Goal: Task Accomplishment & Management: Use online tool/utility

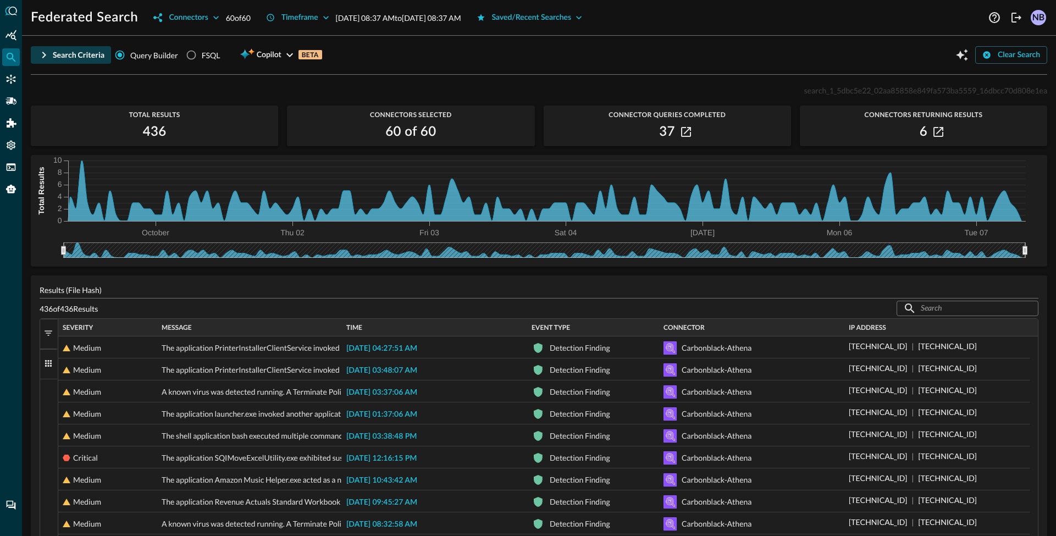
click at [46, 56] on icon "button" at bounding box center [43, 54] width 13 height 13
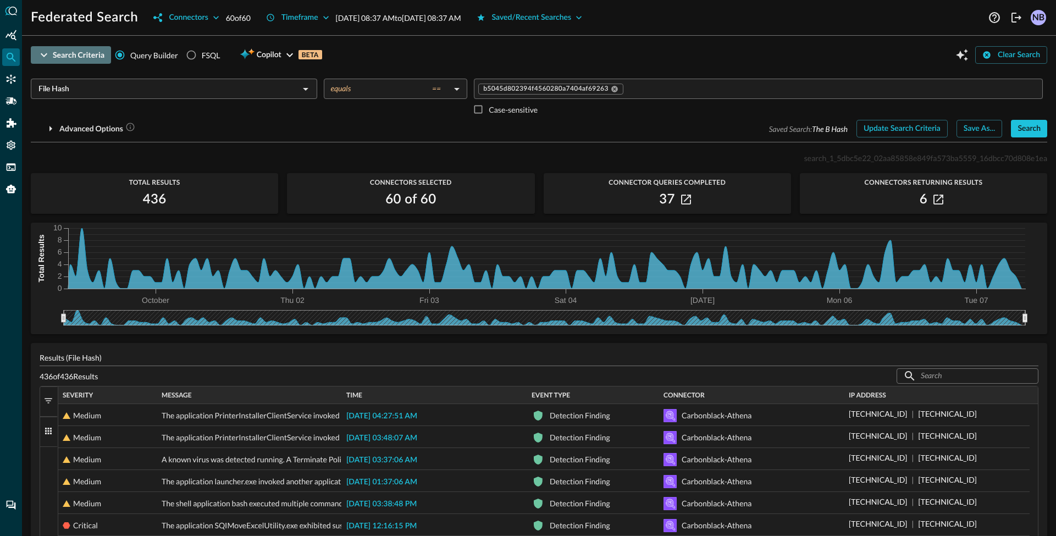
click at [46, 55] on icon "button" at bounding box center [43, 54] width 13 height 13
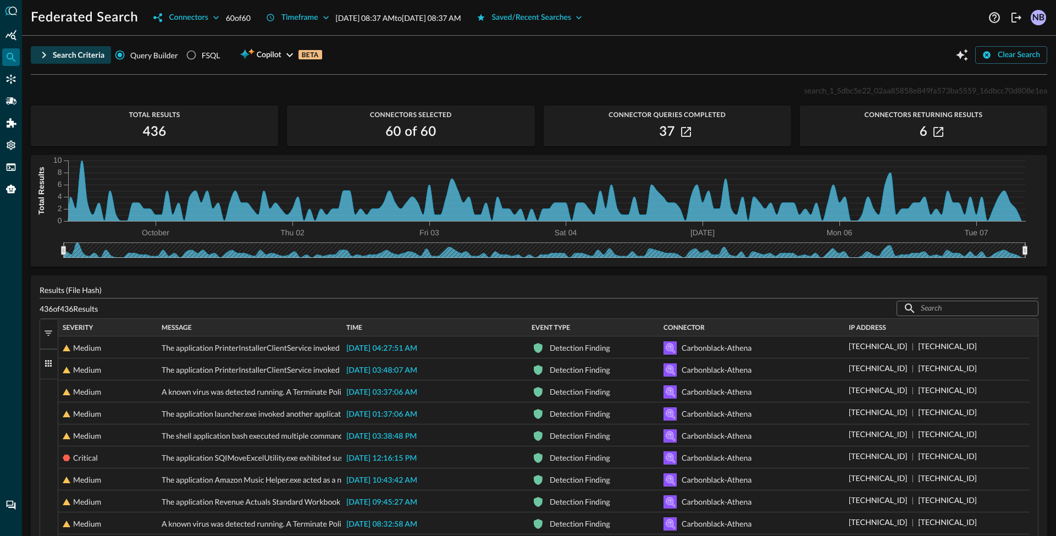
click at [37, 57] on icon "button" at bounding box center [43, 54] width 13 height 13
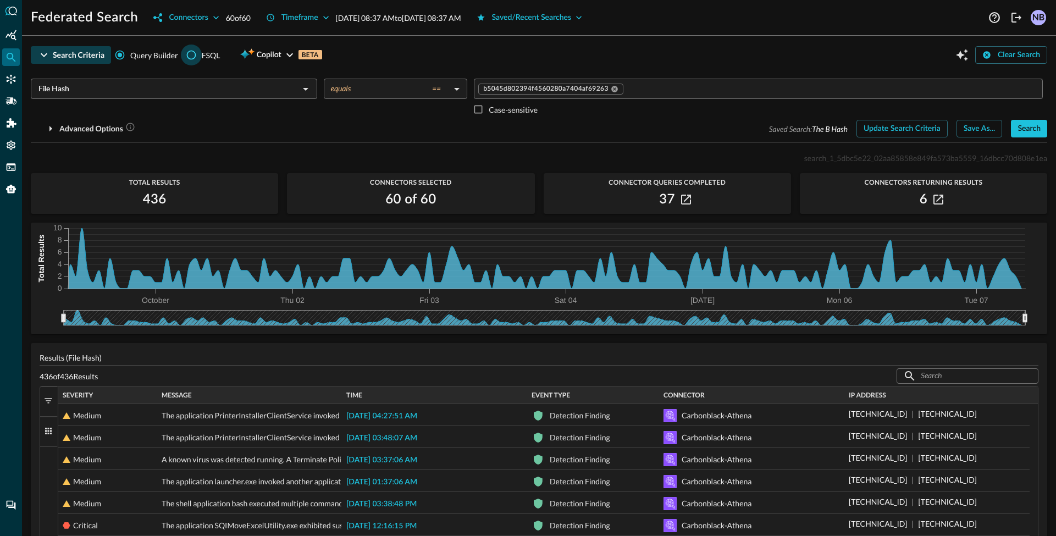
click at [189, 46] on input "FSQL" at bounding box center [191, 55] width 21 height 21
radio input "true"
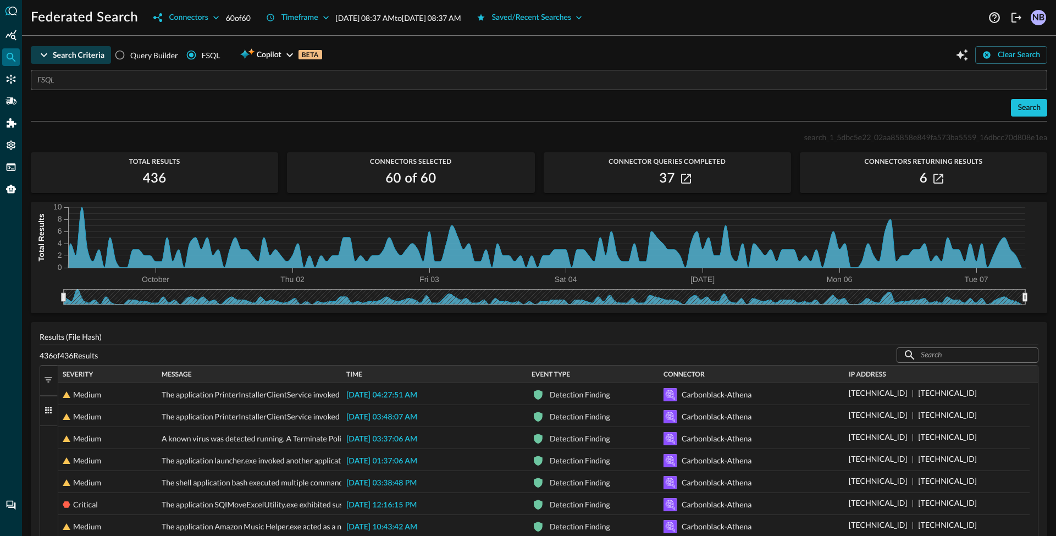
click at [104, 88] on input "text" at bounding box center [542, 80] width 1010 height 20
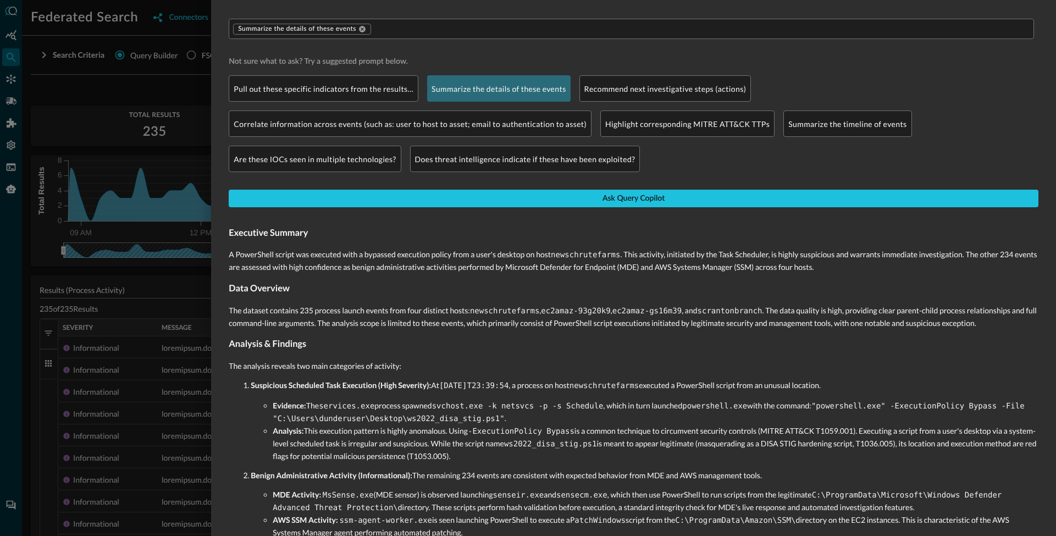
scroll to position [74, 0]
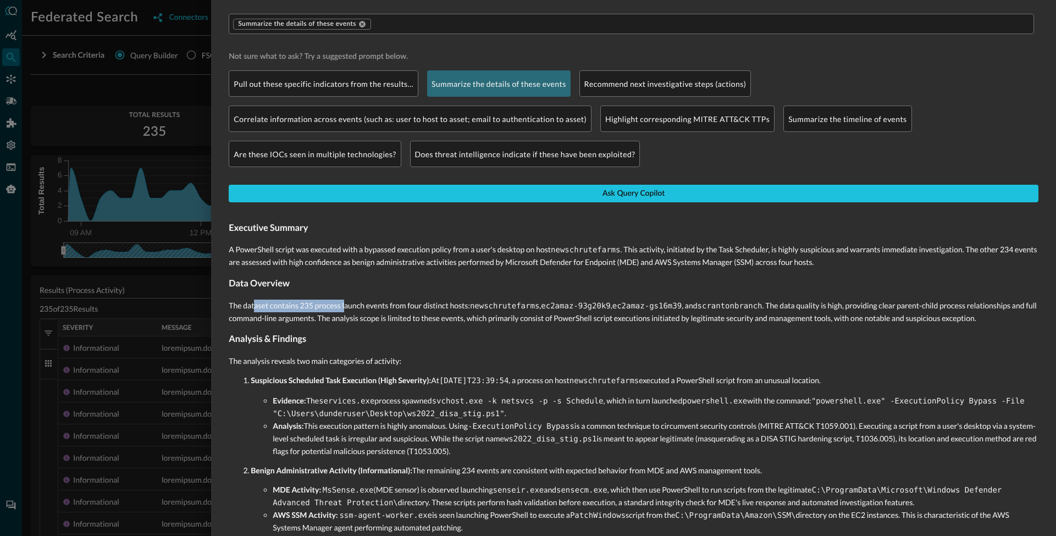
drag, startPoint x: 255, startPoint y: 309, endPoint x: 345, endPoint y: 307, distance: 89.7
click at [345, 307] on p "The dataset contains 235 process launch events from four distinct hosts: newsch…" at bounding box center [634, 312] width 810 height 24
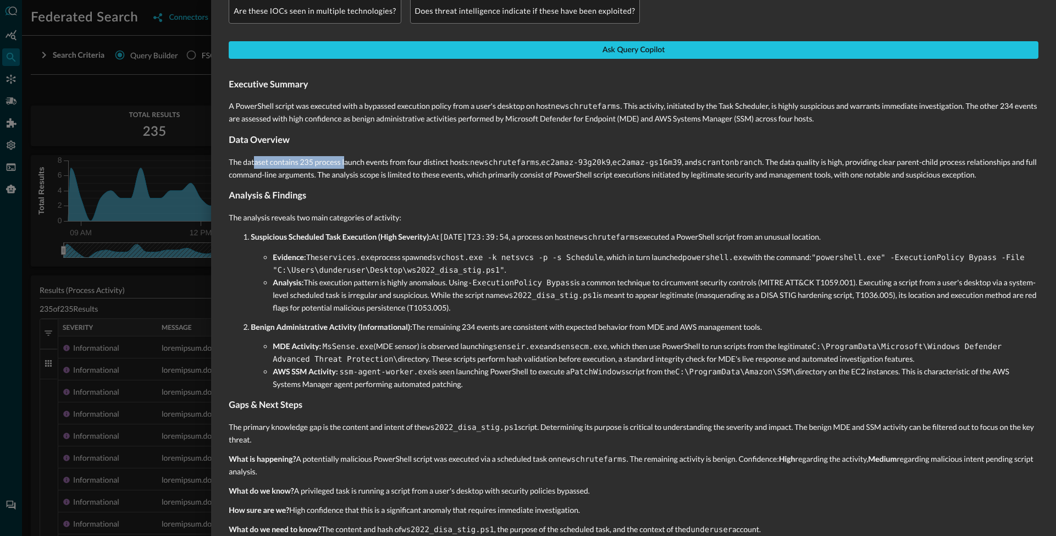
scroll to position [221, 0]
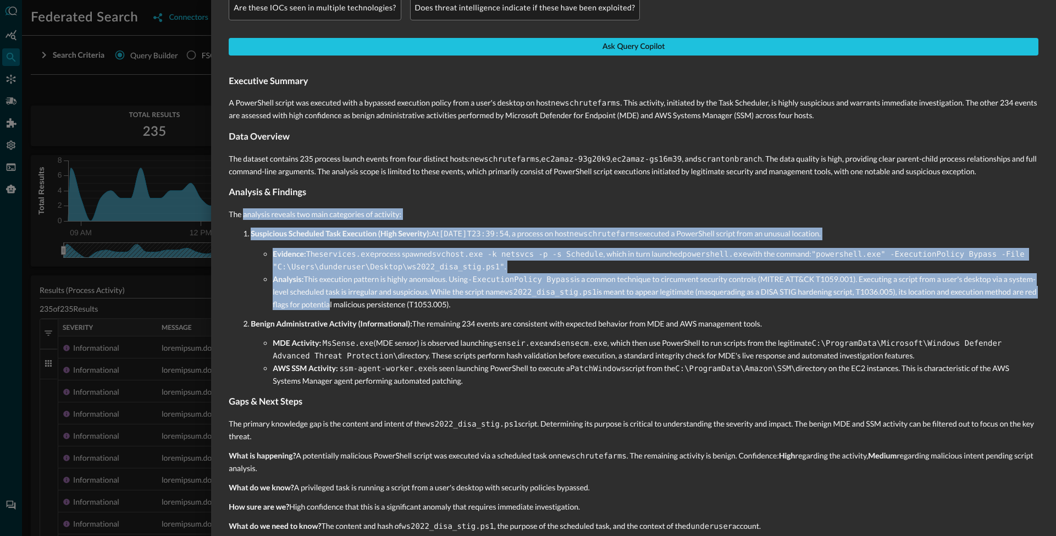
drag, startPoint x: 243, startPoint y: 217, endPoint x: 381, endPoint y: 307, distance: 164.9
click at [381, 307] on div "Executive Summary A PowerShell script was executed with a bypassed execution po…" at bounding box center [634, 427] width 810 height 725
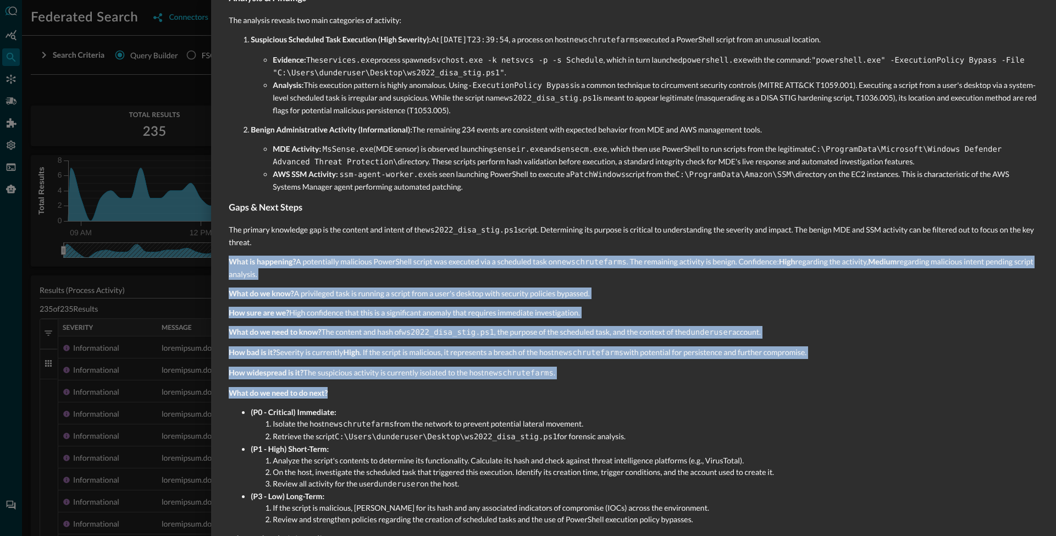
drag, startPoint x: 294, startPoint y: 247, endPoint x: 352, endPoint y: 408, distance: 170.6
click at [352, 408] on div "Executive Summary A PowerShell script was executed with a bypassed execution po…" at bounding box center [634, 233] width 810 height 725
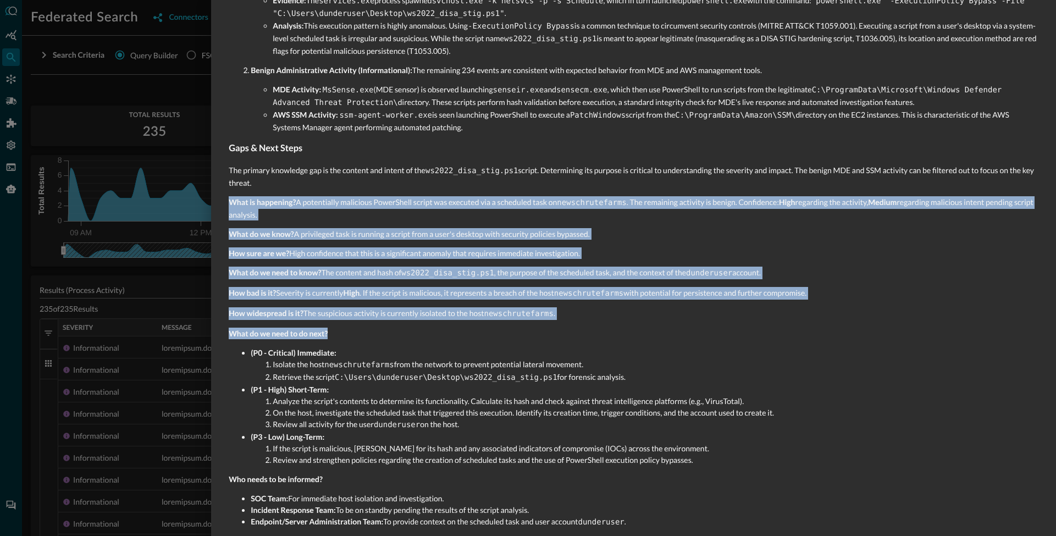
scroll to position [478, 0]
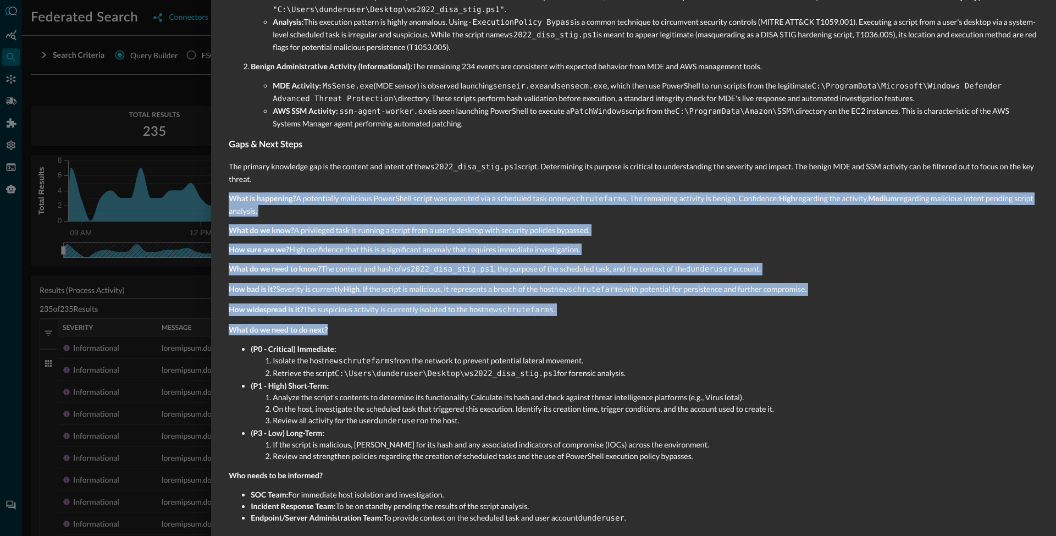
click at [279, 284] on p "How bad is it? Severity is currently High . If the script is malicious, it repr…" at bounding box center [634, 289] width 810 height 13
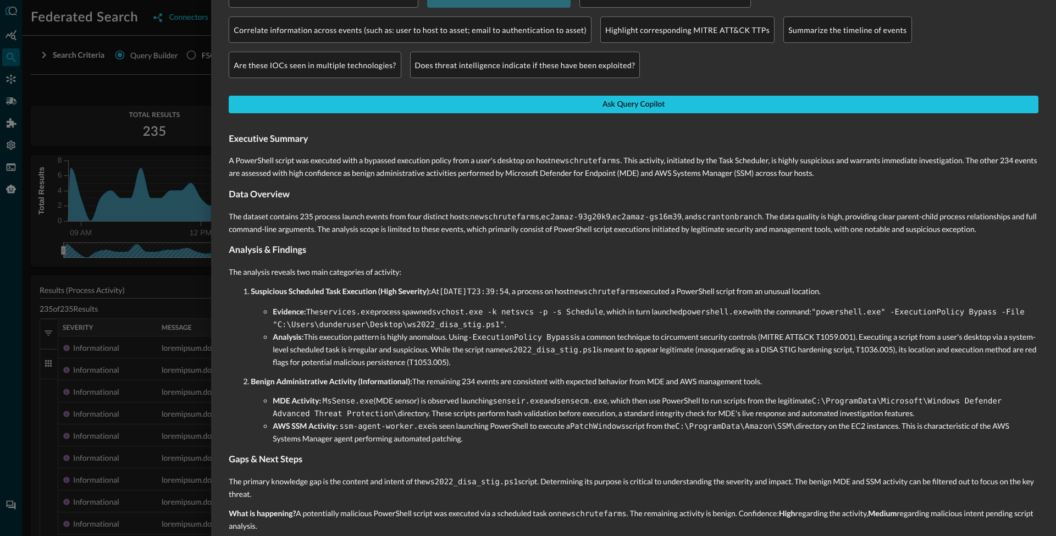
scroll to position [121, 0]
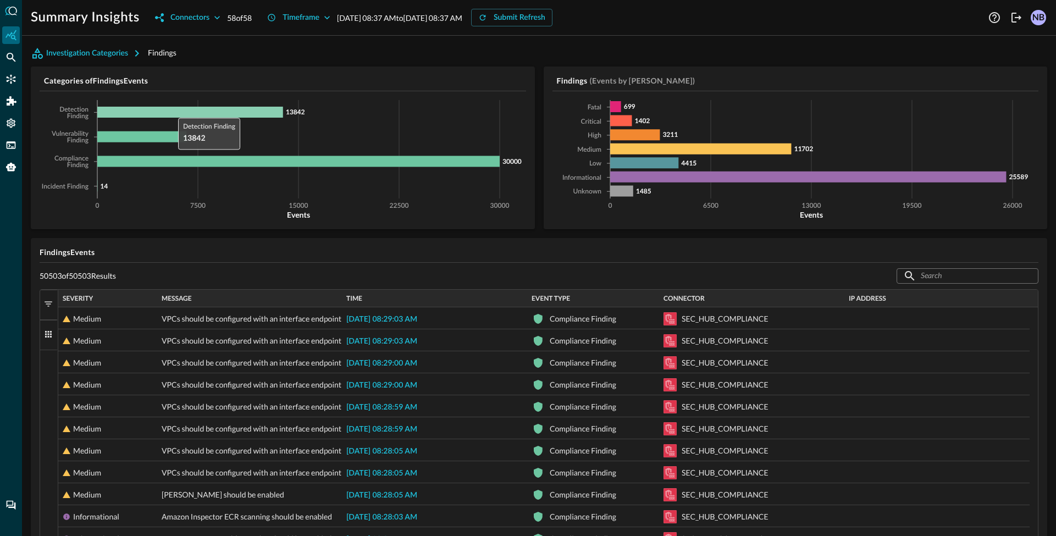
click at [170, 108] on icon at bounding box center [190, 112] width 186 height 11
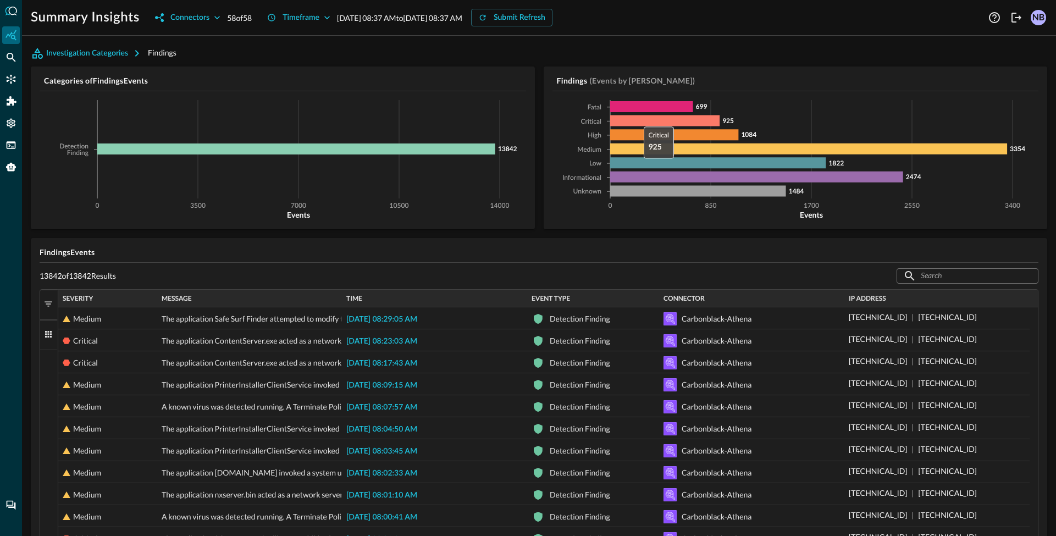
click at [634, 122] on icon at bounding box center [664, 120] width 109 height 11
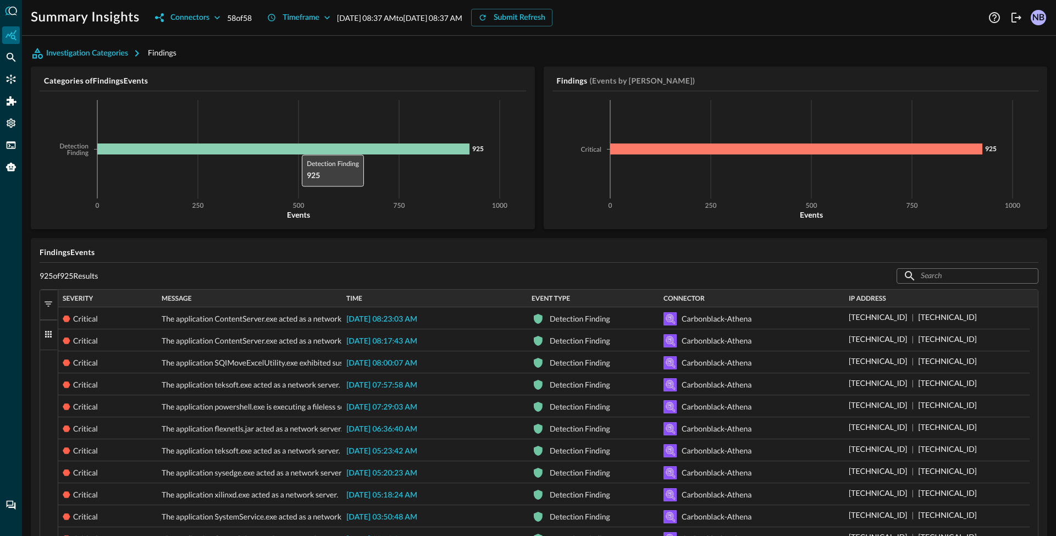
click at [296, 151] on icon at bounding box center [283, 149] width 372 height 11
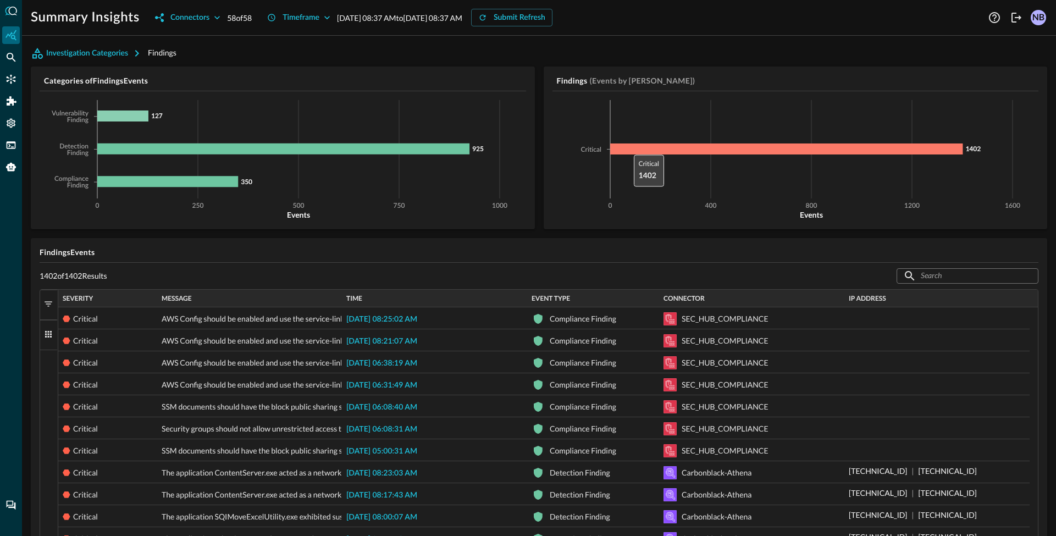
click at [626, 149] on icon at bounding box center [786, 149] width 353 height 11
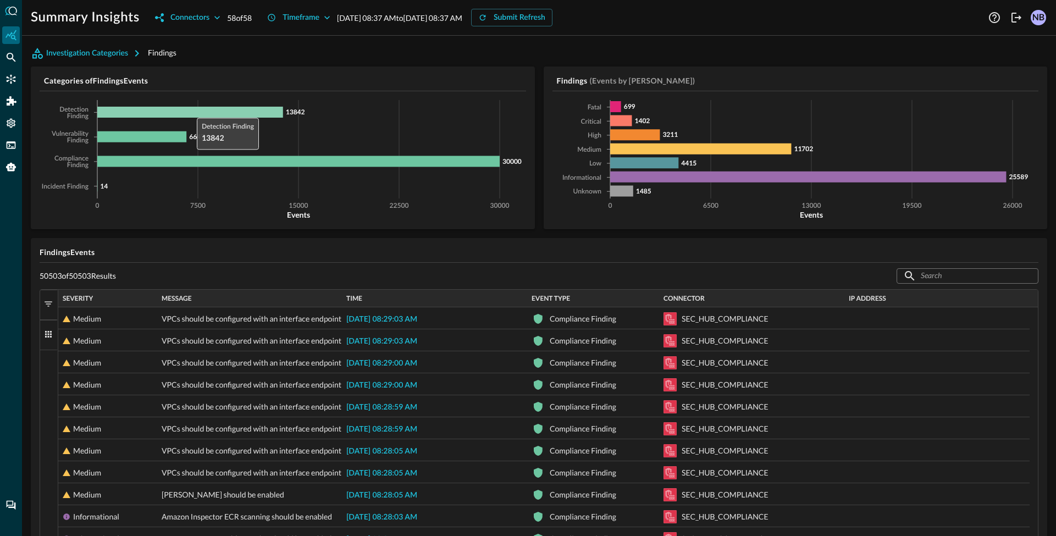
click at [188, 109] on icon at bounding box center [190, 112] width 186 height 11
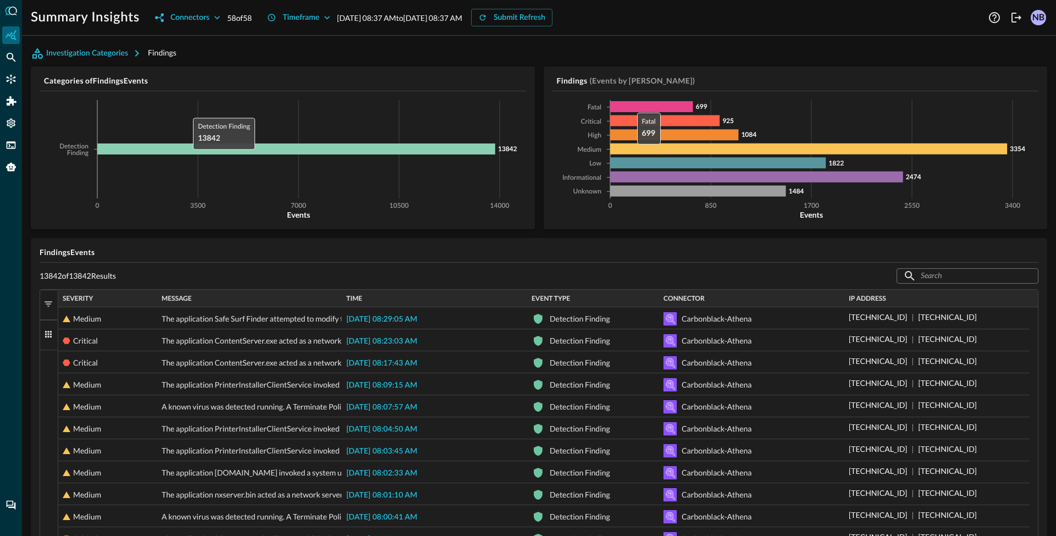
click at [627, 108] on icon at bounding box center [651, 106] width 82 height 11
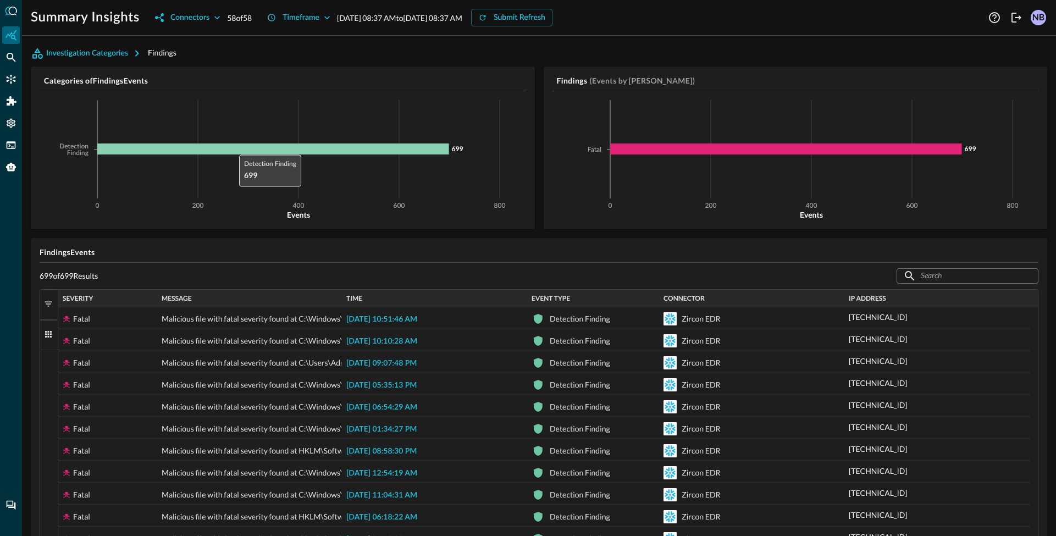
click at [234, 149] on icon at bounding box center [273, 149] width 352 height 11
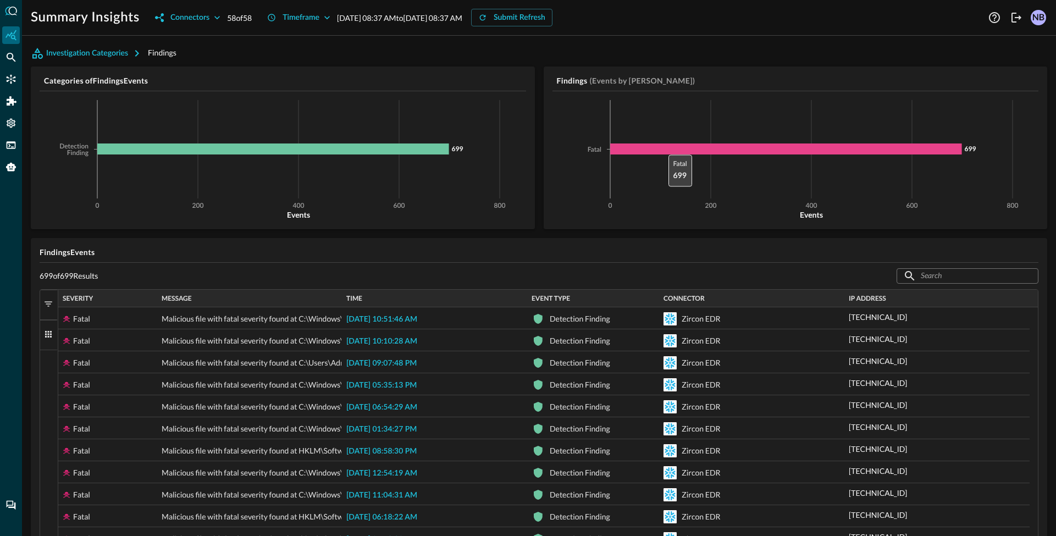
click at [659, 148] on icon at bounding box center [786, 149] width 352 height 11
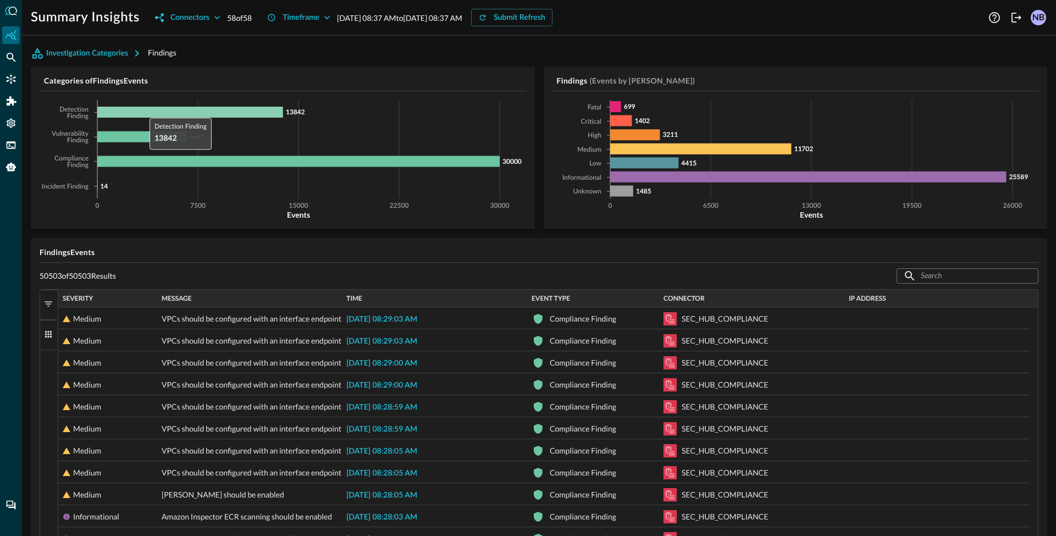
click at [144, 111] on icon at bounding box center [190, 112] width 186 height 11
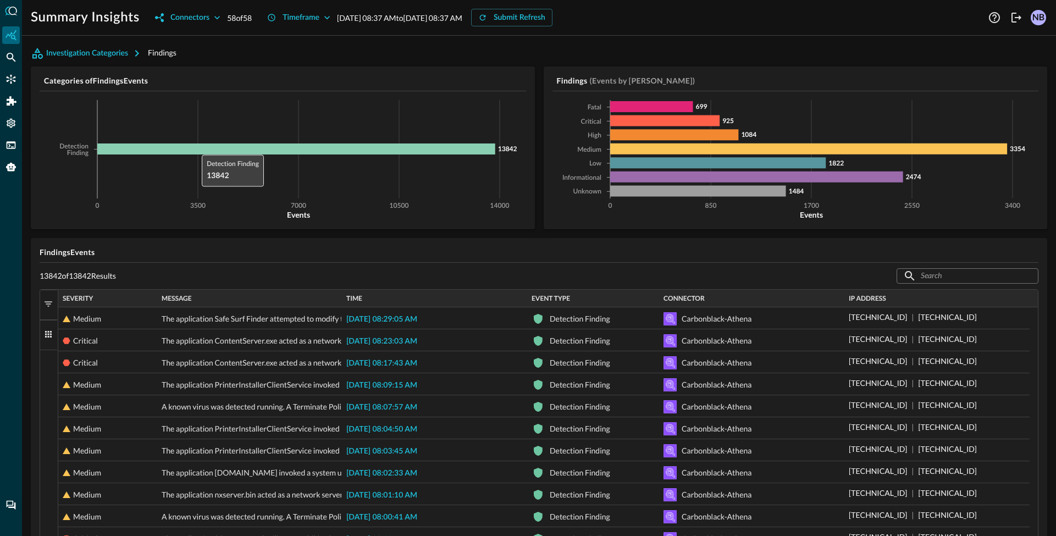
click at [196, 149] on icon at bounding box center [296, 149] width 398 height 11
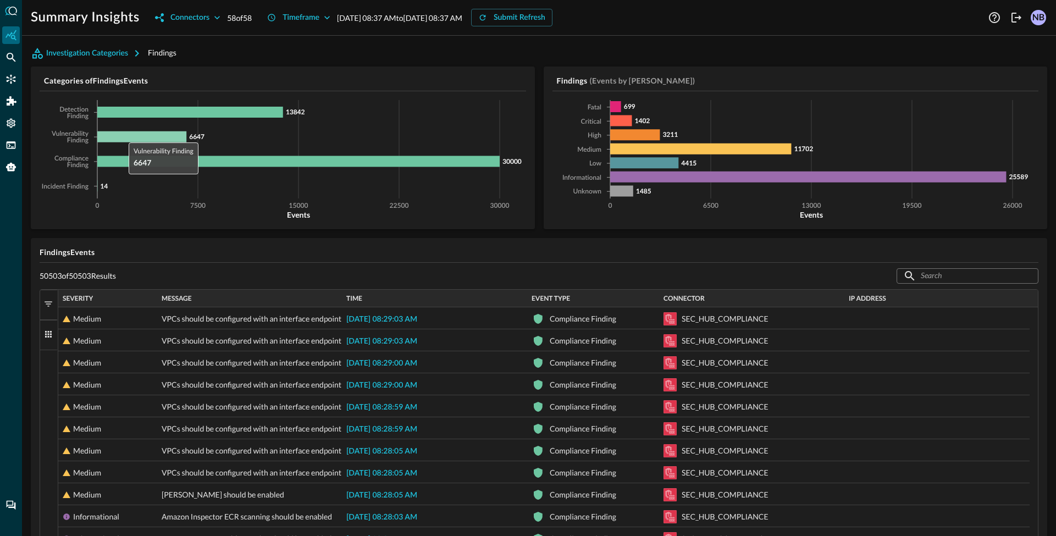
click at [123, 136] on icon at bounding box center [141, 136] width 89 height 11
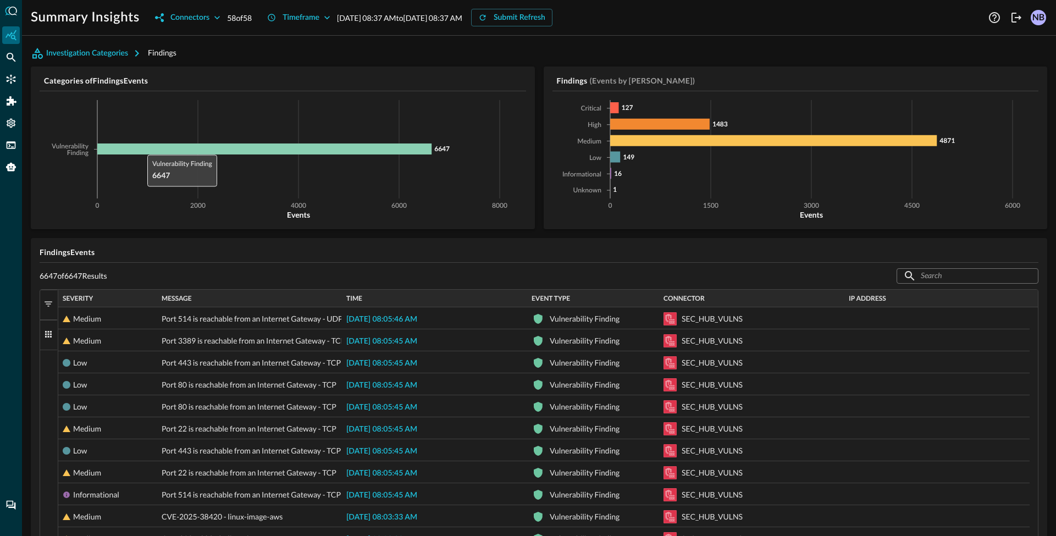
click at [142, 145] on icon at bounding box center [264, 149] width 334 height 11
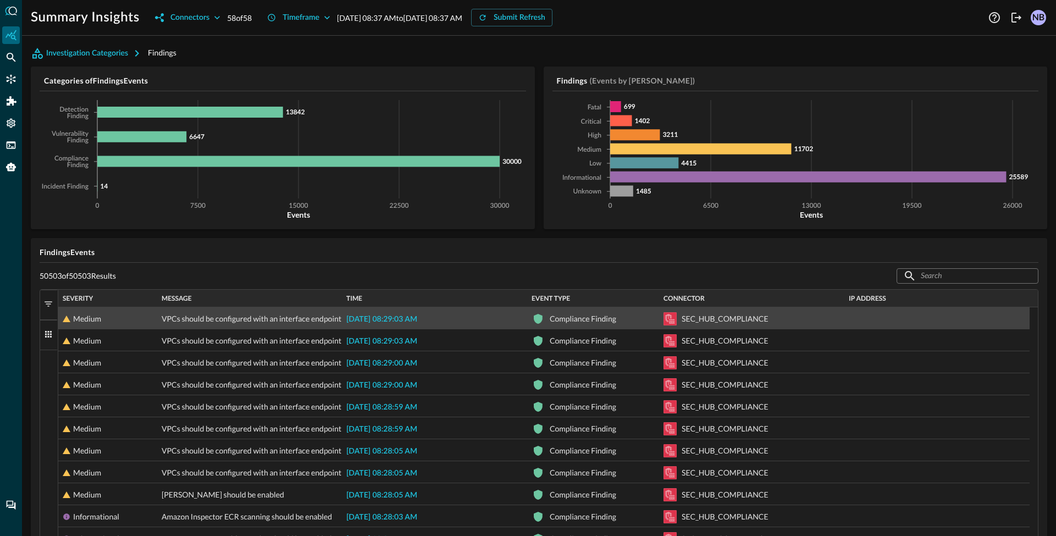
click at [390, 321] on span "2025-10-07 08:29:03 AM" at bounding box center [381, 320] width 71 height 8
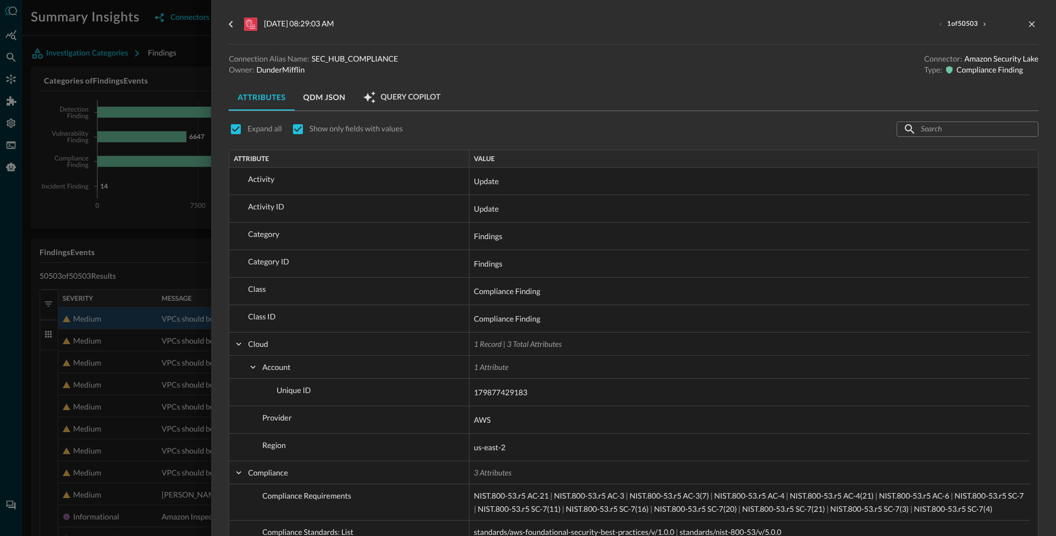
click at [160, 89] on div at bounding box center [528, 268] width 1056 height 536
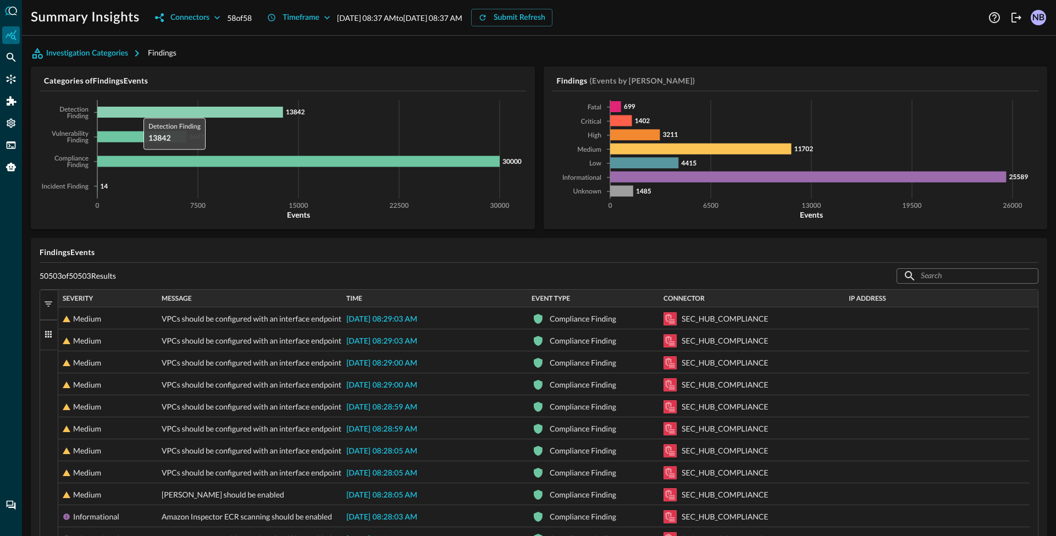
click at [138, 113] on icon at bounding box center [190, 112] width 186 height 11
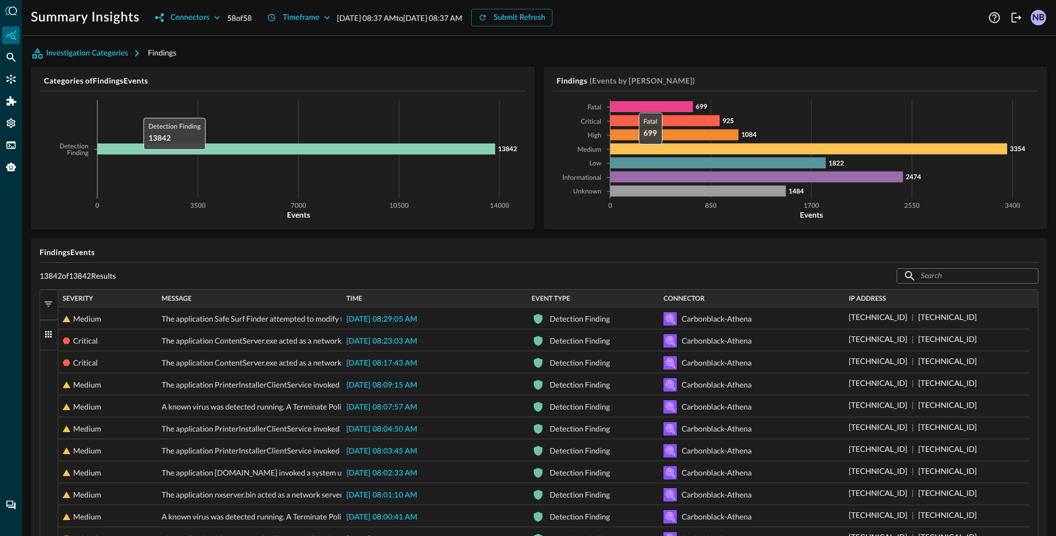
click at [629, 106] on icon at bounding box center [651, 106] width 82 height 11
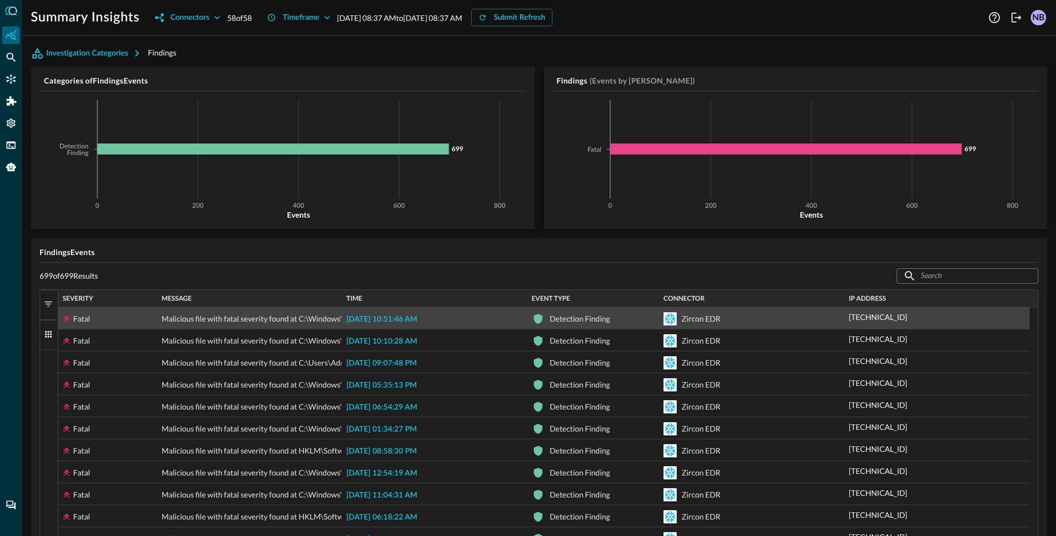
click at [884, 320] on p "172.16.98.104" at bounding box center [878, 317] width 58 height 12
click at [912, 317] on icon "button" at bounding box center [918, 316] width 13 height 13
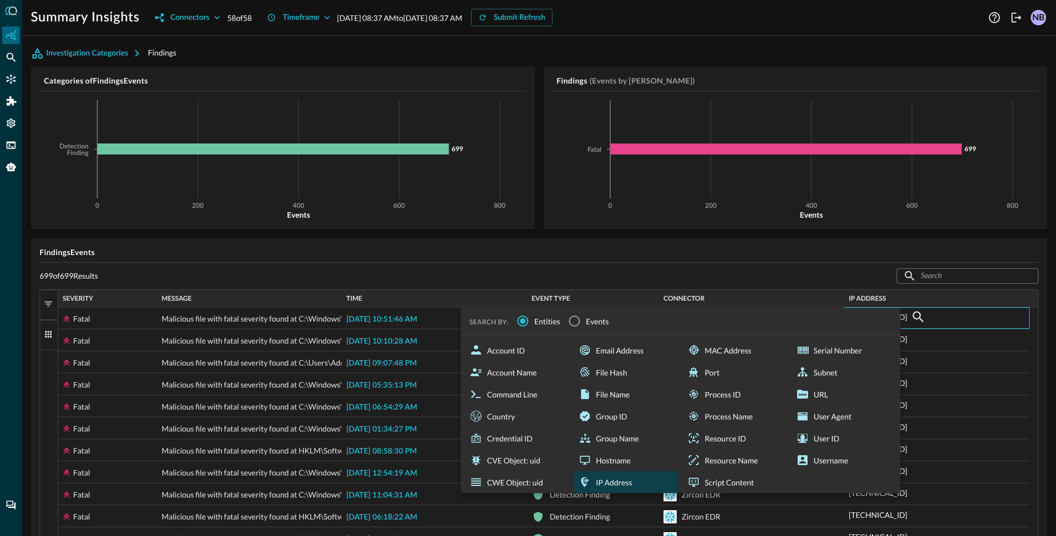
click at [613, 476] on div "IP Address" at bounding box center [626, 482] width 104 height 22
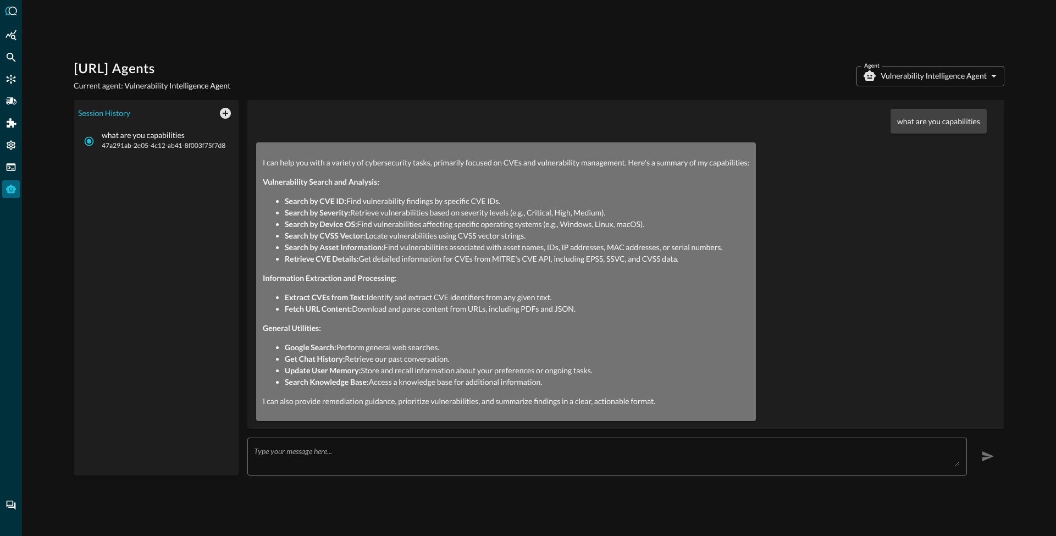
click at [921, 74] on body "Query.AI Agents Current agent: Vulnerability Intelligence Agent Agent Vulnerabi…" at bounding box center [528, 268] width 1056 height 536
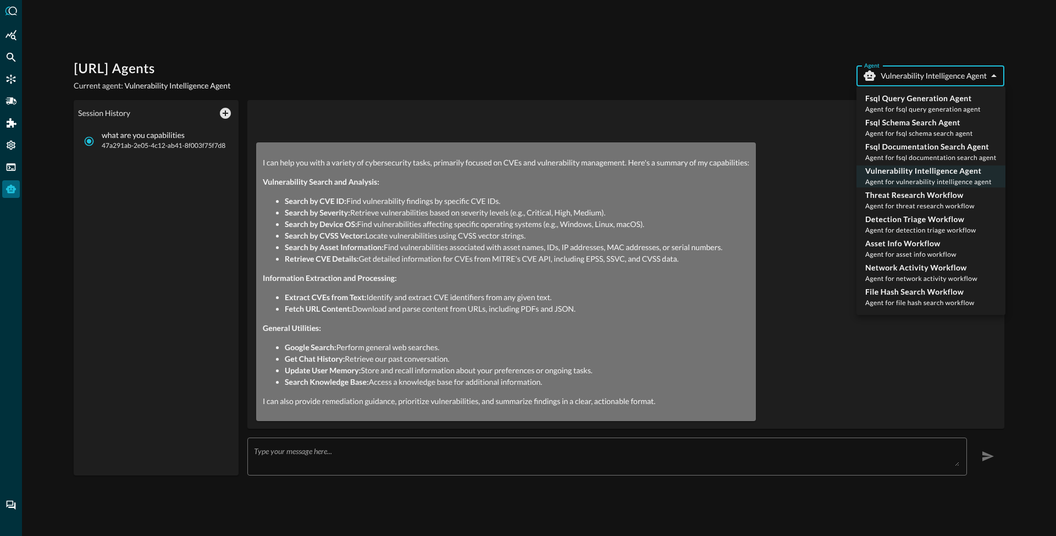
drag, startPoint x: 676, startPoint y: 172, endPoint x: 648, endPoint y: 184, distance: 31.1
click at [676, 172] on div at bounding box center [528, 268] width 1056 height 536
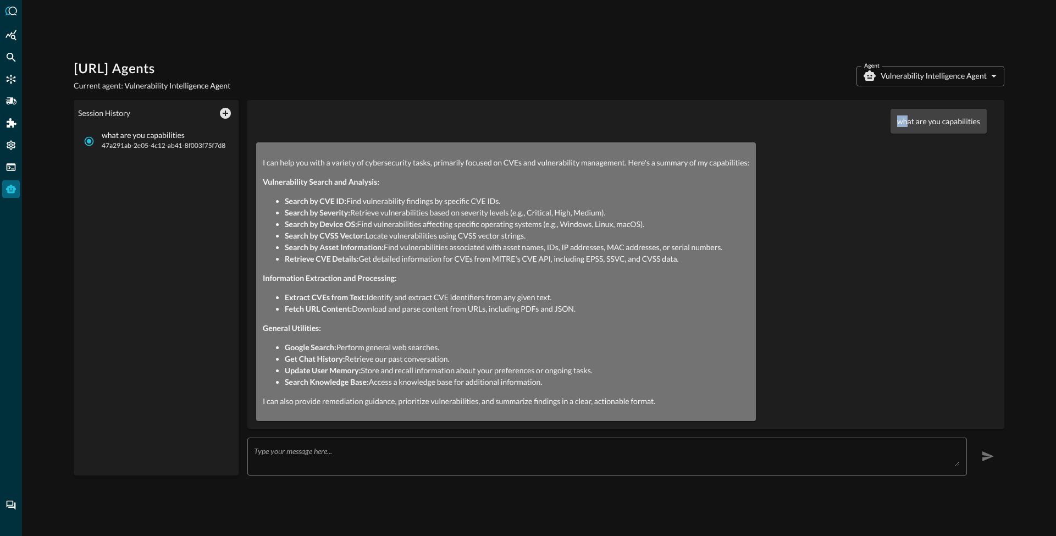
drag, startPoint x: 899, startPoint y: 123, endPoint x: 965, endPoint y: 115, distance: 66.4
click at [965, 115] on p "what are you capabilities" at bounding box center [938, 121] width 83 height 12
click at [942, 125] on div "what are you capabilities" at bounding box center [939, 121] width 96 height 25
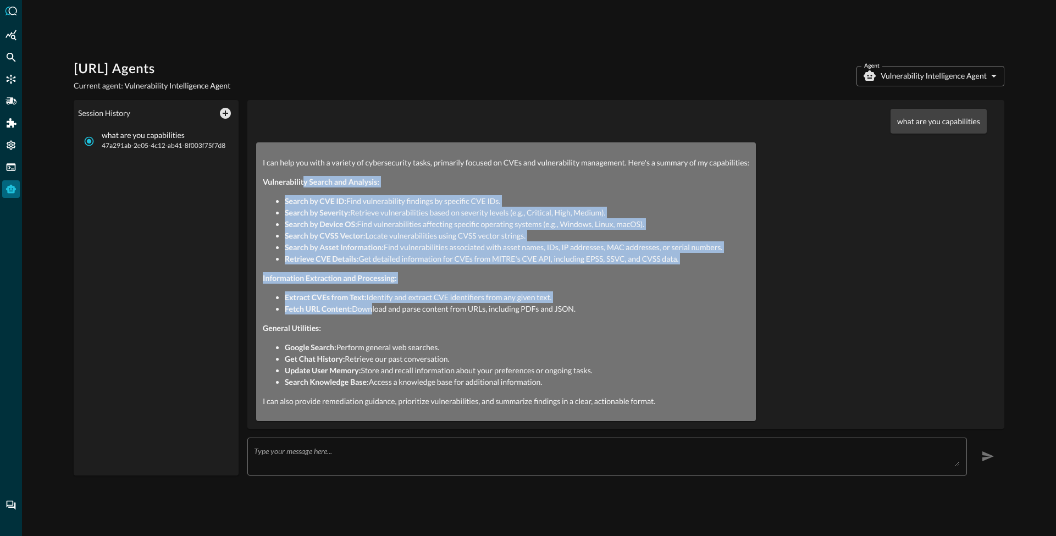
drag, startPoint x: 305, startPoint y: 182, endPoint x: 370, endPoint y: 310, distance: 143.6
click at [368, 311] on div "I can help you with a variety of cybersecurity tasks, primarily focused on CVEs…" at bounding box center [506, 282] width 487 height 250
click at [357, 311] on li "Fetch URL Content: Download and parse content from URLs, including PDFs and JSO…" at bounding box center [517, 309] width 465 height 12
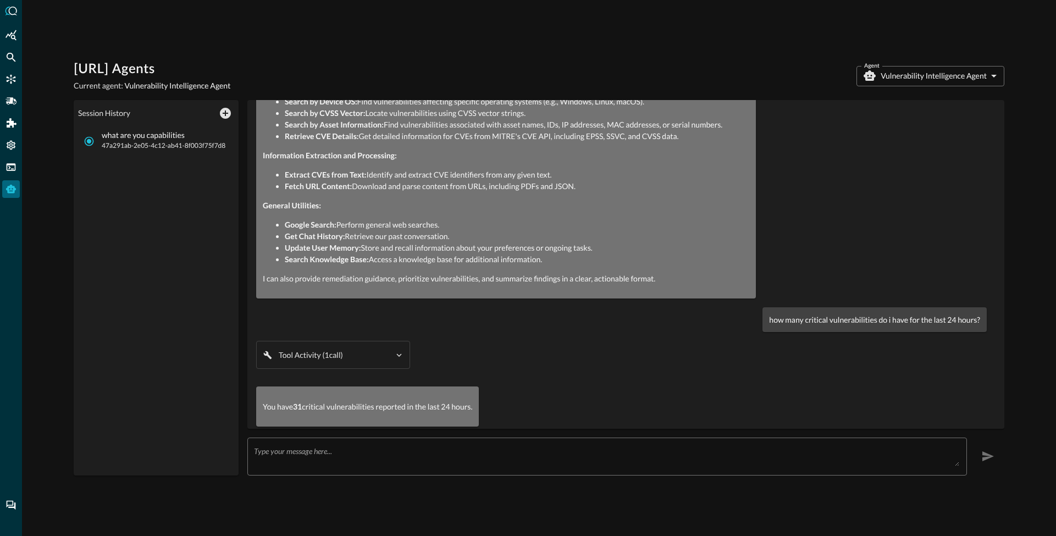
scroll to position [135, 0]
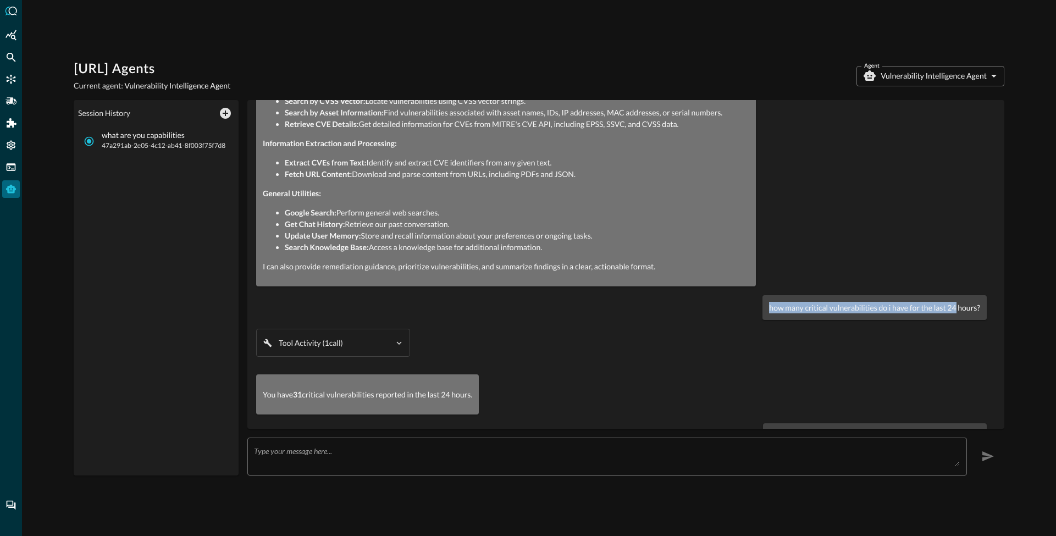
drag, startPoint x: 760, startPoint y: 311, endPoint x: 947, endPoint y: 302, distance: 187.2
click at [947, 302] on div "how many critical vulnerabilities do i have for the last 24 hours?" at bounding box center [875, 307] width 224 height 25
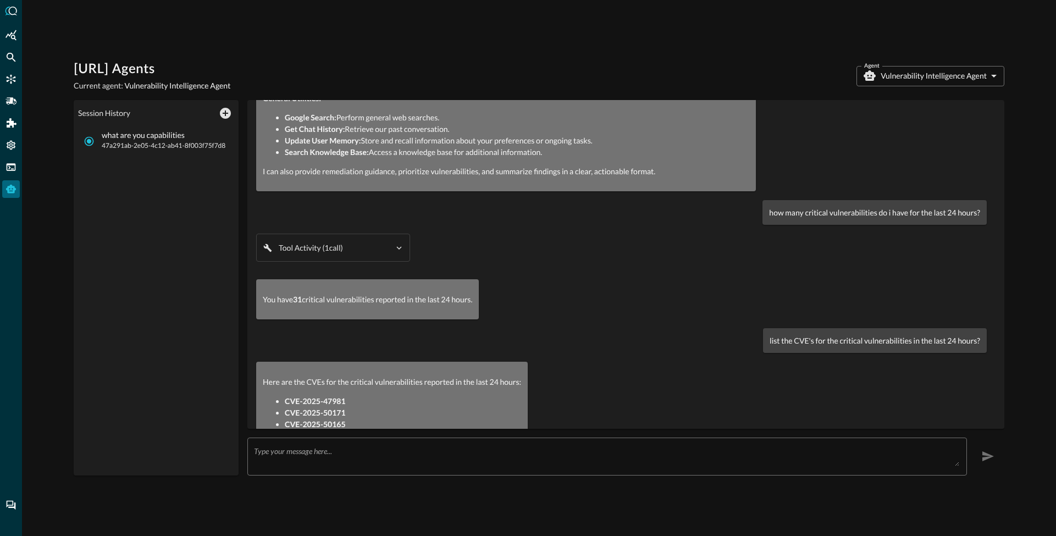
scroll to position [236, 0]
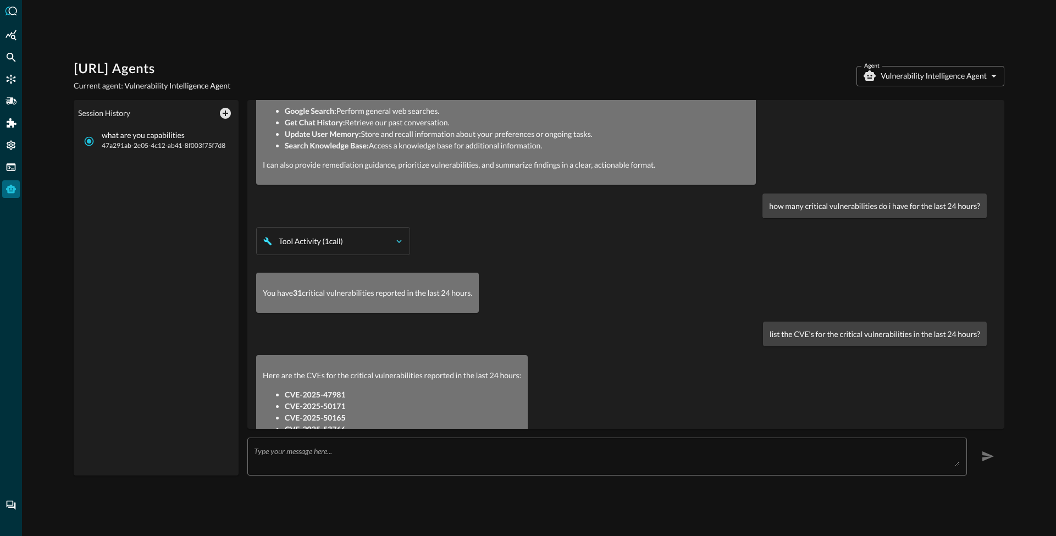
click at [399, 238] on icon "button" at bounding box center [399, 241] width 10 height 10
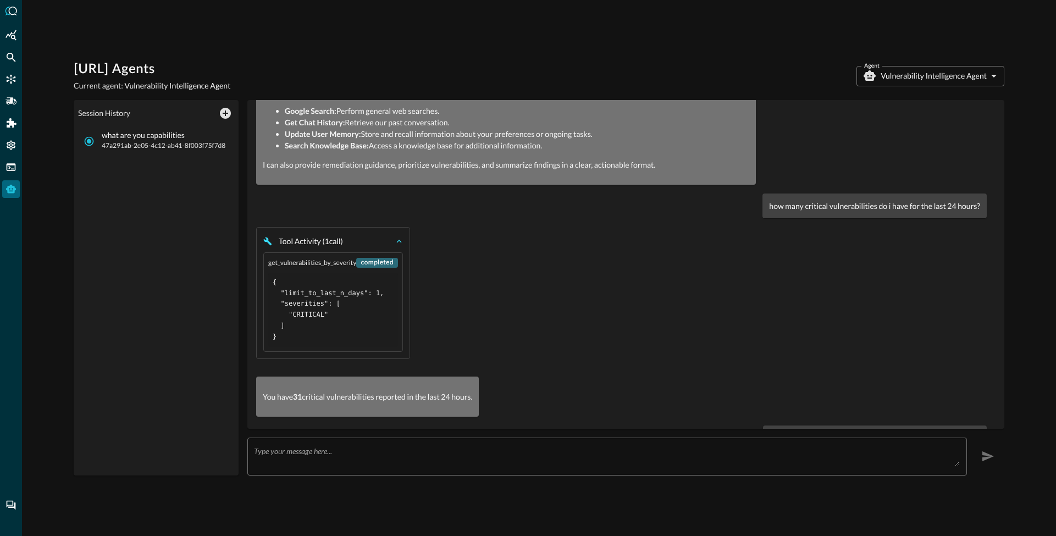
click at [399, 238] on icon "button" at bounding box center [399, 241] width 10 height 10
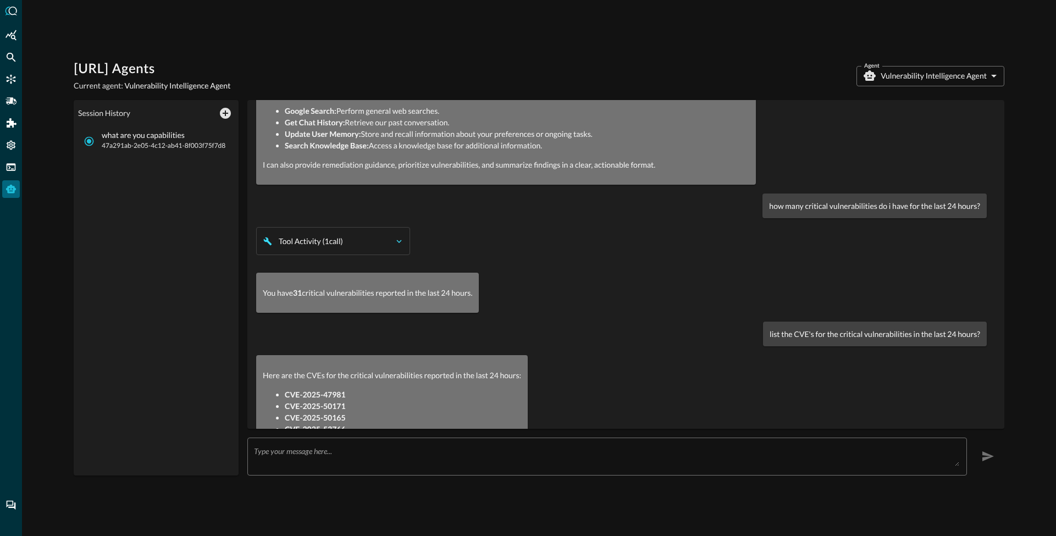
click at [299, 296] on strong "31" at bounding box center [297, 292] width 9 height 9
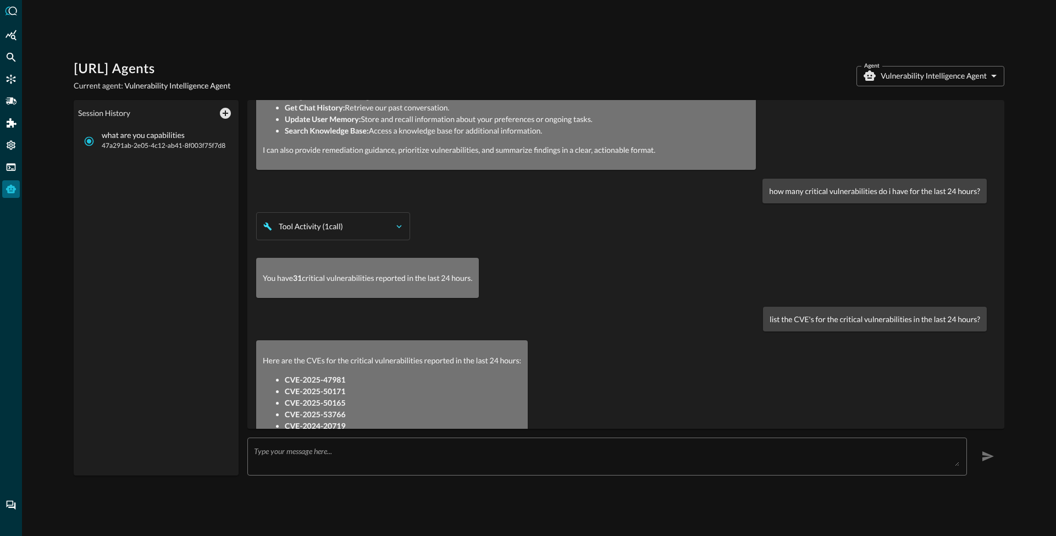
drag, startPoint x: 774, startPoint y: 321, endPoint x: 907, endPoint y: 325, distance: 133.1
click at [907, 325] on div "list the CVE's for the critical vulnerabilities in the last 24 hours?" at bounding box center [875, 319] width 224 height 25
drag, startPoint x: 872, startPoint y: 312, endPoint x: 904, endPoint y: 314, distance: 32.5
click at [905, 313] on p "list the CVE's for the critical vulnerabilities in the last 24 hours?" at bounding box center [875, 319] width 211 height 12
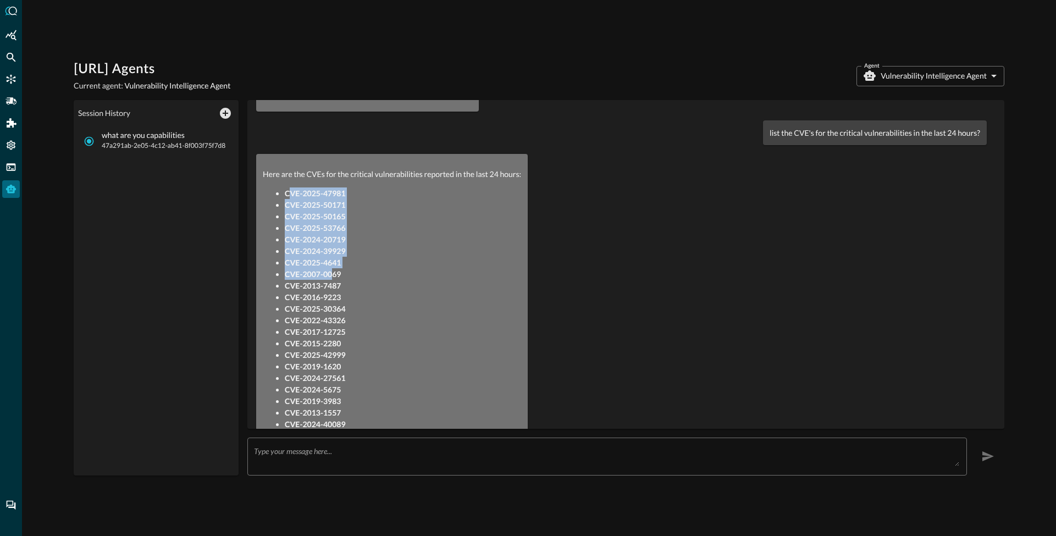
drag, startPoint x: 293, startPoint y: 192, endPoint x: 343, endPoint y: 309, distance: 127.1
click at [343, 307] on ul "CVE-2025-47981 CVE-2025-50171 CVE-2025-50165 CVE-2025-53766 CVE-2024-20719 CVE-…" at bounding box center [392, 355] width 258 height 335
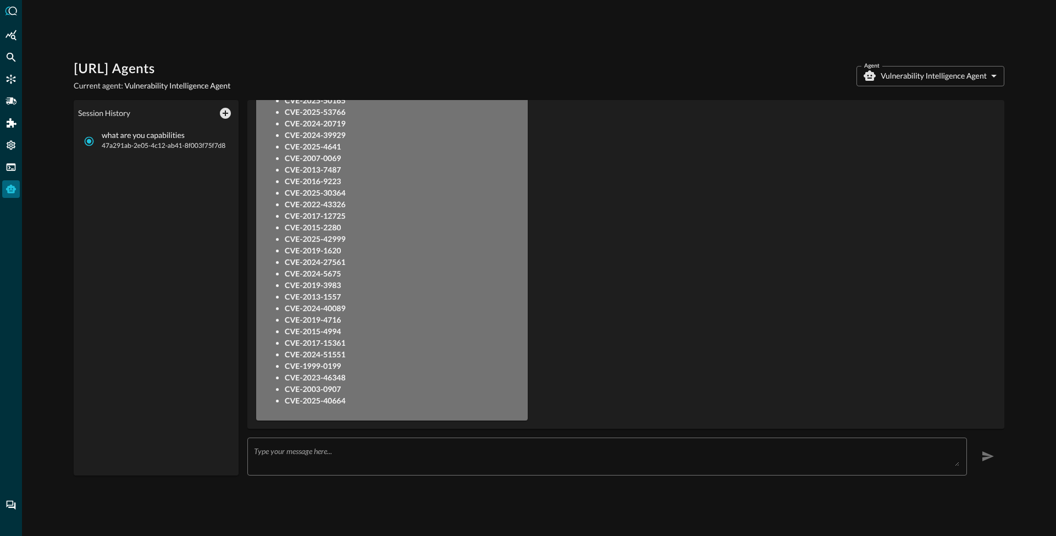
click at [364, 409] on div "Here are the CVEs for the critical vulnerabilities reported in the last 24 hour…" at bounding box center [392, 229] width 272 height 383
click at [921, 76] on body "Query.AI Agents Current agent: Vulnerability Intelligence Agent Agent Vulnerabi…" at bounding box center [528, 268] width 1056 height 536
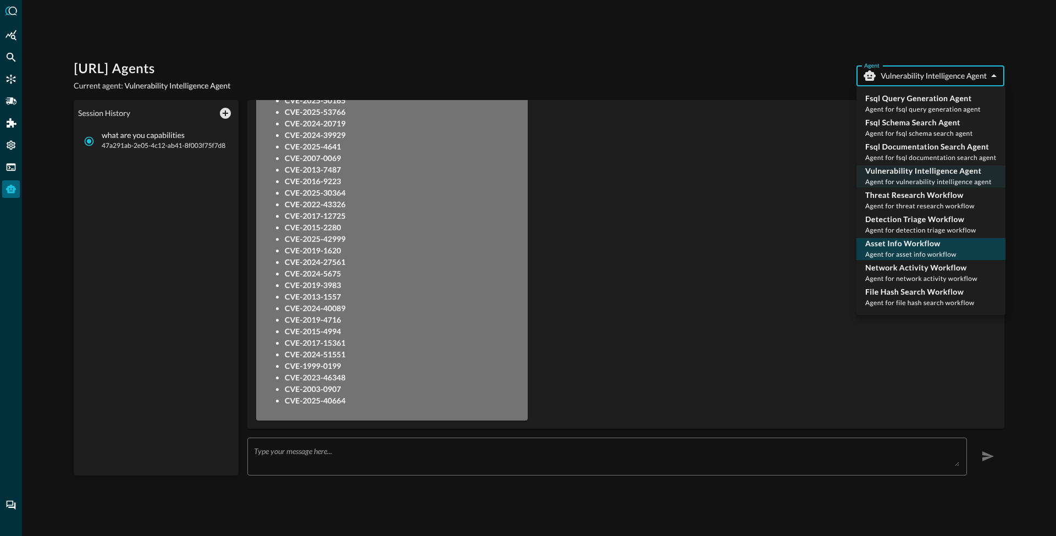
click at [899, 243] on p "Asset Info Workflow" at bounding box center [911, 243] width 91 height 11
type input "asset_info_workflow"
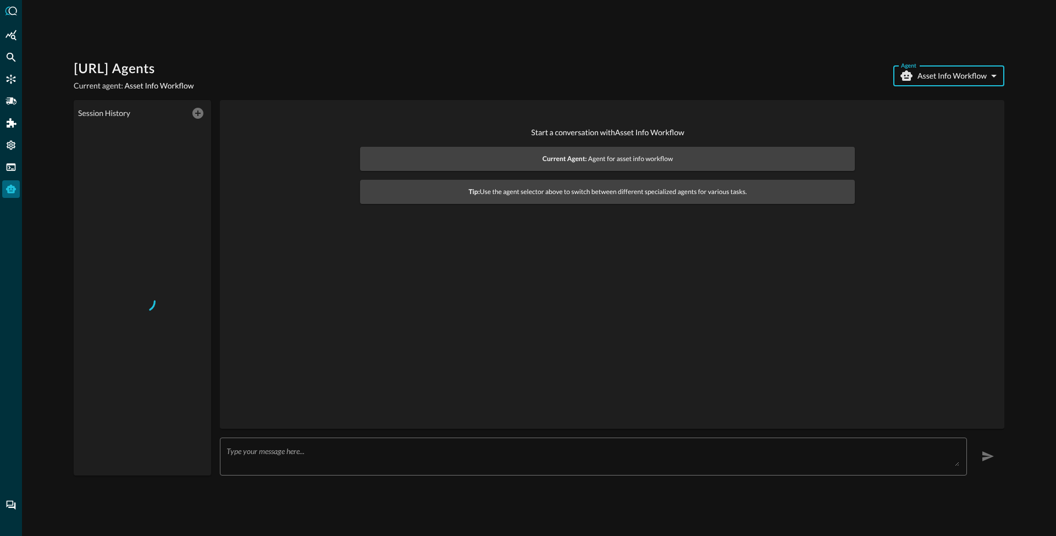
scroll to position [0, 0]
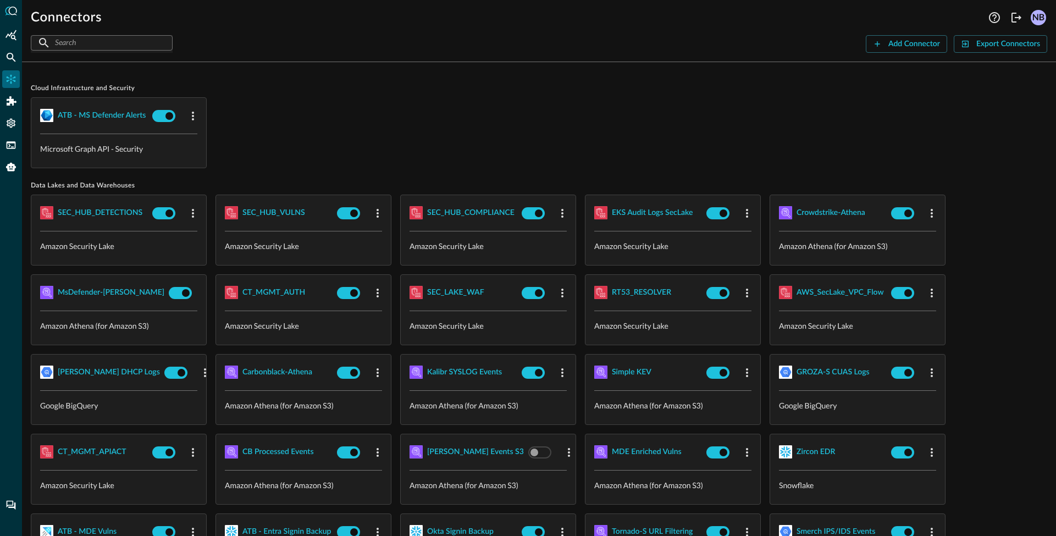
scroll to position [1041, 0]
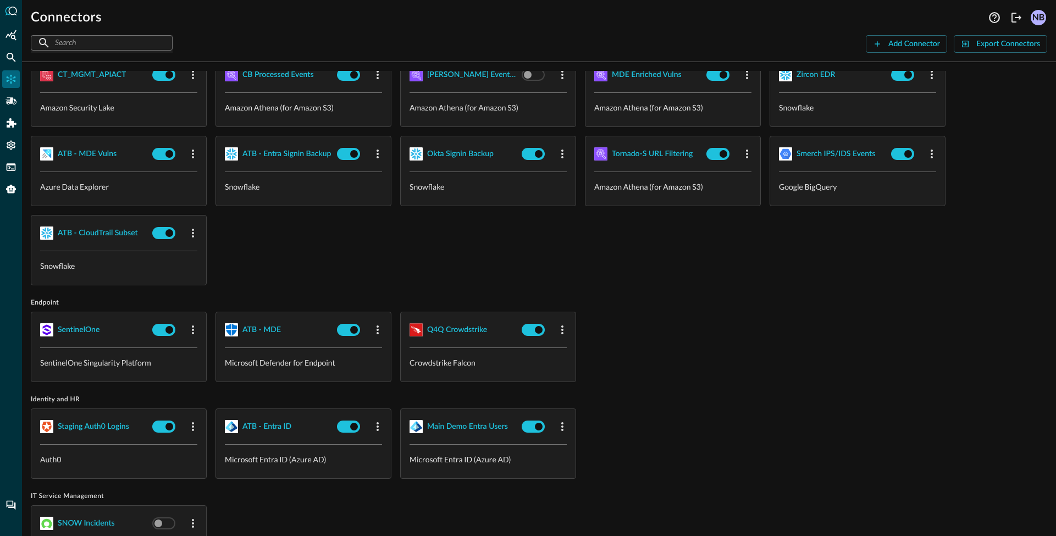
scroll to position [376, 0]
click at [439, 333] on div "Q4Q Crowdstrike" at bounding box center [457, 330] width 60 height 14
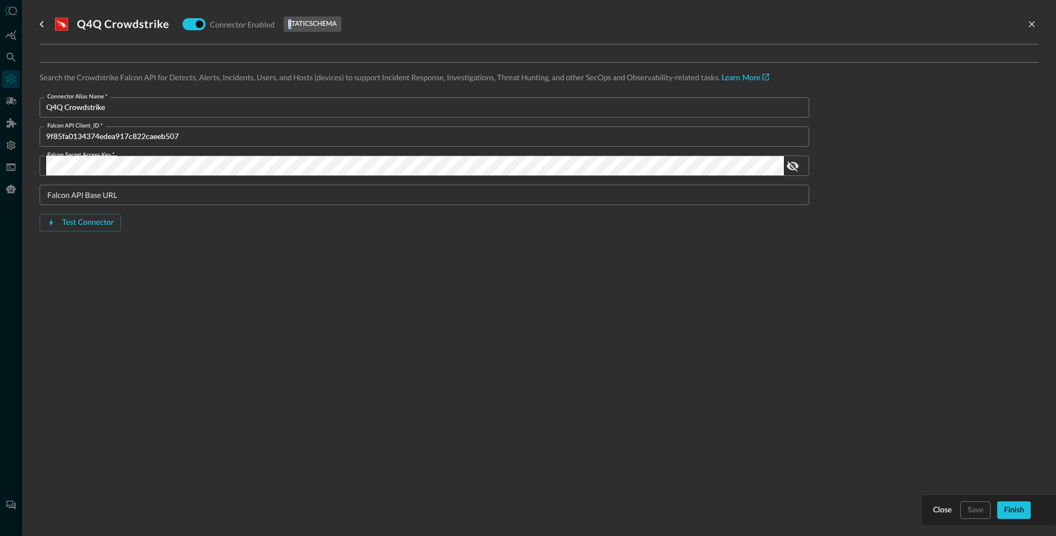
drag, startPoint x: 290, startPoint y: 27, endPoint x: 343, endPoint y: 19, distance: 54.0
click at [343, 19] on div ".CrowdStrikeFalcon_svg__st1{fill:#fff} Q4Q Crowdstrike Connector Enabled static…" at bounding box center [539, 24] width 999 height 22
click at [326, 23] on p "static schema" at bounding box center [312, 24] width 49 height 10
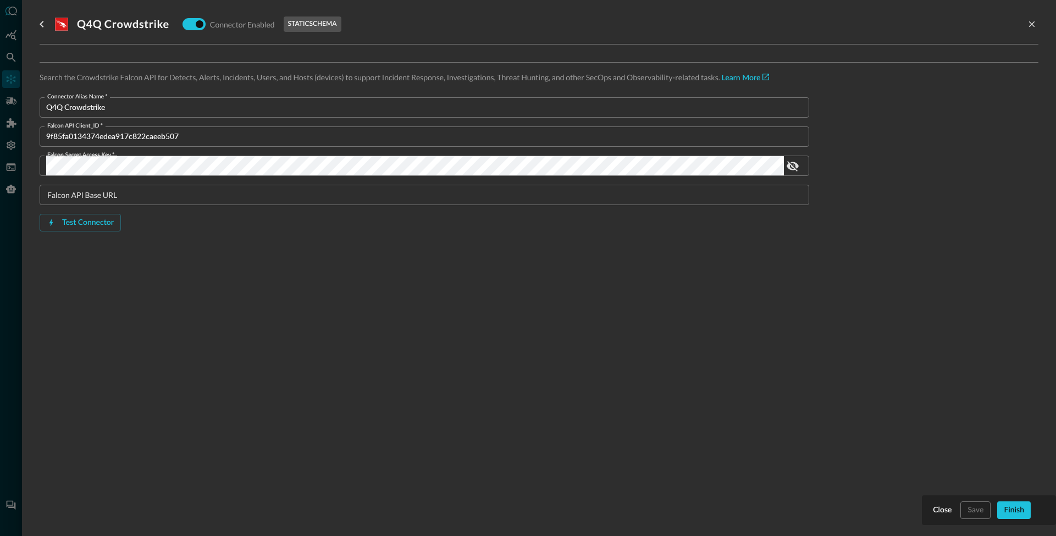
click at [13, 303] on div at bounding box center [528, 268] width 1056 height 536
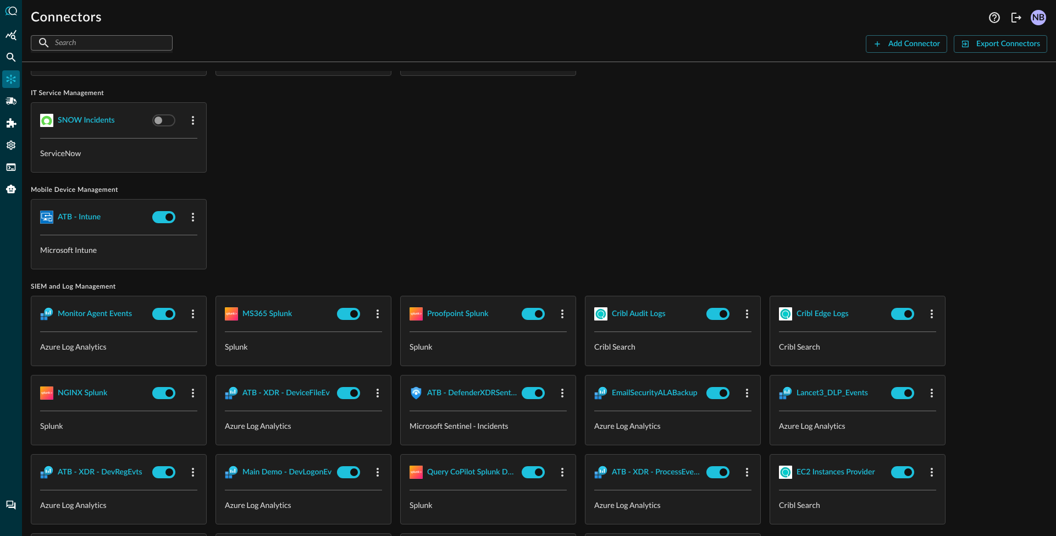
scroll to position [786, 0]
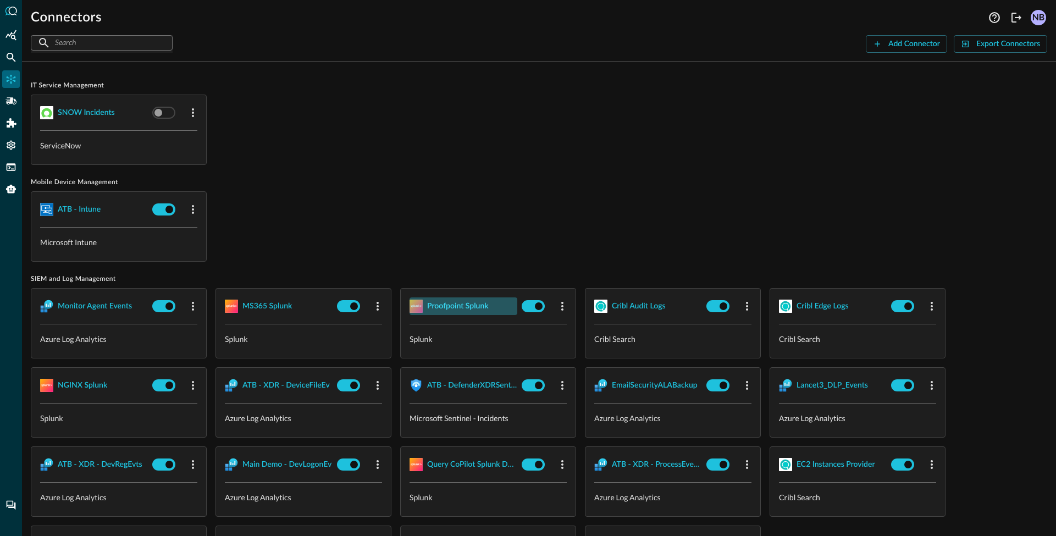
click at [461, 302] on div "Proofpoint Splunk" at bounding box center [458, 307] width 62 height 14
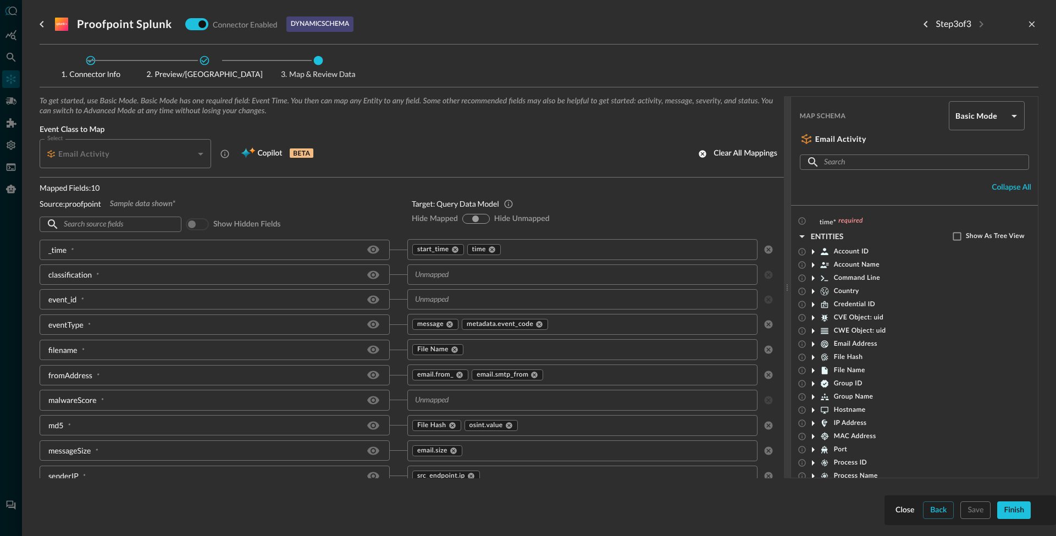
drag, startPoint x: 289, startPoint y: 23, endPoint x: 354, endPoint y: 23, distance: 64.3
click at [354, 23] on div "dynamic schema" at bounding box center [320, 23] width 67 height 15
click at [84, 203] on p "Source: proofpoint" at bounding box center [71, 204] width 62 height 12
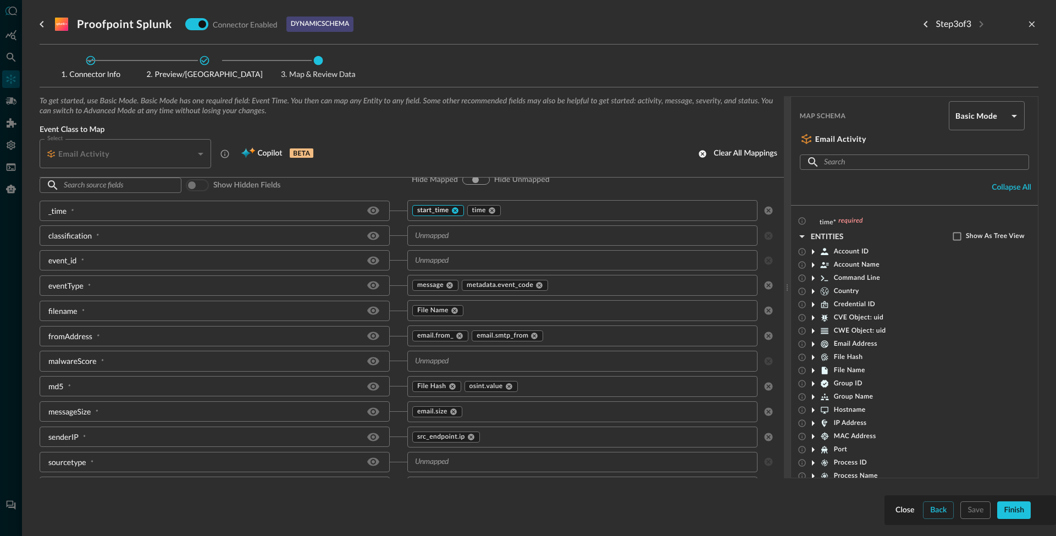
scroll to position [37, 0]
click at [12, 262] on div at bounding box center [528, 268] width 1056 height 536
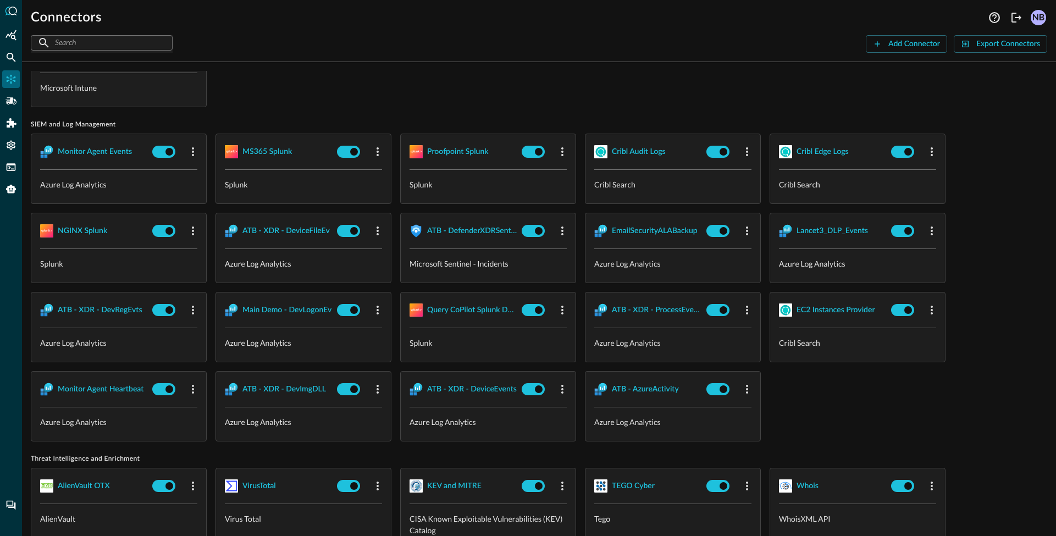
scroll to position [949, 0]
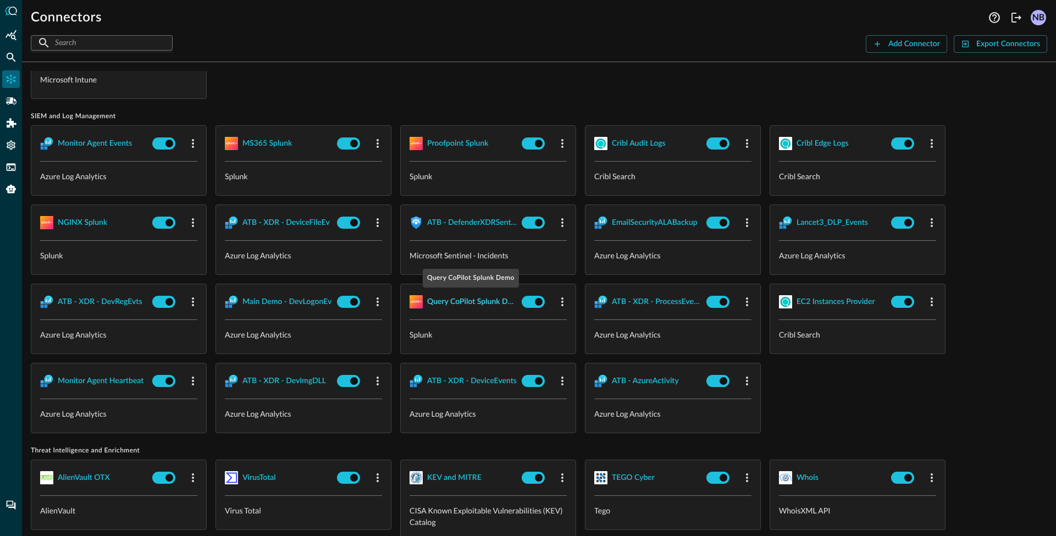
click at [444, 302] on div "Query CoPilot Splunk Demo" at bounding box center [472, 302] width 90 height 14
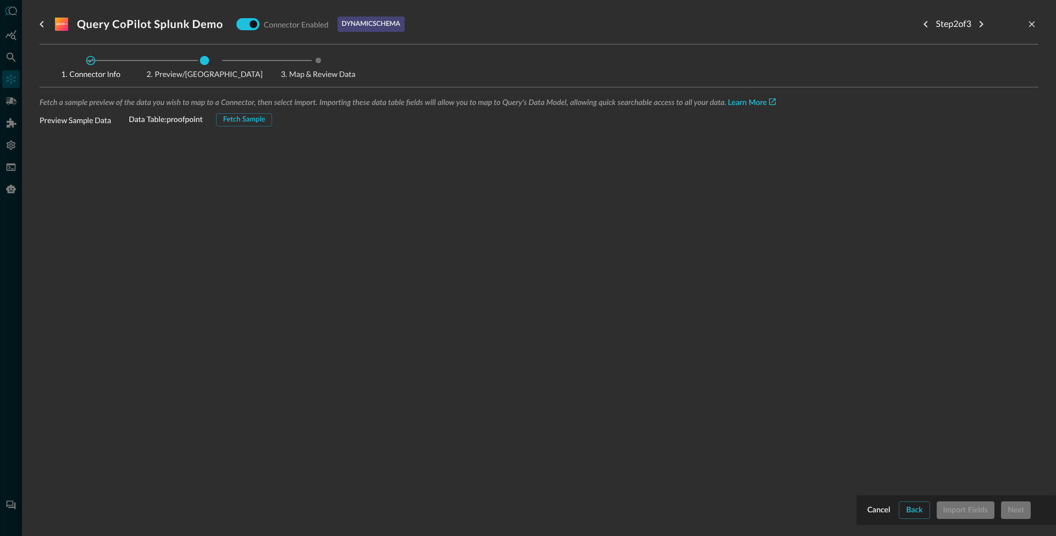
click at [355, 25] on p "dynamic schema" at bounding box center [371, 24] width 58 height 10
click at [160, 23] on h3 "Query CoPilot Splunk Demo" at bounding box center [150, 24] width 146 height 13
click at [254, 119] on button "Fetch Sample" at bounding box center [244, 119] width 57 height 13
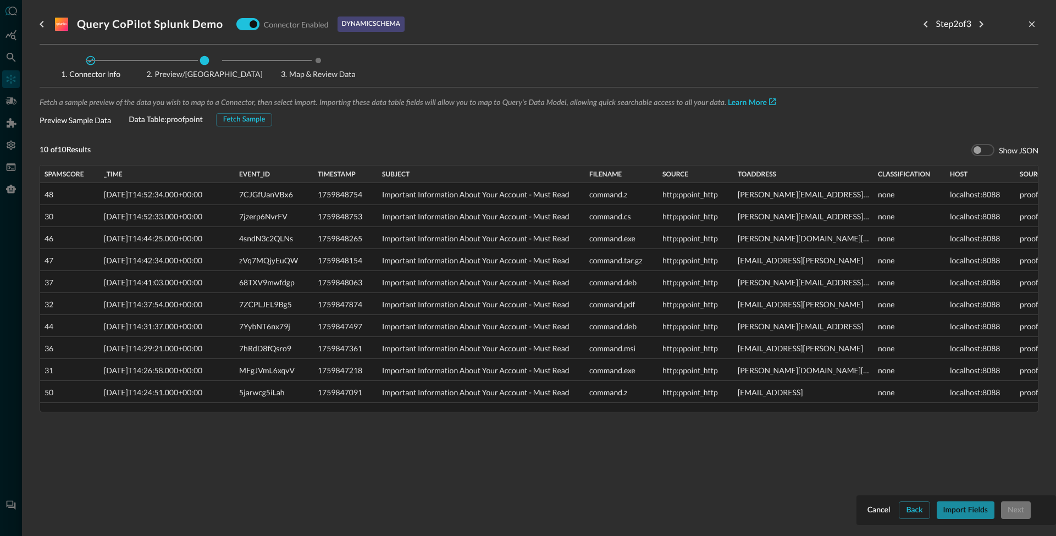
click at [960, 511] on button "Import Fields" at bounding box center [966, 511] width 58 height 18
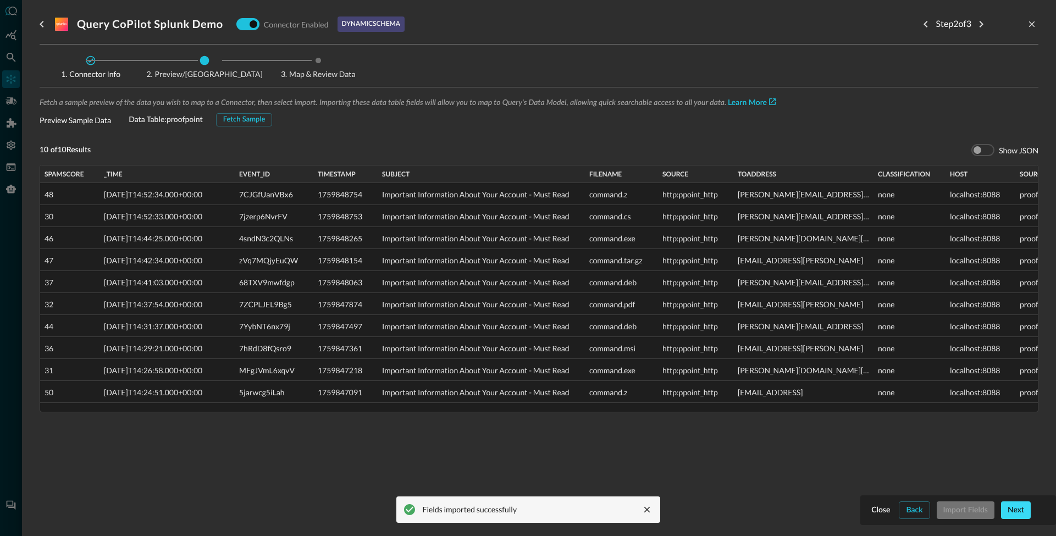
click at [1020, 508] on button "Next" at bounding box center [1016, 511] width 30 height 18
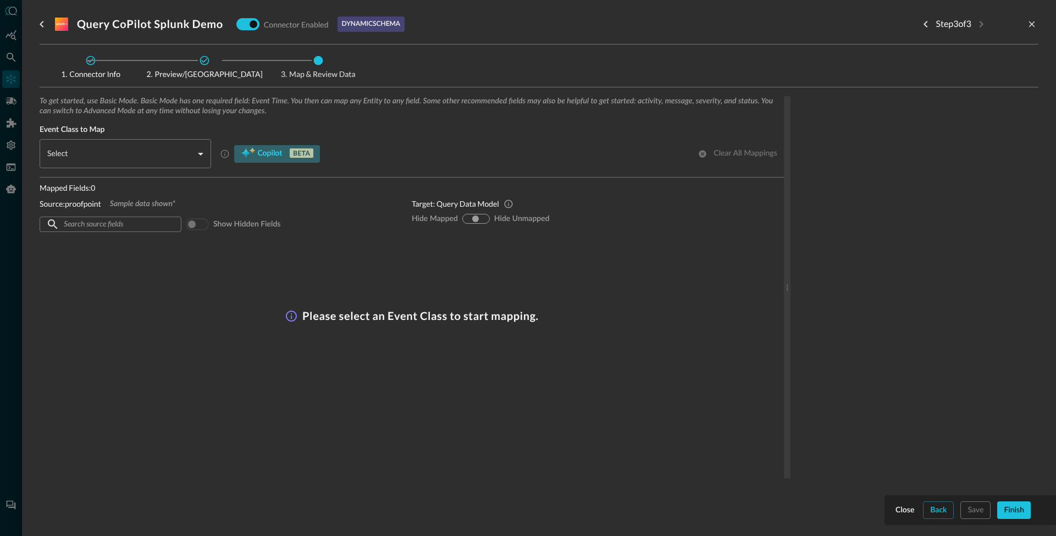
click at [263, 151] on span "Copilot" at bounding box center [269, 154] width 25 height 14
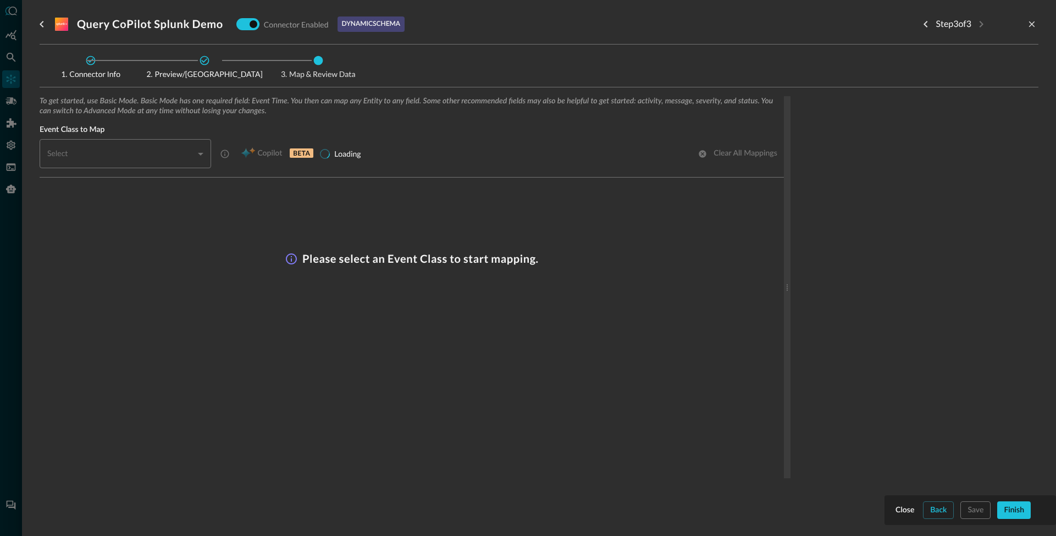
type input "CLASS_EMAIL_FILE_ACTIVITY"
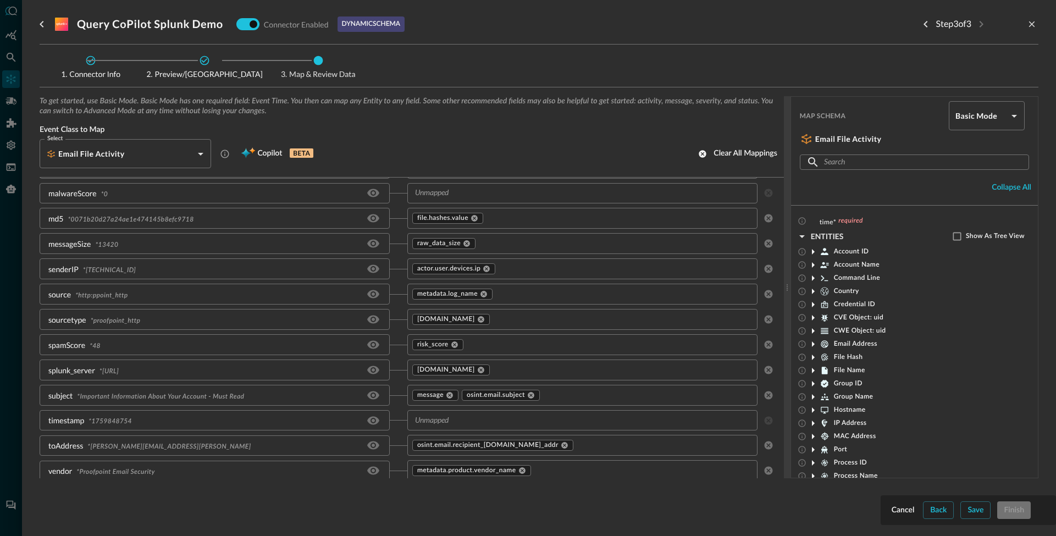
scroll to position [596, 0]
click at [21, 201] on div at bounding box center [528, 268] width 1056 height 536
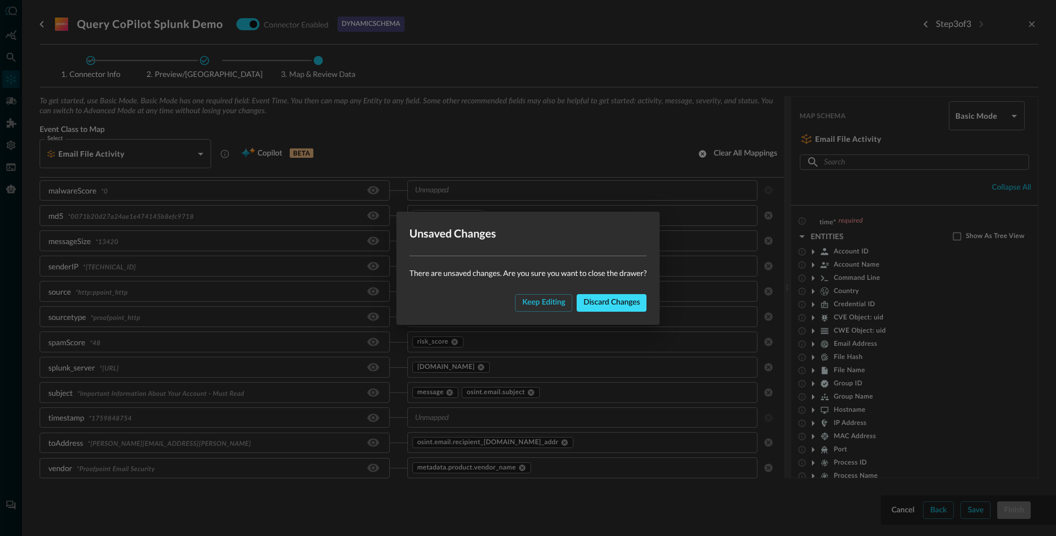
click at [618, 302] on button "Discard changes" at bounding box center [612, 303] width 70 height 18
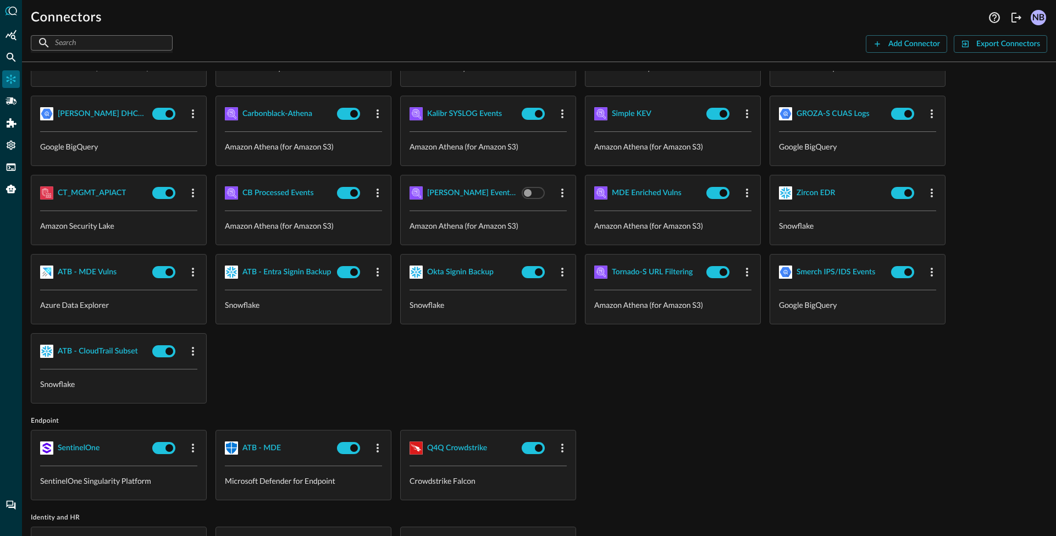
scroll to position [285, 0]
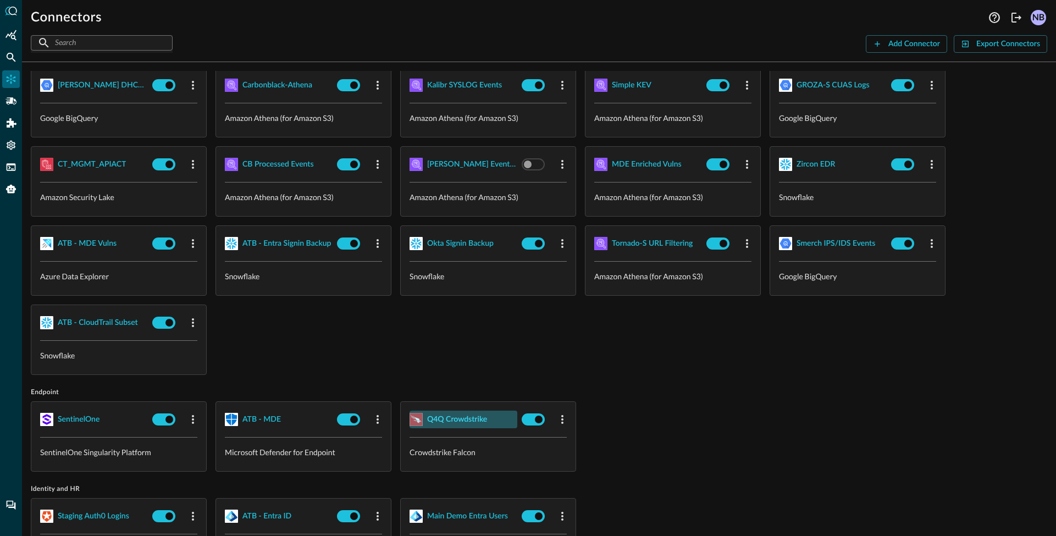
click at [452, 422] on div "Q4Q Crowdstrike" at bounding box center [457, 420] width 60 height 14
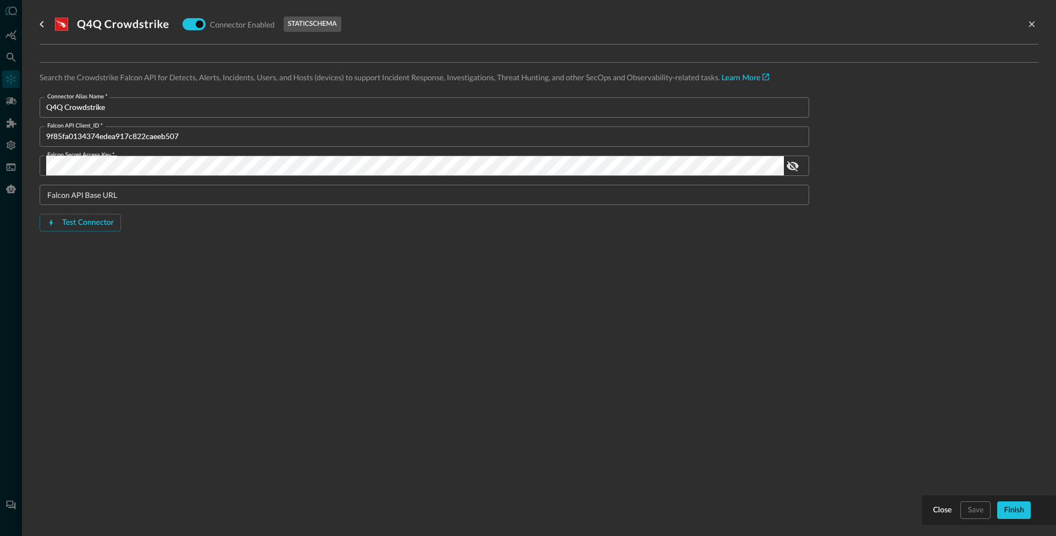
click at [18, 266] on div at bounding box center [528, 268] width 1056 height 536
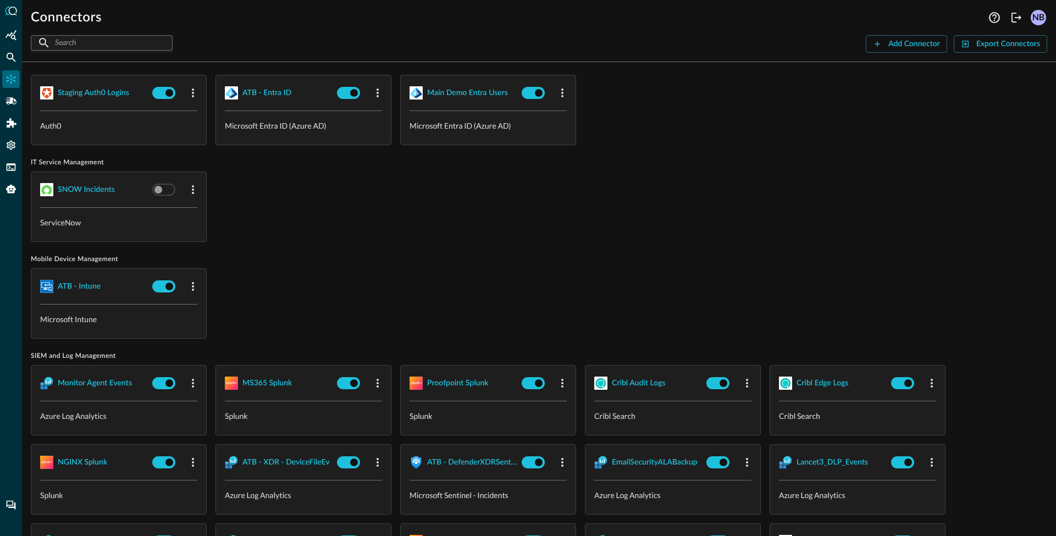
scroll to position [710, 0]
click at [459, 382] on div "Proofpoint Splunk" at bounding box center [458, 383] width 62 height 14
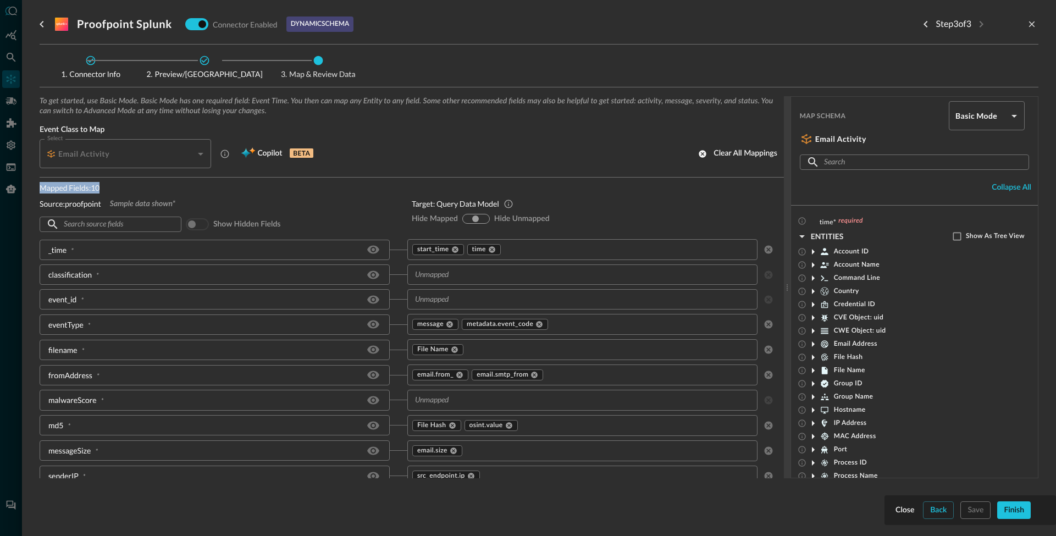
drag, startPoint x: 40, startPoint y: 190, endPoint x: 103, endPoint y: 189, distance: 63.2
click at [105, 189] on p "Mapped Fields: 10" at bounding box center [217, 188] width 355 height 12
click at [87, 192] on p "Mapped Fields: 10" at bounding box center [217, 188] width 355 height 12
click at [78, 202] on p "Source: proofpoint" at bounding box center [71, 204] width 62 height 12
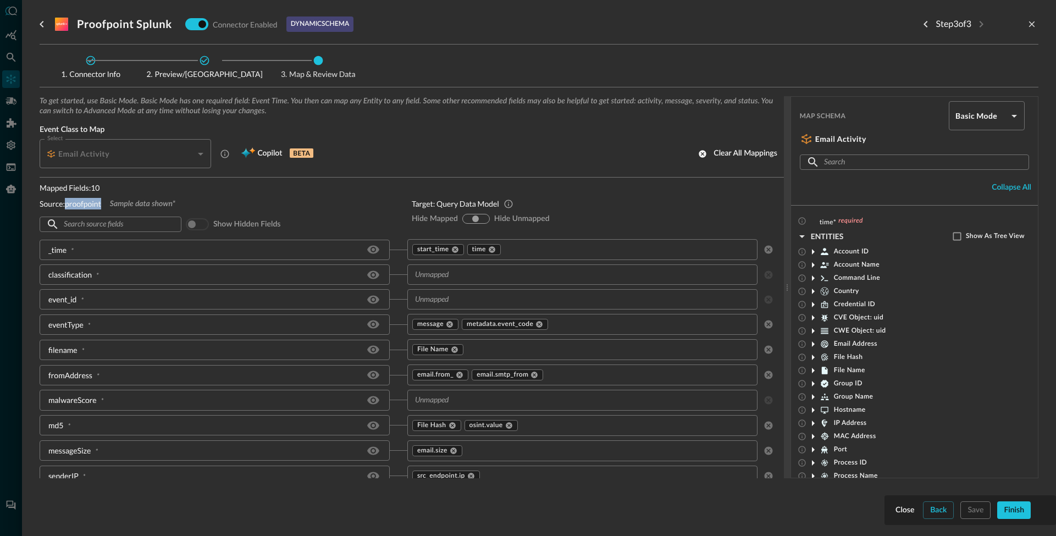
click at [814, 357] on icon at bounding box center [813, 357] width 3 height 5
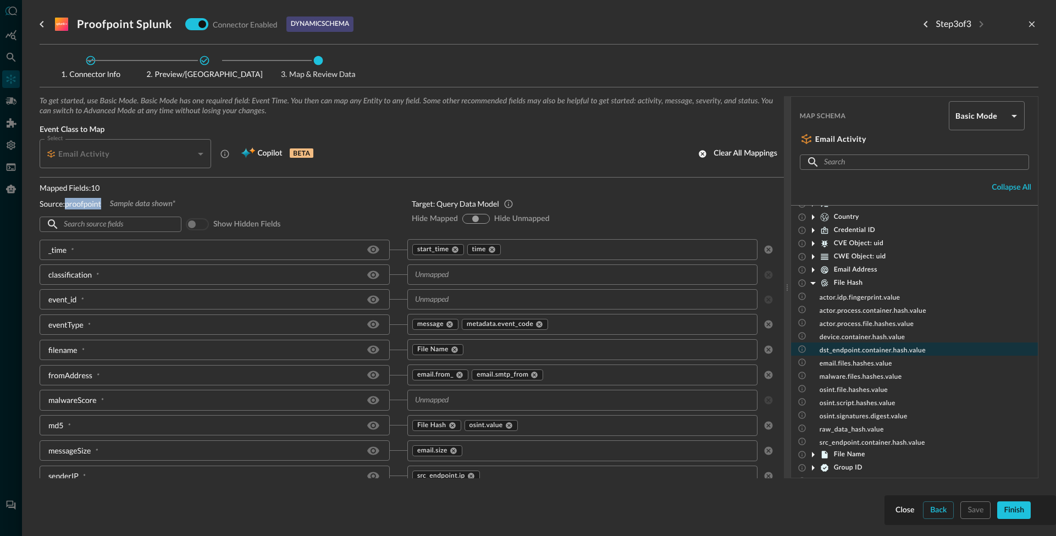
scroll to position [80, 0]
click at [532, 430] on input "text" at bounding box center [628, 425] width 217 height 14
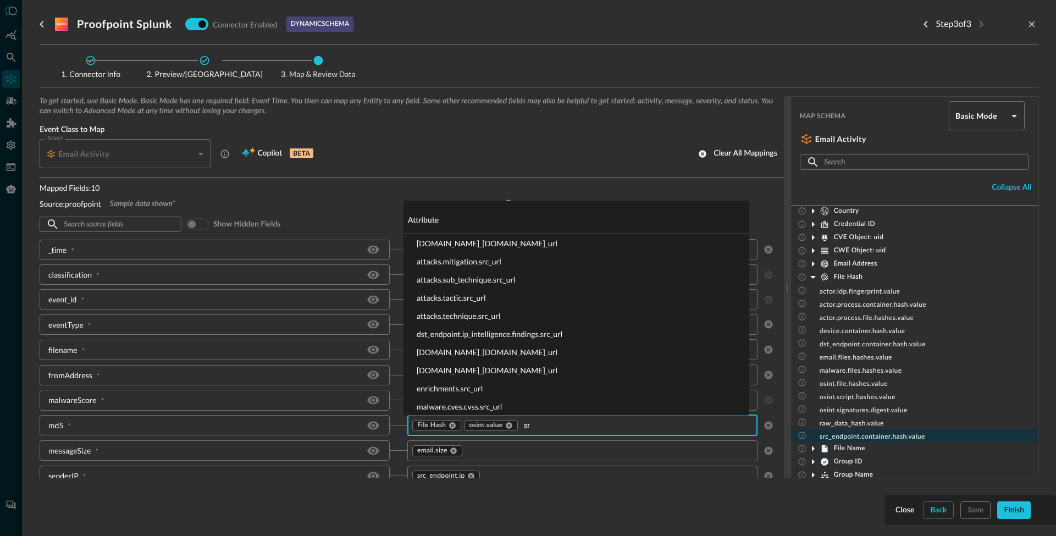
type input "s"
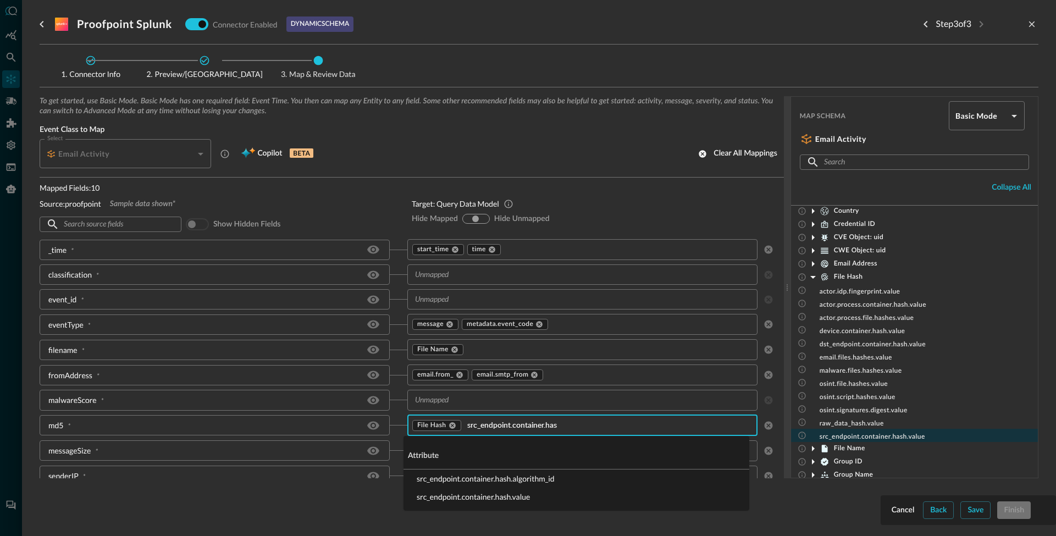
type input "src_endpoint.container.hash"
click at [501, 498] on li "src_endpoint.container.hash.value" at bounding box center [577, 497] width 346 height 18
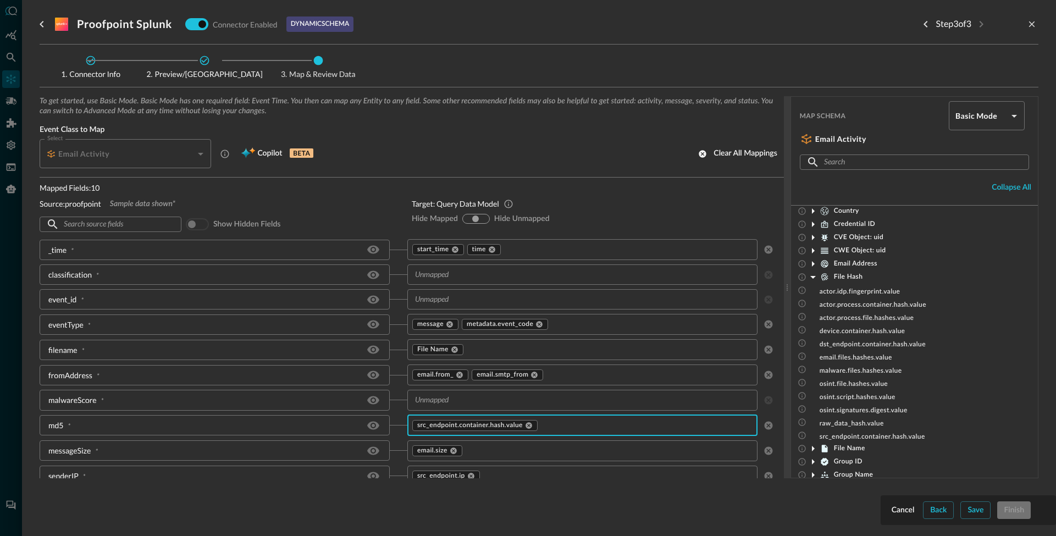
click at [815, 276] on icon at bounding box center [813, 277] width 13 height 13
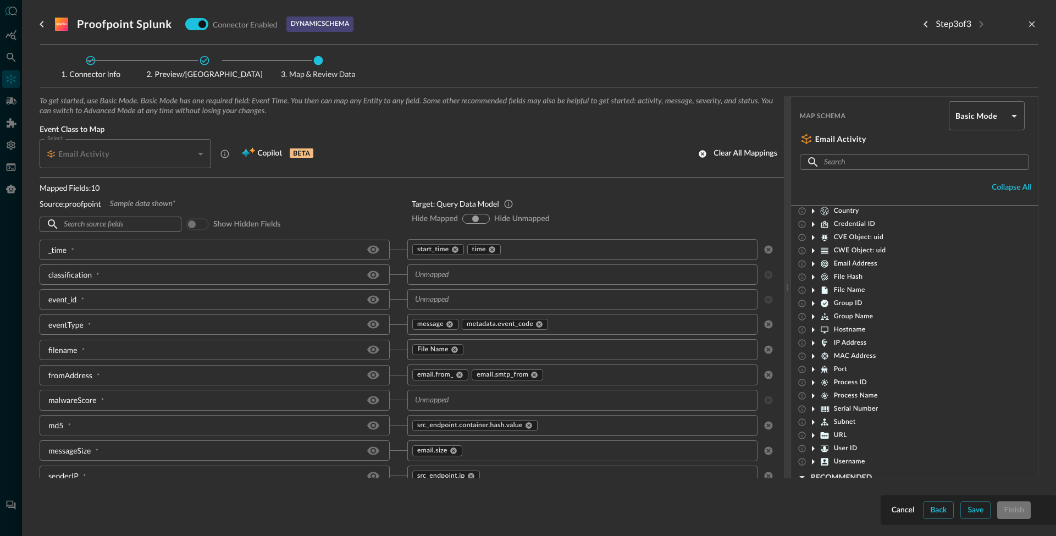
click at [815, 276] on icon at bounding box center [813, 277] width 13 height 13
click at [574, 438] on div "_time * start_time time ​ classification * ​ event_id * ​ eventType * message m…" at bounding box center [412, 469] width 745 height 460
click at [568, 425] on input "text" at bounding box center [637, 425] width 197 height 14
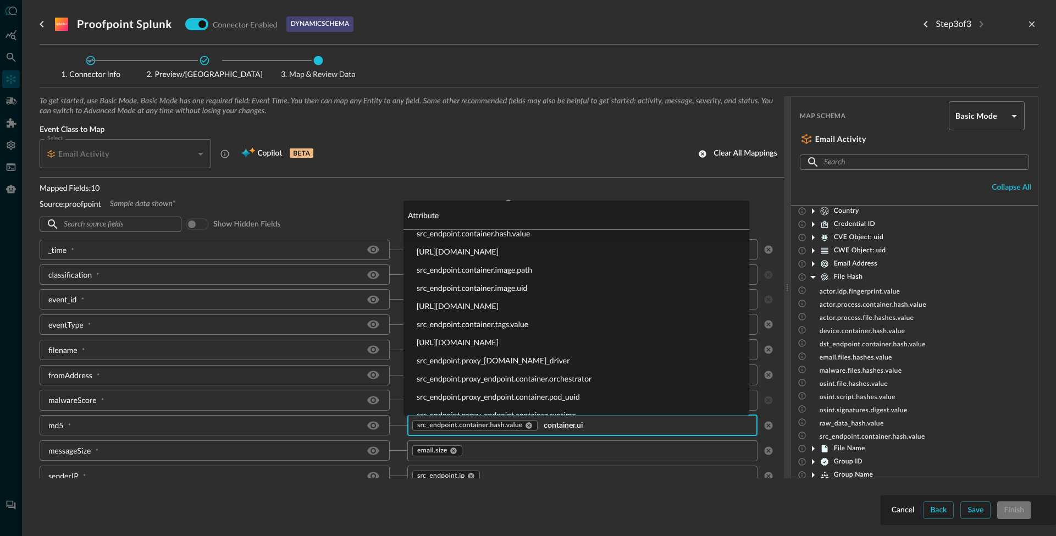
scroll to position [0, 0]
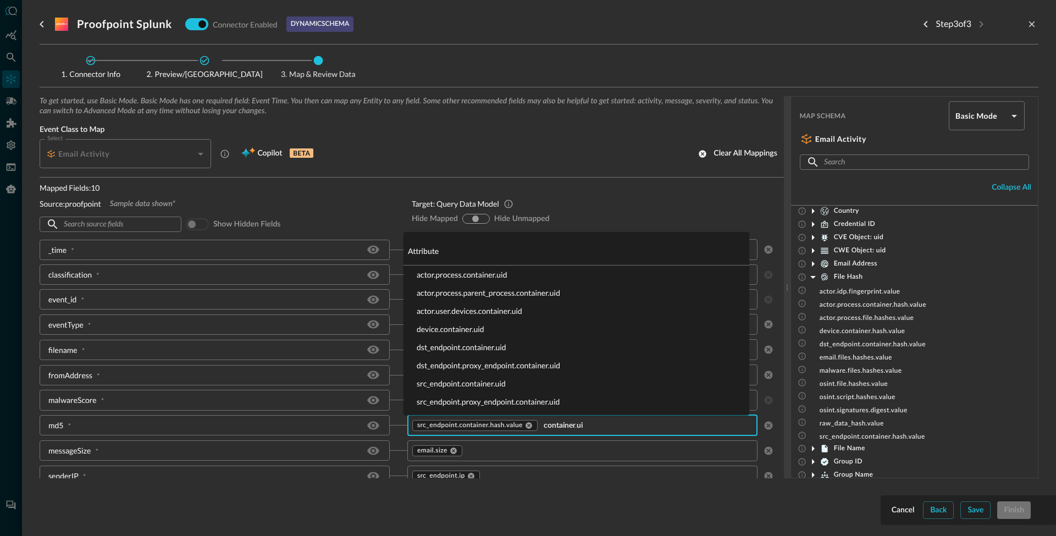
type input "container.uid"
click at [472, 384] on li "src_endpoint.container.uid" at bounding box center [577, 384] width 346 height 18
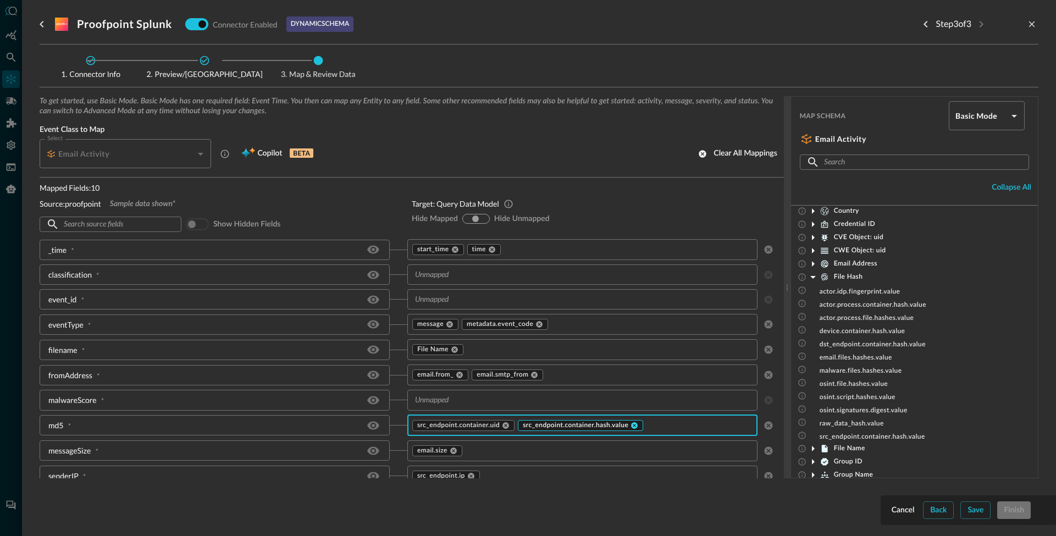
click at [631, 423] on icon at bounding box center [634, 425] width 7 height 7
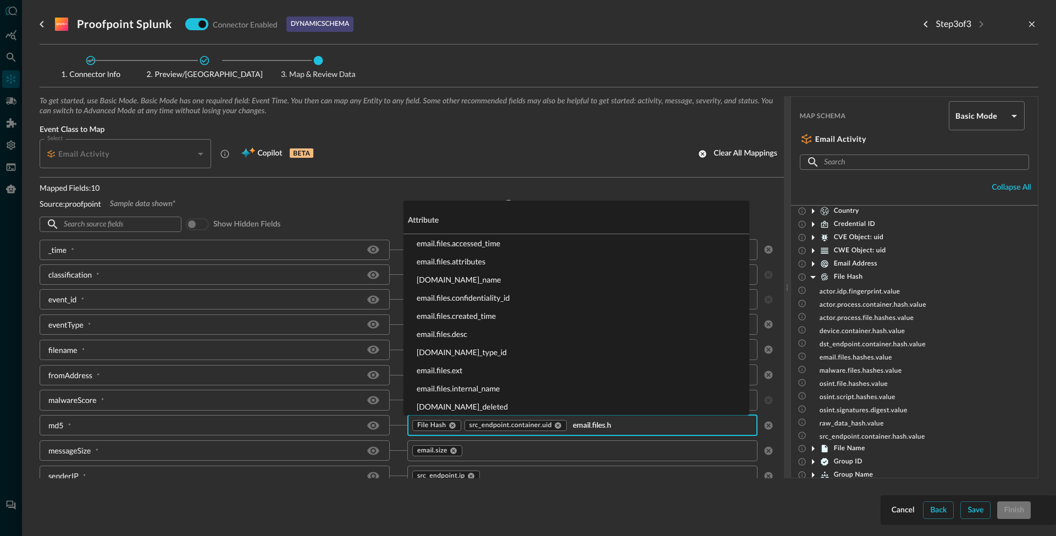
type input "email.files.ha"
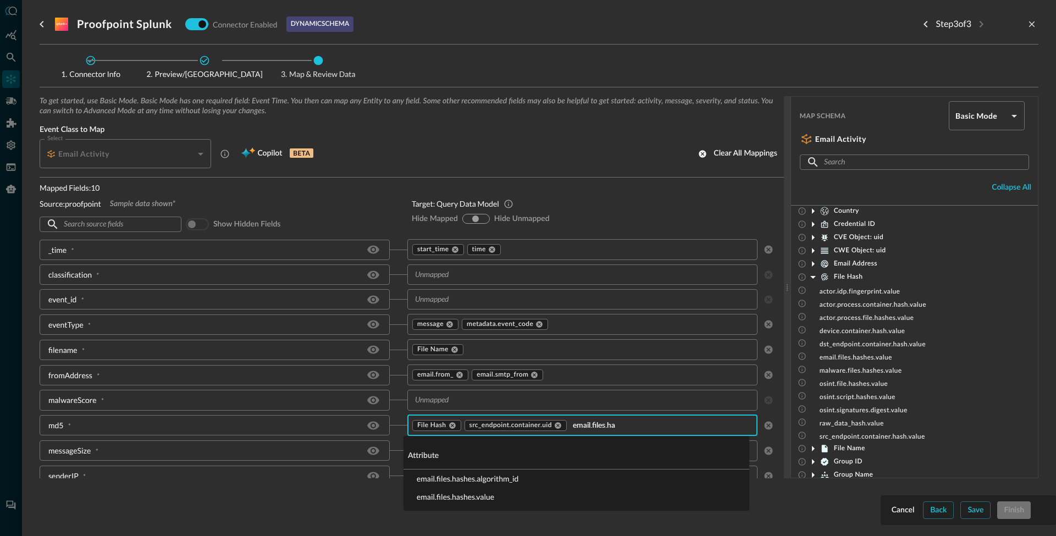
click at [477, 501] on li "email.files.hashes.value" at bounding box center [577, 497] width 346 height 18
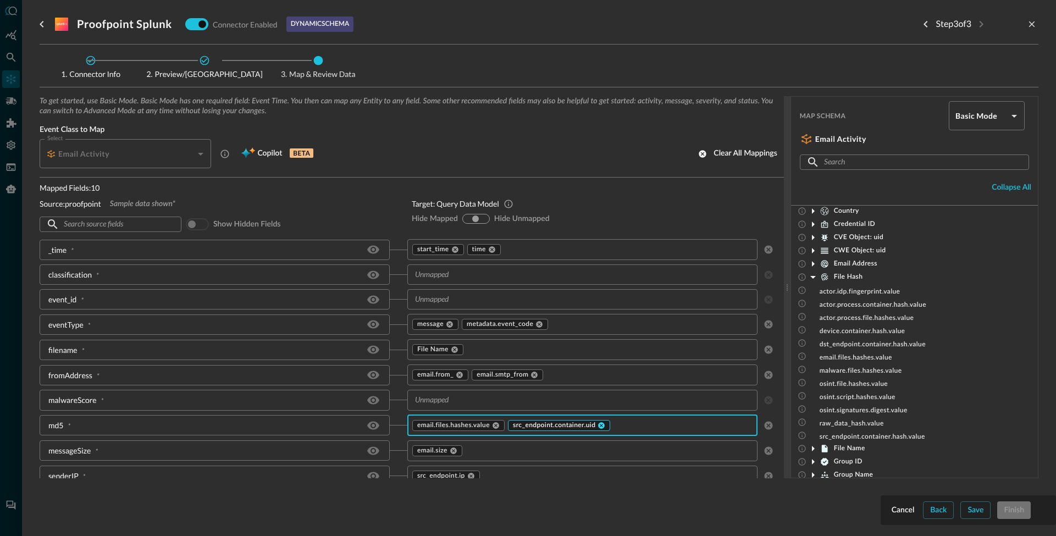
click at [598, 428] on icon at bounding box center [602, 426] width 8 height 8
click at [557, 428] on input "text" at bounding box center [621, 425] width 230 height 14
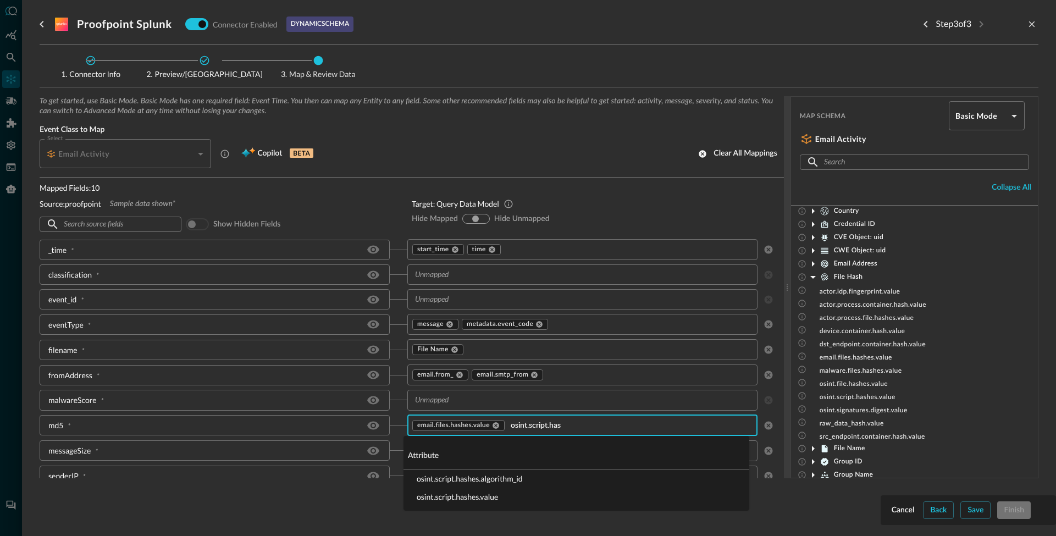
type input "osint.script.hash"
click at [481, 494] on li "osint.script.hashes.value" at bounding box center [577, 497] width 346 height 18
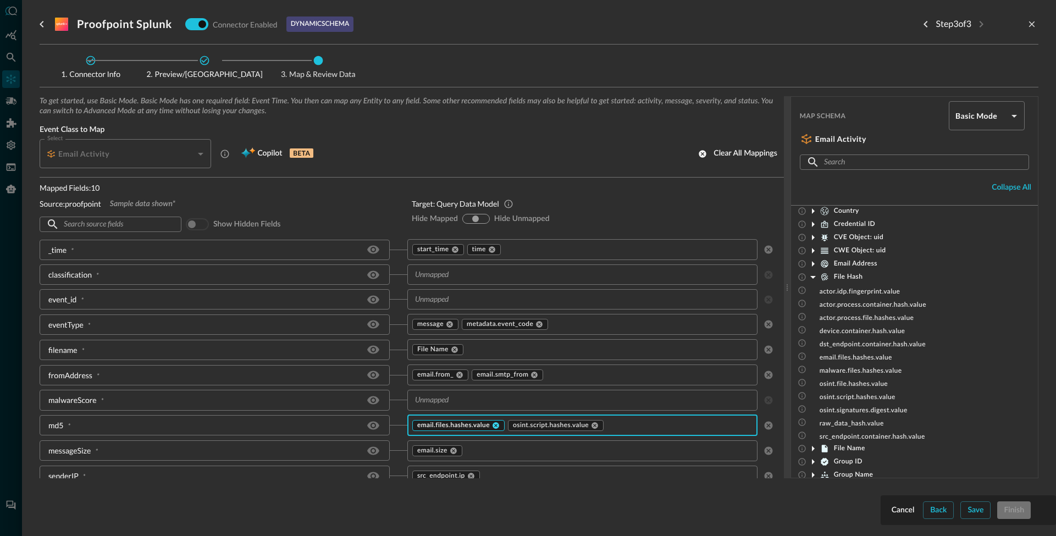
click at [494, 426] on icon at bounding box center [496, 425] width 7 height 7
click at [538, 421] on input "text" at bounding box center [623, 425] width 227 height 14
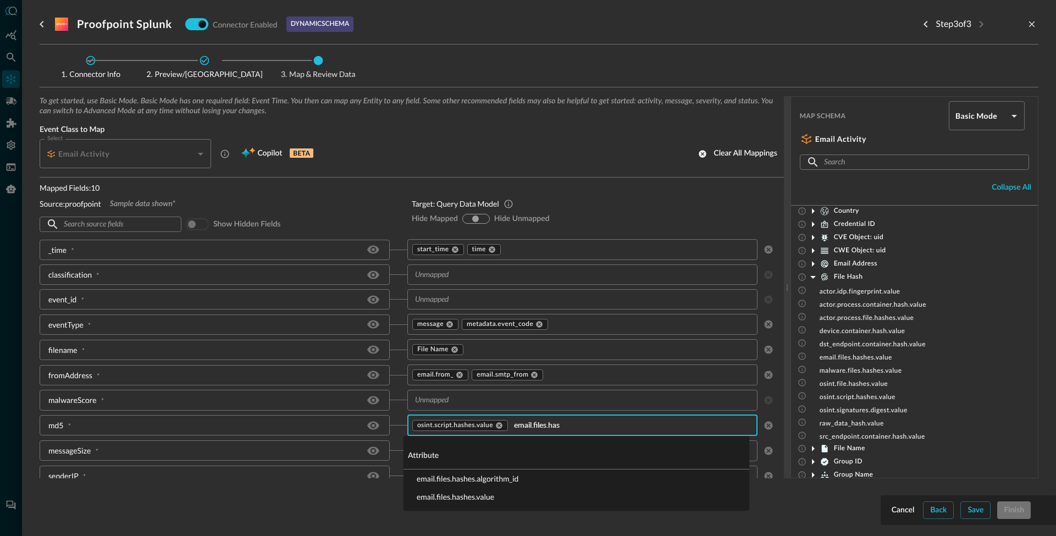
type input "email.files.hash"
click at [483, 494] on li "email.files.hashes.value" at bounding box center [577, 497] width 346 height 18
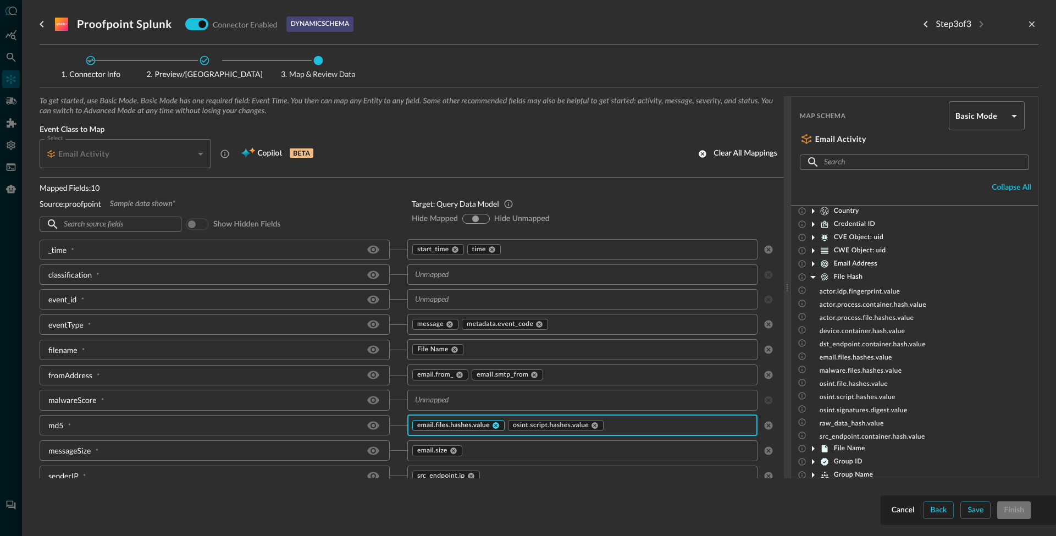
click at [495, 426] on icon at bounding box center [496, 426] width 8 height 8
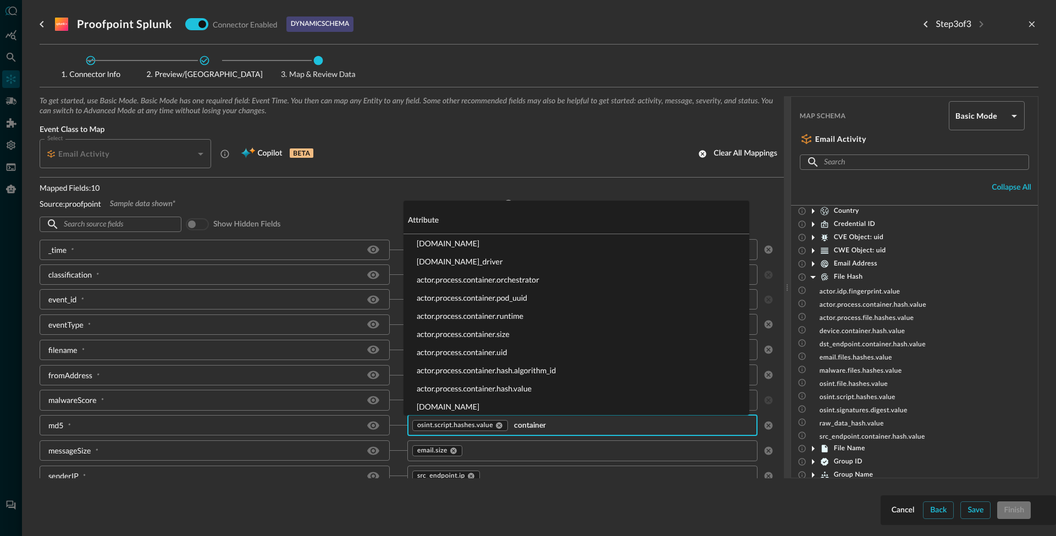
type input "containers"
click at [471, 354] on li "api.request.containers.uid" at bounding box center [577, 352] width 346 height 18
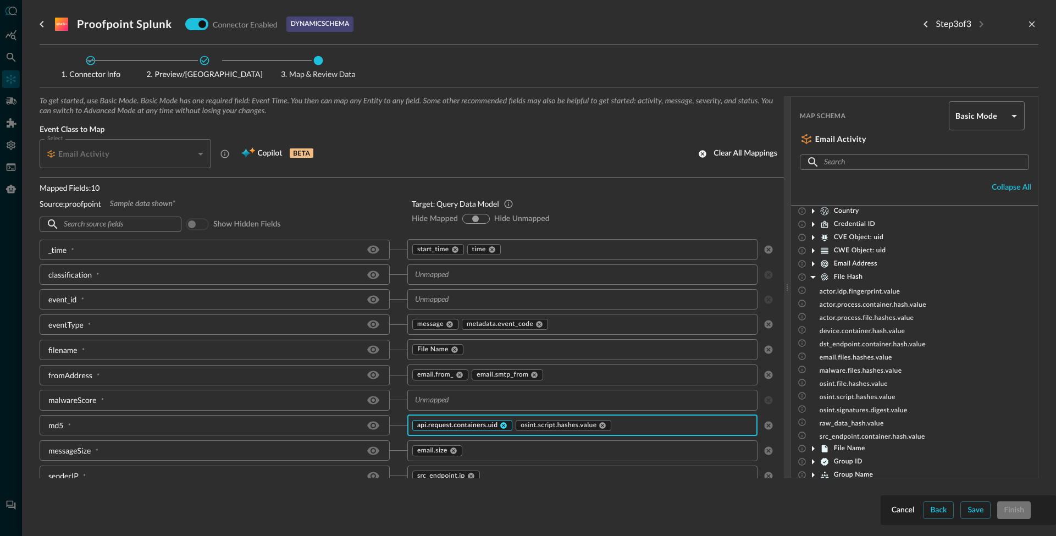
click at [500, 425] on icon at bounding box center [504, 426] width 8 height 8
click at [531, 426] on input "text" at bounding box center [623, 425] width 227 height 14
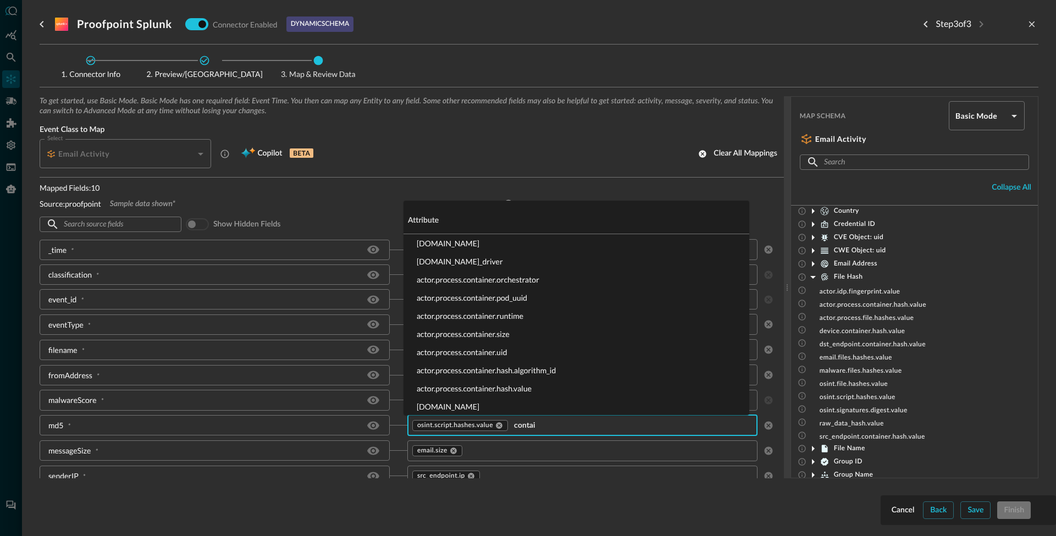
type input "contain"
click at [500, 351] on li "actor.process.container.uid" at bounding box center [577, 352] width 346 height 18
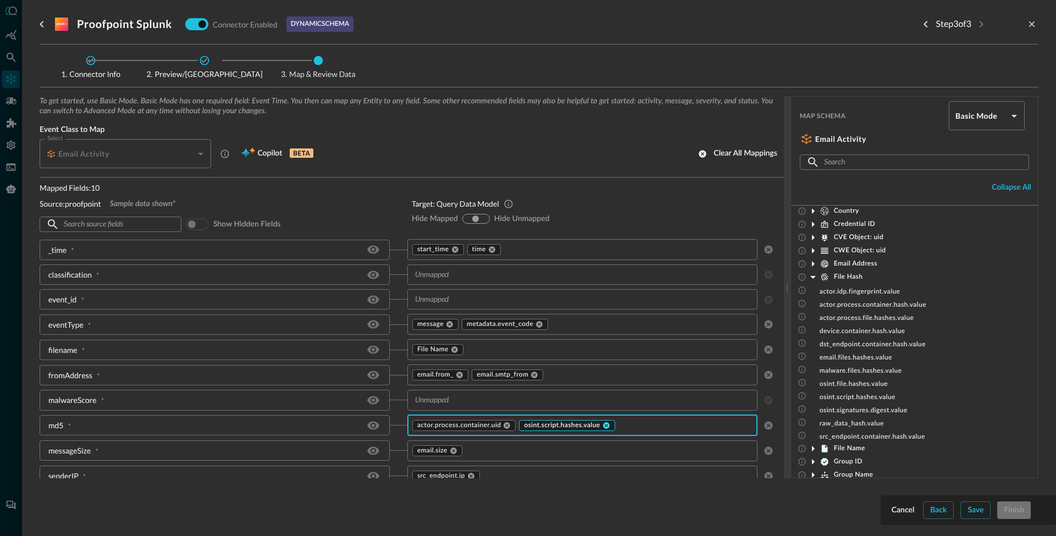
click at [603, 427] on icon at bounding box center [607, 426] width 8 height 8
click at [541, 428] on input "text" at bounding box center [626, 425] width 218 height 14
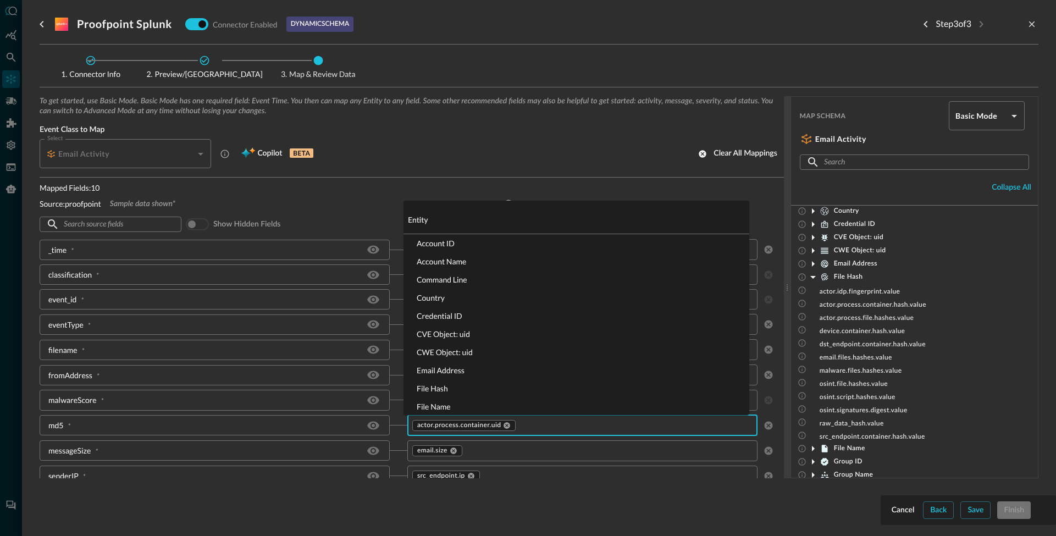
scroll to position [3568, 0]
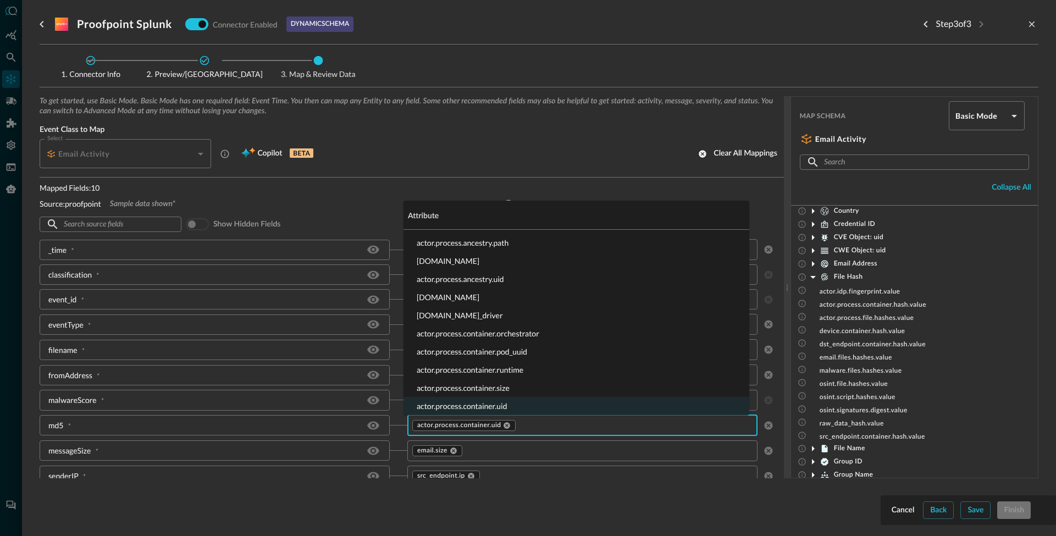
click at [813, 278] on icon at bounding box center [813, 277] width 5 height 3
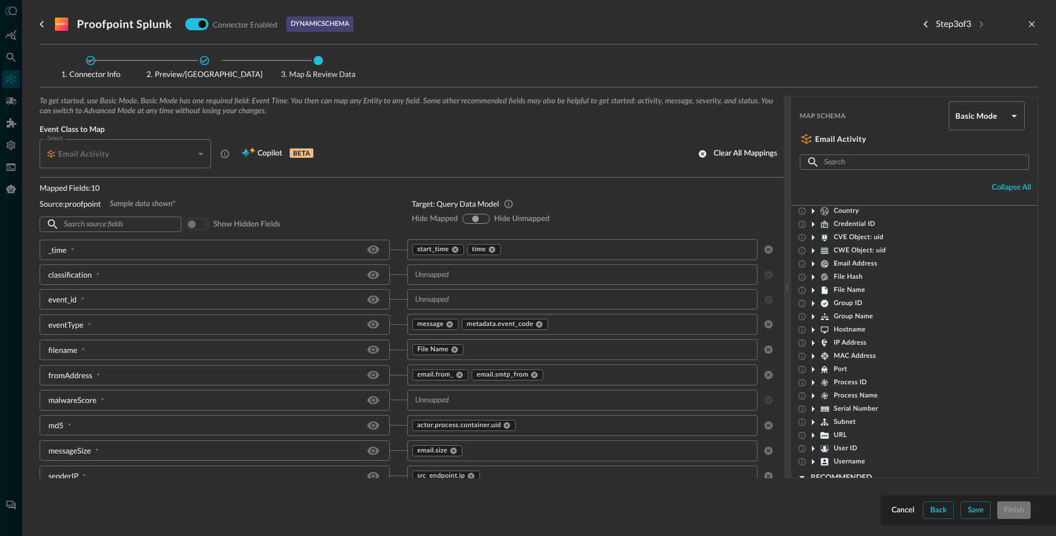
click at [815, 262] on icon at bounding box center [813, 263] width 13 height 13
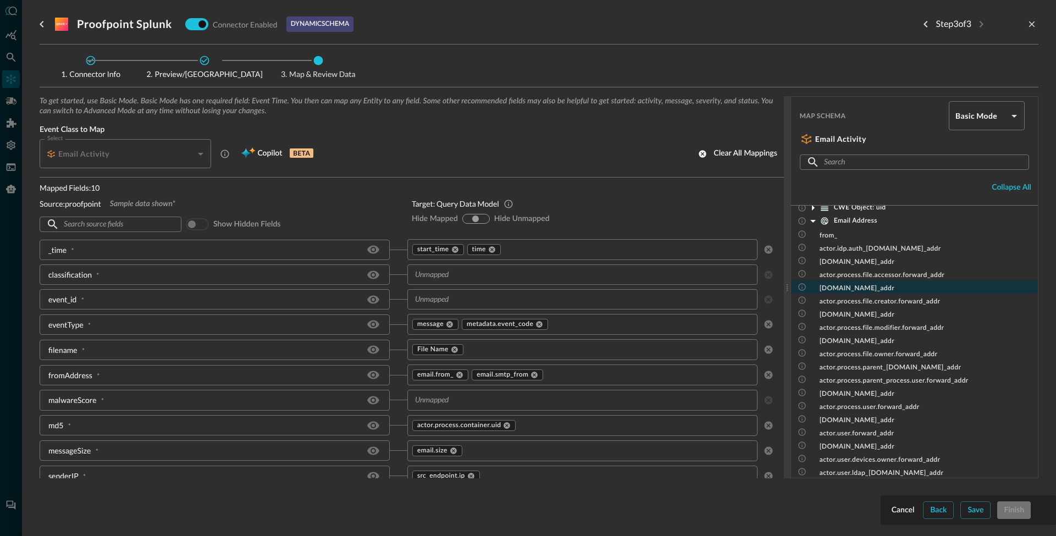
scroll to position [121, 0]
click at [811, 224] on icon at bounding box center [813, 223] width 13 height 13
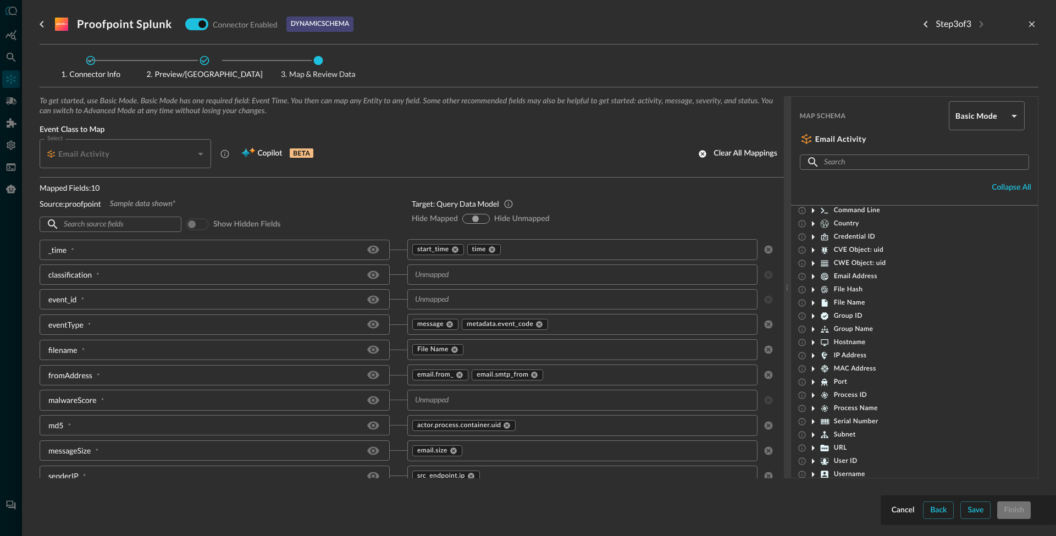
scroll to position [64, 0]
click at [812, 280] on icon at bounding box center [813, 279] width 3 height 5
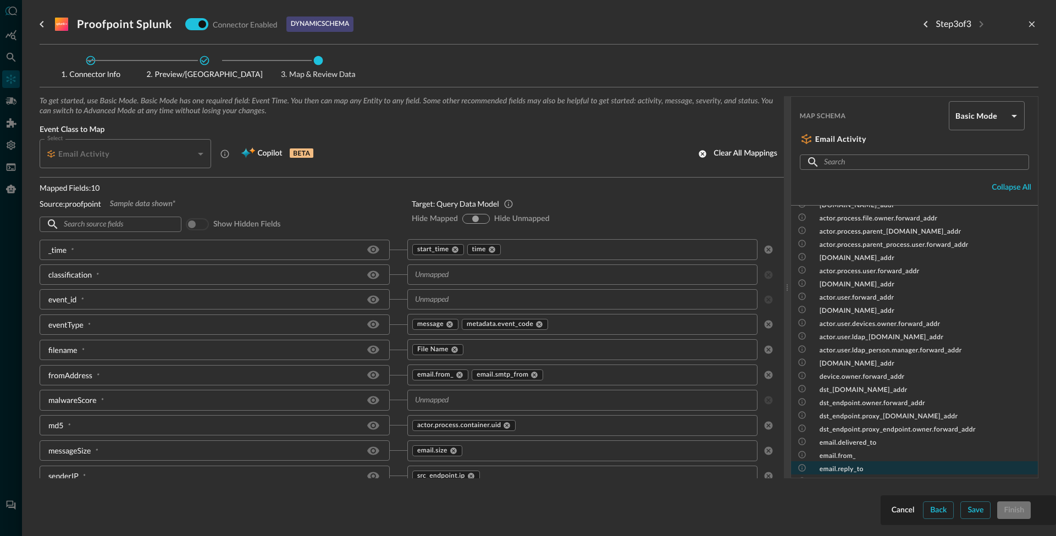
scroll to position [290, 0]
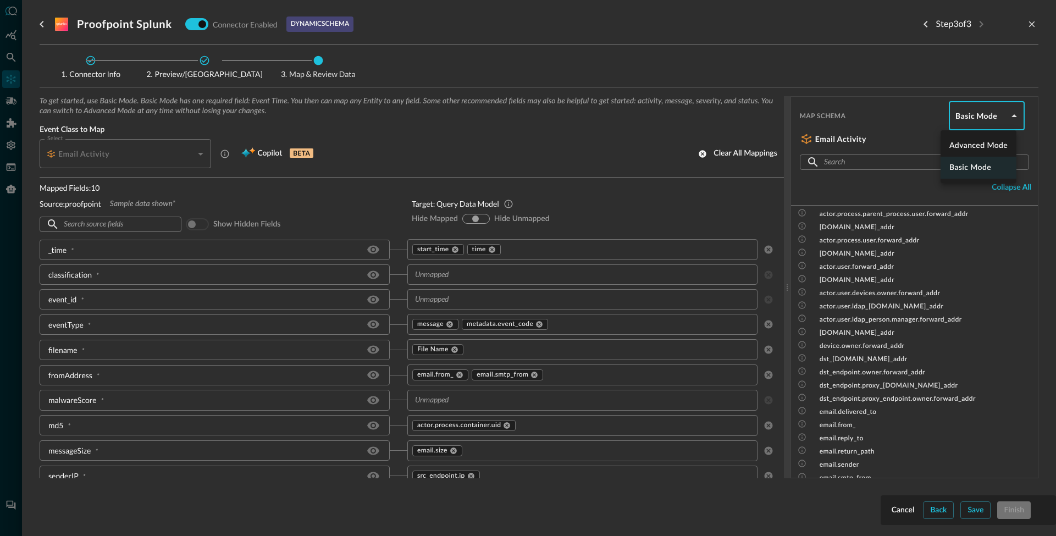
click at [971, 117] on body "Connectors NB ​ ​ Add Connector Export Connectors Cloud Infrastructure and Secu…" at bounding box center [528, 268] width 1056 height 536
click at [933, 98] on div at bounding box center [528, 268] width 1056 height 536
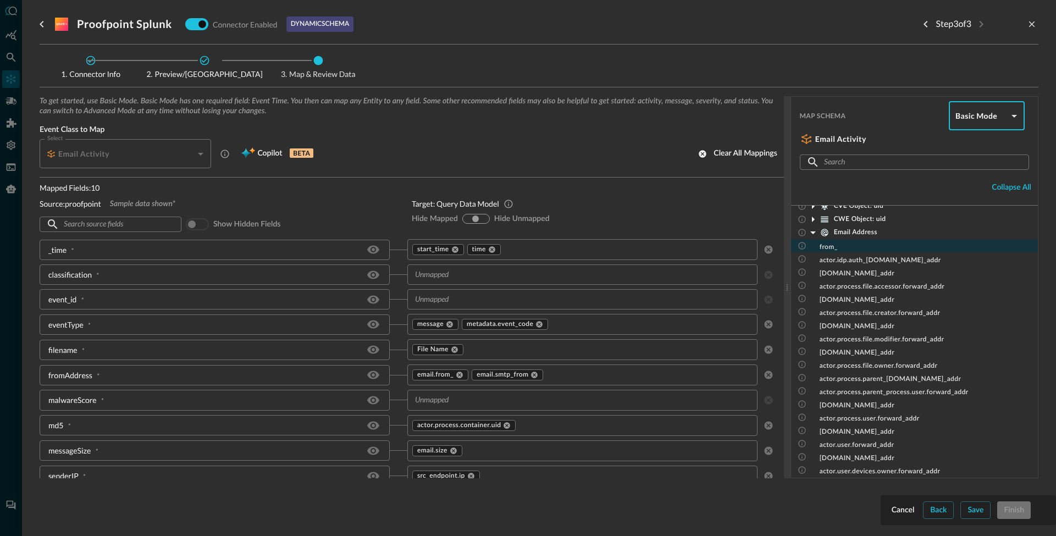
scroll to position [105, 0]
click at [813, 240] on icon at bounding box center [813, 239] width 5 height 3
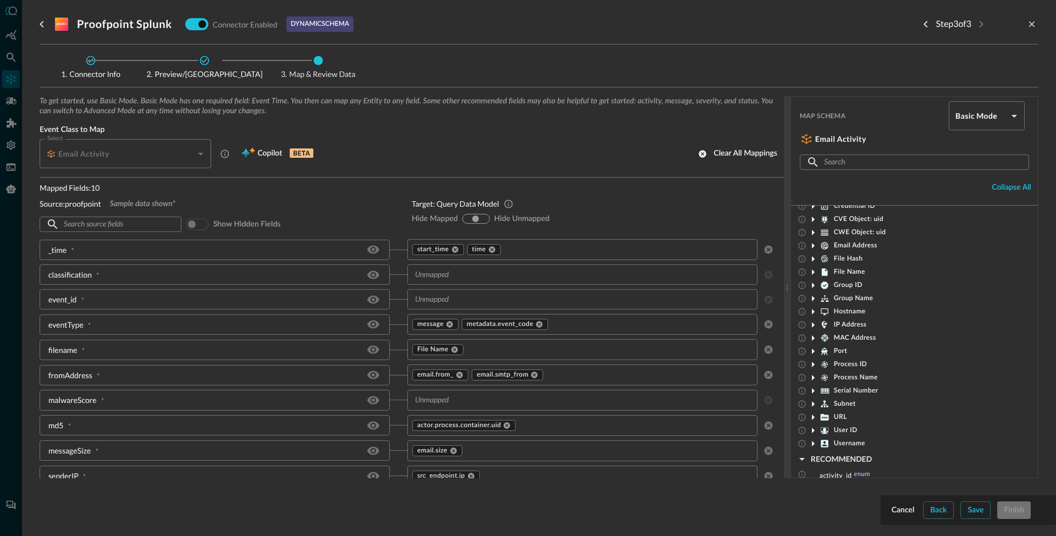
scroll to position [96, 0]
click at [814, 249] on icon at bounding box center [813, 247] width 13 height 13
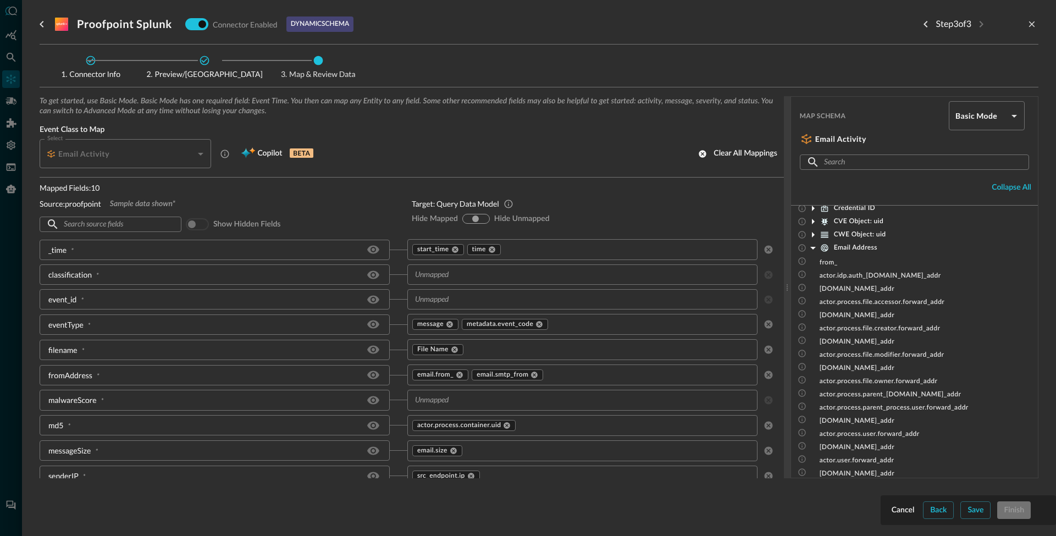
click at [813, 247] on icon at bounding box center [813, 248] width 5 height 3
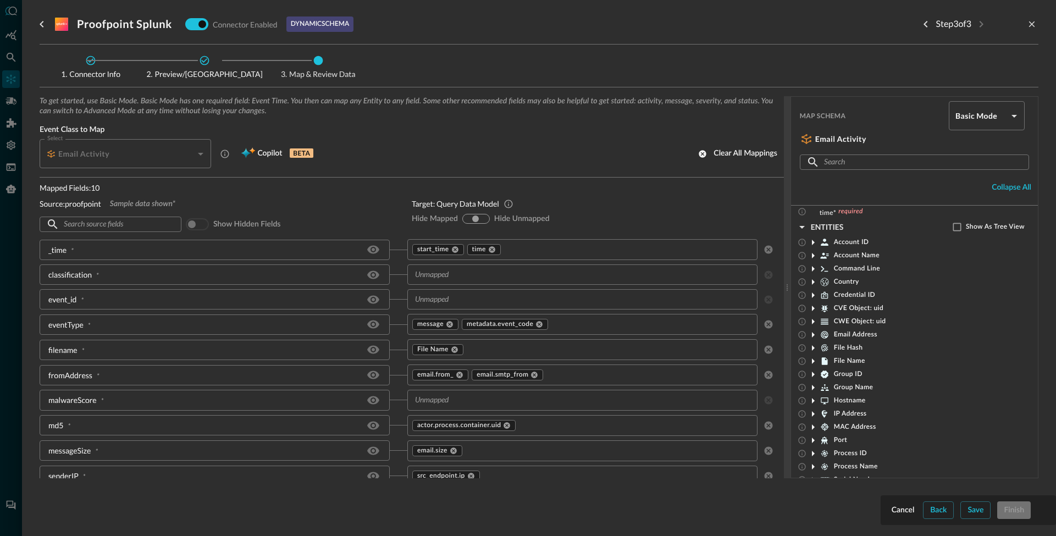
scroll to position [0, 0]
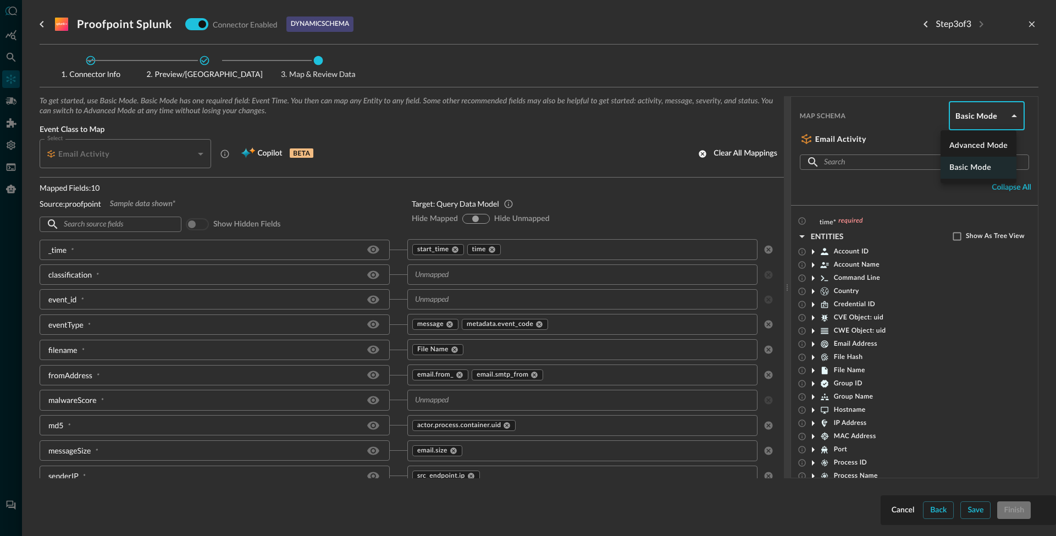
click at [977, 118] on body "Connectors NB ​ ​ Add Connector Export Connectors Cloud Infrastructure and Secu…" at bounding box center [528, 268] width 1056 height 536
click at [973, 142] on li "Advanced Mode" at bounding box center [979, 146] width 76 height 22
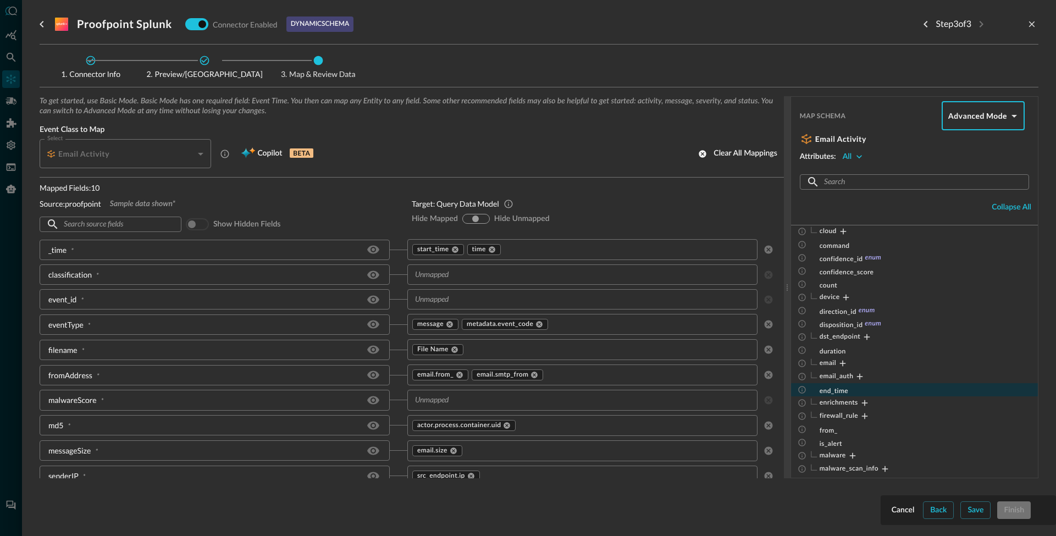
scroll to position [129, 0]
drag, startPoint x: 845, startPoint y: 362, endPoint x: 851, endPoint y: 365, distance: 5.9
click at [845, 363] on icon "Expand" at bounding box center [843, 362] width 10 height 10
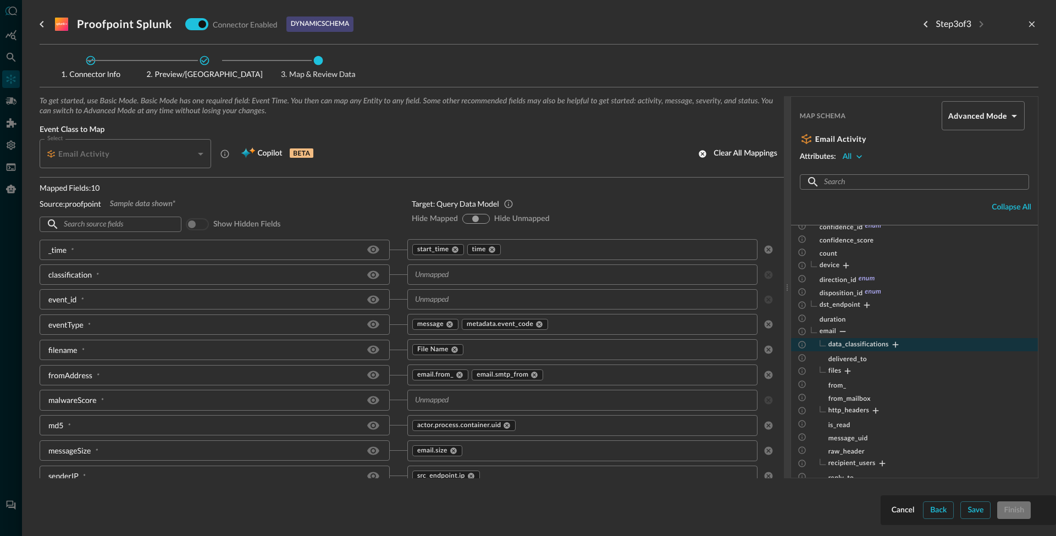
scroll to position [168, 0]
drag, startPoint x: 848, startPoint y: 359, endPoint x: 860, endPoint y: 350, distance: 14.5
click at [849, 359] on icon "Expand" at bounding box center [848, 364] width 10 height 10
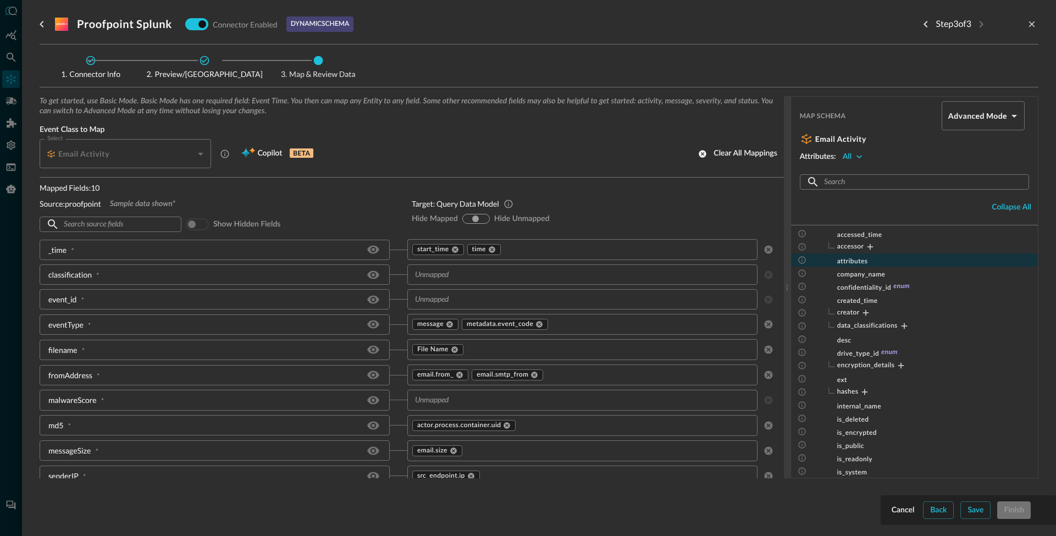
scroll to position [328, 0]
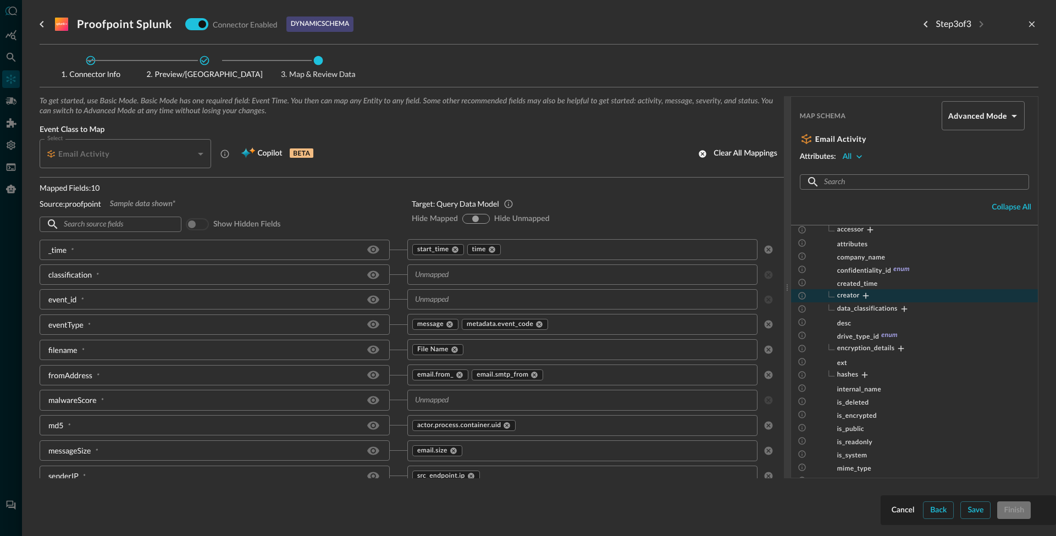
drag, startPoint x: 868, startPoint y: 295, endPoint x: 872, endPoint y: 299, distance: 5.8
click at [868, 295] on icon "Expand" at bounding box center [866, 296] width 10 height 10
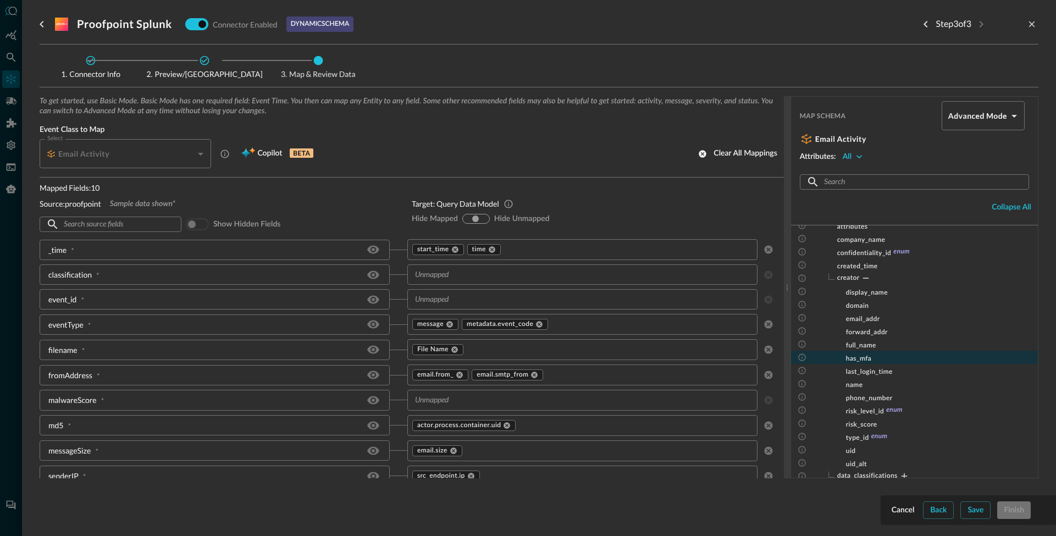
scroll to position [339, 0]
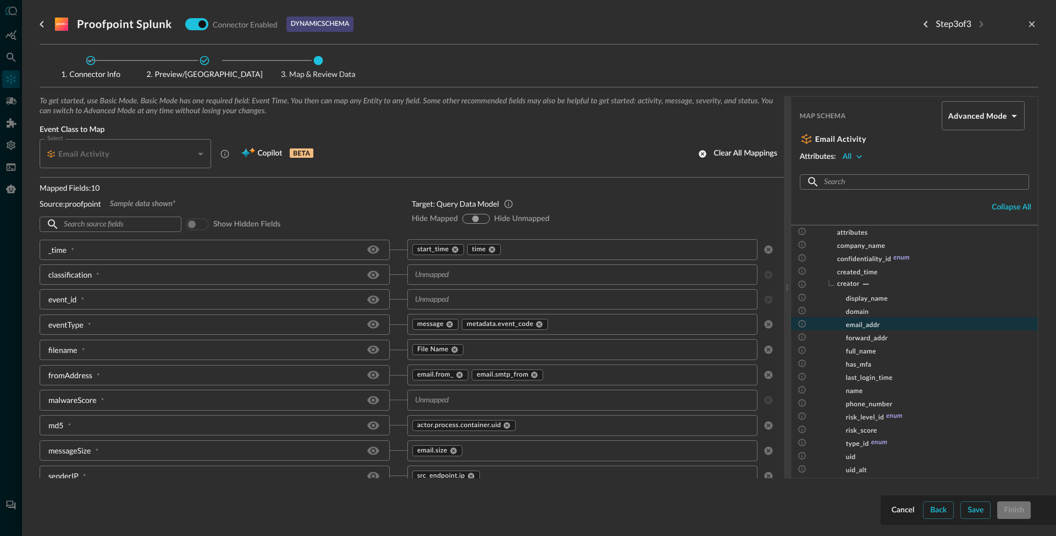
click at [866, 324] on span "email_addr" at bounding box center [863, 325] width 34 height 7
click at [957, 115] on body "Connectors NB ​ ​ Add Connector Export Connectors Cloud Infrastructure and Secu…" at bounding box center [528, 268] width 1056 height 536
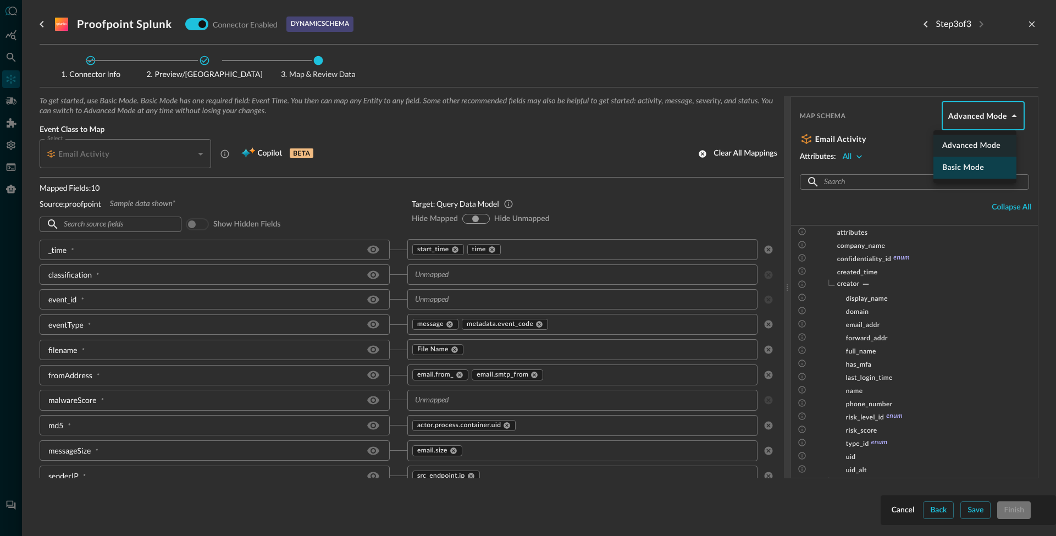
click at [966, 166] on li "Basic Mode" at bounding box center [975, 168] width 83 height 22
type input "basic"
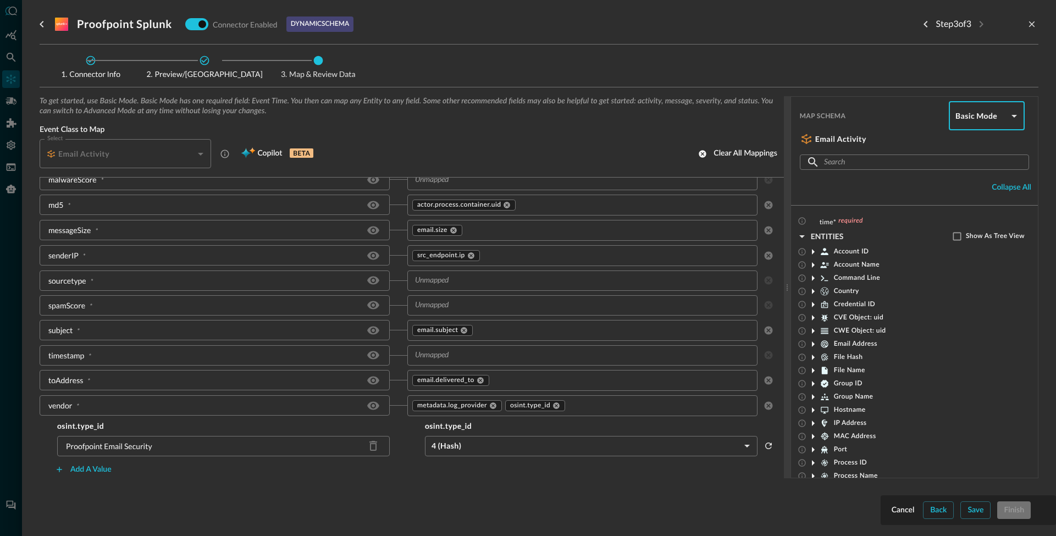
scroll to position [0, 0]
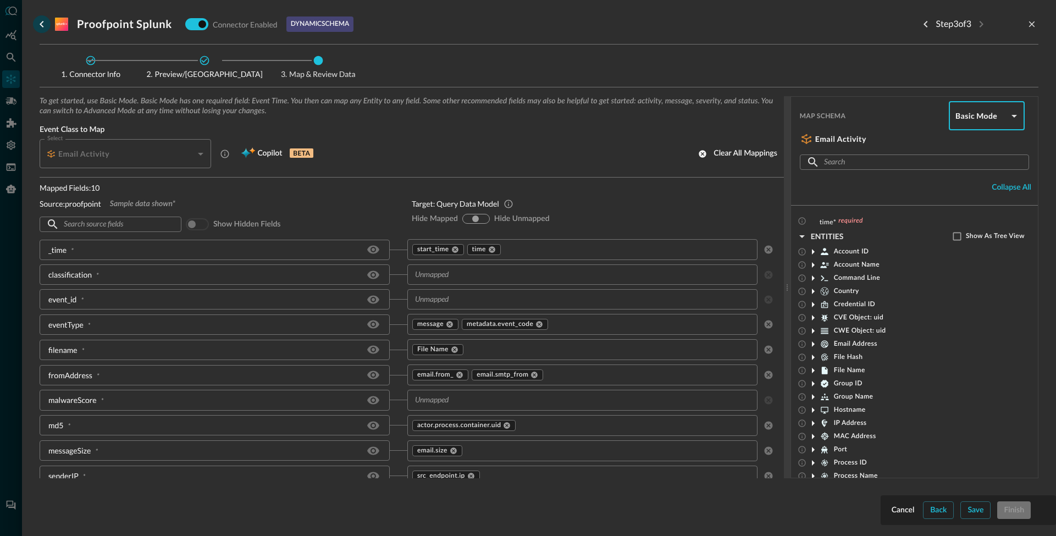
click at [41, 26] on icon "go back" at bounding box center [41, 24] width 13 height 13
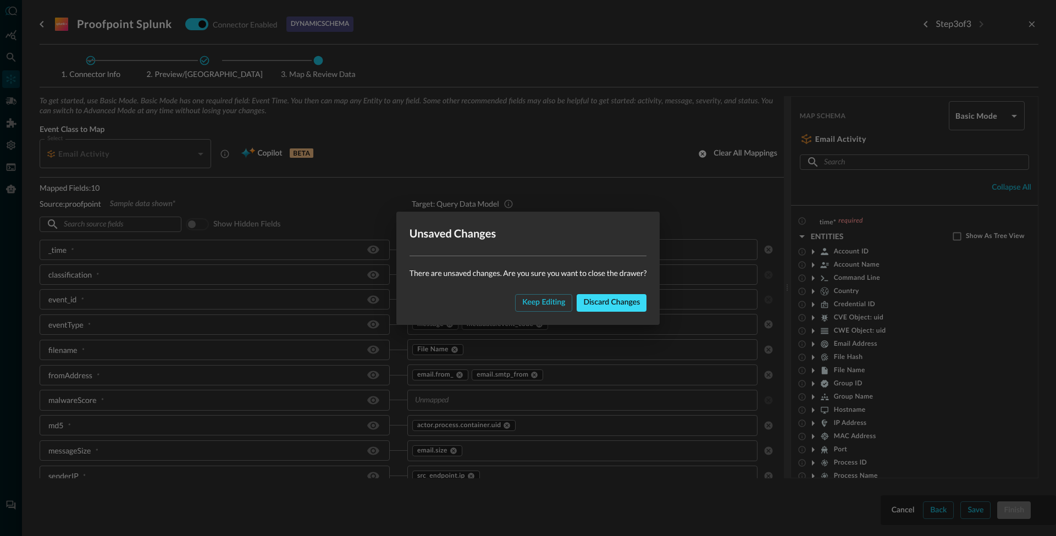
drag, startPoint x: 610, startPoint y: 300, endPoint x: 535, endPoint y: 323, distance: 78.6
click at [610, 300] on button "Discard changes" at bounding box center [612, 303] width 70 height 18
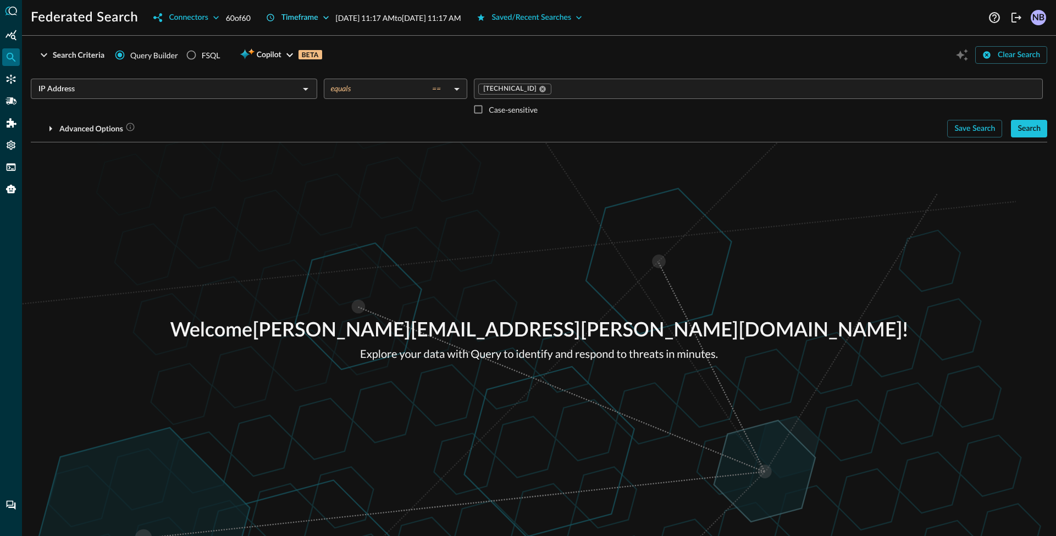
click at [314, 20] on button "Timeframe" at bounding box center [298, 18] width 76 height 18
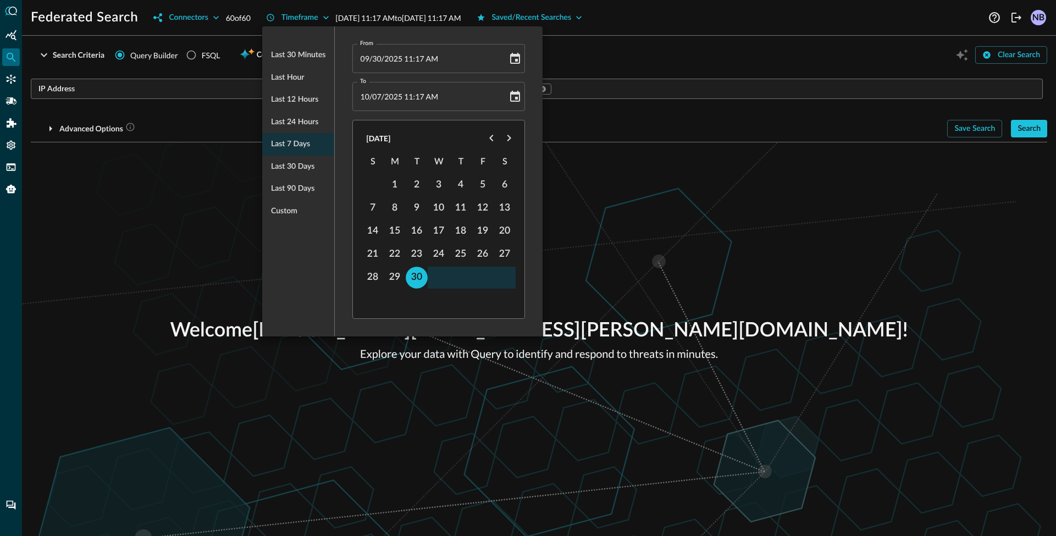
click at [292, 149] on ul "Last 30 minutes Last hour Last 12 hours Last 24 hours Last 7 days Last 30 days …" at bounding box center [298, 133] width 72 height 187
click at [583, 73] on div at bounding box center [528, 268] width 1056 height 536
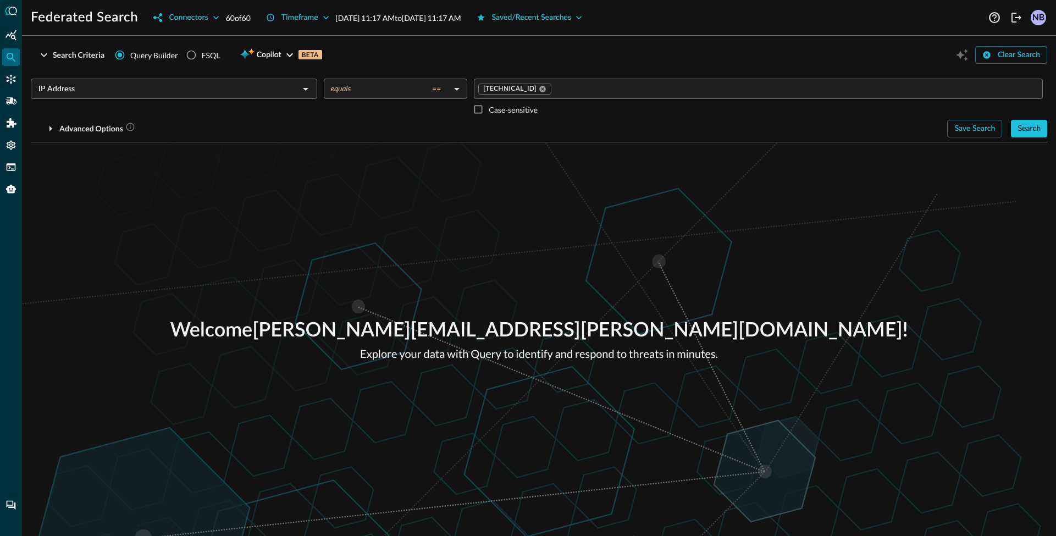
drag, startPoint x: 1030, startPoint y: 127, endPoint x: 101, endPoint y: 92, distance: 929.5
click at [1031, 127] on button "Search" at bounding box center [1029, 129] width 36 height 18
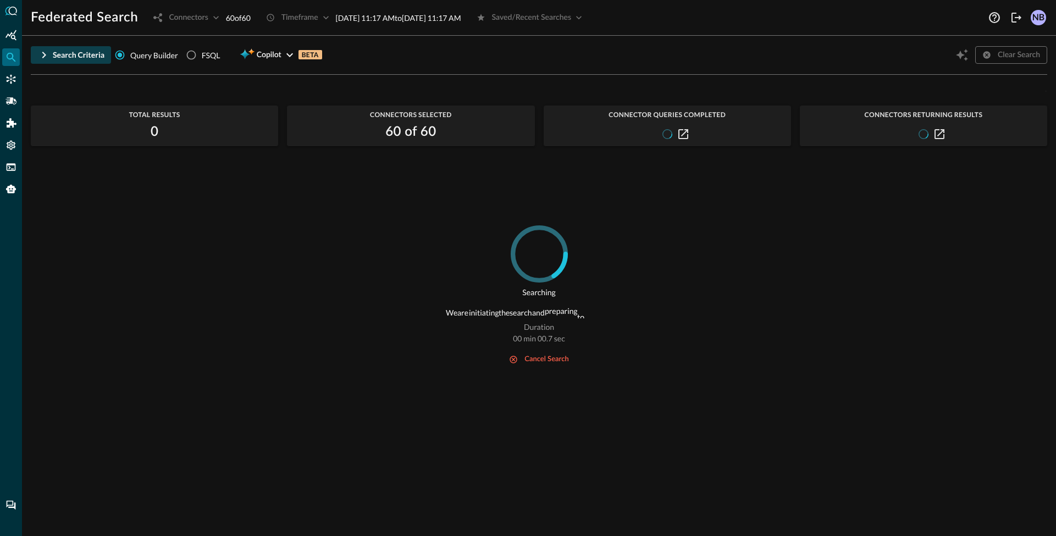
click at [43, 53] on icon "button" at bounding box center [44, 55] width 4 height 7
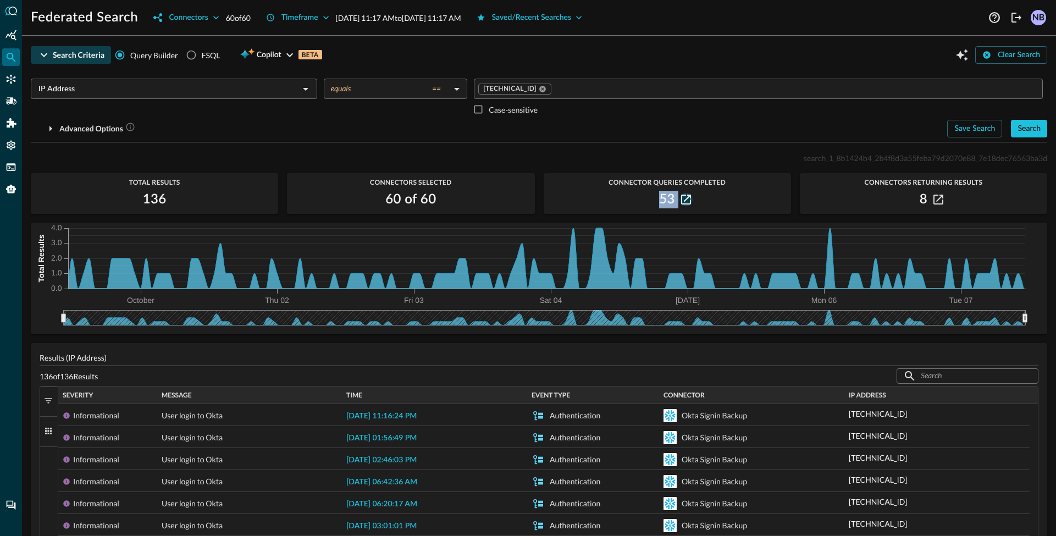
drag, startPoint x: 653, startPoint y: 194, endPoint x: 679, endPoint y: 203, distance: 26.8
click at [679, 203] on div "53" at bounding box center [667, 200] width 247 height 18
drag, startPoint x: 911, startPoint y: 197, endPoint x: 922, endPoint y: 203, distance: 13.0
click at [923, 202] on div "8" at bounding box center [923, 200] width 247 height 18
click at [681, 200] on icon "button" at bounding box center [686, 200] width 10 height 10
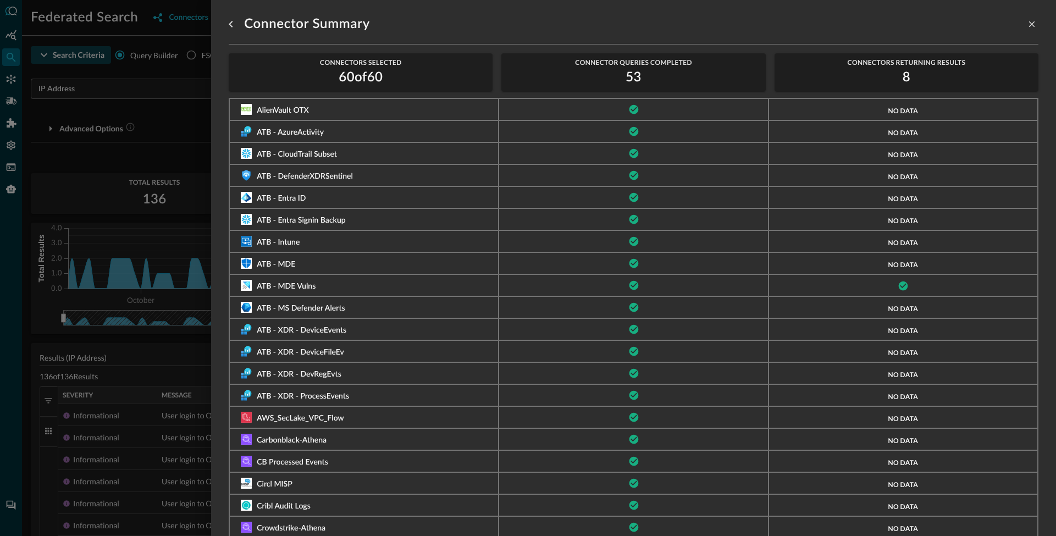
click at [175, 346] on div at bounding box center [528, 268] width 1056 height 536
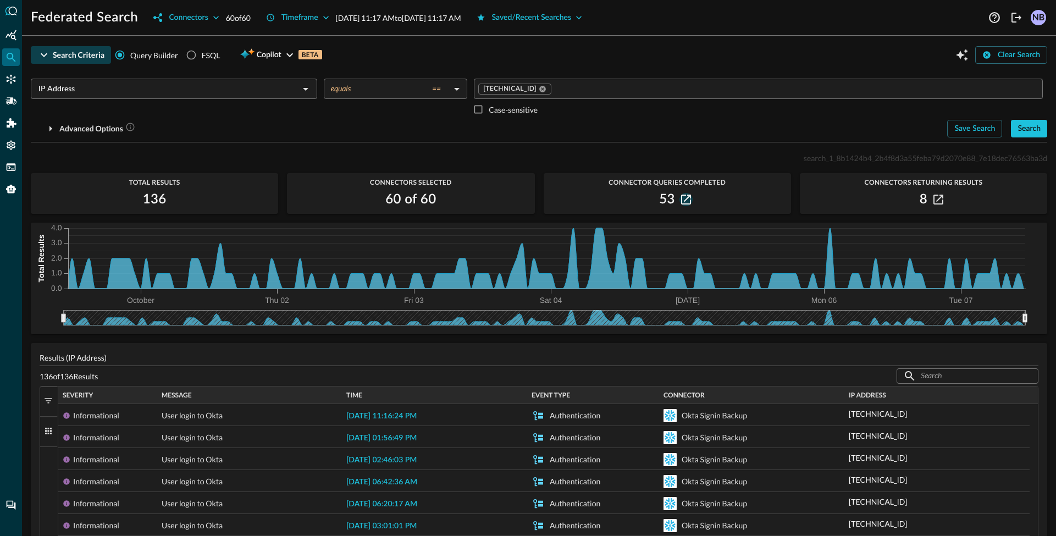
click at [681, 200] on icon "button" at bounding box center [686, 200] width 10 height 10
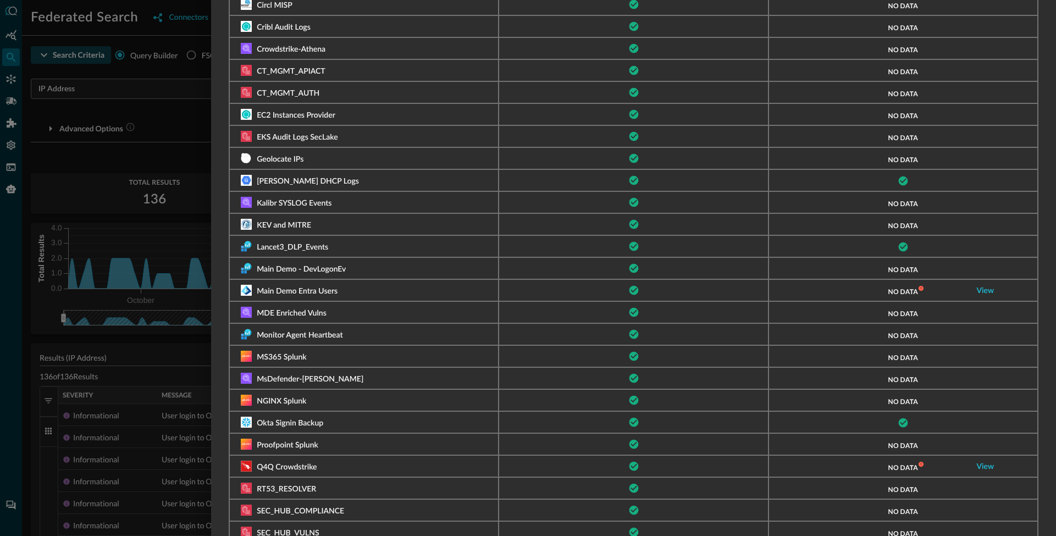
scroll to position [484, 0]
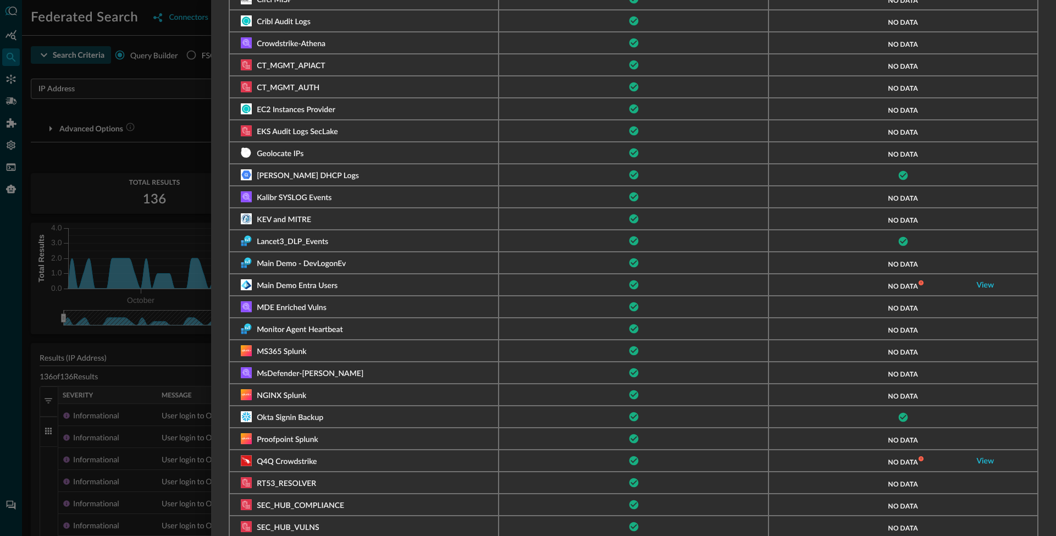
click at [130, 354] on div at bounding box center [528, 268] width 1056 height 536
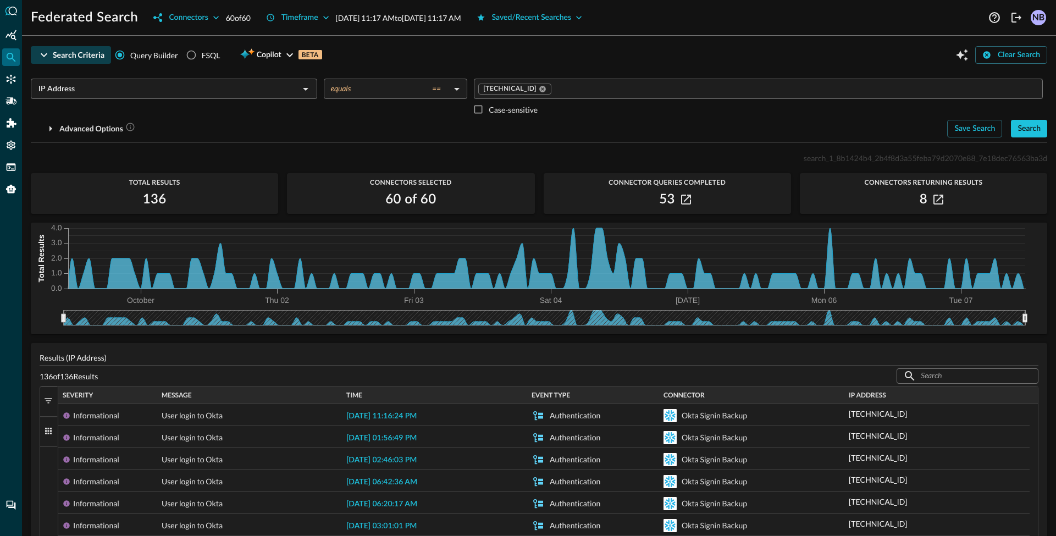
scroll to position [80, 0]
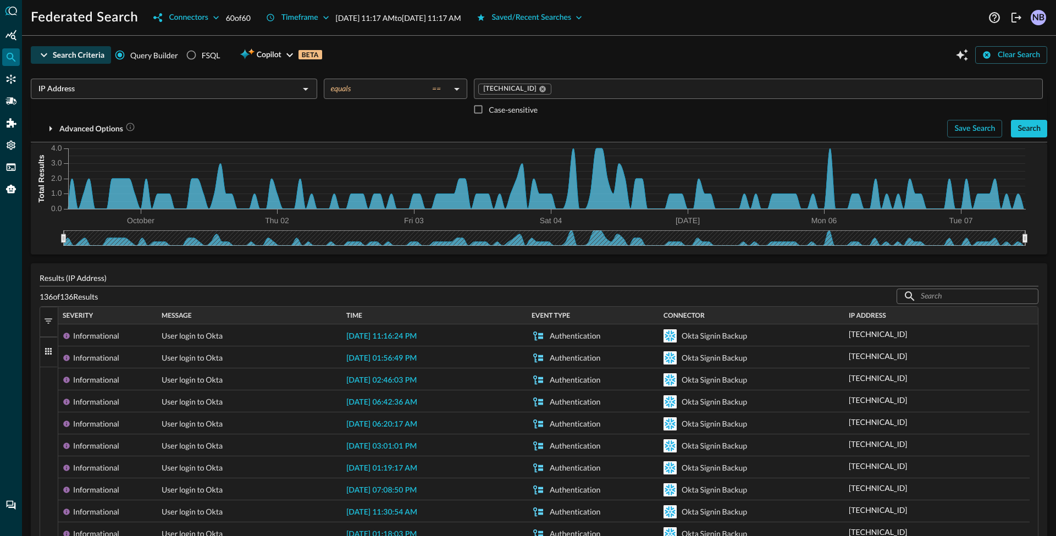
click at [49, 329] on button "Filters" at bounding box center [49, 322] width 18 height 30
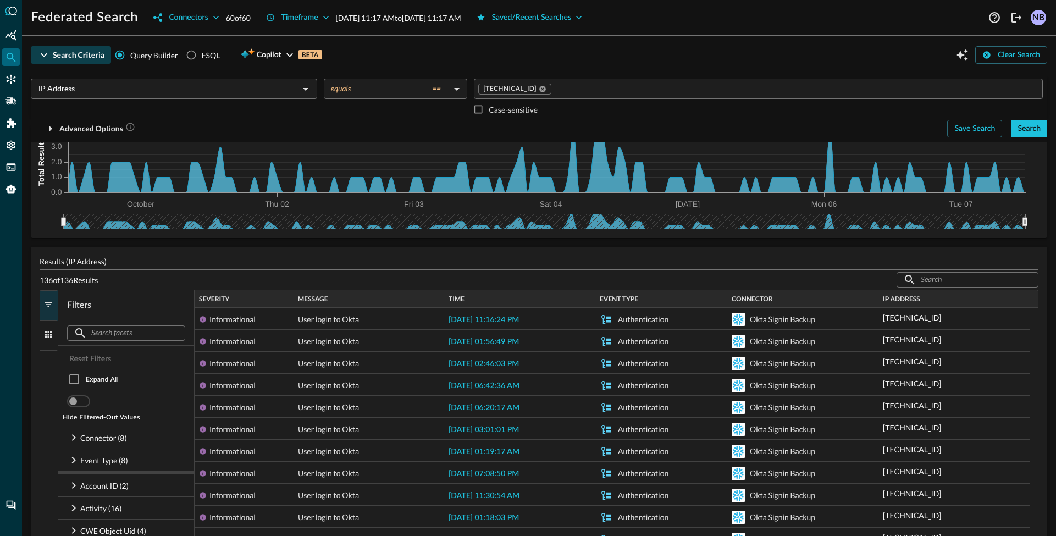
scroll to position [206, 0]
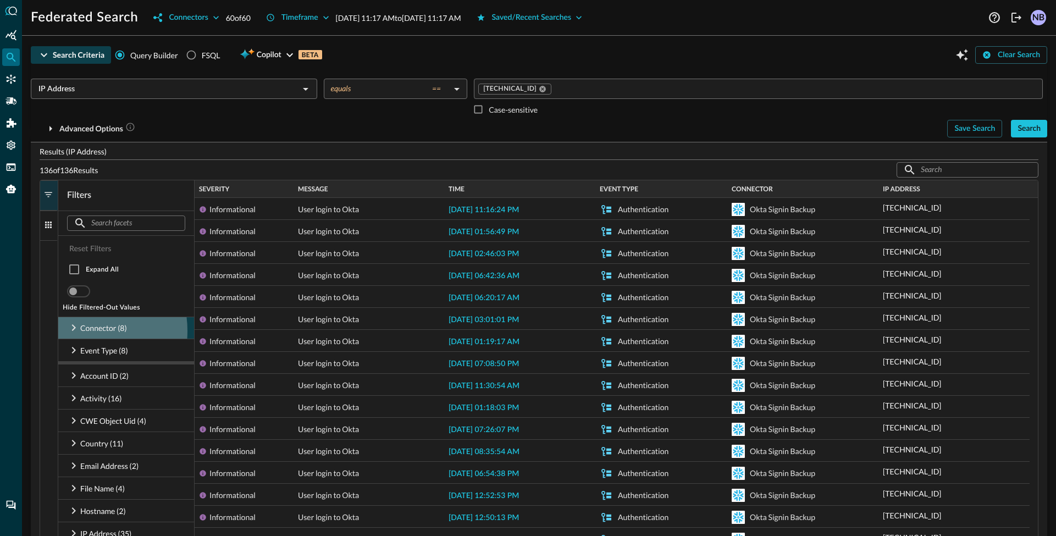
click at [76, 331] on icon at bounding box center [73, 327] width 13 height 13
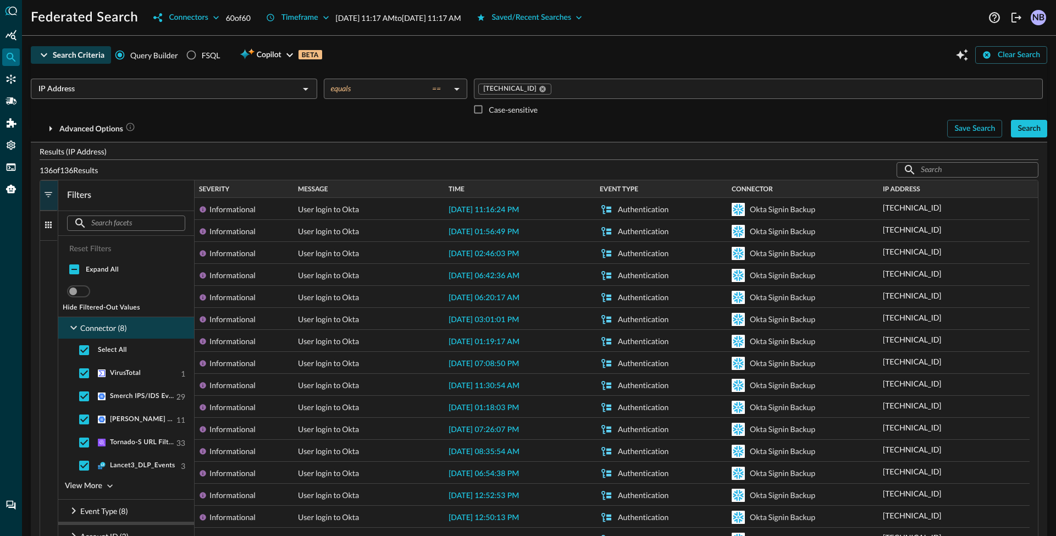
click at [73, 326] on icon at bounding box center [73, 327] width 13 height 13
click at [38, 196] on div "Results (IP Address) 136 of 136 Results ​ ​ 1 to 25 of 136. Page 1 of 6 Drag he…" at bounding box center [539, 462] width 1017 height 651
drag, startPoint x: 52, startPoint y: 194, endPoint x: 51, endPoint y: 210, distance: 16.0
click at [52, 194] on span "button" at bounding box center [48, 195] width 10 height 10
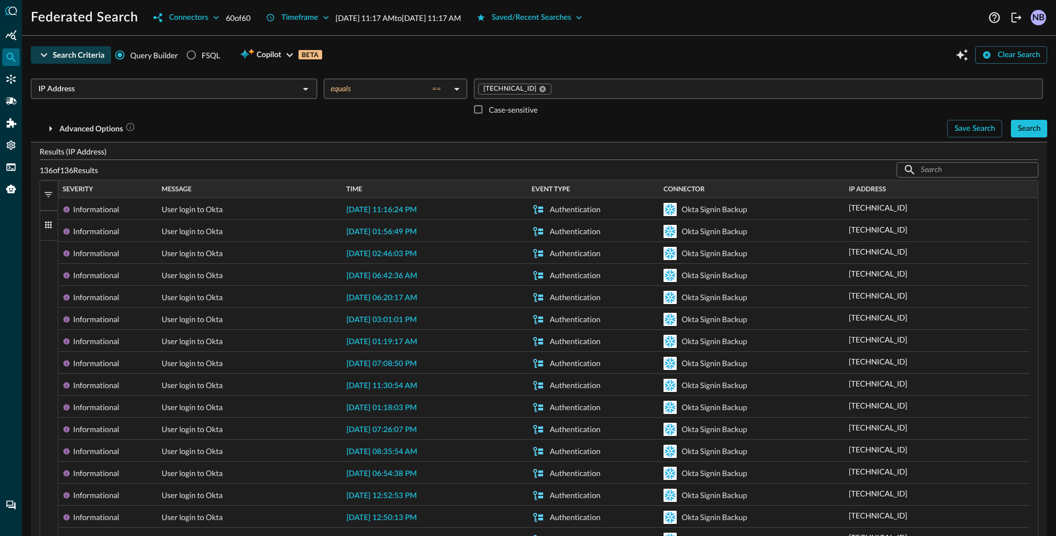
drag, startPoint x: 49, startPoint y: 217, endPoint x: 52, endPoint y: 226, distance: 9.7
click at [49, 217] on button "Columns" at bounding box center [49, 226] width 18 height 30
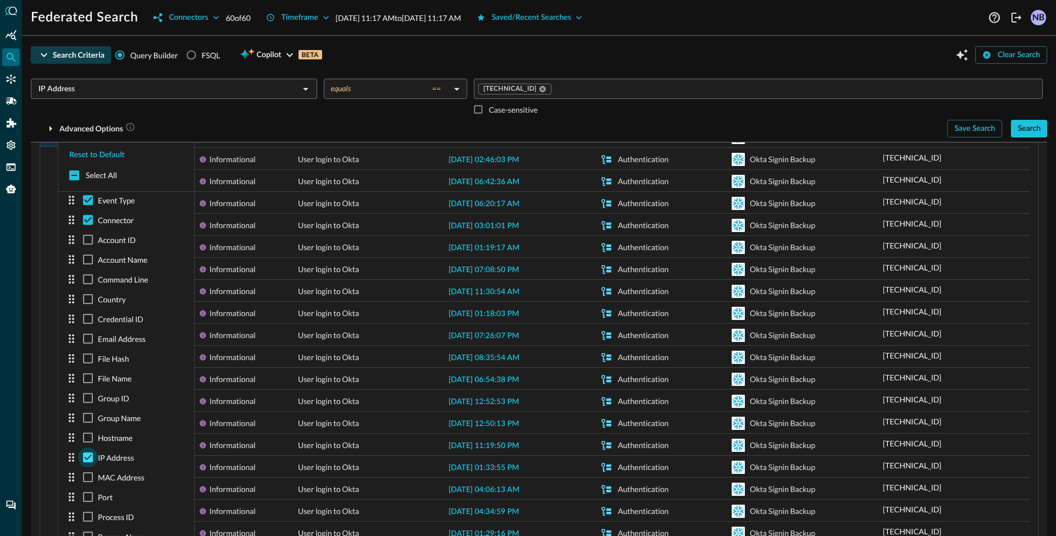
scroll to position [302, 0]
click at [91, 455] on input "checkbox" at bounding box center [88, 455] width 20 height 20
checkbox input "false"
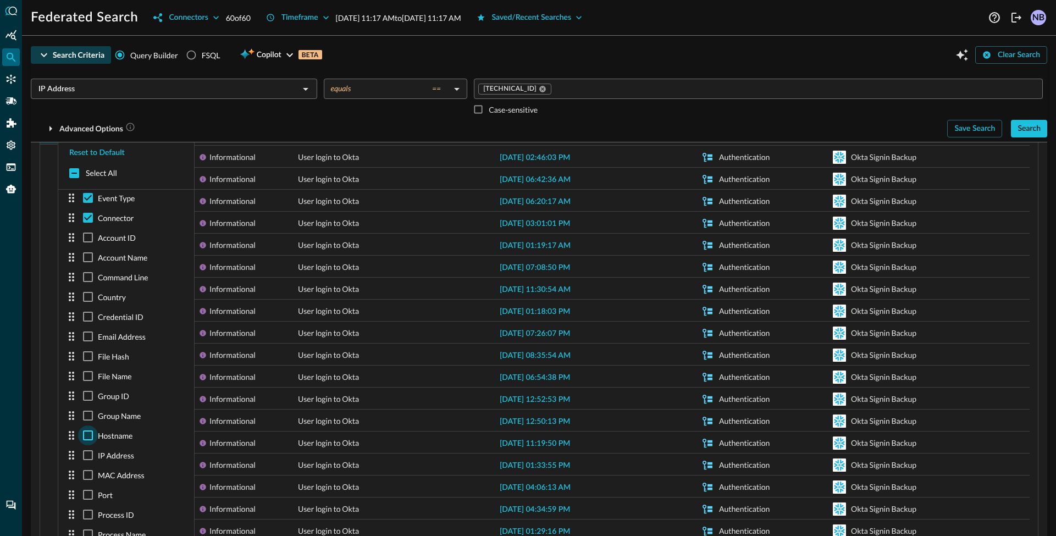
click at [89, 436] on input "checkbox" at bounding box center [88, 436] width 20 height 20
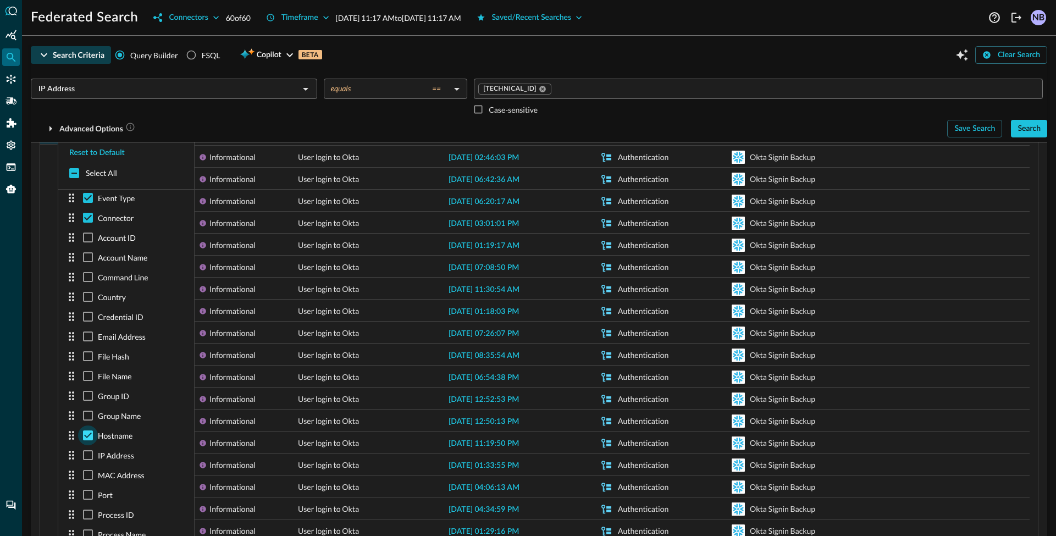
click at [89, 436] on input "checkbox" at bounding box center [88, 436] width 20 height 20
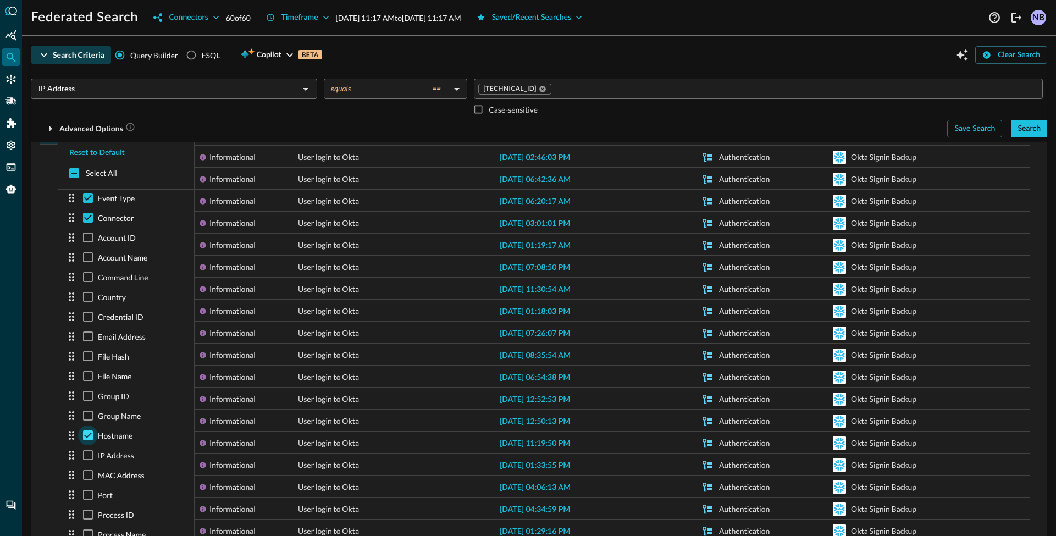
checkbox input "false"
click at [88, 454] on input "checkbox" at bounding box center [88, 455] width 20 height 20
checkbox input "true"
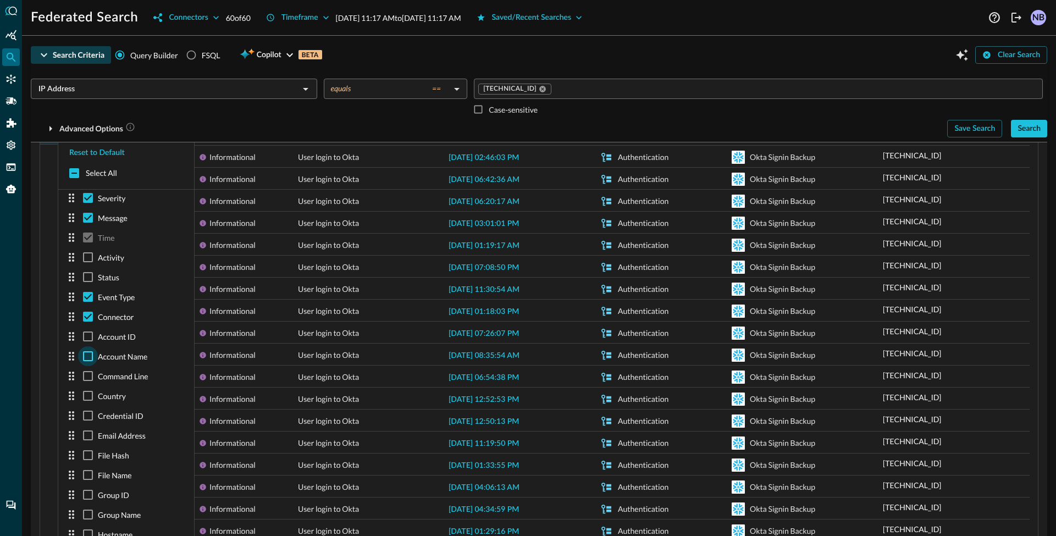
scroll to position [0, 0]
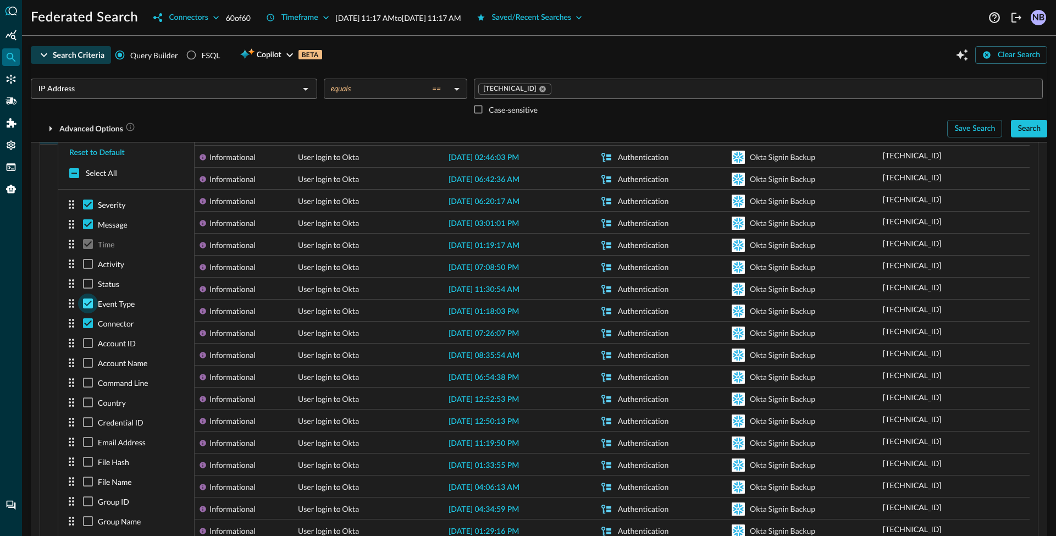
click at [80, 301] on input "checkbox" at bounding box center [88, 304] width 20 height 20
checkbox input "false"
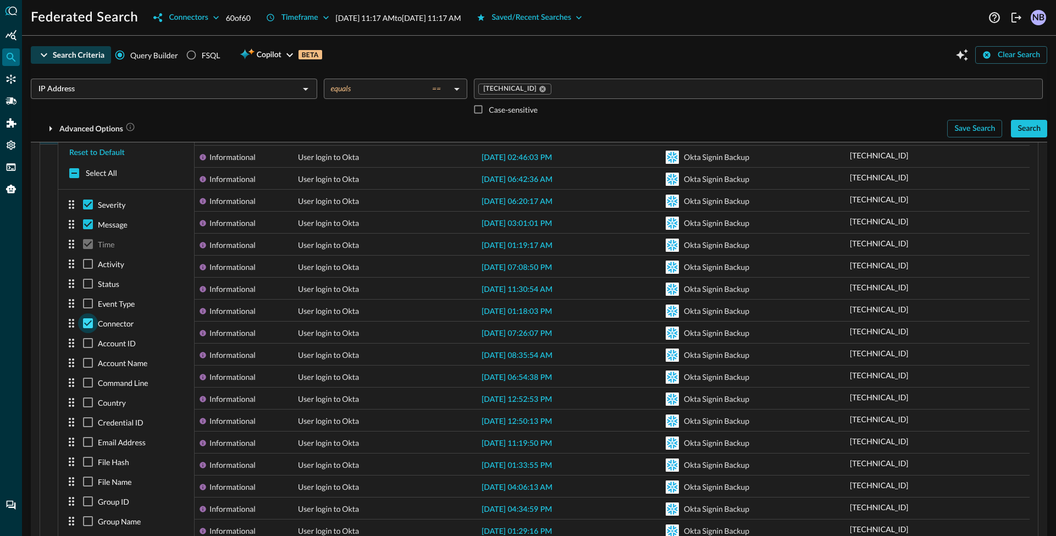
drag, startPoint x: 88, startPoint y: 313, endPoint x: 90, endPoint y: 323, distance: 10.0
click at [89, 314] on input "checkbox" at bounding box center [88, 323] width 20 height 20
checkbox input "false"
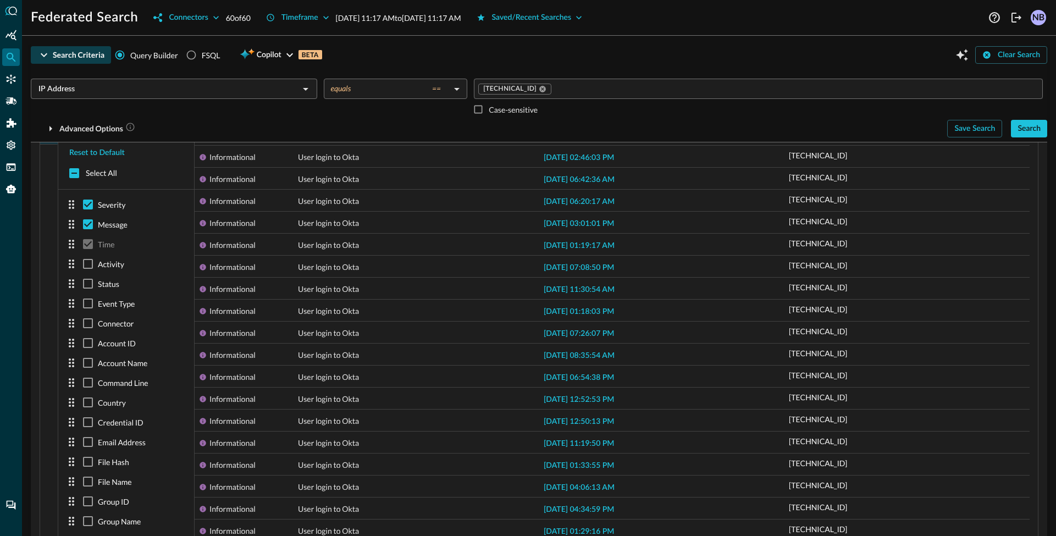
scroll to position [23, 0]
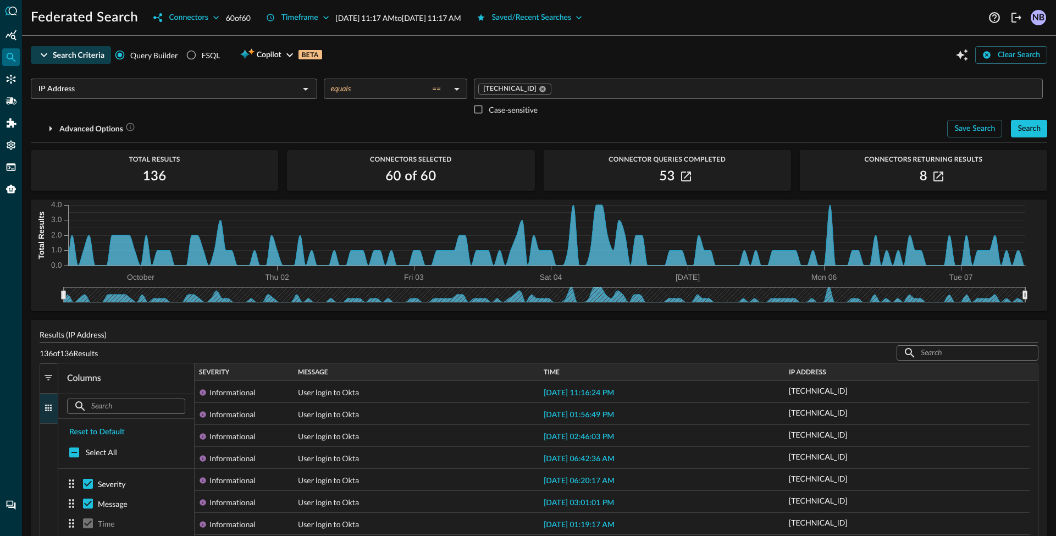
click at [53, 419] on button "Columns" at bounding box center [49, 409] width 18 height 30
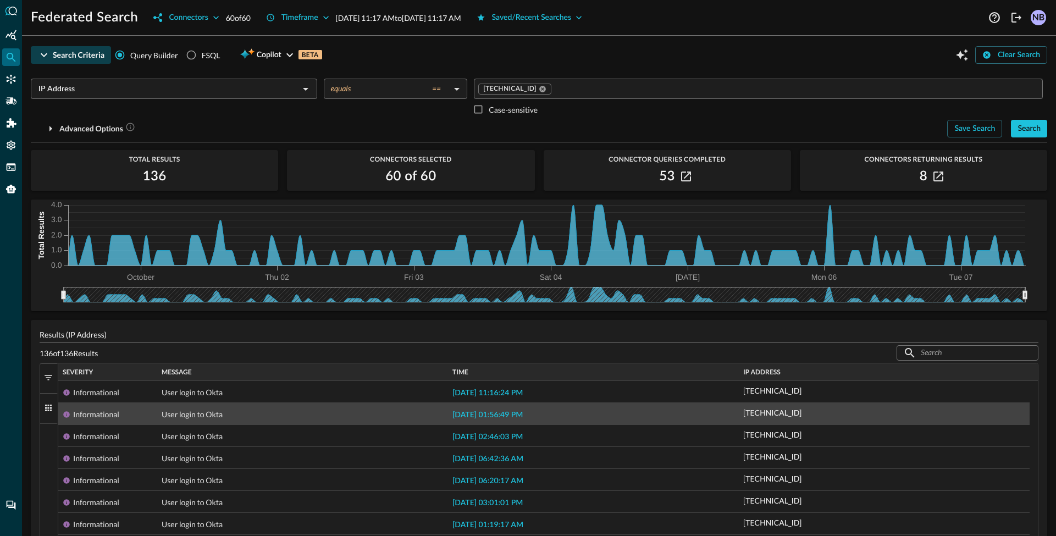
click at [357, 418] on div "User login to Okta" at bounding box center [303, 415] width 282 height 22
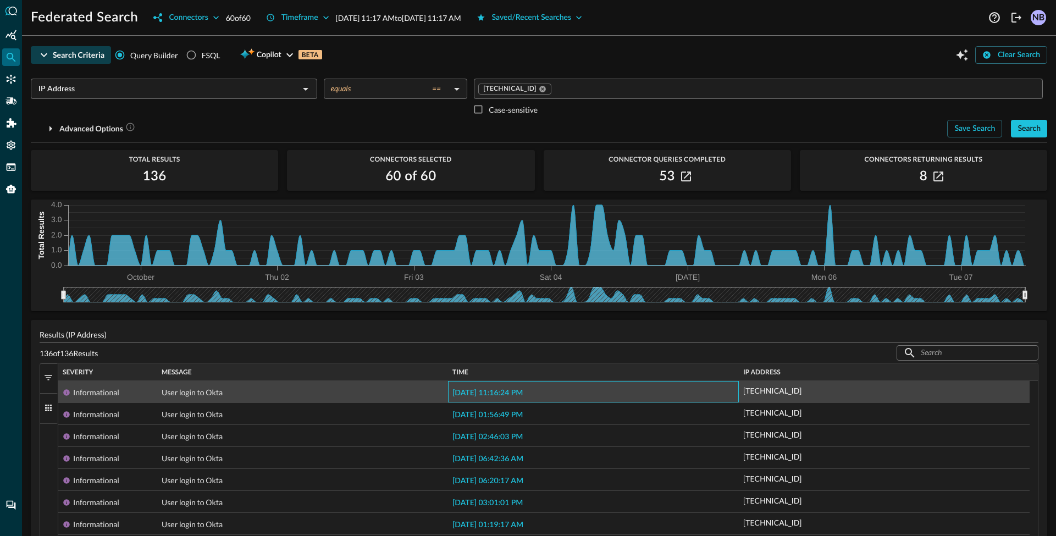
click at [513, 399] on div "2025-10-01 11:16:24 PM" at bounding box center [593, 391] width 291 height 21
click at [506, 393] on span "2025-10-01 11:16:24 PM" at bounding box center [488, 393] width 70 height 8
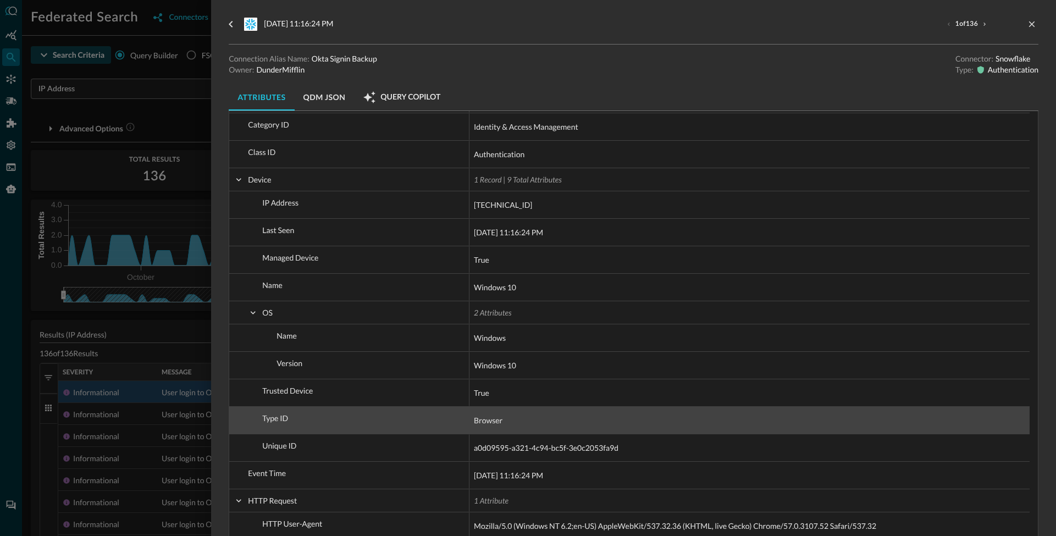
scroll to position [188, 0]
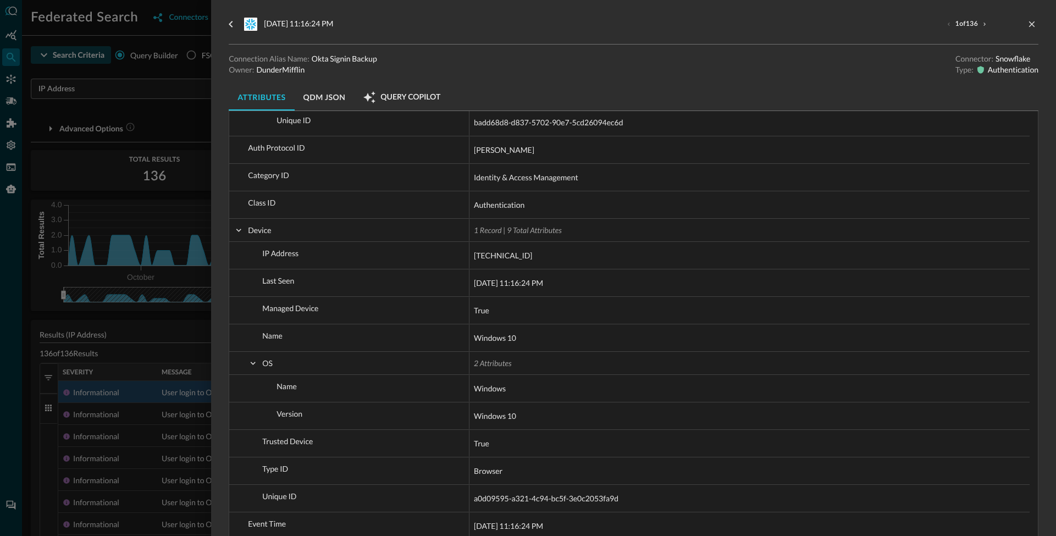
click at [339, 96] on button "QDM JSON" at bounding box center [325, 97] width 60 height 26
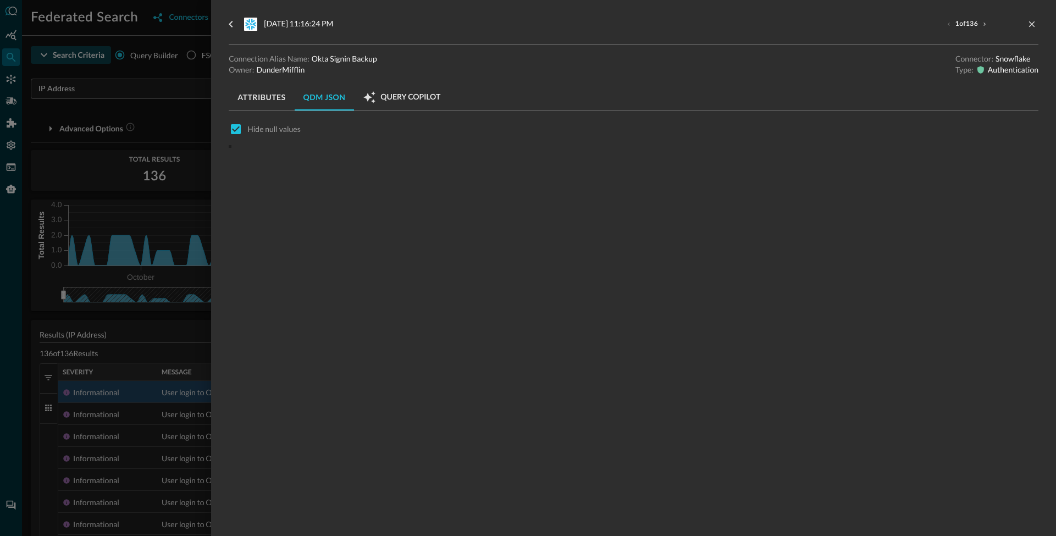
scroll to position [0, 0]
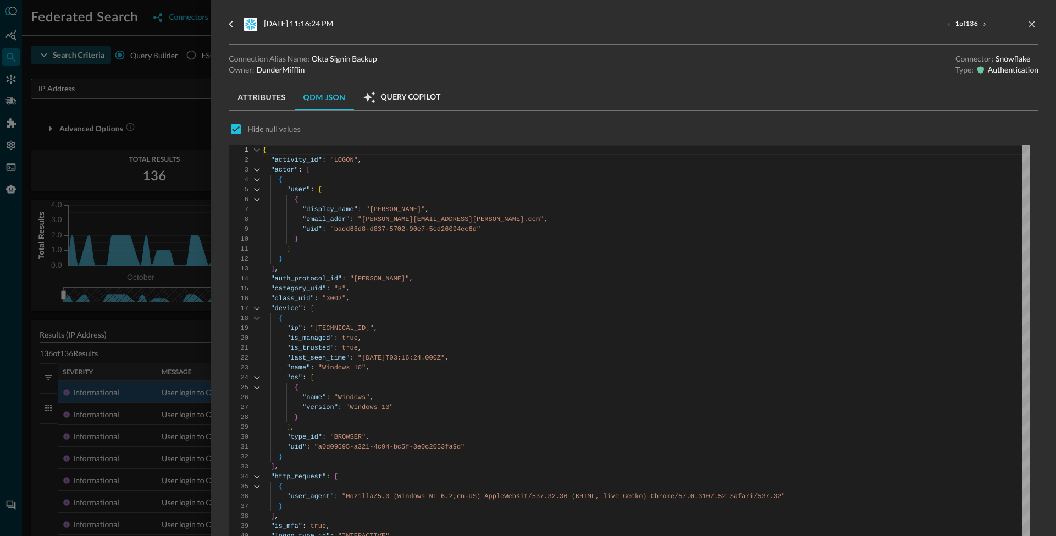
click at [399, 99] on span "Query Copilot" at bounding box center [411, 97] width 60 height 10
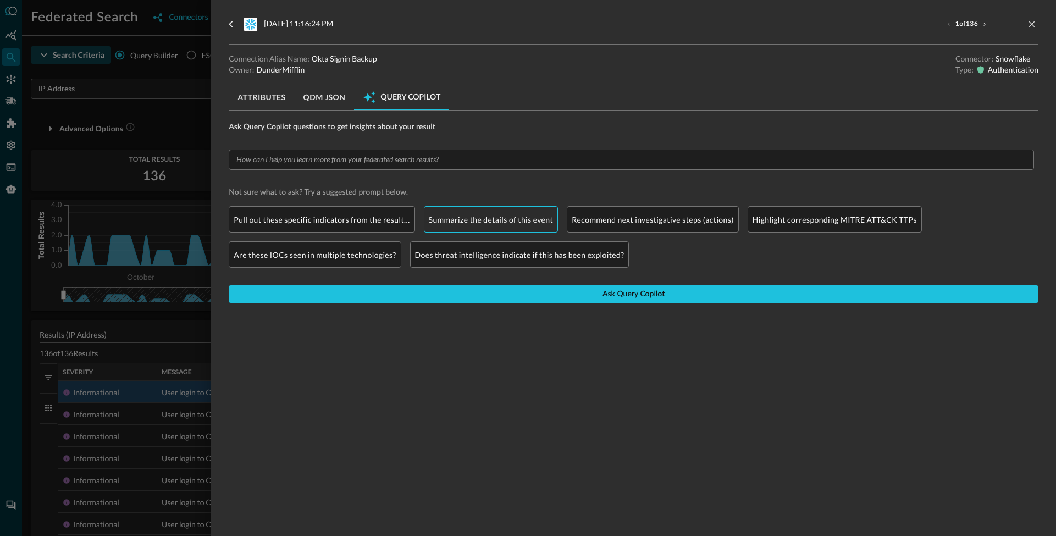
click at [477, 214] on p "Summarize the details of this event" at bounding box center [491, 220] width 125 height 12
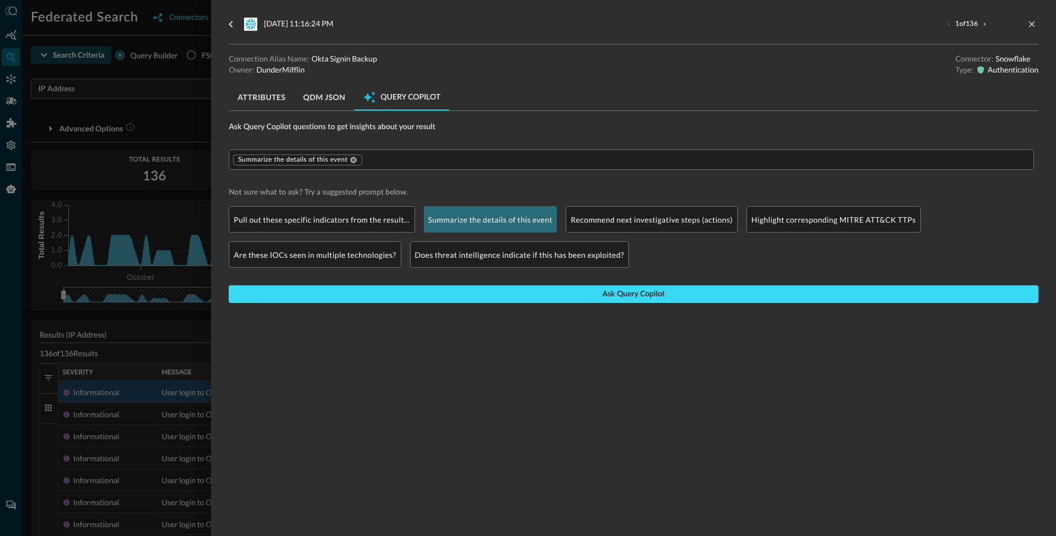
click at [566, 295] on button "Ask Query Copilot" at bounding box center [634, 294] width 810 height 18
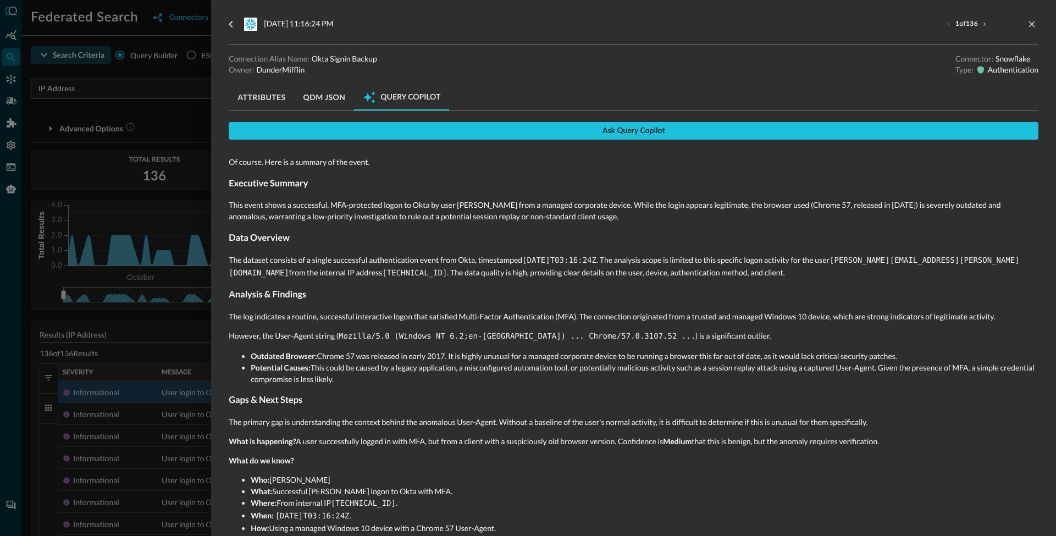
scroll to position [166, 0]
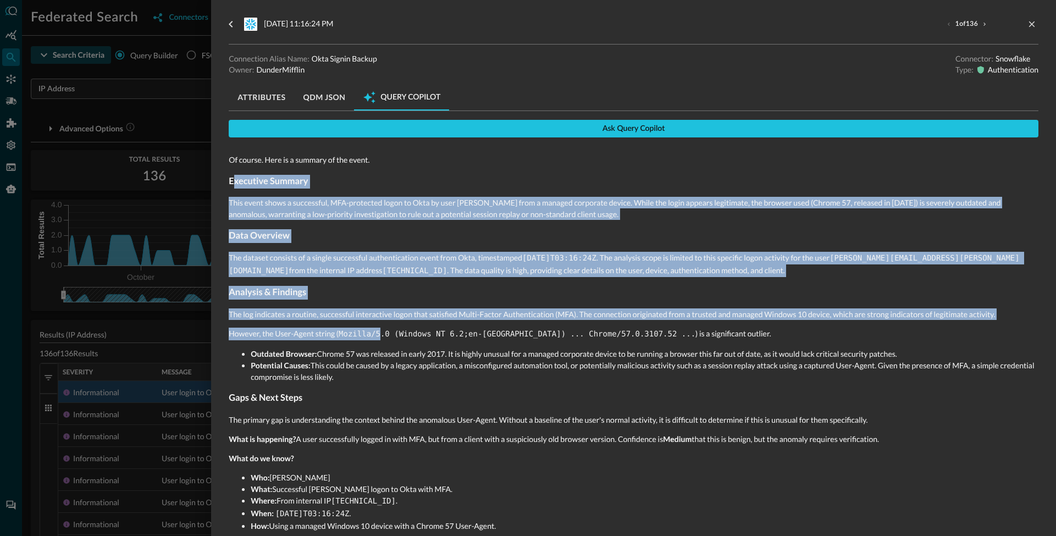
drag, startPoint x: 234, startPoint y: 179, endPoint x: 378, endPoint y: 336, distance: 213.7
click at [378, 336] on div "Of course. Here is a summary of the event. Executive Summary This event shows a…" at bounding box center [634, 442] width 810 height 593
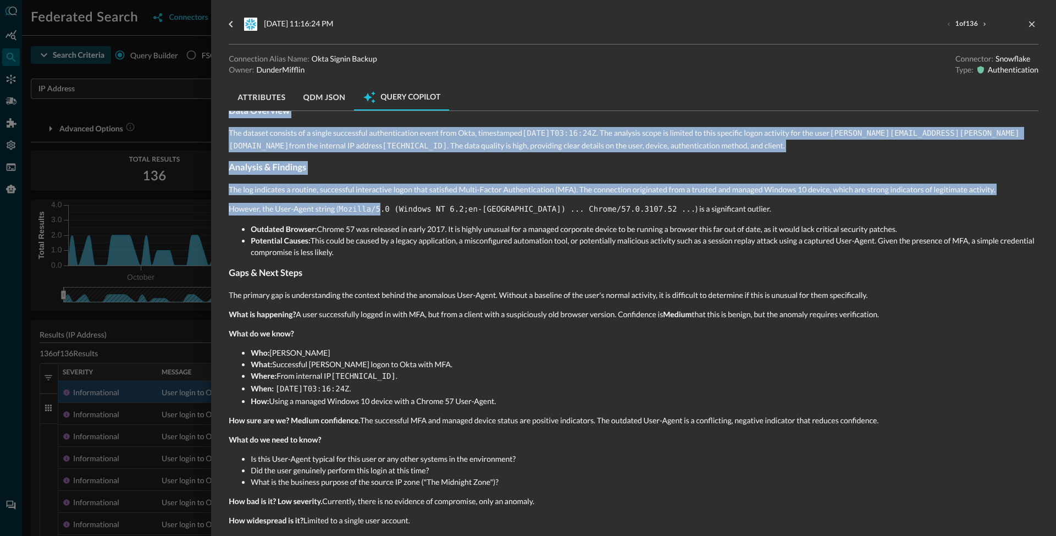
scroll to position [305, 0]
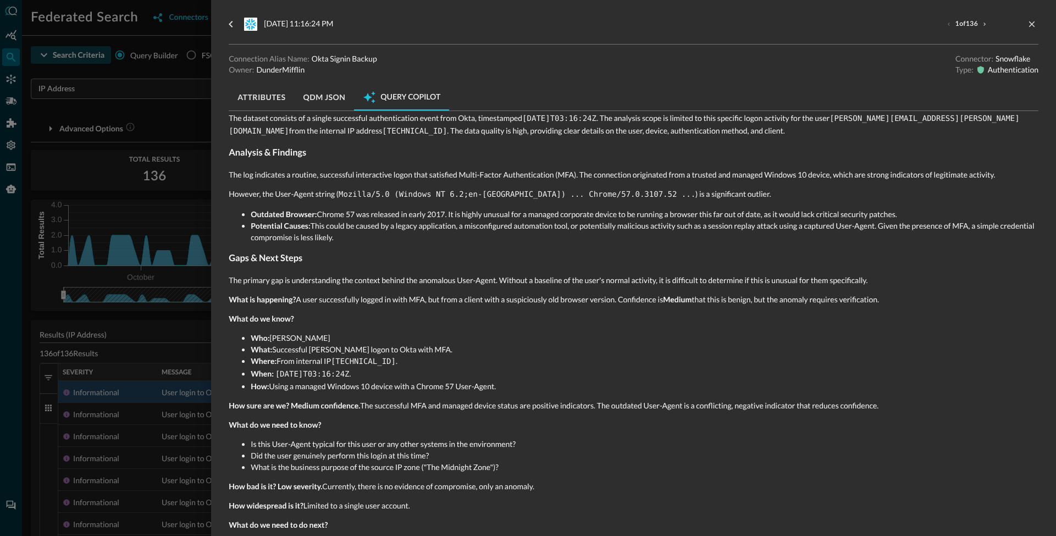
click at [162, 329] on div at bounding box center [528, 268] width 1056 height 536
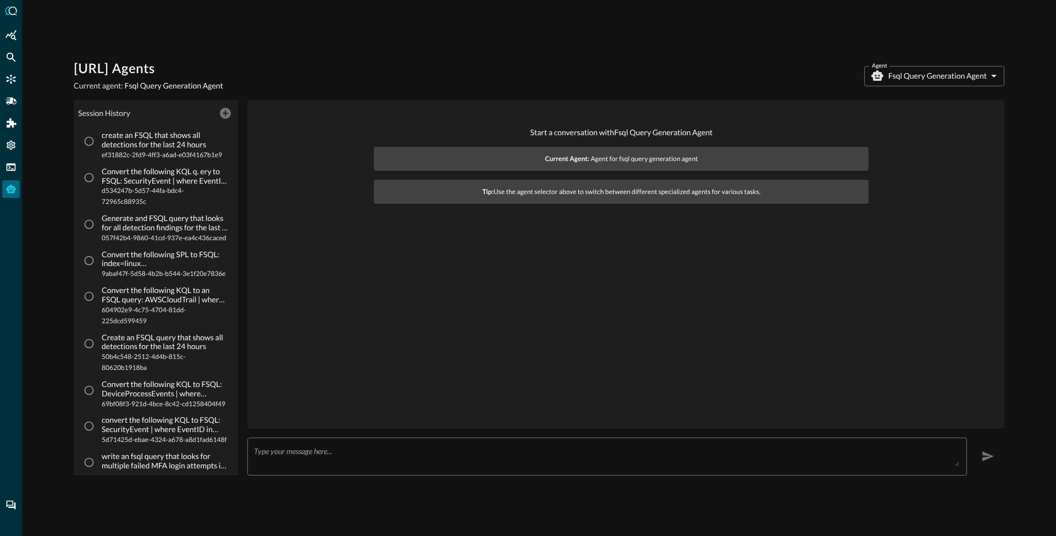
click at [913, 76] on body "Query.AI Agents Current agent: Fsql Query Generation Agent Agent Fsql Query Gen…" at bounding box center [528, 268] width 1056 height 536
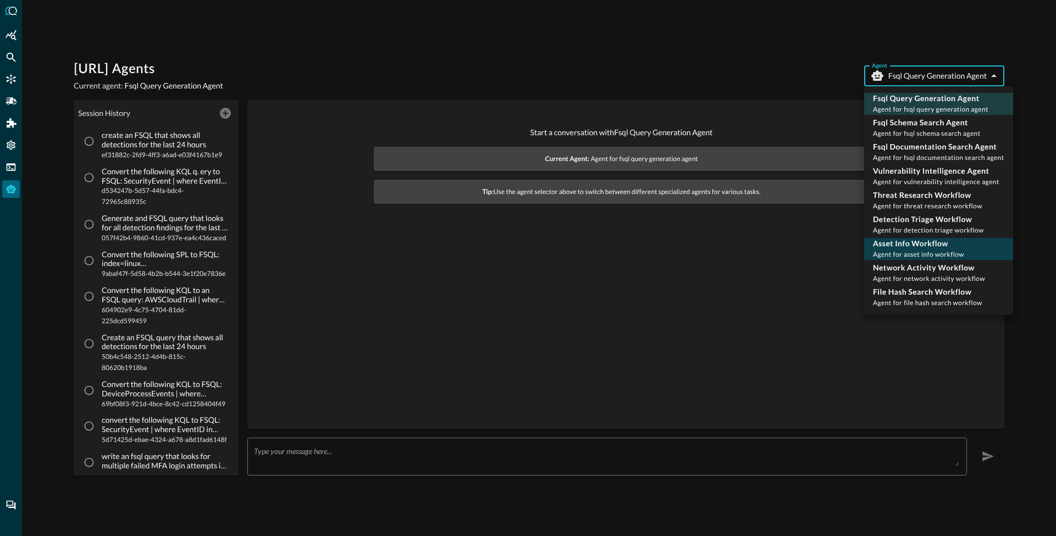
click at [899, 245] on p "Asset Info Workflow" at bounding box center [918, 243] width 91 height 11
type input "asset_info_workflow"
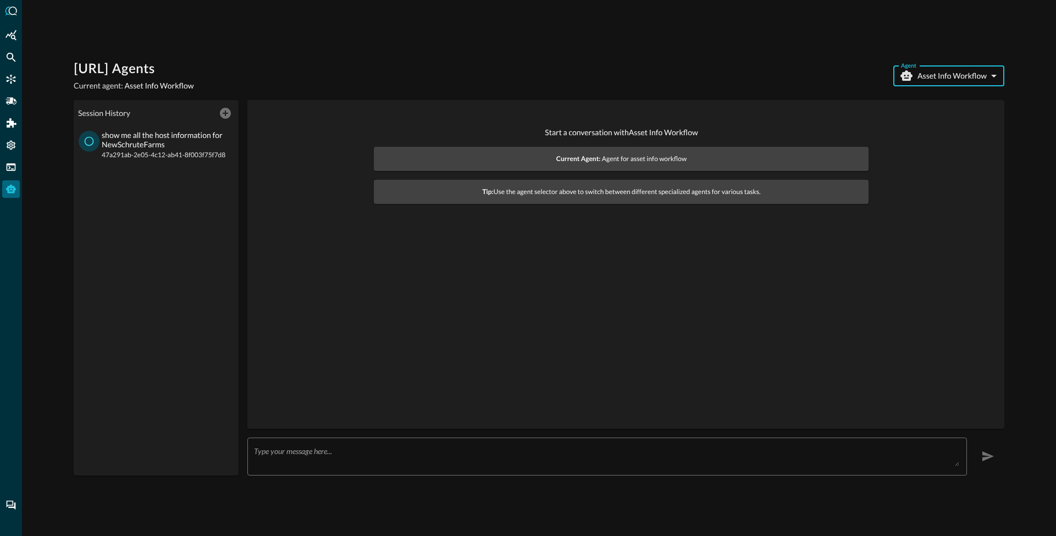
click at [96, 141] on input "show me all the host information for NewSchruteFarms 47a291ab-2e05-4c12-ab41-8f…" at bounding box center [89, 141] width 21 height 21
radio input "true"
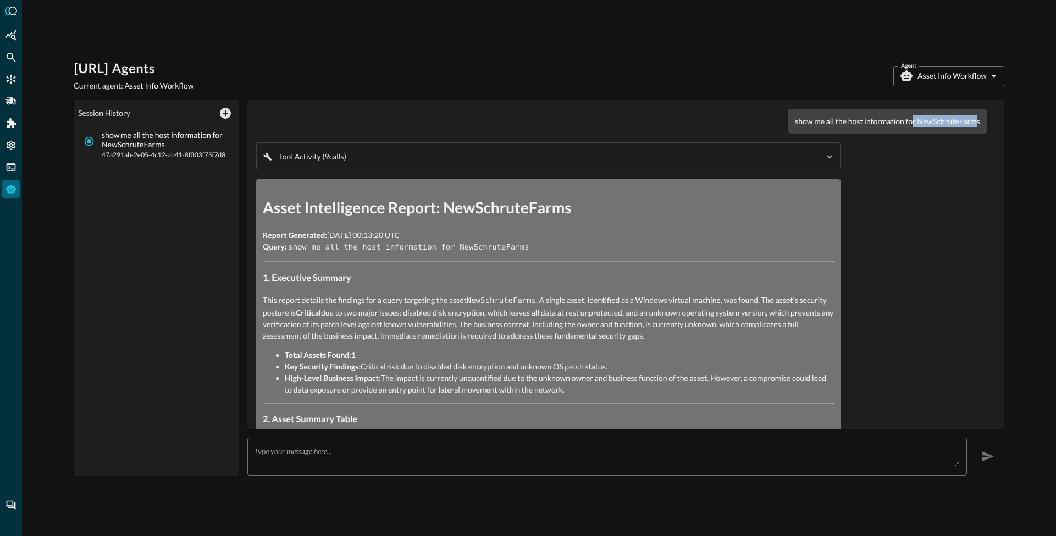
drag, startPoint x: 919, startPoint y: 121, endPoint x: 968, endPoint y: 117, distance: 48.6
click at [968, 117] on p "show me all the host information for NewSchruteFarms" at bounding box center [887, 121] width 185 height 12
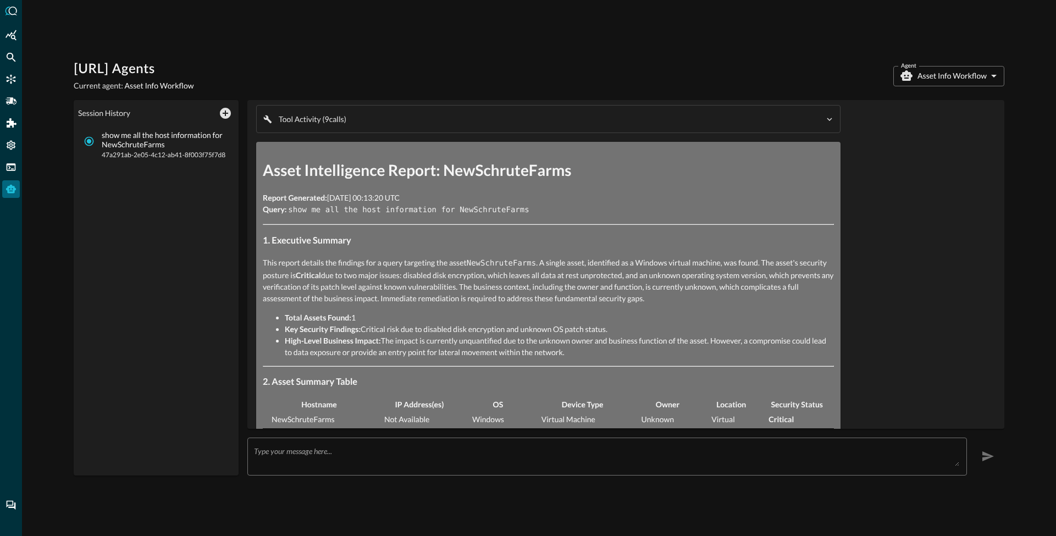
scroll to position [71, 0]
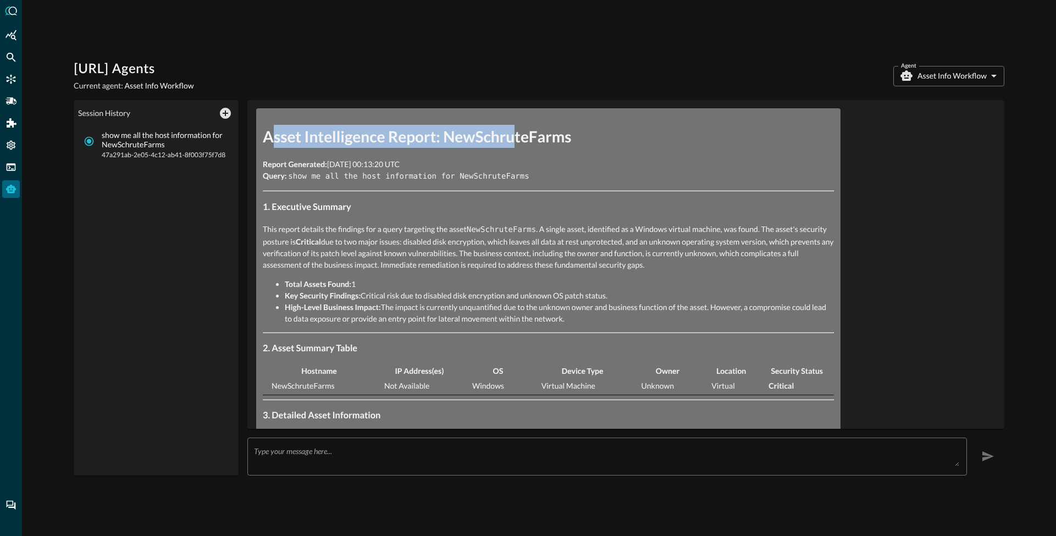
drag, startPoint x: 272, startPoint y: 136, endPoint x: 511, endPoint y: 135, distance: 238.7
click at [511, 135] on h1 "Asset Intelligence Report: NewSchruteFarms" at bounding box center [548, 136] width 571 height 23
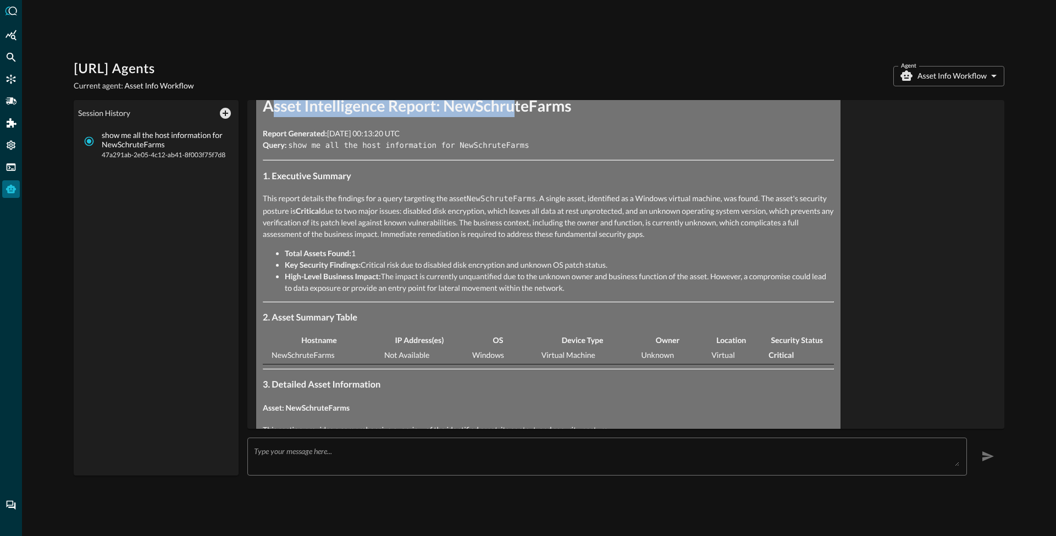
scroll to position [107, 0]
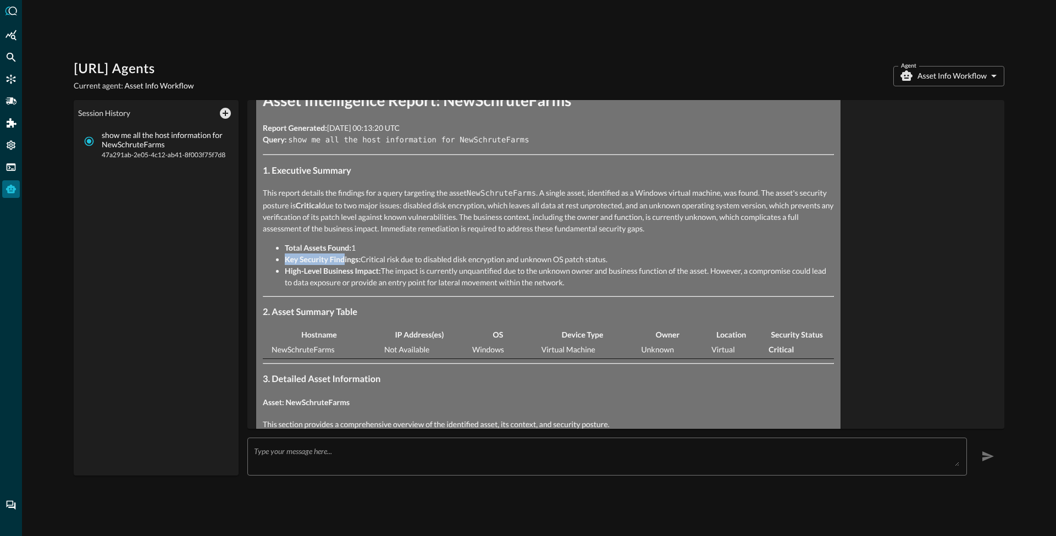
drag, startPoint x: 288, startPoint y: 261, endPoint x: 346, endPoint y: 255, distance: 58.1
click at [346, 255] on strong "Key Security Findings:" at bounding box center [323, 259] width 76 height 9
drag, startPoint x: 286, startPoint y: 272, endPoint x: 372, endPoint y: 269, distance: 85.8
click at [372, 269] on strong "High-Level Business Impact:" at bounding box center [333, 270] width 96 height 9
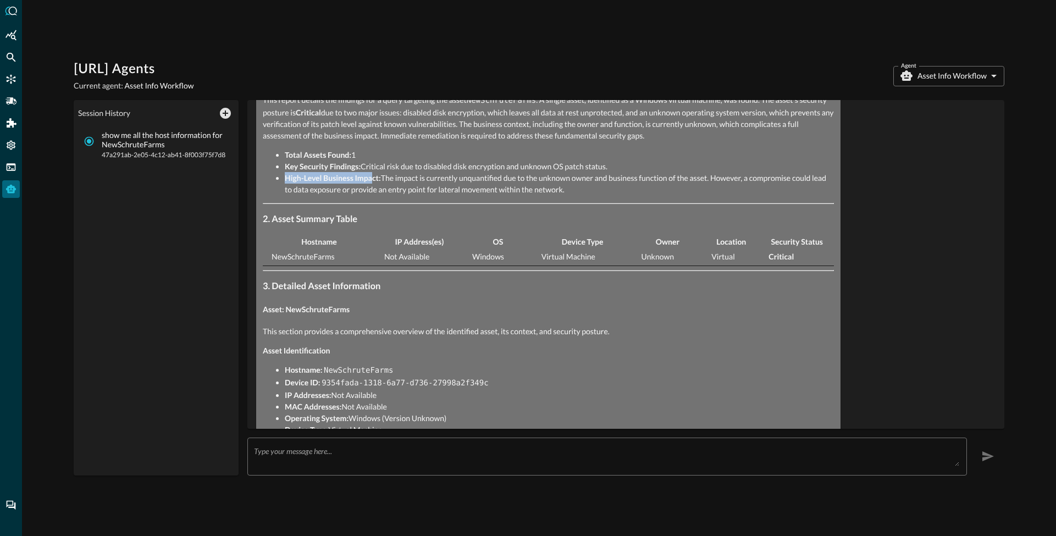
scroll to position [210, 0]
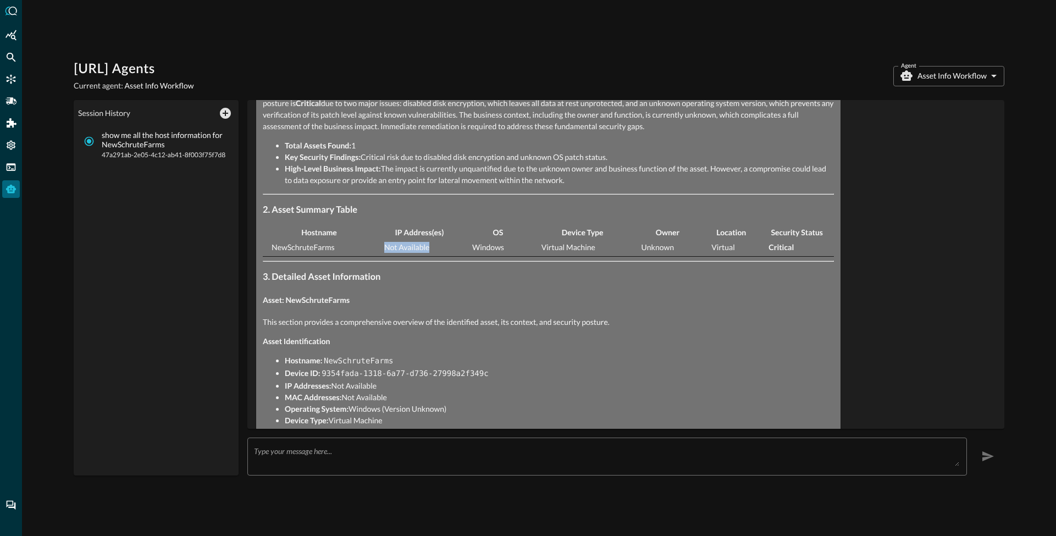
drag, startPoint x: 387, startPoint y: 245, endPoint x: 435, endPoint y: 245, distance: 47.8
click at [435, 245] on td "Not Available" at bounding box center [420, 248] width 88 height 18
drag, startPoint x: 478, startPoint y: 247, endPoint x: 518, endPoint y: 248, distance: 40.1
click at [518, 248] on td "Windows" at bounding box center [498, 248] width 69 height 18
drag, startPoint x: 565, startPoint y: 241, endPoint x: 658, endPoint y: 239, distance: 92.4
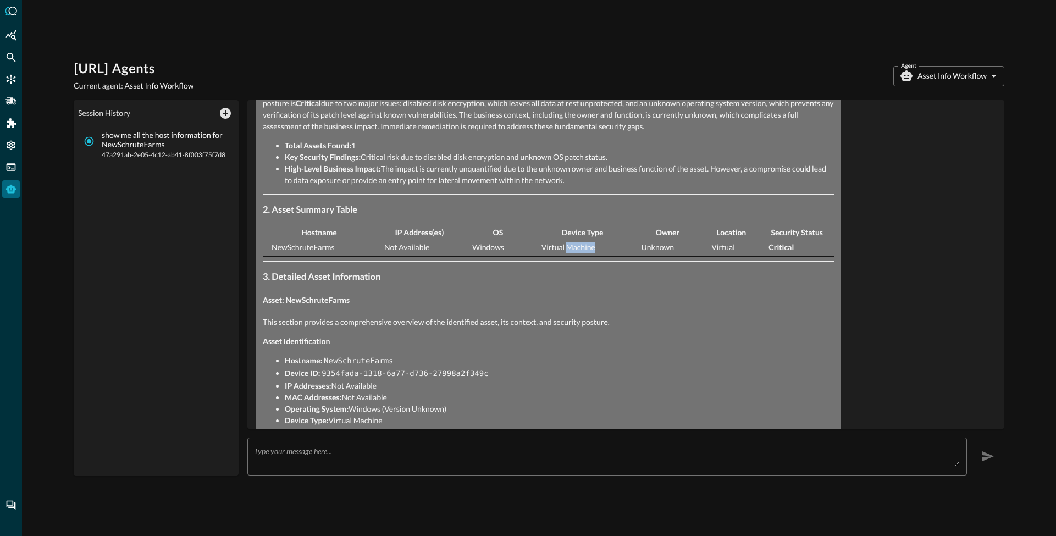
click at [619, 240] on td "Virtual Machine" at bounding box center [583, 248] width 100 height 18
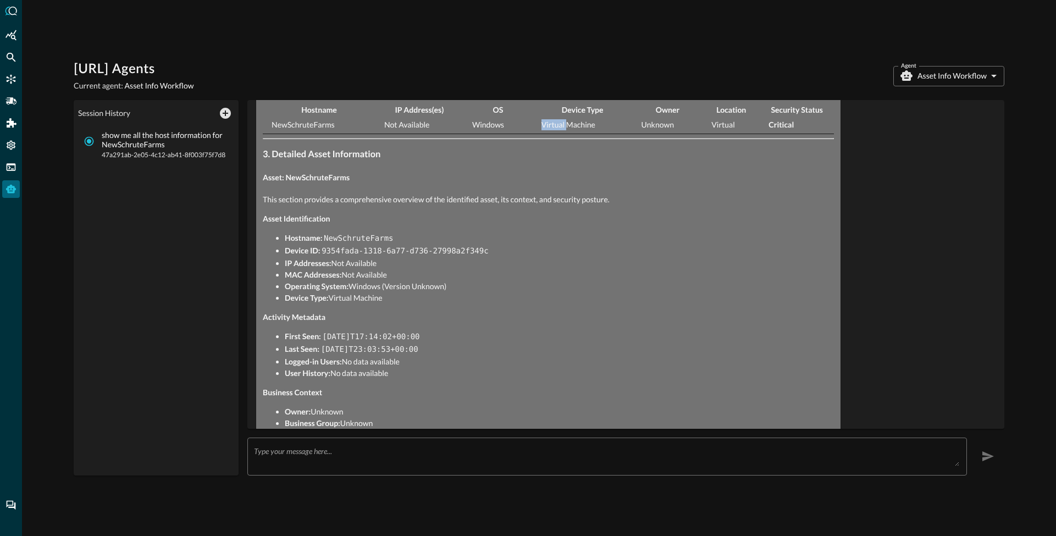
scroll to position [333, 0]
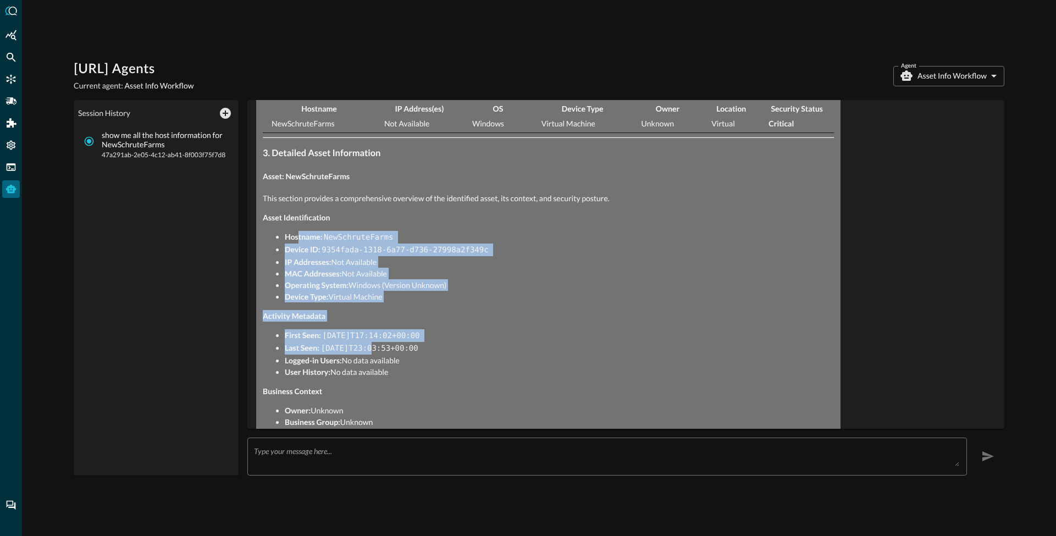
drag, startPoint x: 299, startPoint y: 234, endPoint x: 374, endPoint y: 350, distance: 138.0
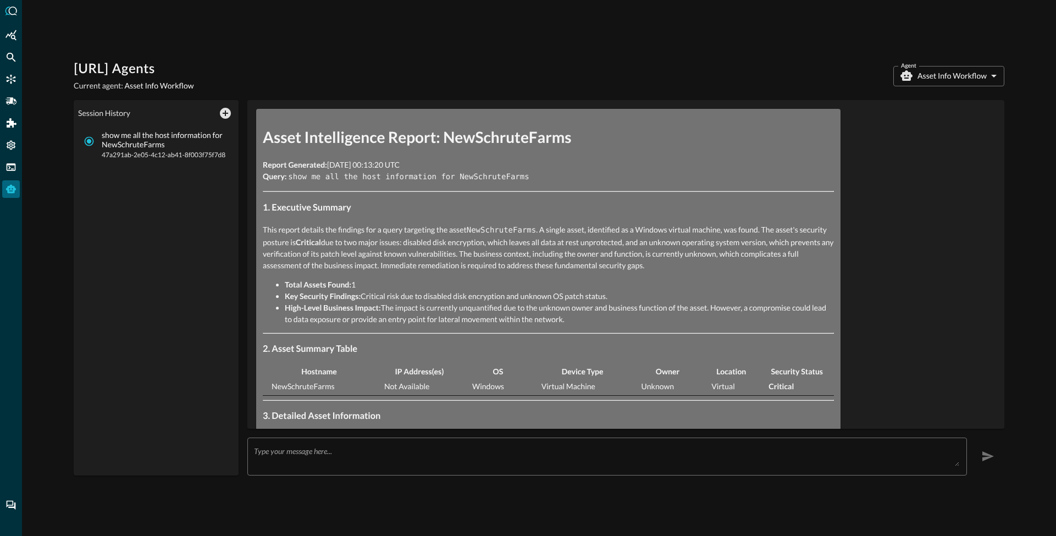
scroll to position [0, 0]
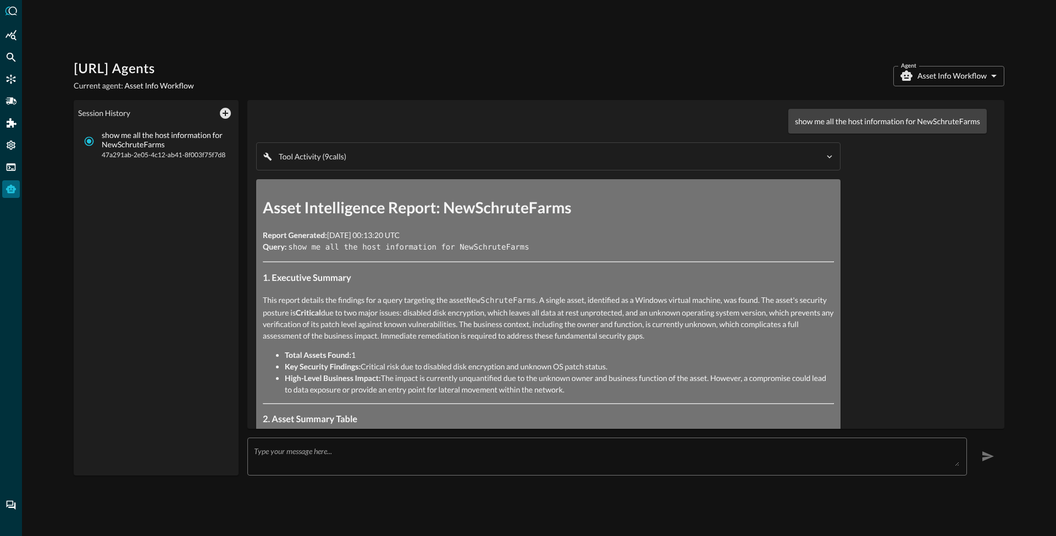
click at [945, 78] on body "Query.AI Agents Current agent: Asset Info Workflow Agent Asset Info Workflow as…" at bounding box center [528, 268] width 1056 height 536
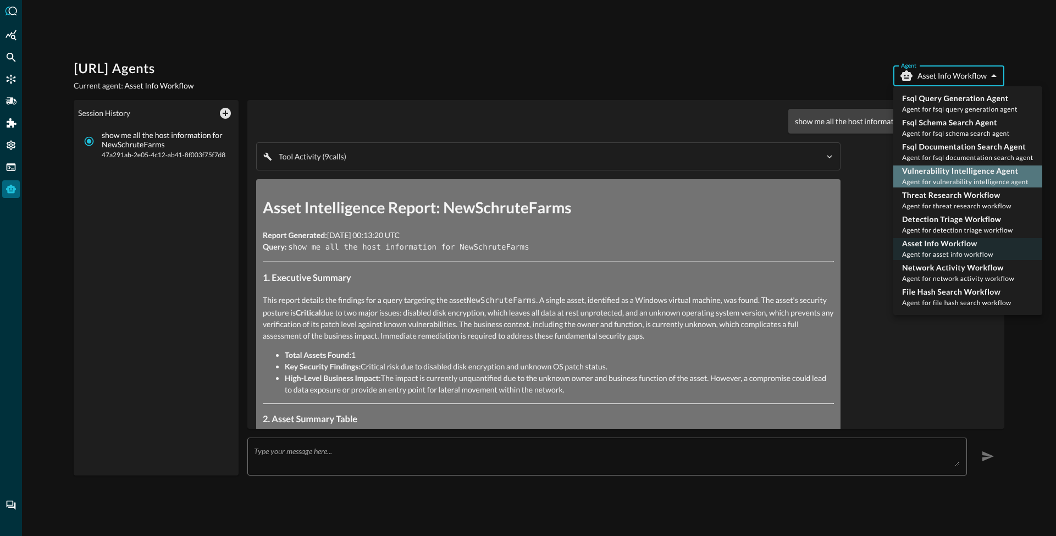
click at [948, 173] on p "Vulnerability Intelligence Agent" at bounding box center [965, 171] width 126 height 11
type input "vulnerability_intelligence_agent"
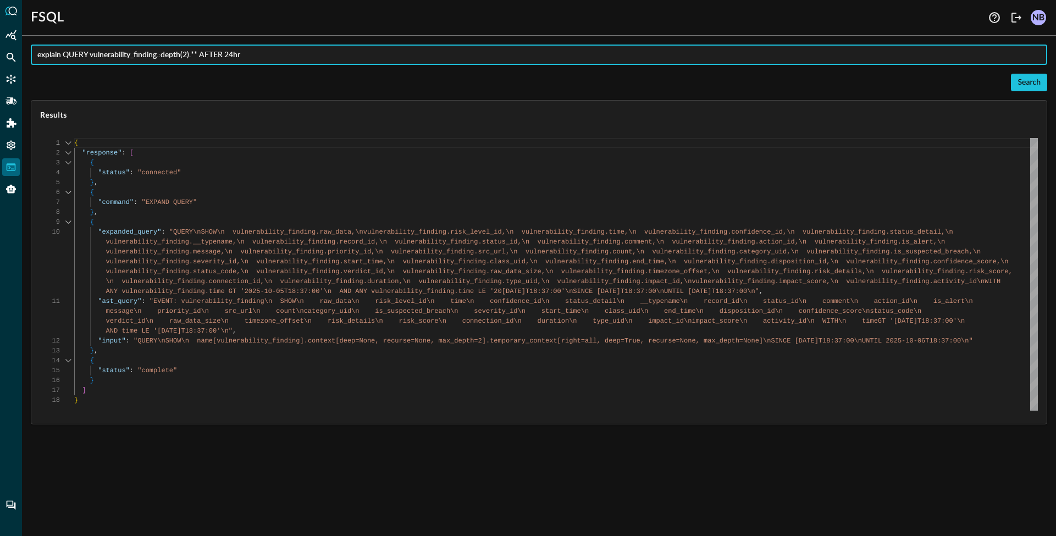
scroll to position [89, 0]
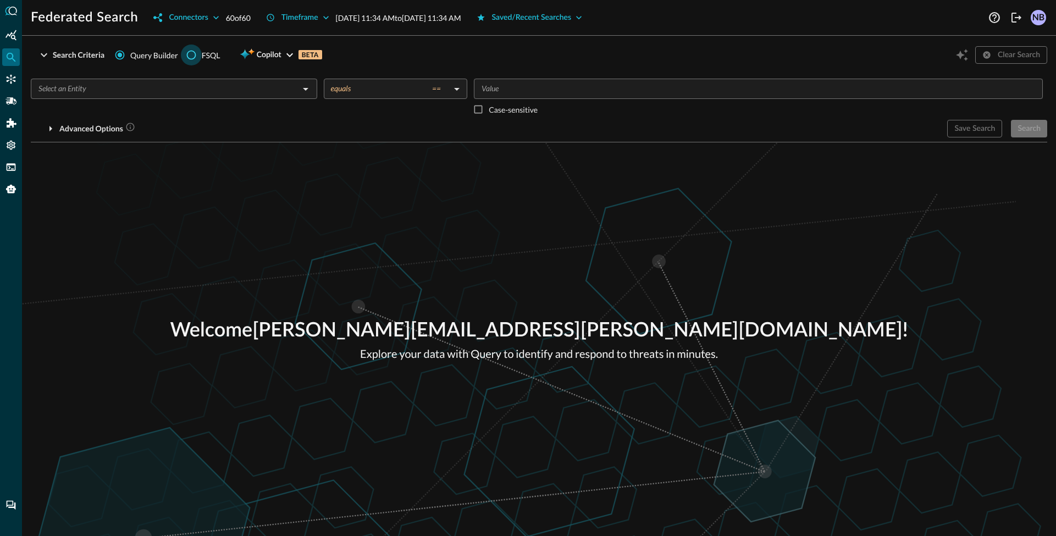
click at [200, 57] on input "FSQL" at bounding box center [191, 55] width 21 height 21
radio input "true"
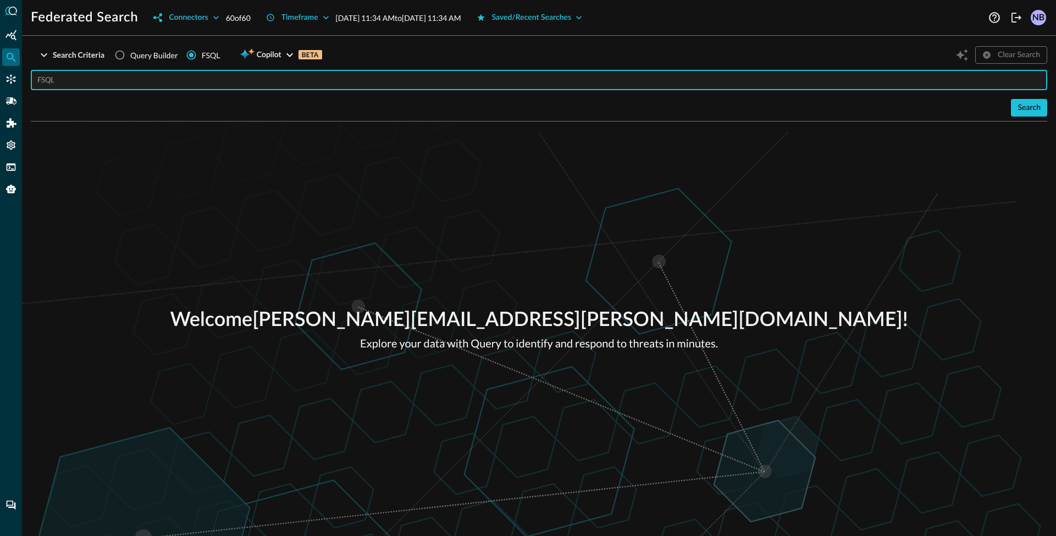
click at [147, 81] on input "text" at bounding box center [542, 80] width 1010 height 20
paste input "explain QUERY vulnerability_finding.:depth(2).** AFTER 24hr"
drag, startPoint x: 63, startPoint y: 78, endPoint x: 71, endPoint y: 87, distance: 12.1
click at [63, 78] on input "explain QUERY vulnerability_finding.:depth(2).** AFTER 24hr" at bounding box center [542, 80] width 1010 height 20
type input "QUERY vulnerability_finding.:depth(2).** AFTER 24hr"
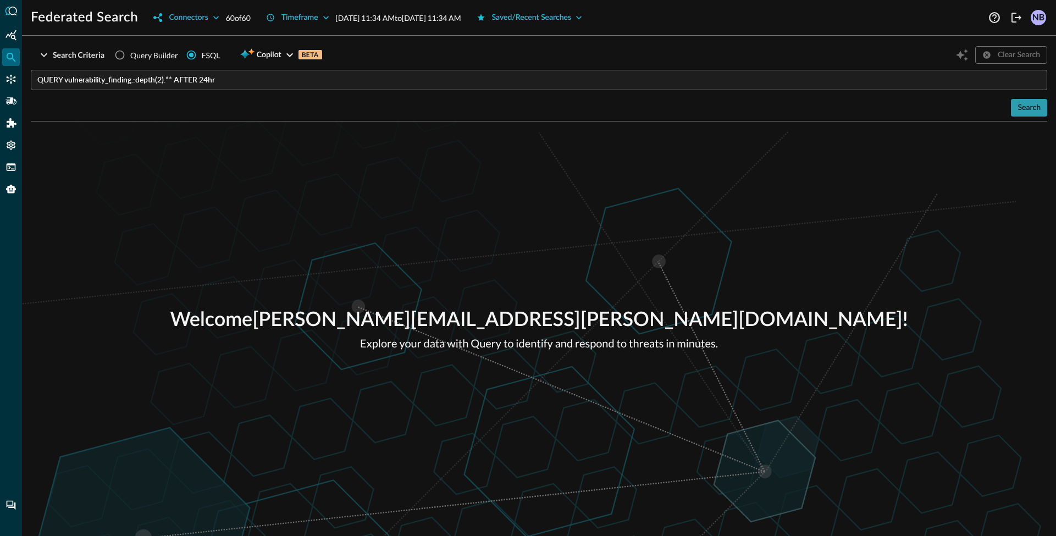
drag, startPoint x: 1030, startPoint y: 103, endPoint x: 771, endPoint y: 69, distance: 261.3
click at [1029, 103] on button "Search" at bounding box center [1029, 108] width 36 height 18
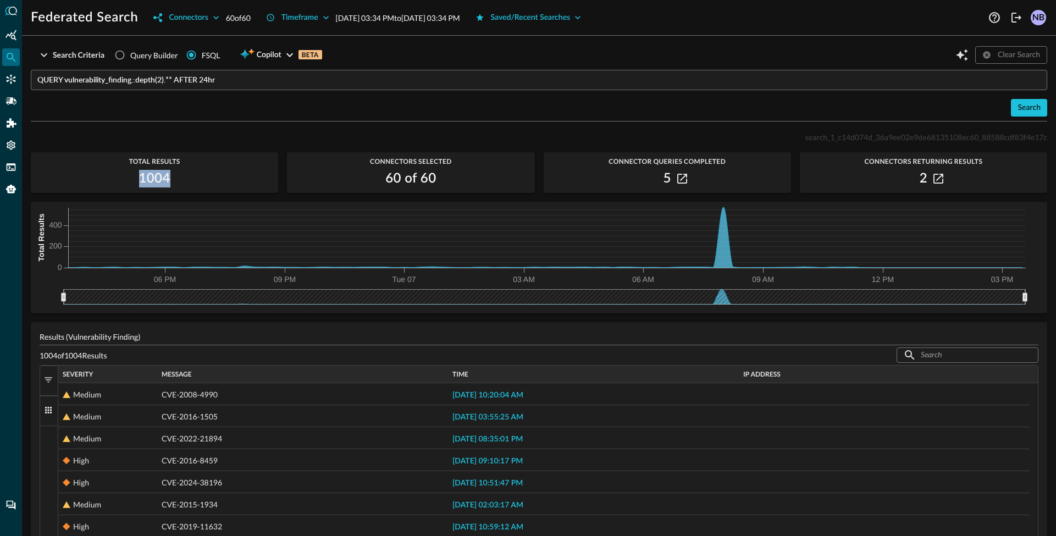
drag, startPoint x: 135, startPoint y: 177, endPoint x: 175, endPoint y: 181, distance: 40.4
click at [175, 181] on div "1004" at bounding box center [154, 179] width 247 height 18
click at [678, 179] on icon "button" at bounding box center [683, 179] width 10 height 10
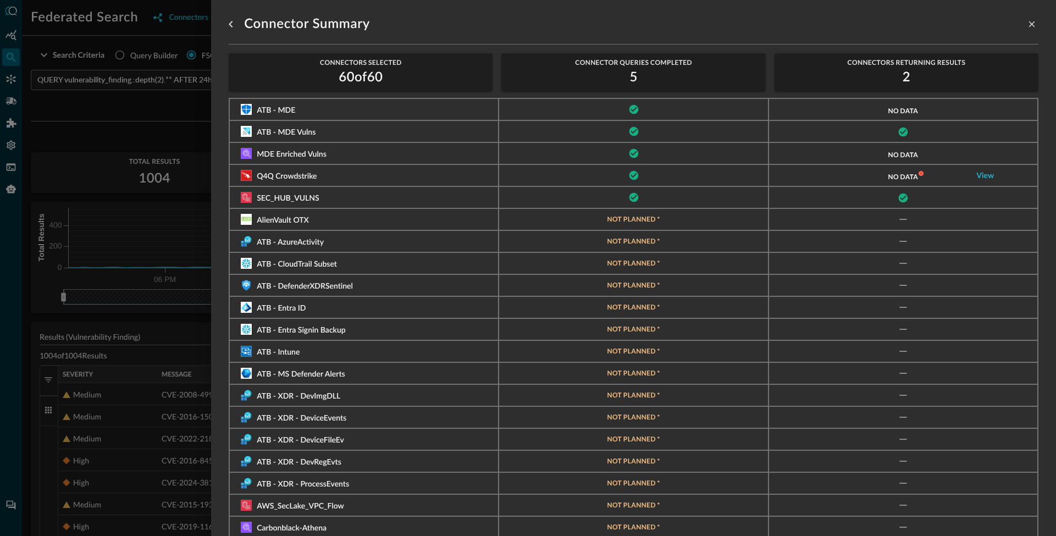
click at [148, 94] on div at bounding box center [528, 268] width 1056 height 536
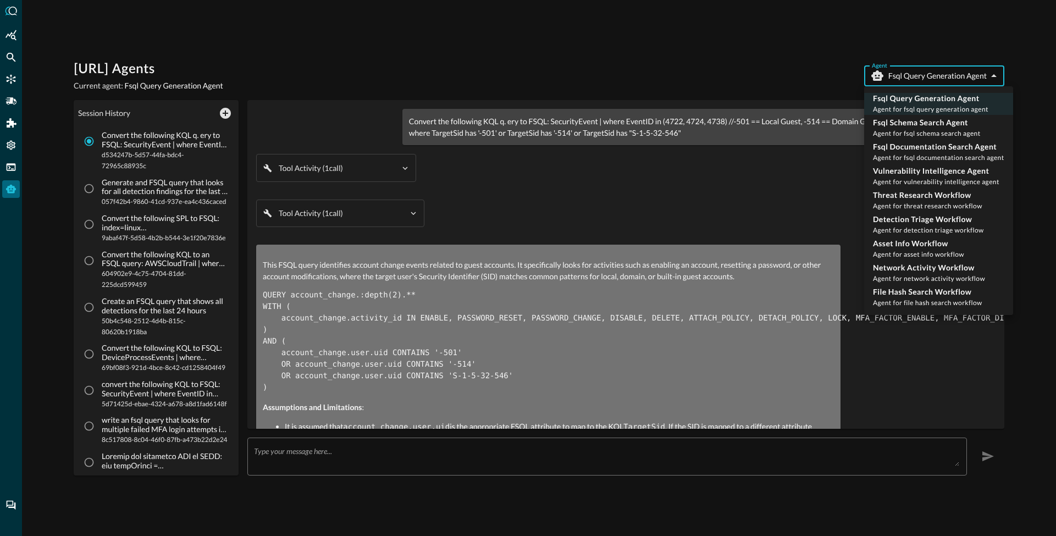
drag, startPoint x: 944, startPoint y: 75, endPoint x: 912, endPoint y: 101, distance: 41.4
click at [943, 75] on body "Query.AI Agents Current agent: Fsql Query Generation Agent Agent Fsql Query Gen…" at bounding box center [528, 268] width 1056 height 536
drag, startPoint x: 569, startPoint y: 65, endPoint x: 420, endPoint y: 98, distance: 152.5
click at [568, 65] on div at bounding box center [528, 268] width 1056 height 536
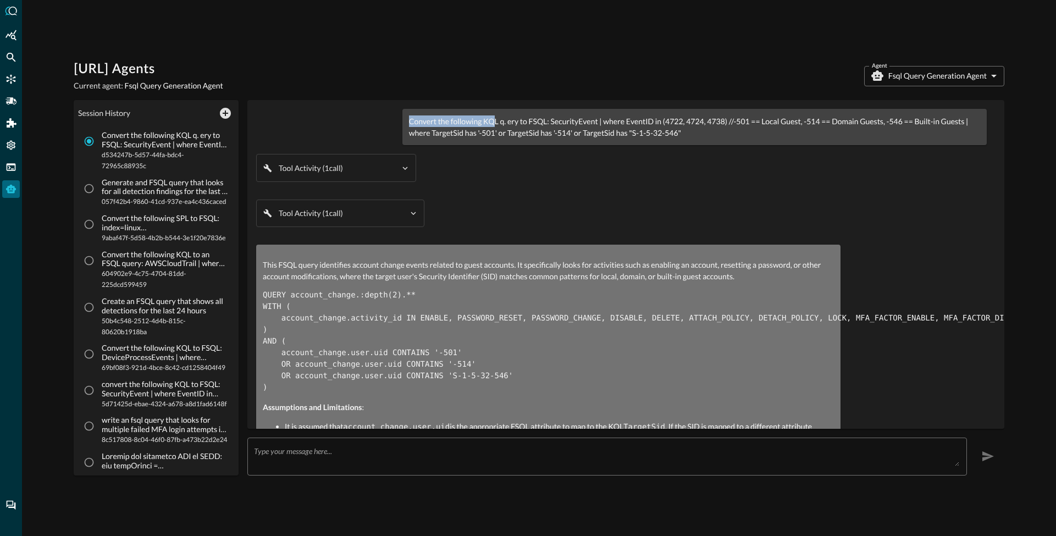
drag, startPoint x: 409, startPoint y: 122, endPoint x: 495, endPoint y: 118, distance: 85.9
click at [495, 118] on p "Convert the following KQL q. ery to FSQL: SecurityEvent | where EventID in (472…" at bounding box center [694, 126] width 571 height 23
click at [494, 128] on p "Convert the following KQL q. ery to FSQL: SecurityEvent | where EventID in (472…" at bounding box center [694, 126] width 571 height 23
click at [485, 122] on p "Convert the following KQL q. ery to FSQL: SecurityEvent | where EventID in (472…" at bounding box center [694, 126] width 571 height 23
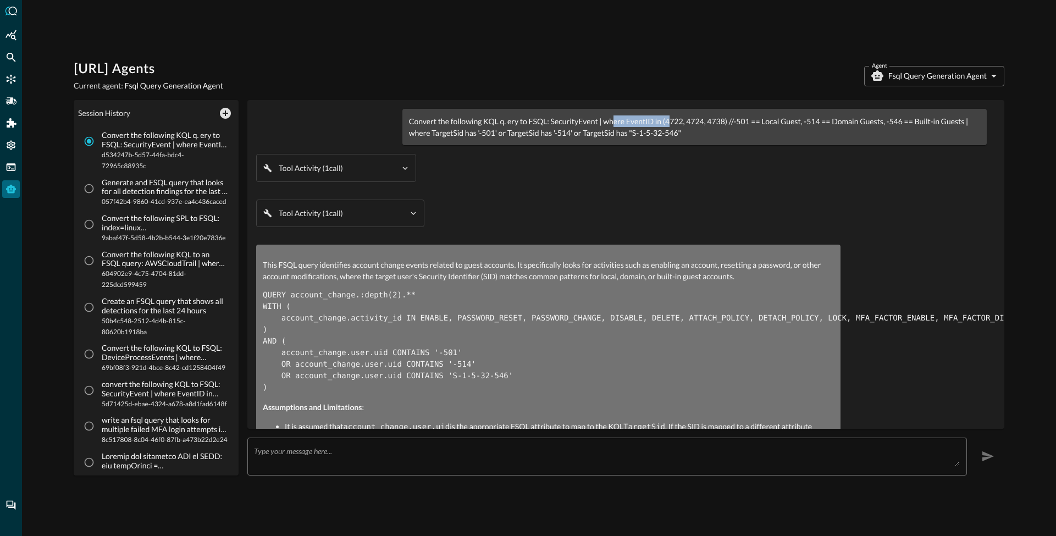
drag, startPoint x: 615, startPoint y: 123, endPoint x: 671, endPoint y: 118, distance: 56.3
click at [671, 118] on p "Convert the following KQL q. ery to FSQL: SecurityEvent | where EventID in (472…" at bounding box center [694, 126] width 571 height 23
click at [491, 120] on p "Convert the following KQL q. ery to FSQL: SecurityEvent | where EventID in (472…" at bounding box center [694, 126] width 571 height 23
click at [491, 119] on p "Convert the following KQL q. ery to FSQL: SecurityEvent | where EventID in (472…" at bounding box center [694, 126] width 571 height 23
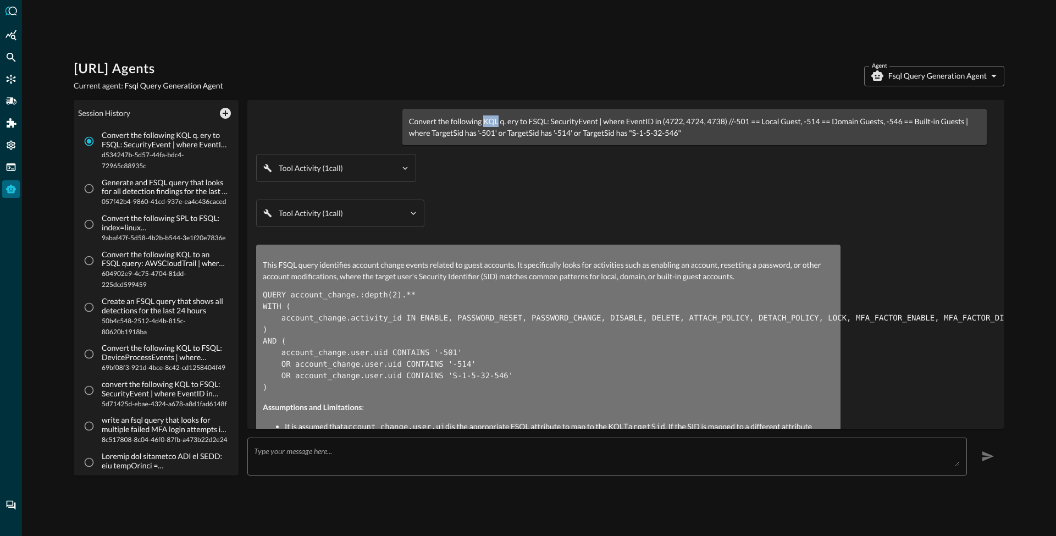
click at [491, 119] on p "Convert the following KQL q. ery to FSQL: SecurityEvent | where EventID in (472…" at bounding box center [694, 126] width 571 height 23
drag, startPoint x: 450, startPoint y: 122, endPoint x: 489, endPoint y: 121, distance: 38.5
click at [489, 121] on p "Convert the following KQL q. ery to FSQL: SecurityEvent | where EventID in (472…" at bounding box center [694, 126] width 571 height 23
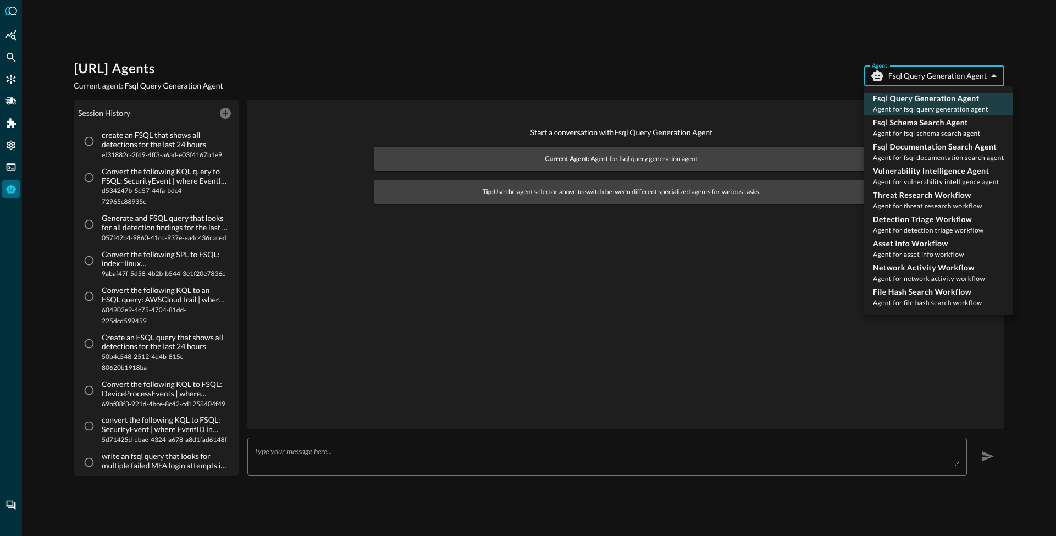
click at [918, 82] on body "[URL] Agents Current agent: Fsql Query Generation Agent Agent Fsql Query Genera…" at bounding box center [528, 268] width 1056 height 536
click at [915, 173] on p "Vulnerability Intelligence Agent" at bounding box center [936, 171] width 126 height 11
type input "vulnerability_intelligence_agent"
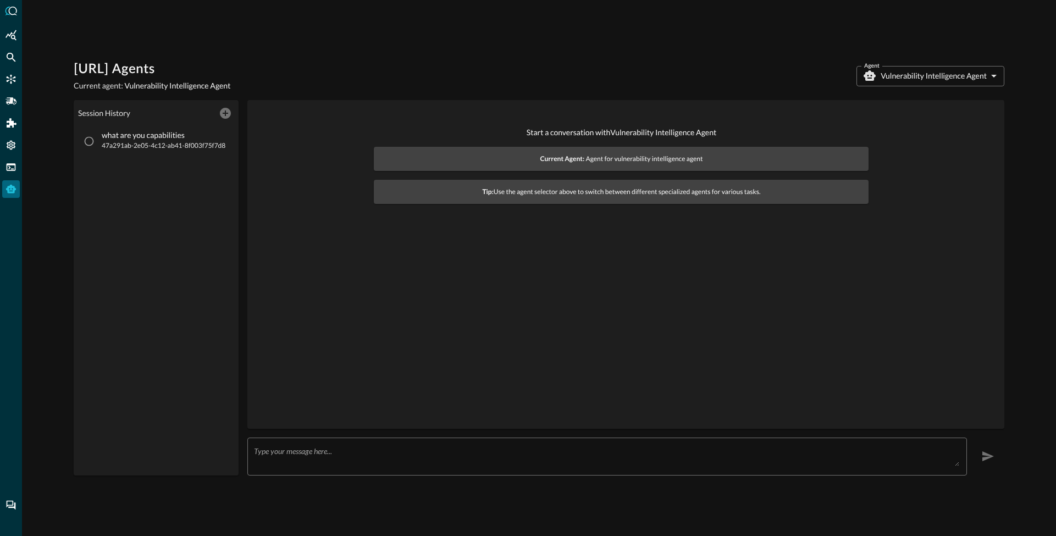
click at [120, 140] on span "47a291ab-2e05-4c12-ab41-8f003f75f7d8" at bounding box center [164, 145] width 124 height 11
click at [100, 140] on input "what are you capabilities 47a291ab-2e05-4c12-ab41-8f003f75f7d8" at bounding box center [89, 141] width 21 height 21
radio input "true"
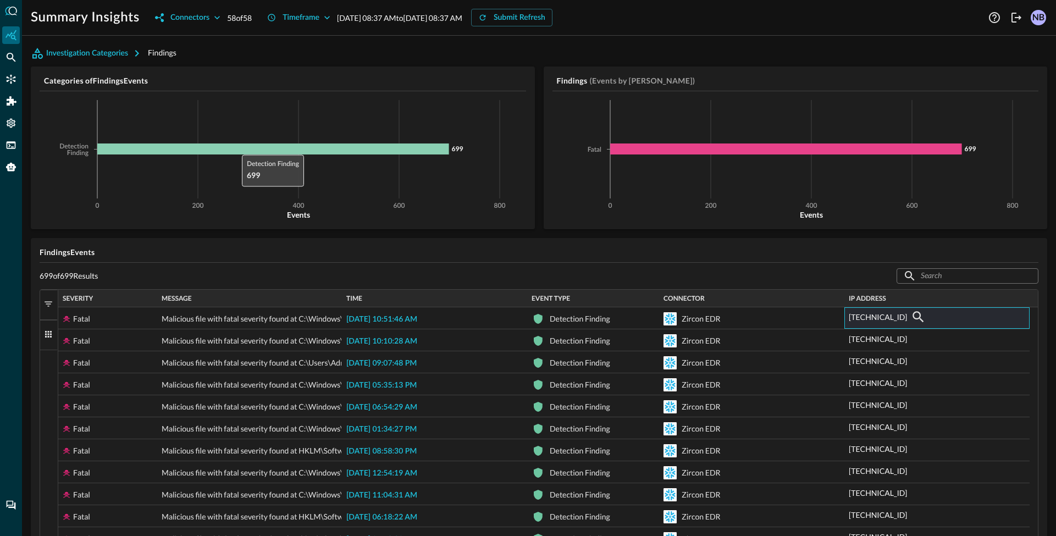
click at [236, 147] on icon at bounding box center [273, 149] width 352 height 11
checkbox input "false"
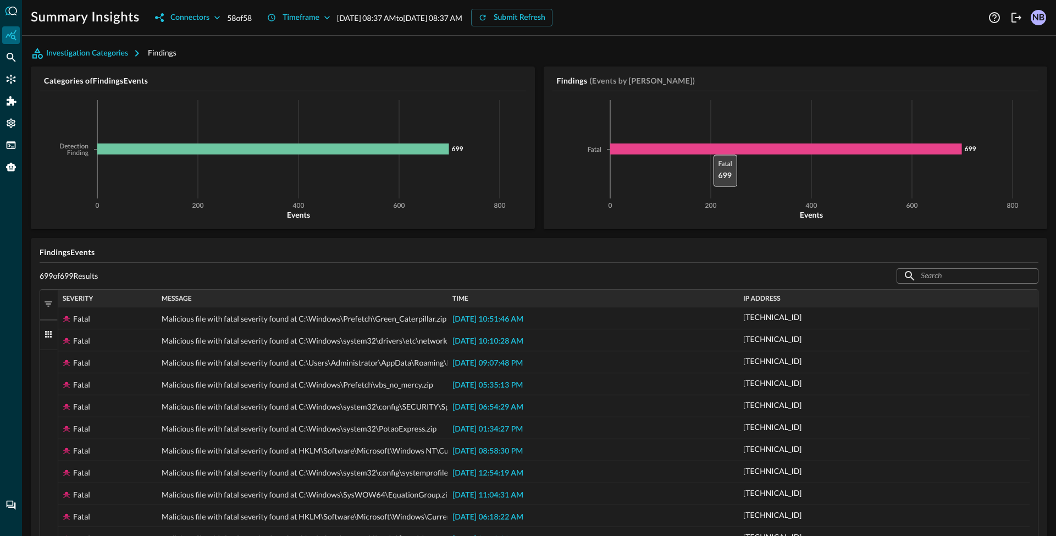
click at [704, 148] on icon at bounding box center [786, 149] width 352 height 11
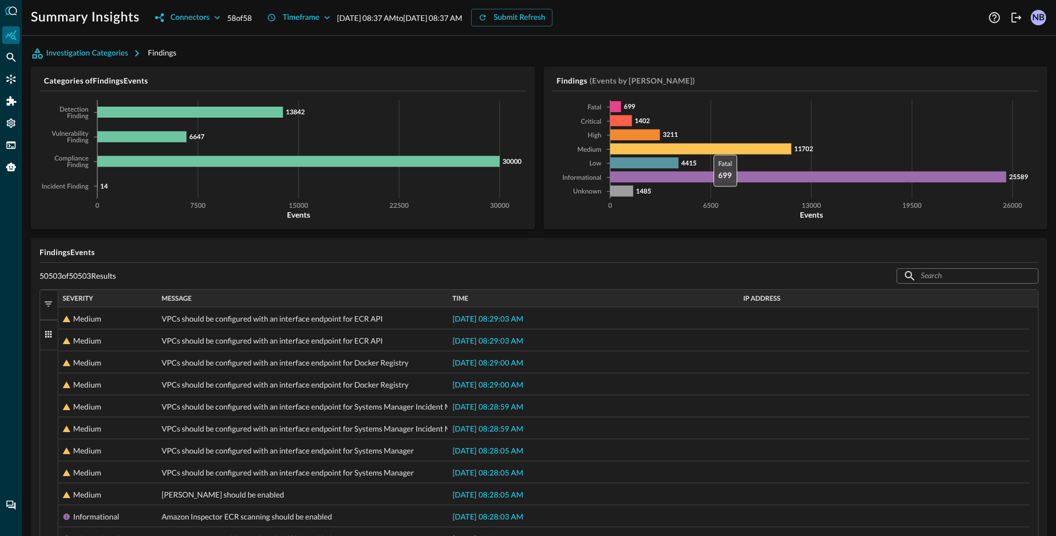
click at [43, 335] on span "button" at bounding box center [48, 334] width 10 height 10
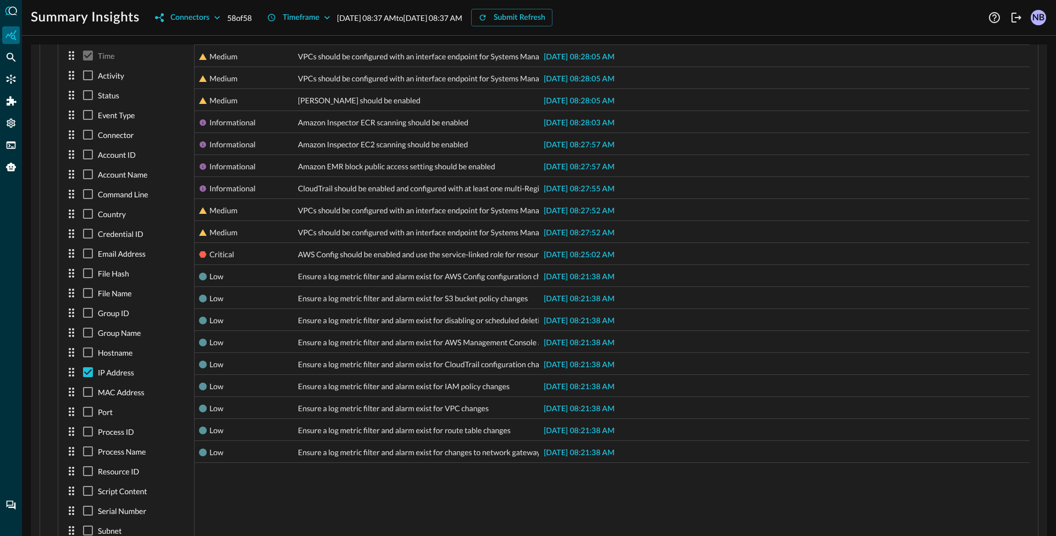
scroll to position [202, 0]
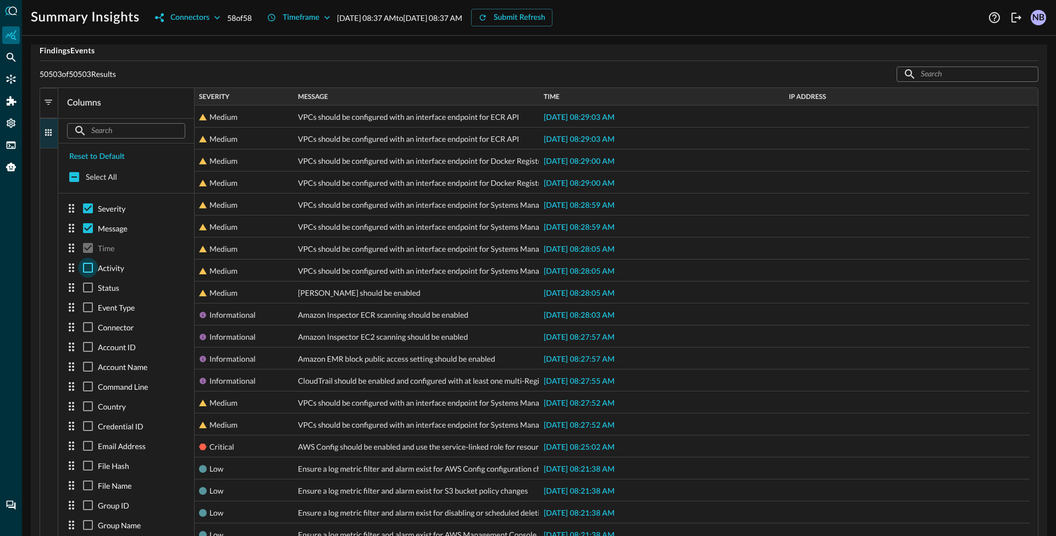
click at [86, 274] on input "checkbox" at bounding box center [88, 268] width 20 height 20
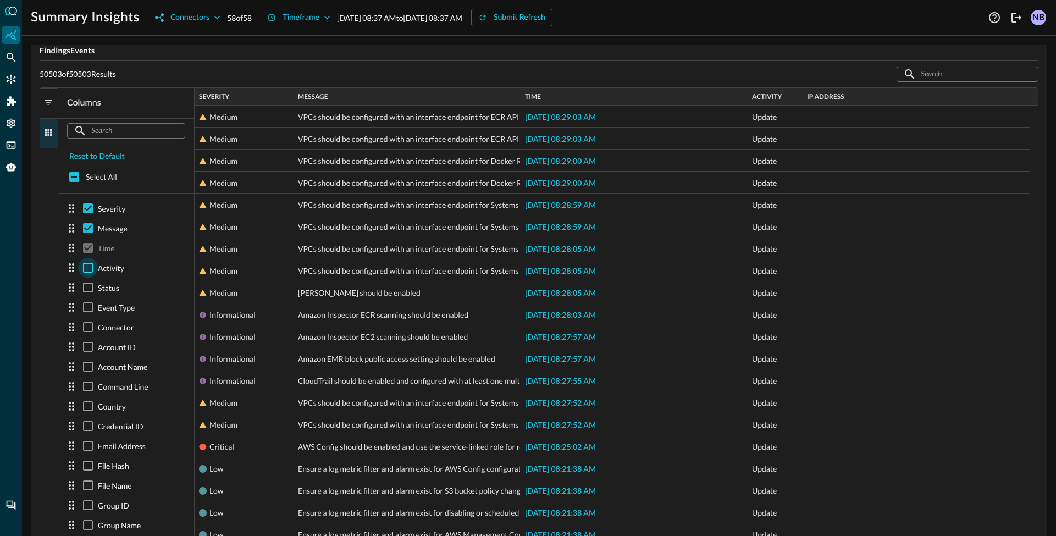
checkbox input "true"
click at [87, 295] on input "checkbox" at bounding box center [88, 288] width 20 height 20
checkbox input "true"
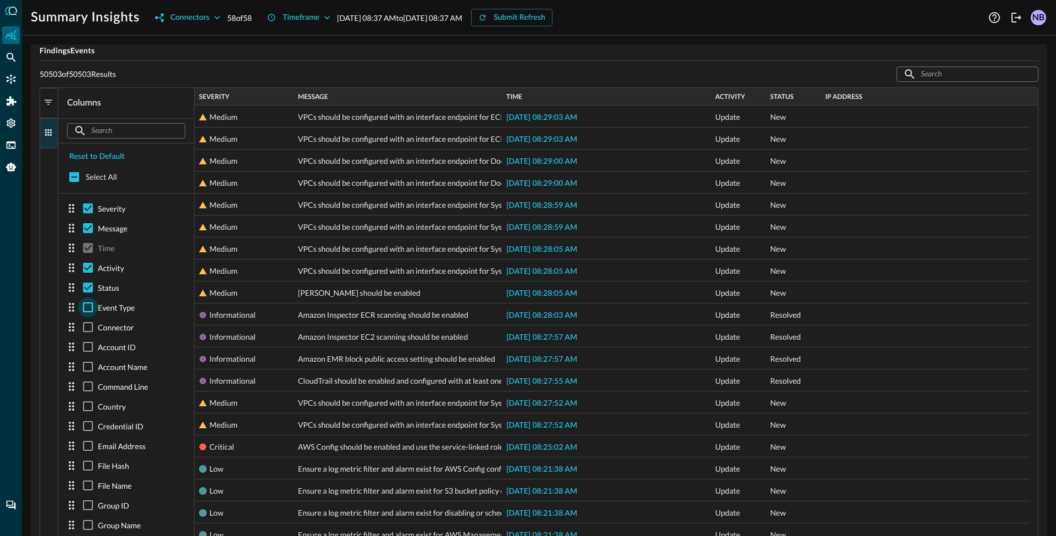
click at [85, 315] on input "checkbox" at bounding box center [88, 308] width 20 height 20
checkbox input "true"
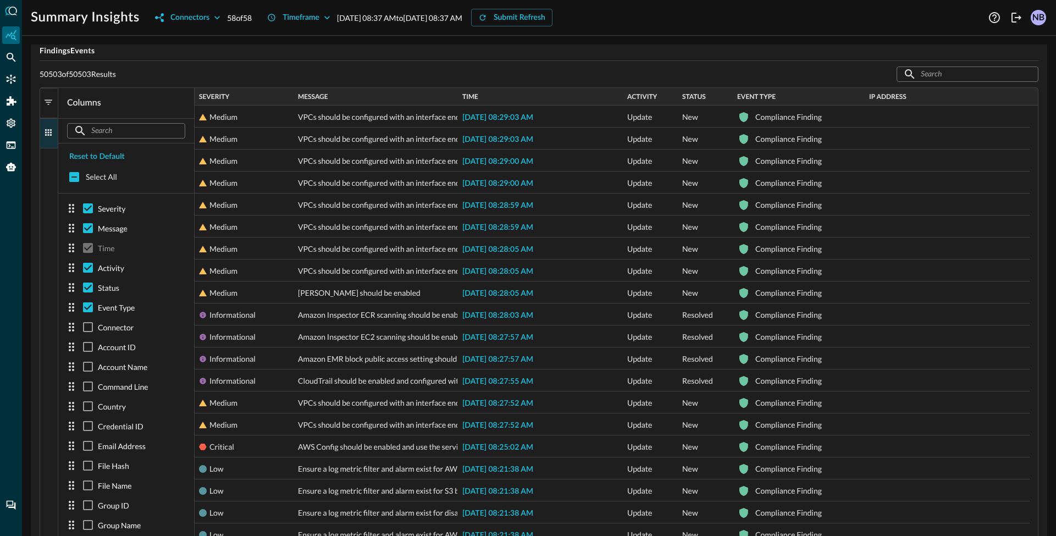
click at [49, 139] on button "Columns" at bounding box center [49, 133] width 18 height 30
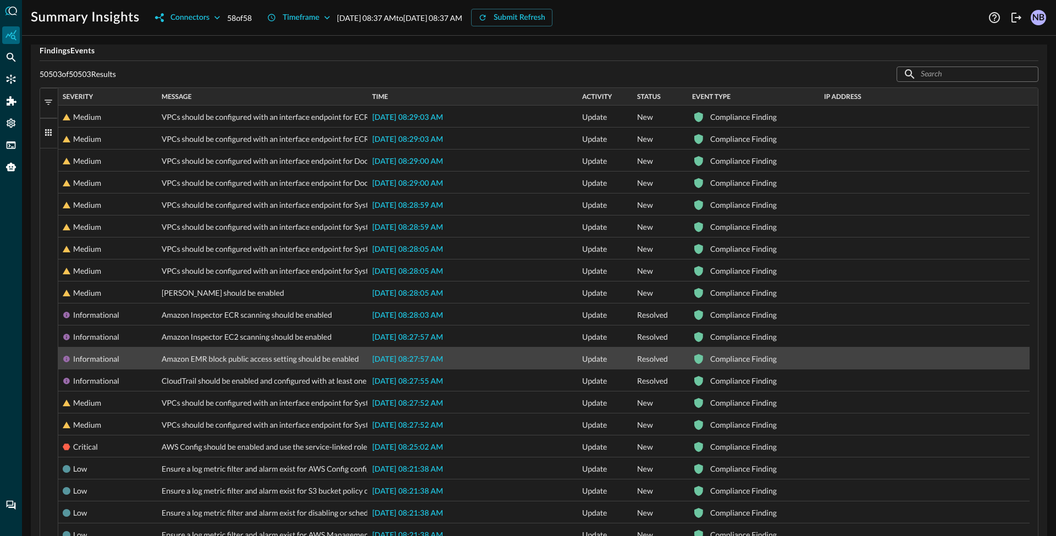
scroll to position [0, 0]
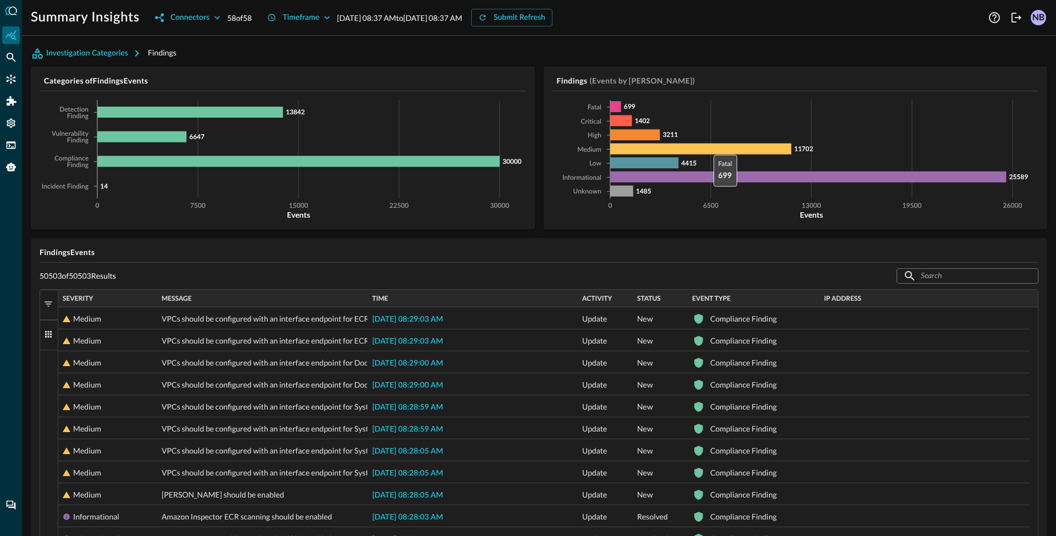
click at [49, 338] on span "button" at bounding box center [48, 334] width 10 height 10
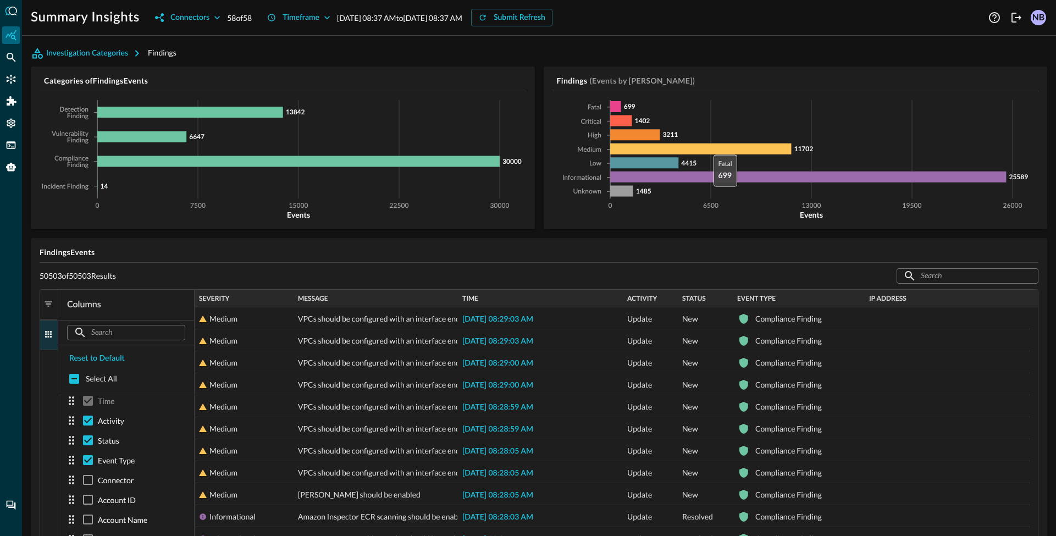
scroll to position [80, 0]
click at [85, 453] on input "checkbox" at bounding box center [88, 449] width 20 height 20
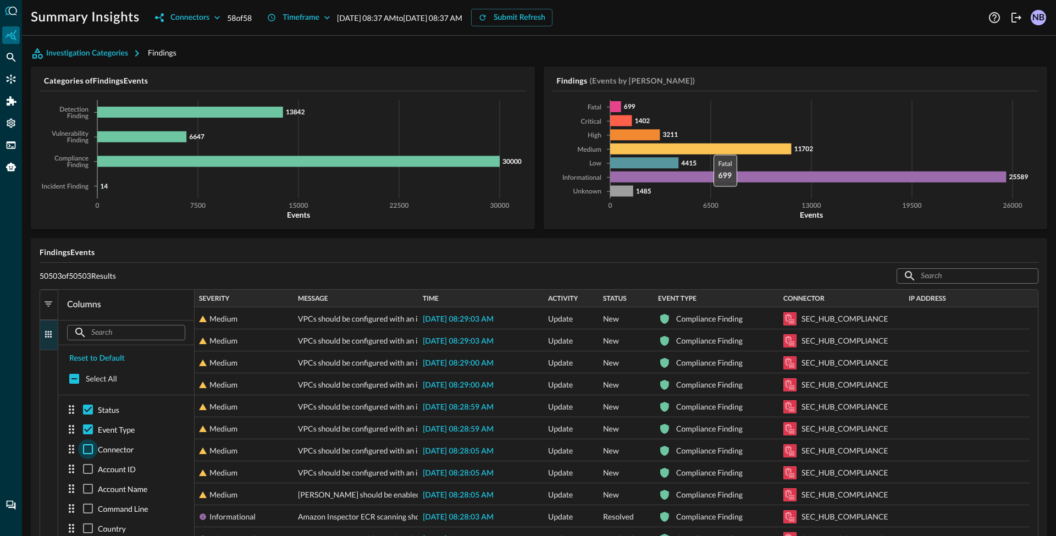
checkbox input "true"
click at [55, 342] on button "Columns" at bounding box center [49, 335] width 18 height 30
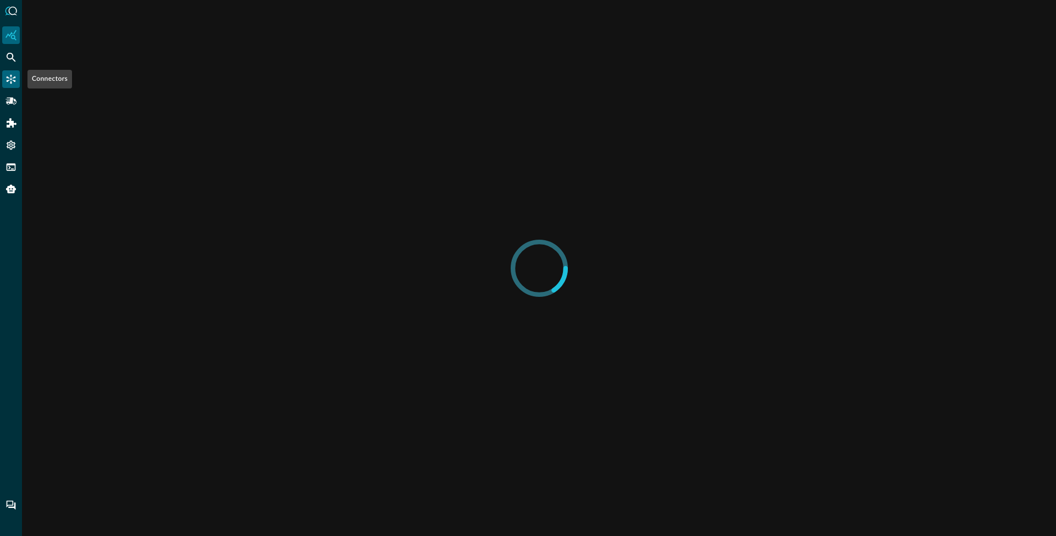
click at [13, 76] on icon "Connectors" at bounding box center [10, 79] width 11 height 11
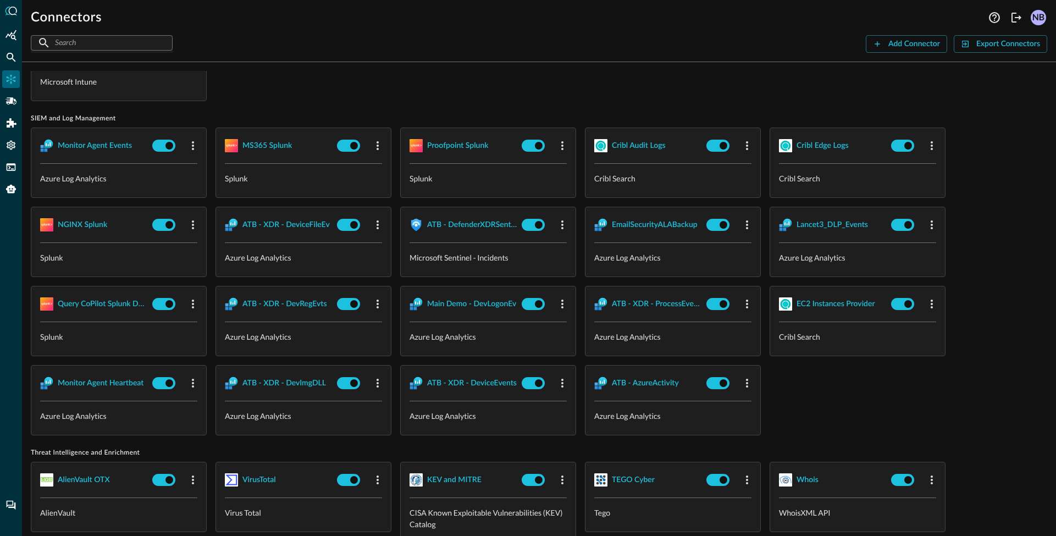
scroll to position [952, 0]
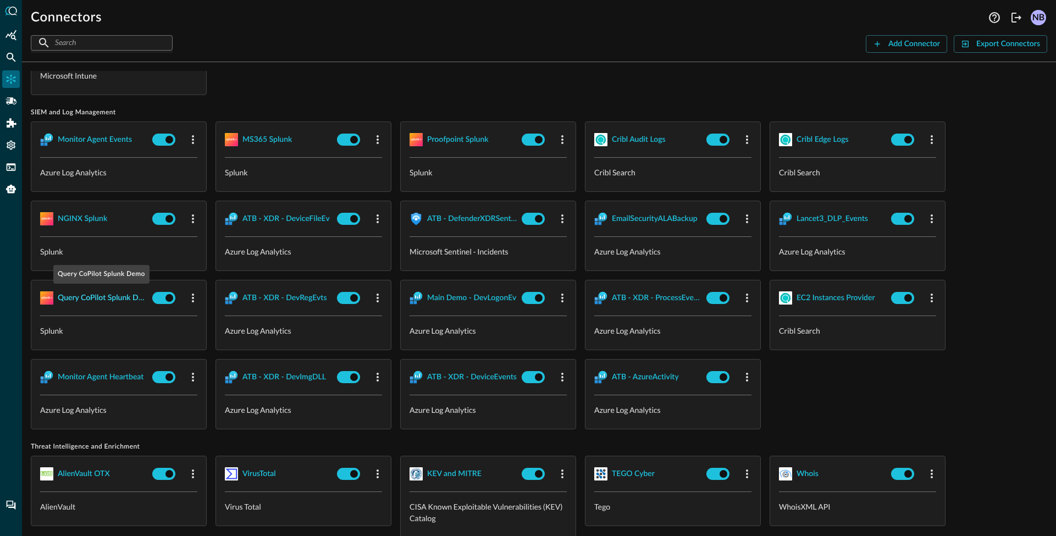
click at [116, 295] on div "Query CoPilot Splunk Demo" at bounding box center [103, 298] width 90 height 14
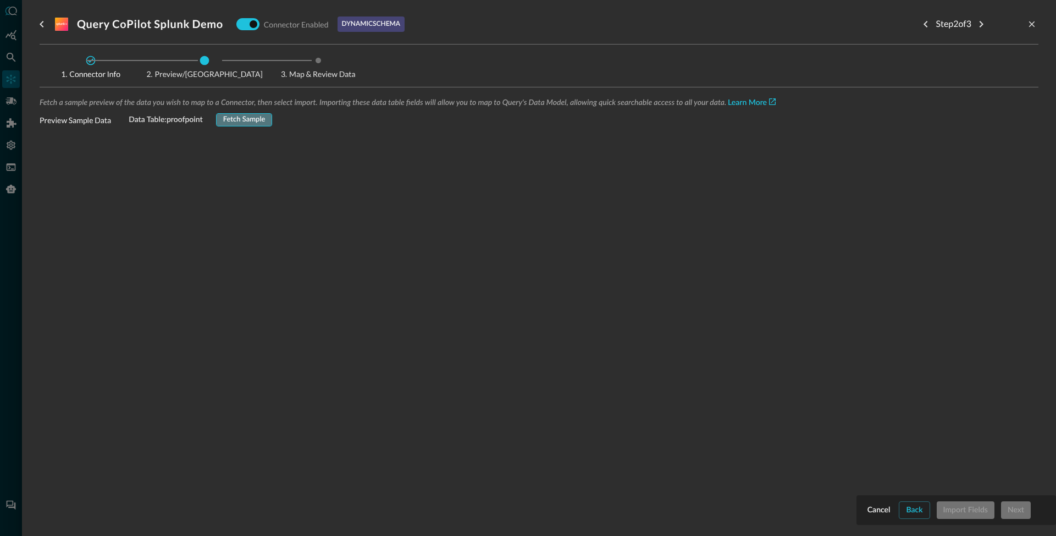
click at [234, 122] on button "Fetch Sample" at bounding box center [244, 119] width 57 height 13
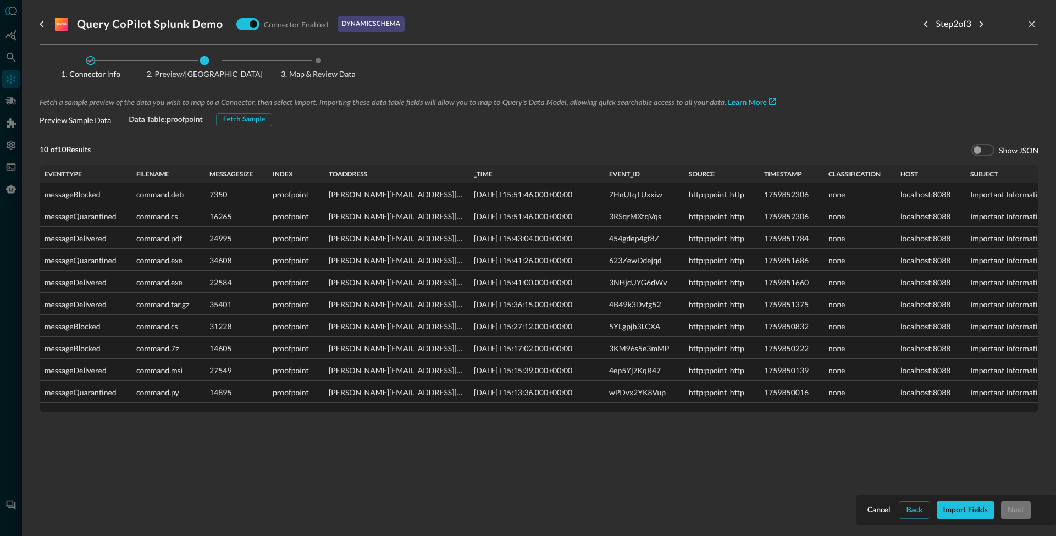
click at [971, 509] on button "Import Fields" at bounding box center [966, 511] width 58 height 18
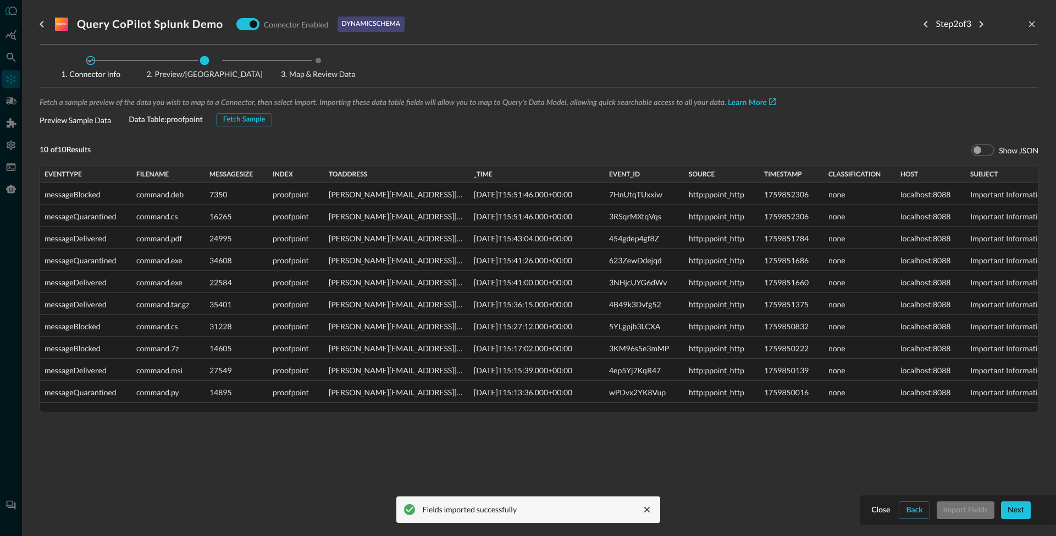
drag, startPoint x: 1017, startPoint y: 508, endPoint x: 993, endPoint y: 494, distance: 28.3
click at [1018, 508] on button "Next" at bounding box center [1016, 511] width 30 height 18
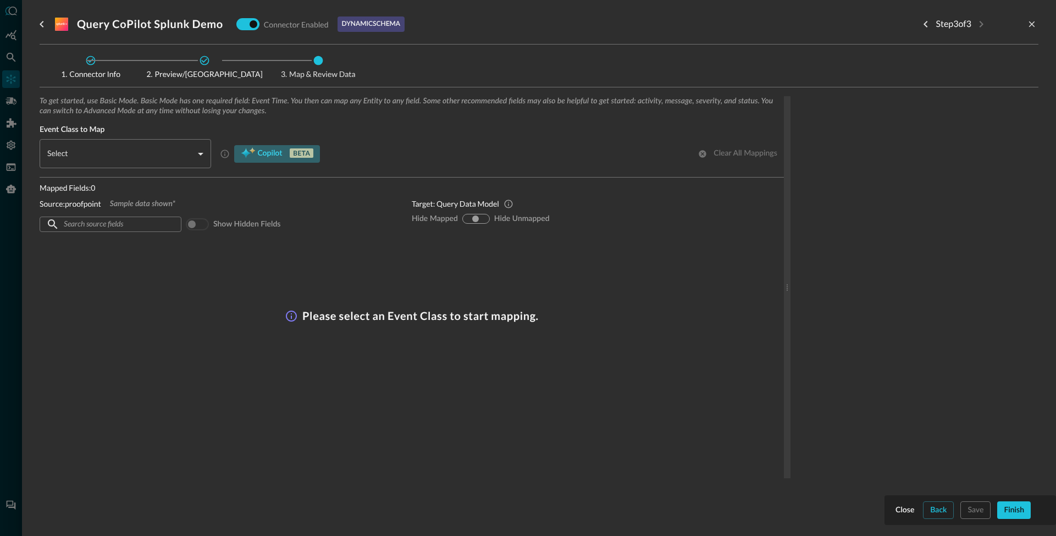
click at [258, 152] on span "Copilot" at bounding box center [269, 154] width 25 height 14
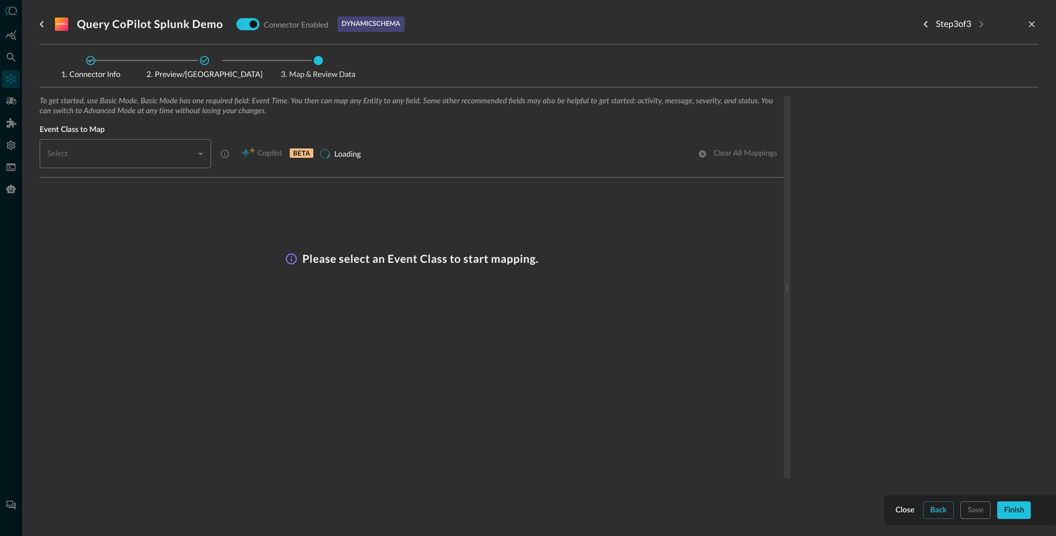
type input "CLASS_EMAIL_FILE_ACTIVITY"
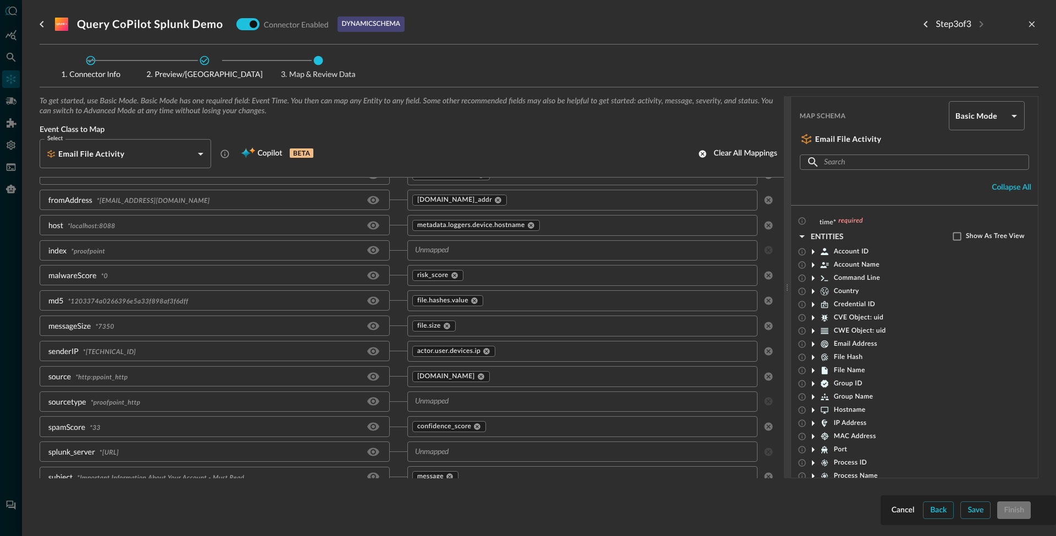
scroll to position [529, 0]
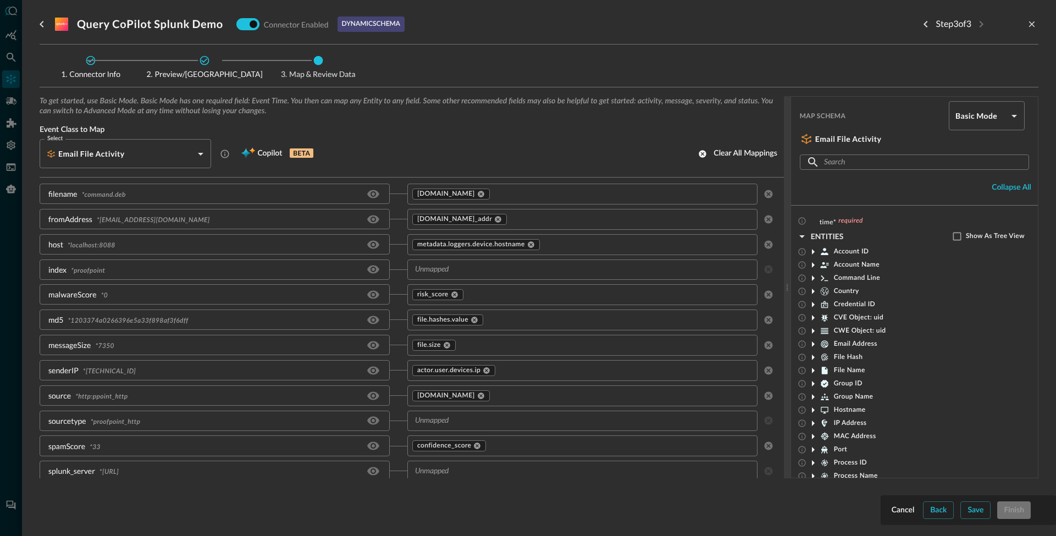
click at [457, 271] on input "text" at bounding box center [574, 270] width 326 height 14
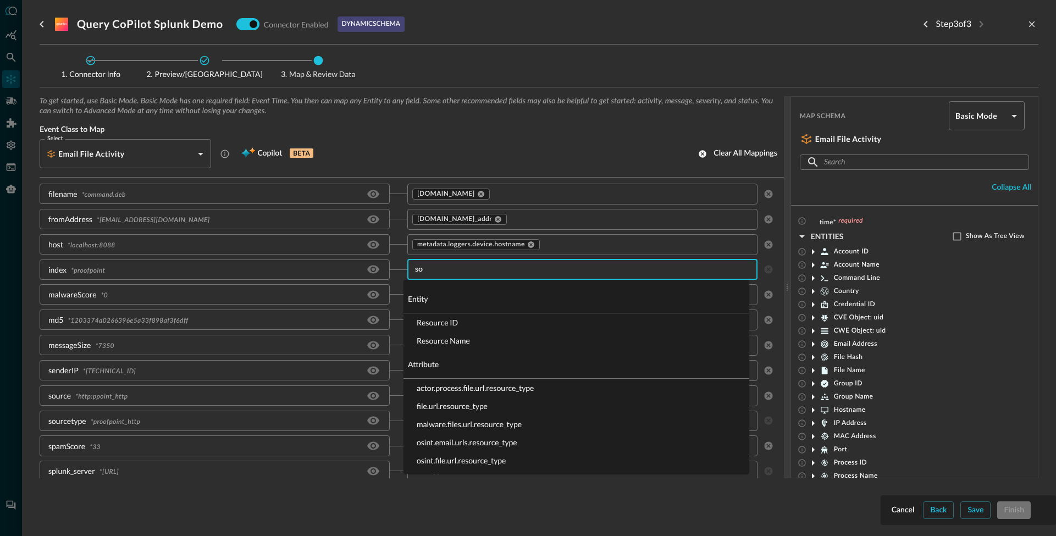
type input "s"
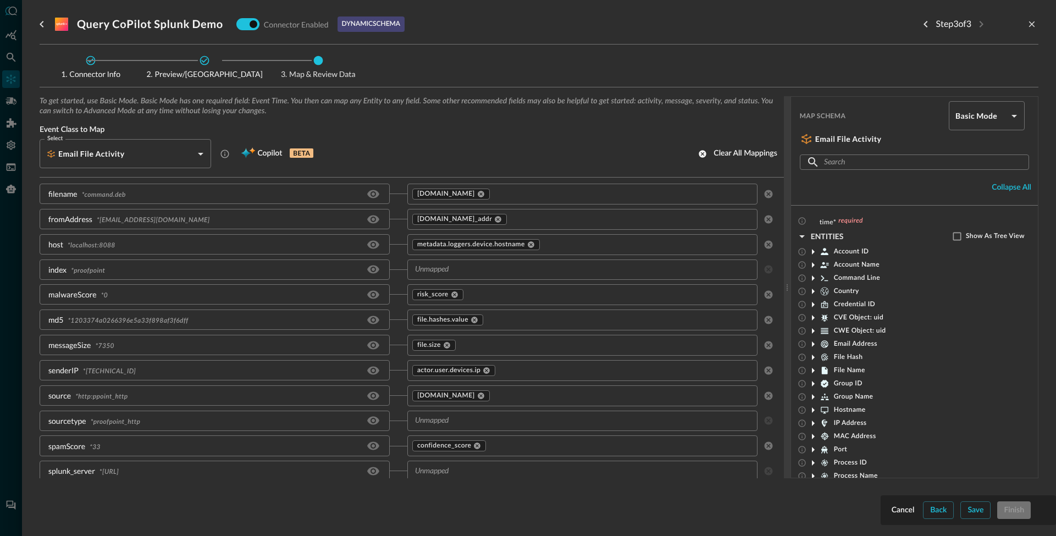
click at [395, 500] on div "To get started, use Basic Mode. Basic Mode has one required field: Event Time. …" at bounding box center [539, 304] width 999 height 417
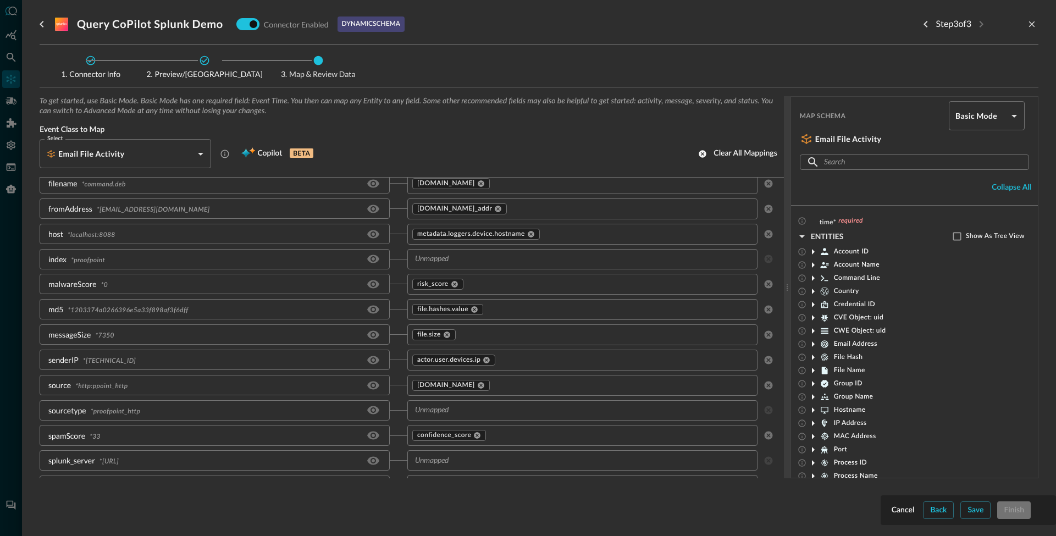
scroll to position [549, 0]
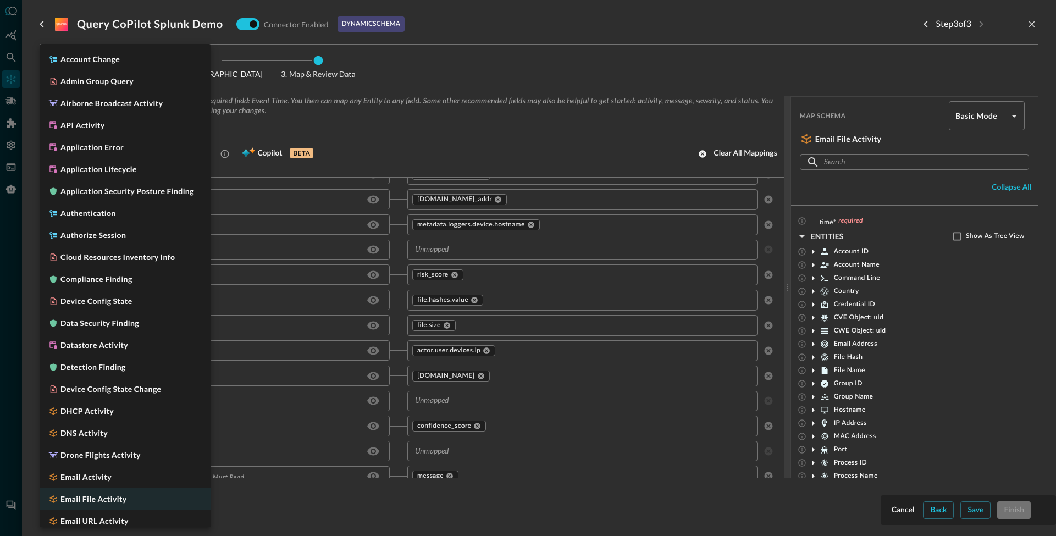
click at [203, 154] on body "Connectors NB ​ ​ Add Connector Export Connectors Cloud Infrastructure and Secu…" at bounding box center [528, 268] width 1056 height 536
click at [311, 108] on div at bounding box center [528, 268] width 1056 height 536
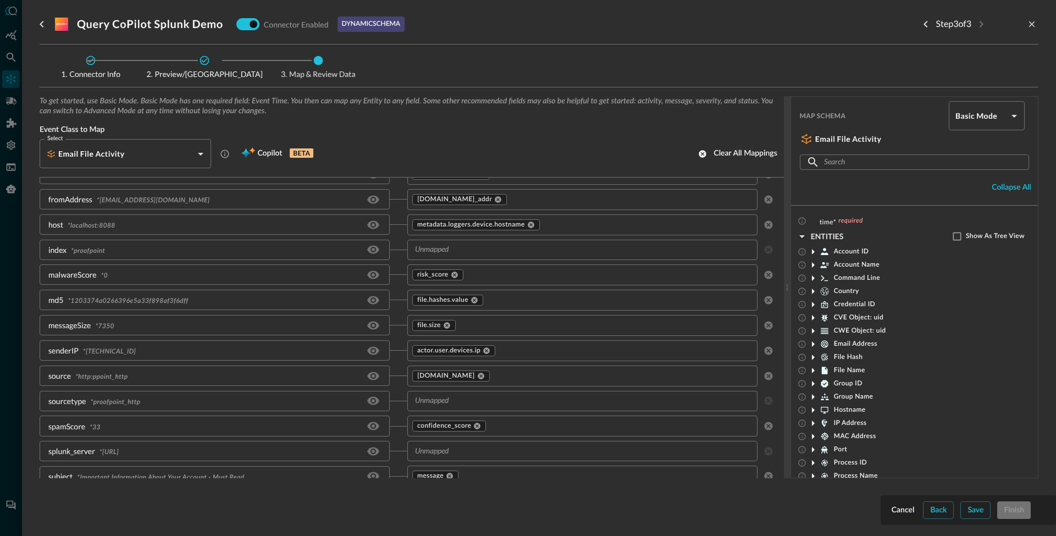
click at [838, 373] on span "File Name" at bounding box center [849, 370] width 31 height 9
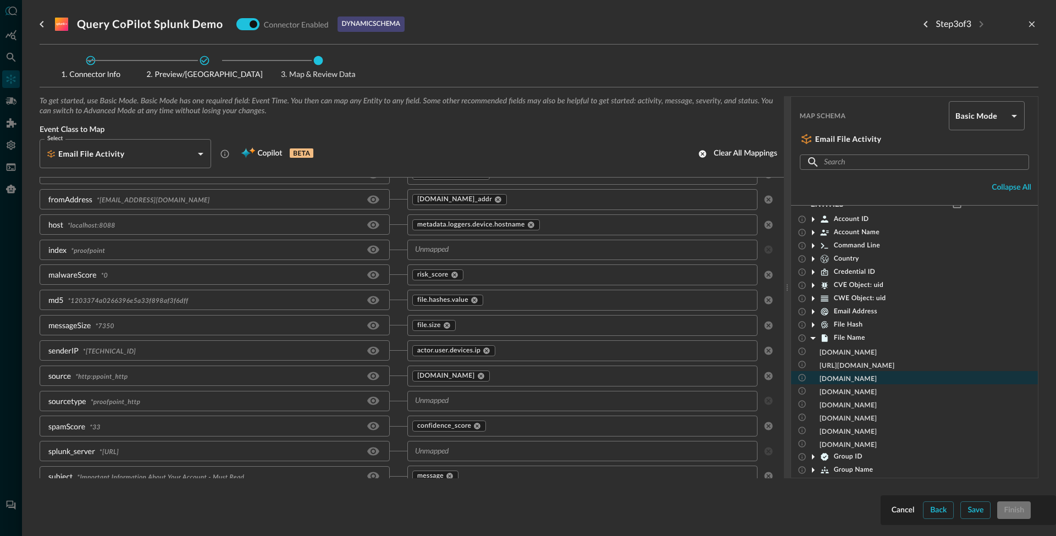
scroll to position [61, 0]
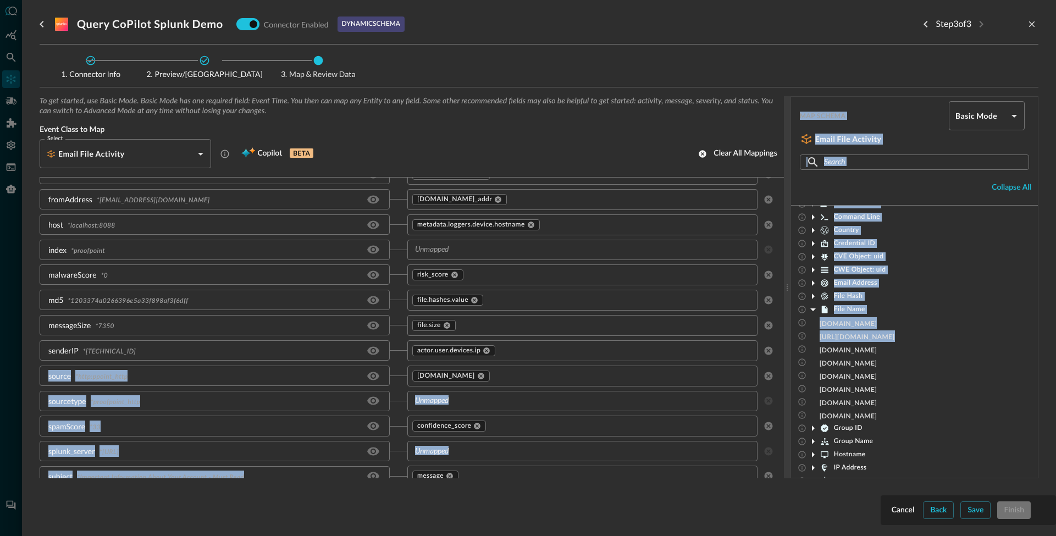
drag, startPoint x: 833, startPoint y: 354, endPoint x: 477, endPoint y: 360, distance: 355.9
click at [477, 360] on div "To get started, use Basic Mode. Basic Mode has one required field: Event Time. …" at bounding box center [539, 287] width 999 height 382
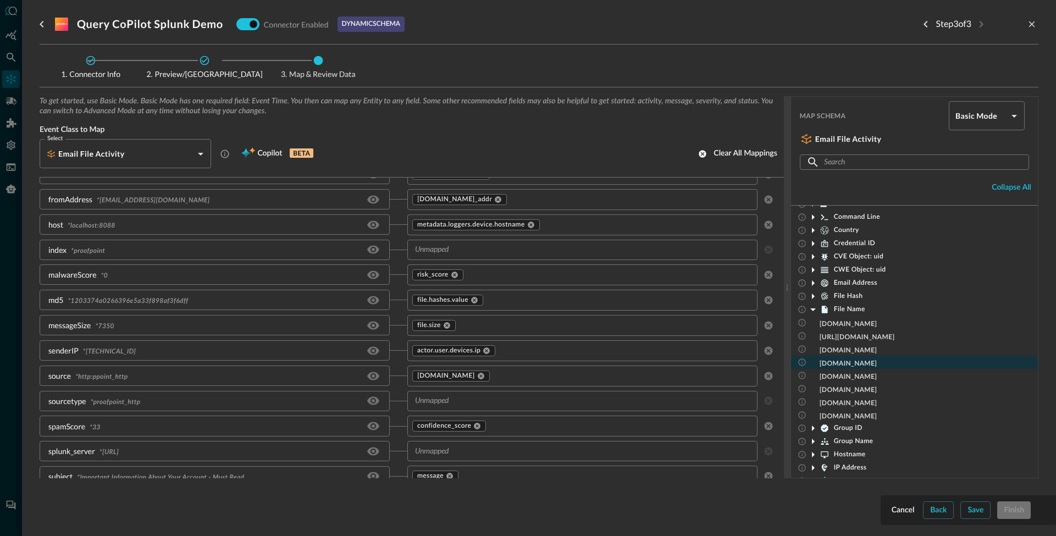
click at [823, 360] on div "malware.files.name" at bounding box center [914, 362] width 247 height 13
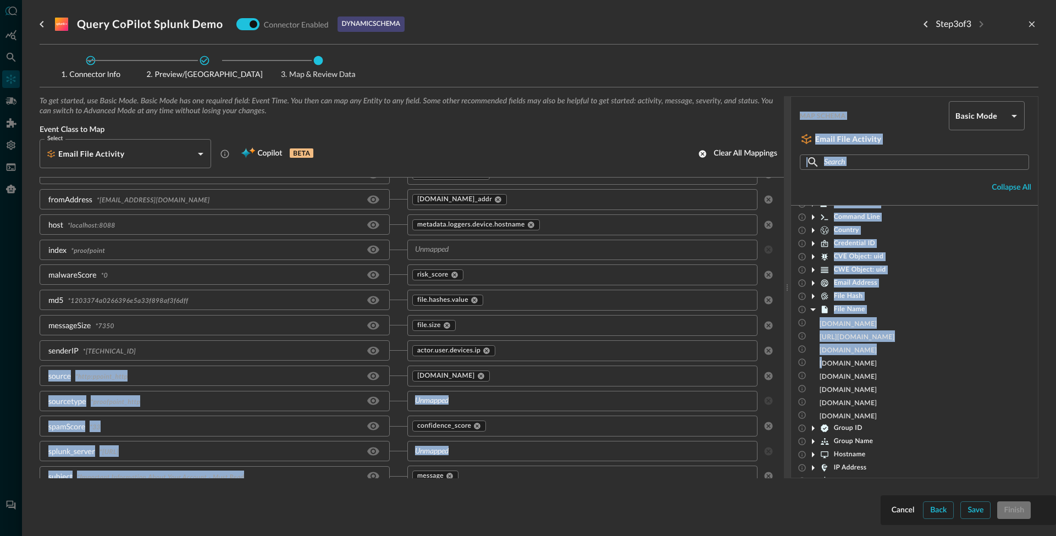
drag, startPoint x: 827, startPoint y: 360, endPoint x: 599, endPoint y: 361, distance: 227.7
click at [599, 361] on div "To get started, use Basic Mode. Basic Mode has one required field: Event Time. …" at bounding box center [539, 287] width 999 height 382
drag, startPoint x: 867, startPoint y: 379, endPoint x: 543, endPoint y: 376, distance: 323.9
click at [543, 376] on div "To get started, use Basic Mode. Basic Mode has one required field: Event Time. …" at bounding box center [539, 287] width 999 height 382
drag, startPoint x: 896, startPoint y: 390, endPoint x: 519, endPoint y: 366, distance: 378.6
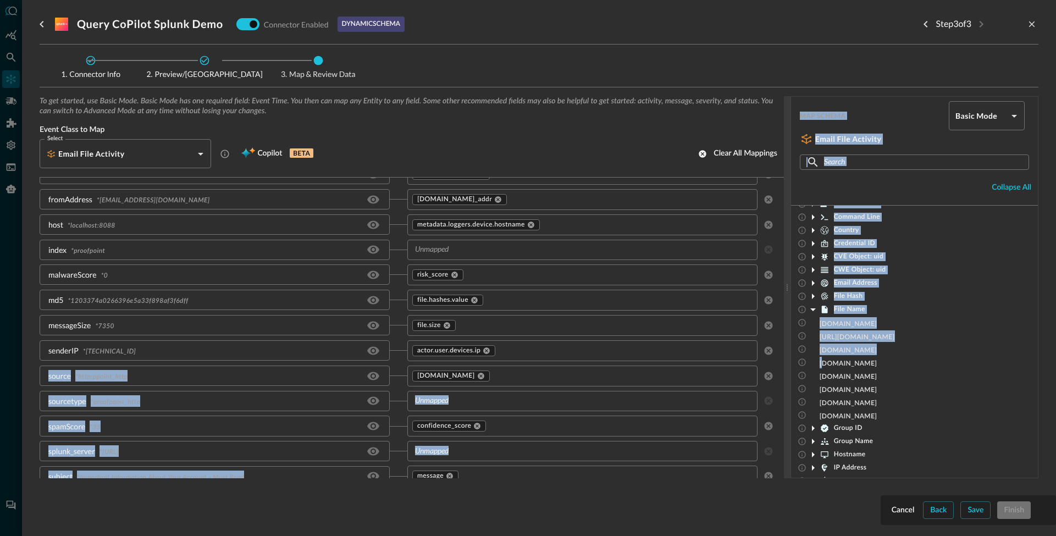
click at [528, 365] on div "To get started, use Basic Mode. Basic Mode has one required field: Event Time. …" at bounding box center [539, 287] width 999 height 382
click at [861, 374] on span "osint.email.files.name" at bounding box center [849, 377] width 58 height 7
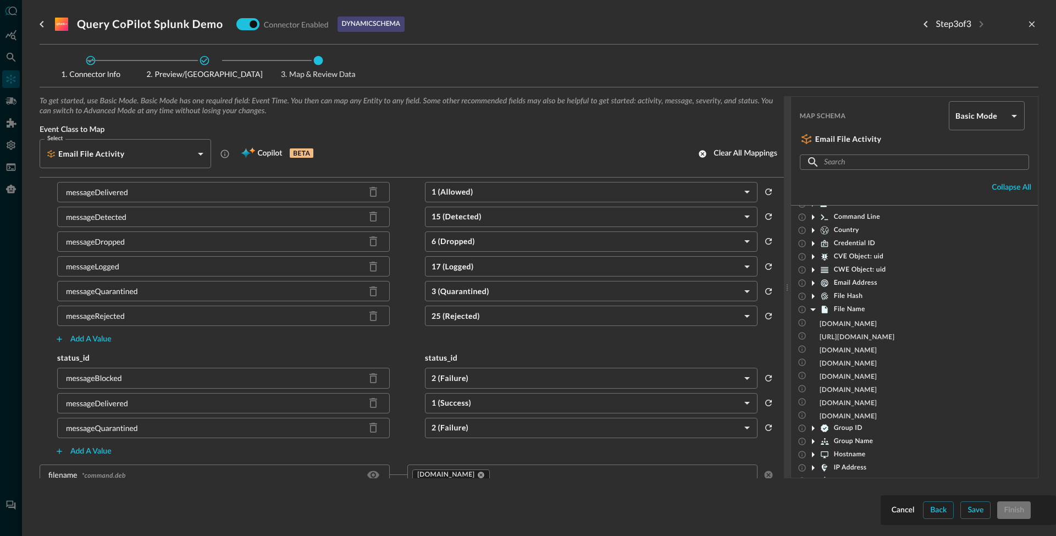
scroll to position [0, 0]
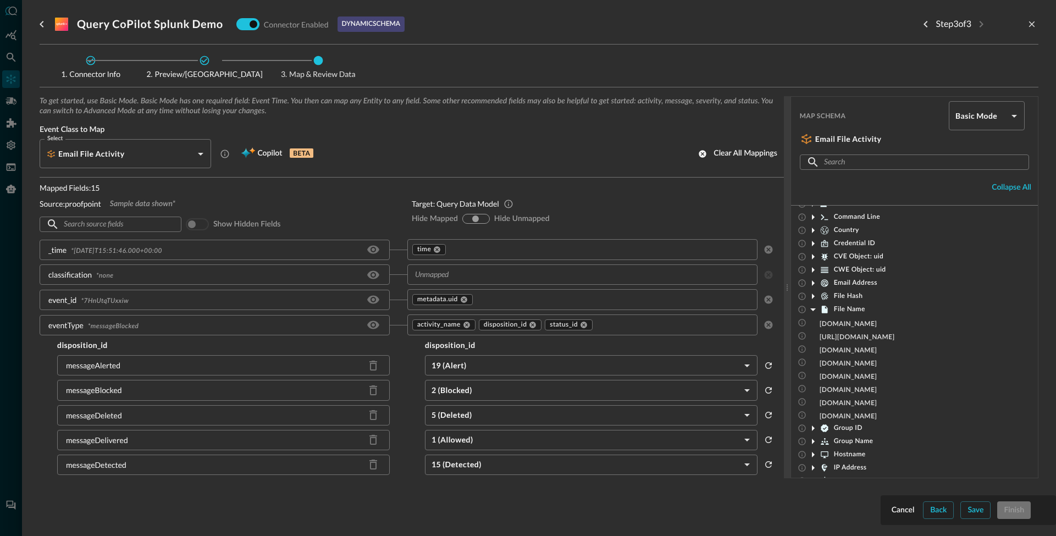
click at [814, 310] on icon at bounding box center [813, 310] width 5 height 3
click at [12, 102] on div at bounding box center [528, 268] width 1056 height 536
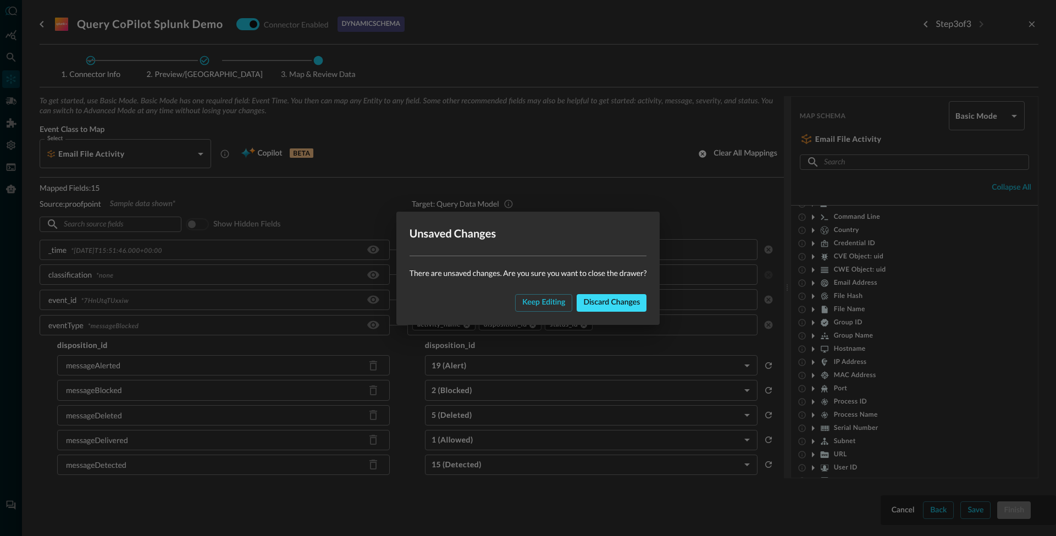
click at [610, 302] on button "Discard changes" at bounding box center [612, 303] width 70 height 18
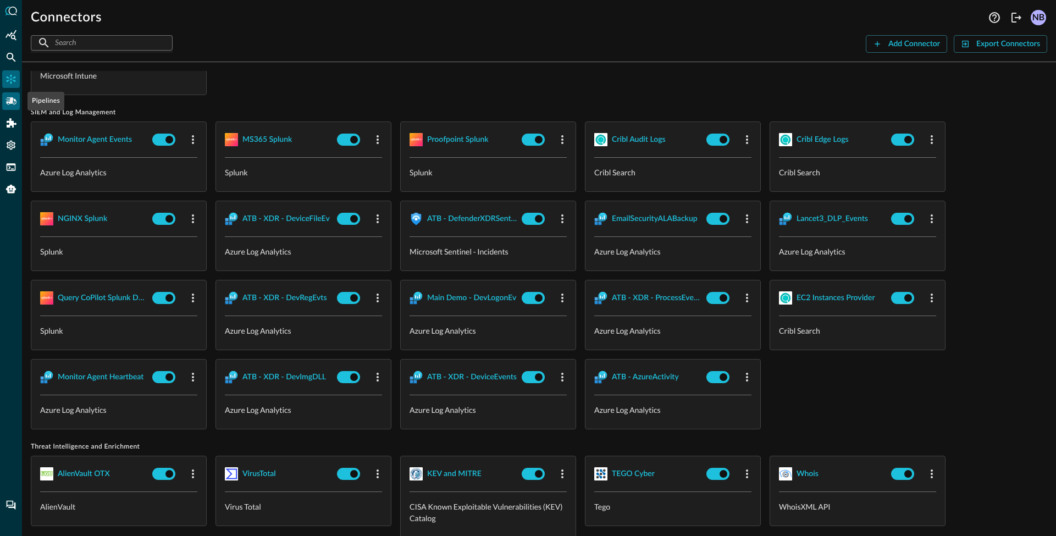
click at [12, 98] on icon "Pipelines" at bounding box center [10, 100] width 11 height 7
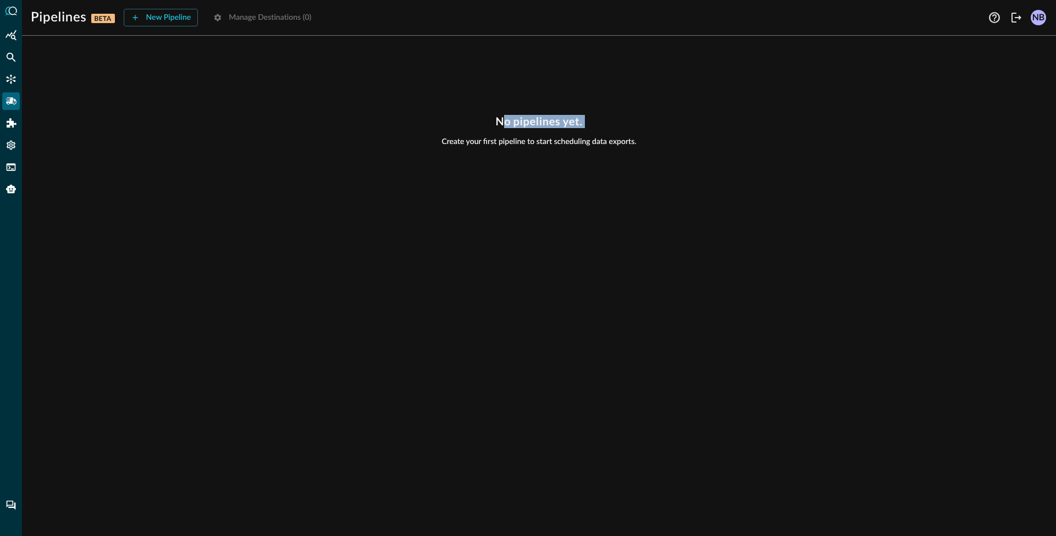
drag, startPoint x: 503, startPoint y: 118, endPoint x: 626, endPoint y: 126, distance: 124.0
click at [626, 126] on div "No pipelines yet. Create your first pipeline to start scheduling data exports." at bounding box center [539, 131] width 1017 height 32
drag, startPoint x: 520, startPoint y: 121, endPoint x: 491, endPoint y: 124, distance: 28.7
click at [519, 121] on h3 "No pipelines yet." at bounding box center [538, 121] width 87 height 13
drag, startPoint x: 492, startPoint y: 123, endPoint x: 608, endPoint y: 144, distance: 117.9
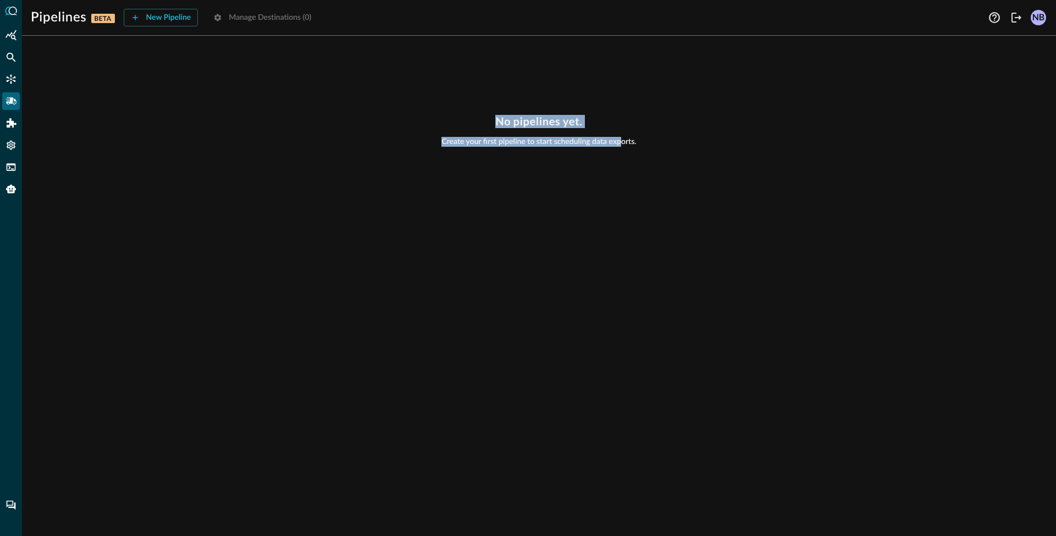
click at [626, 141] on div "No pipelines yet. Create your first pipeline to start scheduling data exports." at bounding box center [539, 131] width 1017 height 32
drag, startPoint x: 483, startPoint y: 148, endPoint x: 426, endPoint y: 134, distance: 58.4
click at [475, 147] on div "No pipelines yet. Create your first pipeline to start scheduling data exports." at bounding box center [539, 291] width 1034 height 492
drag, startPoint x: 438, startPoint y: 139, endPoint x: 678, endPoint y: 146, distance: 239.3
click at [678, 146] on div "No pipelines yet. Create your first pipeline to start scheduling data exports." at bounding box center [539, 131] width 1017 height 32
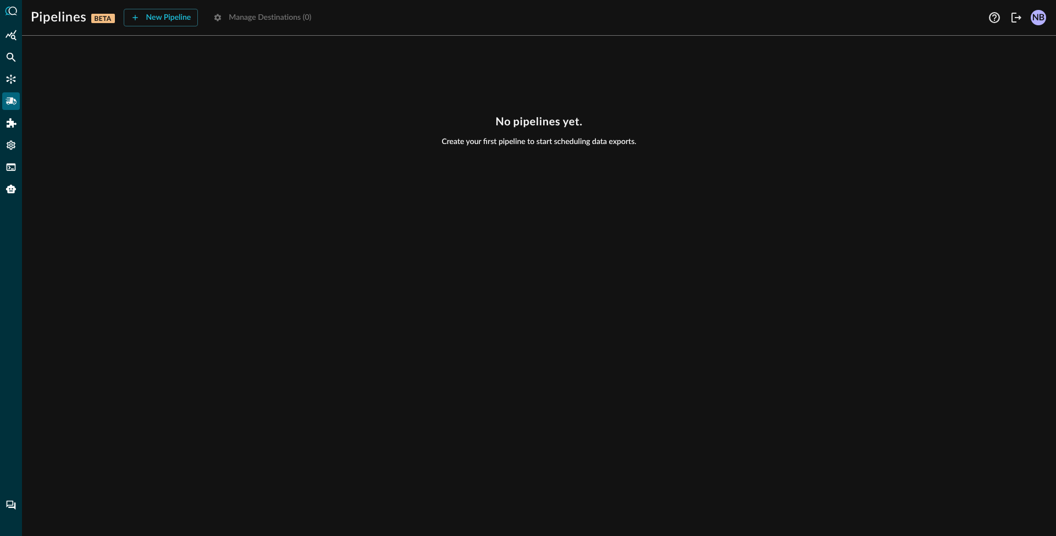
click at [510, 125] on h3 "No pipelines yet." at bounding box center [538, 121] width 87 height 13
drag, startPoint x: 495, startPoint y: 120, endPoint x: 648, endPoint y: 146, distance: 155.0
click at [648, 146] on div "No pipelines yet. Create your first pipeline to start scheduling data exports." at bounding box center [539, 131] width 1017 height 32
click at [553, 137] on span "Create your first pipeline to start scheduling data exports." at bounding box center [539, 142] width 195 height 10
drag, startPoint x: 505, startPoint y: 119, endPoint x: 625, endPoint y: 139, distance: 121.6
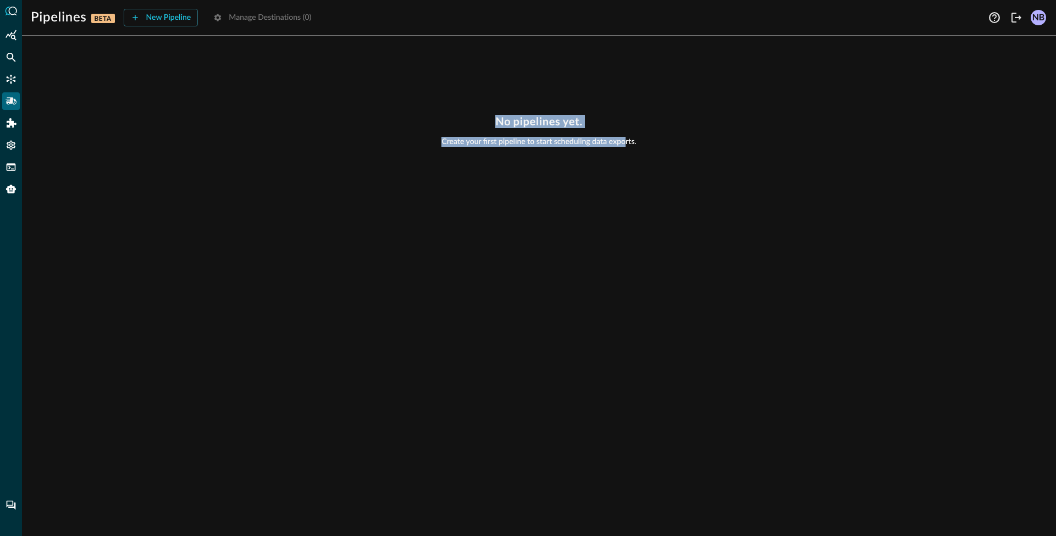
click at [625, 139] on div "No pipelines yet. Create your first pipeline to start scheduling data exports." at bounding box center [539, 131] width 1017 height 32
drag, startPoint x: 625, startPoint y: 139, endPoint x: 605, endPoint y: 147, distance: 20.7
click at [625, 140] on span "Create your first pipeline to start scheduling data exports." at bounding box center [539, 142] width 195 height 10
click at [562, 142] on span "Create your first pipeline to start scheduling data exports." at bounding box center [539, 142] width 195 height 10
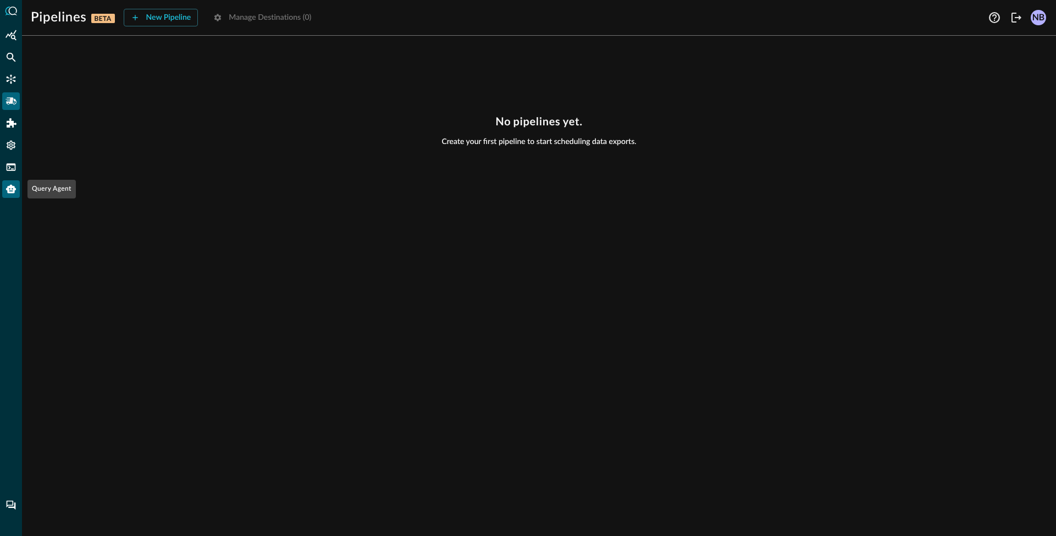
click at [8, 189] on icon "Query Agent" at bounding box center [11, 189] width 10 height 9
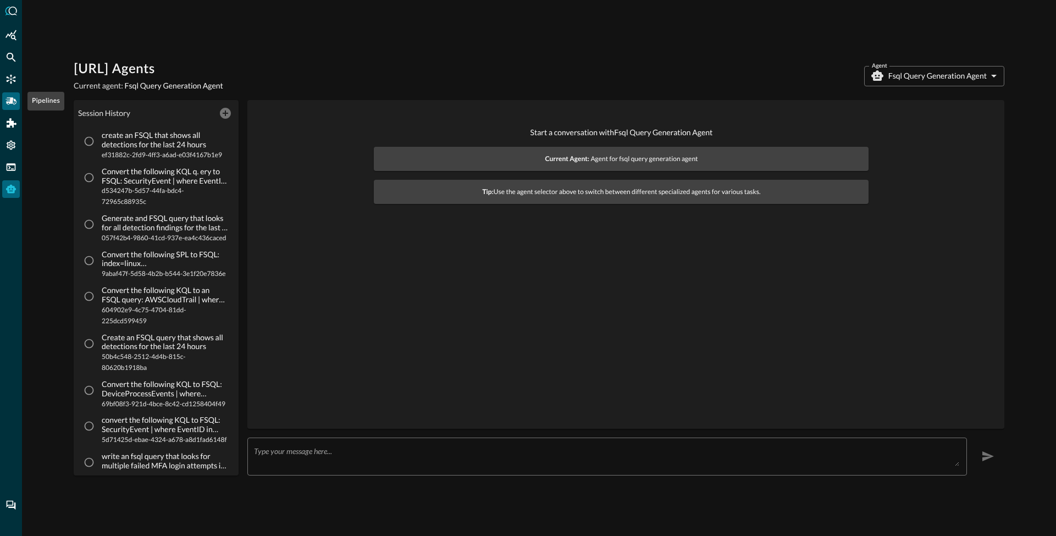
click at [8, 102] on icon "Pipelines" at bounding box center [10, 100] width 11 height 7
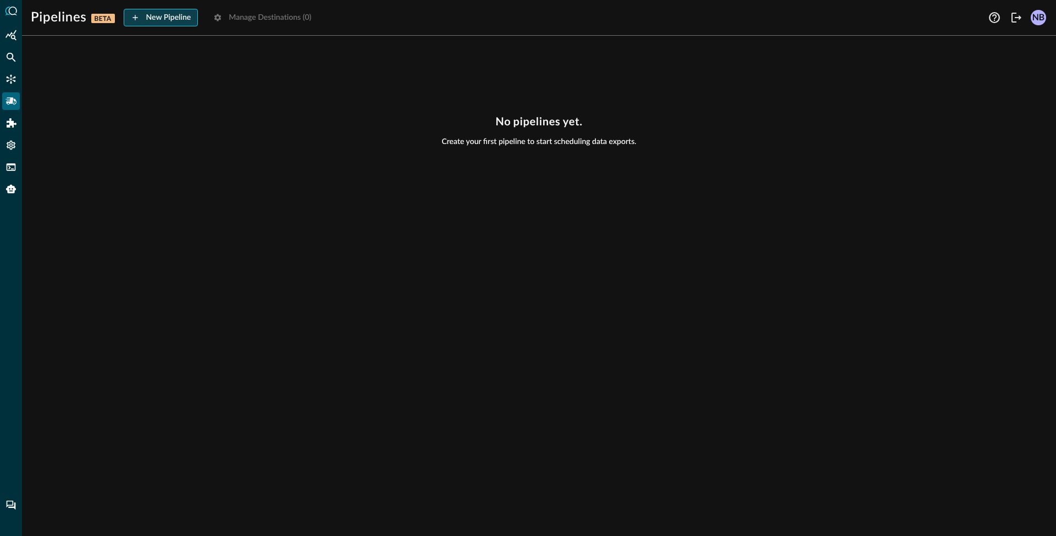
click at [162, 17] on button "New Pipeline" at bounding box center [161, 18] width 75 height 18
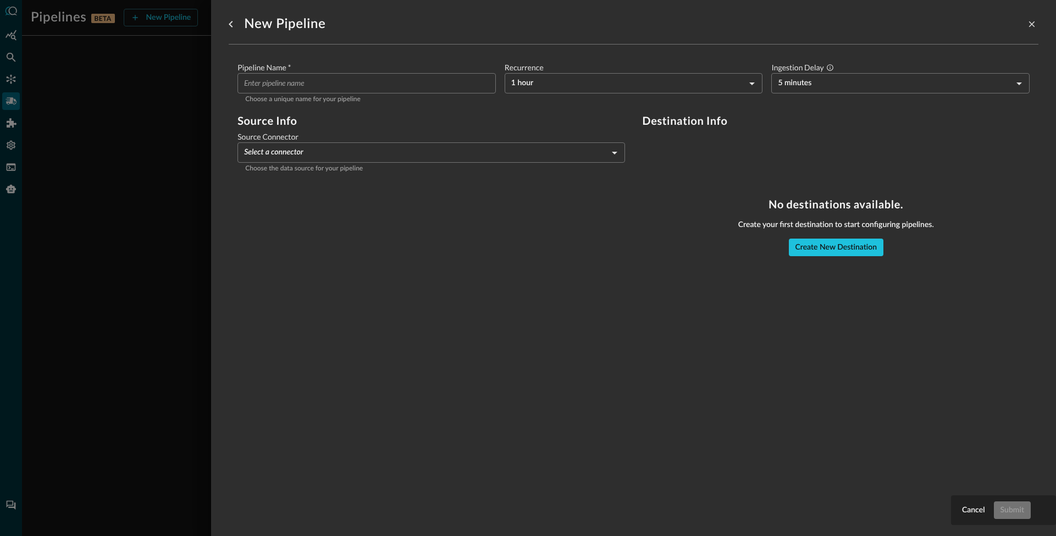
click at [488, 149] on body "Pipelines BETA New Pipeline Manage Destinations ( 0 ) NB No pipelines yet. Crea…" at bounding box center [528, 268] width 1056 height 536
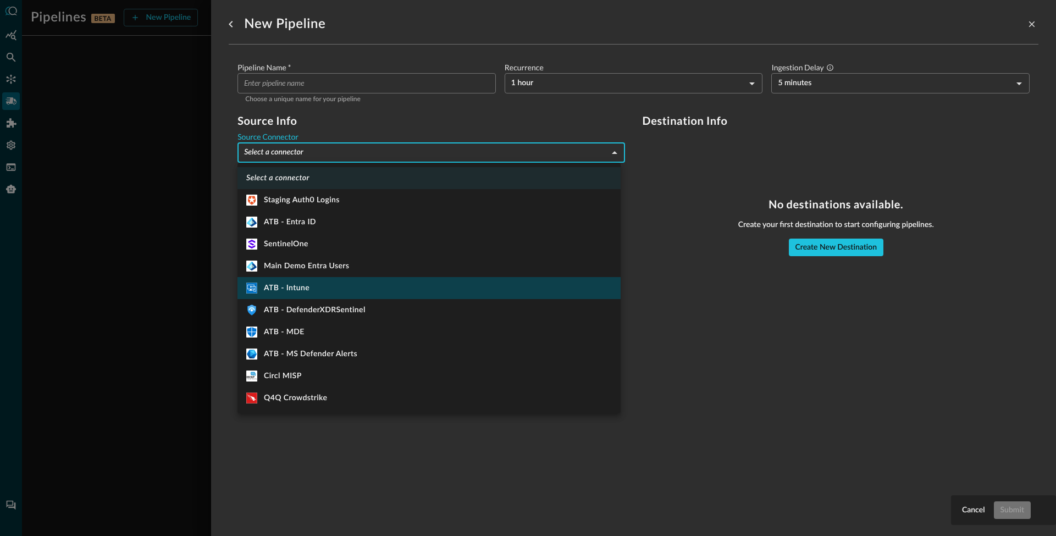
click at [309, 287] on div ".MicrosoftIntune_svg__st1{fill:#fff} ATB - Intune" at bounding box center [277, 288] width 63 height 11
type input "350"
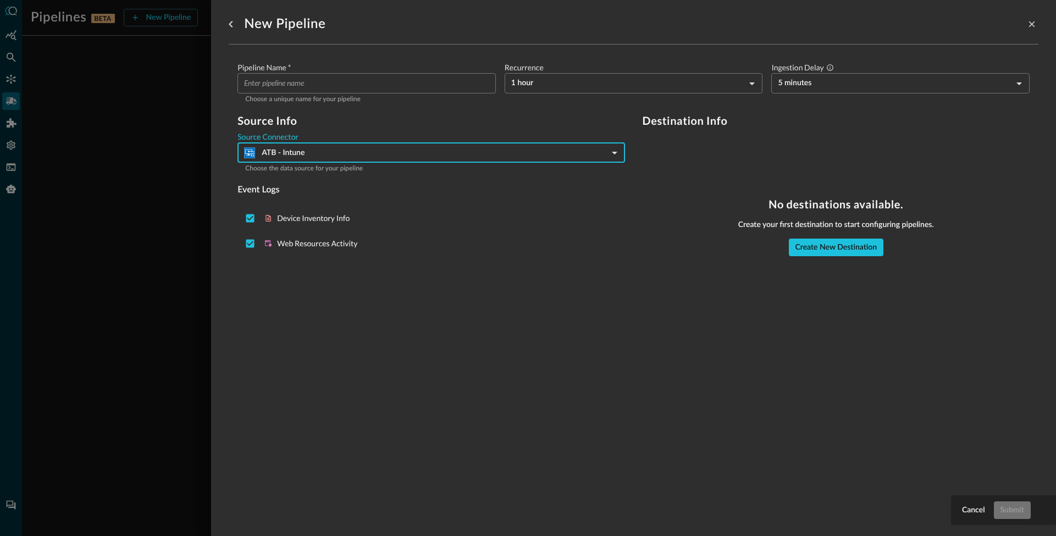
click at [323, 86] on input "Pipeline Name   *" at bounding box center [370, 83] width 252 height 20
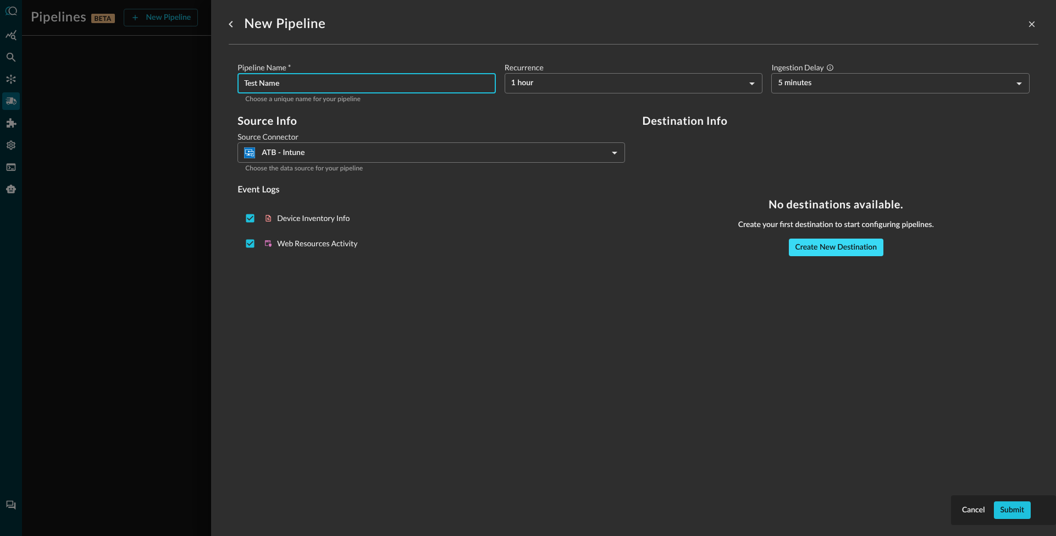
type input "Test Name"
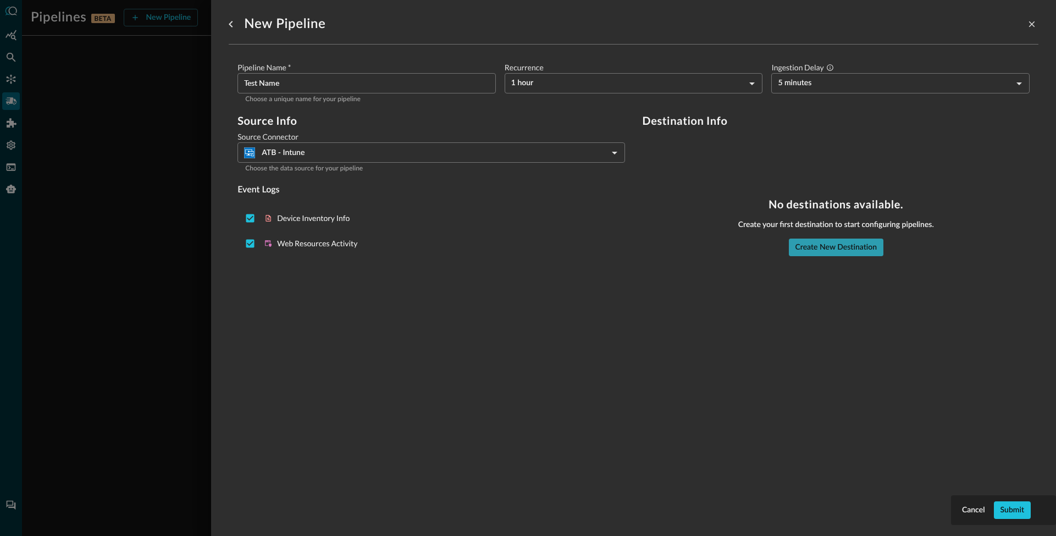
click at [830, 248] on button "Create New Destination" at bounding box center [836, 248] width 95 height 18
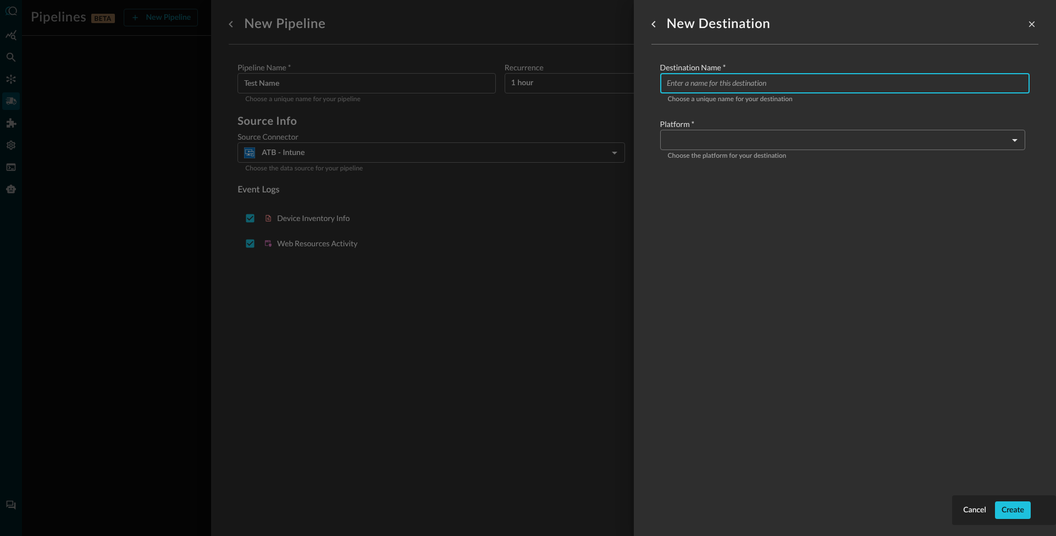
click at [724, 85] on input "Configure pipeline destination" at bounding box center [848, 83] width 363 height 20
type input "S3"
click at [785, 142] on body "Pipelines BETA New Pipeline Manage Destinations ( 0 ) NB No pipelines yet. Crea…" at bounding box center [528, 268] width 1056 height 536
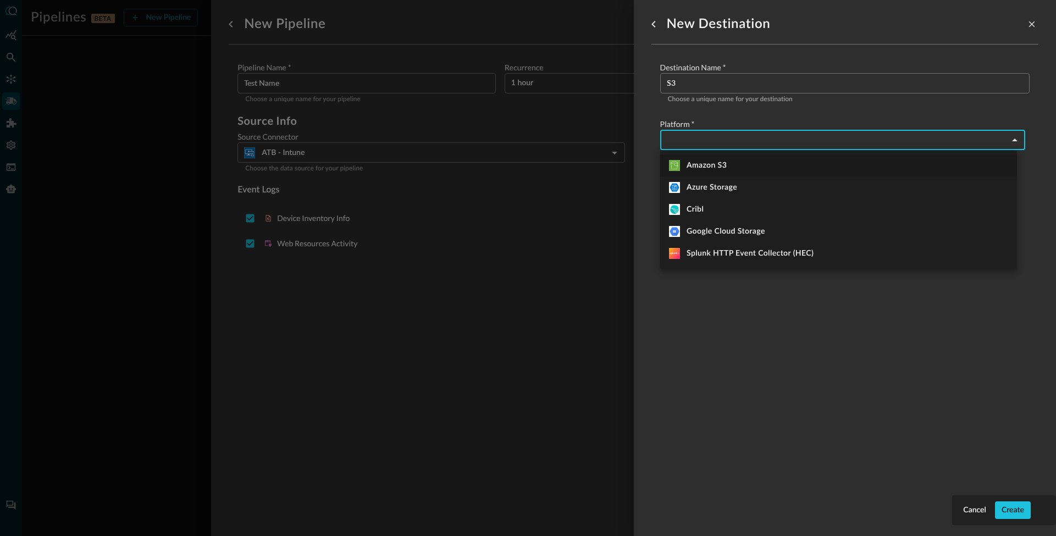
click at [581, 234] on div at bounding box center [528, 268] width 1056 height 536
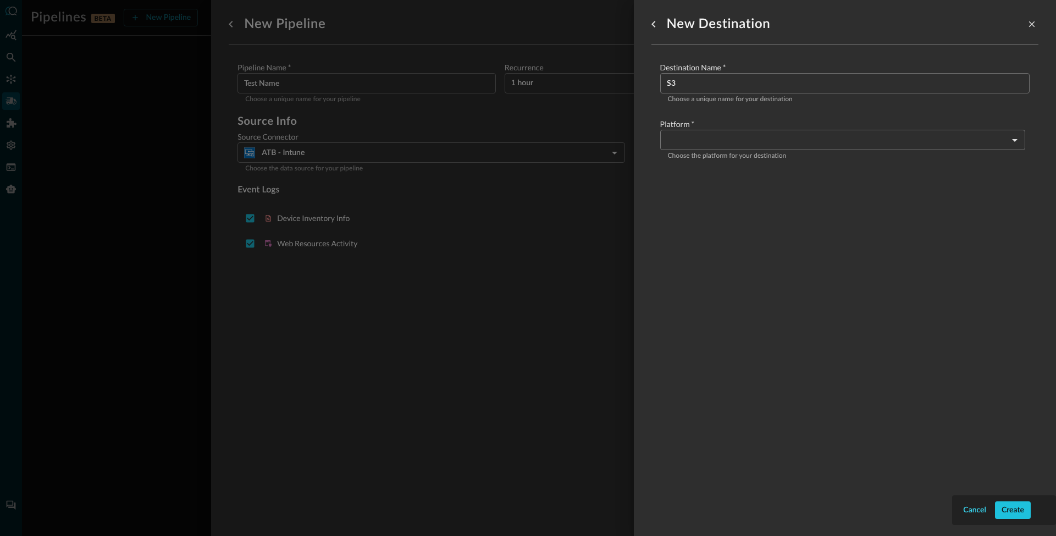
click at [972, 507] on button "Cancel" at bounding box center [974, 511] width 27 height 18
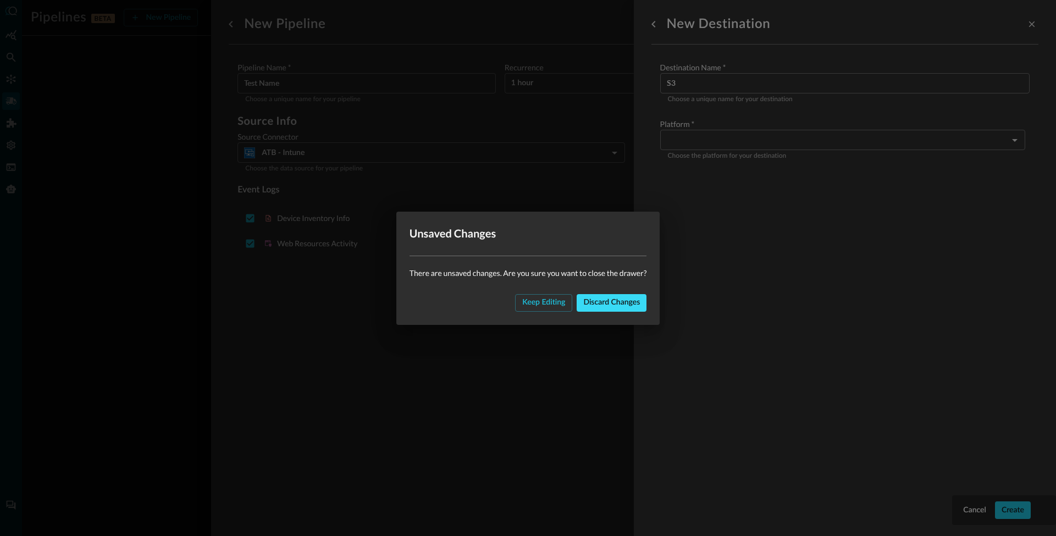
click at [609, 304] on button "Discard changes" at bounding box center [612, 303] width 70 height 18
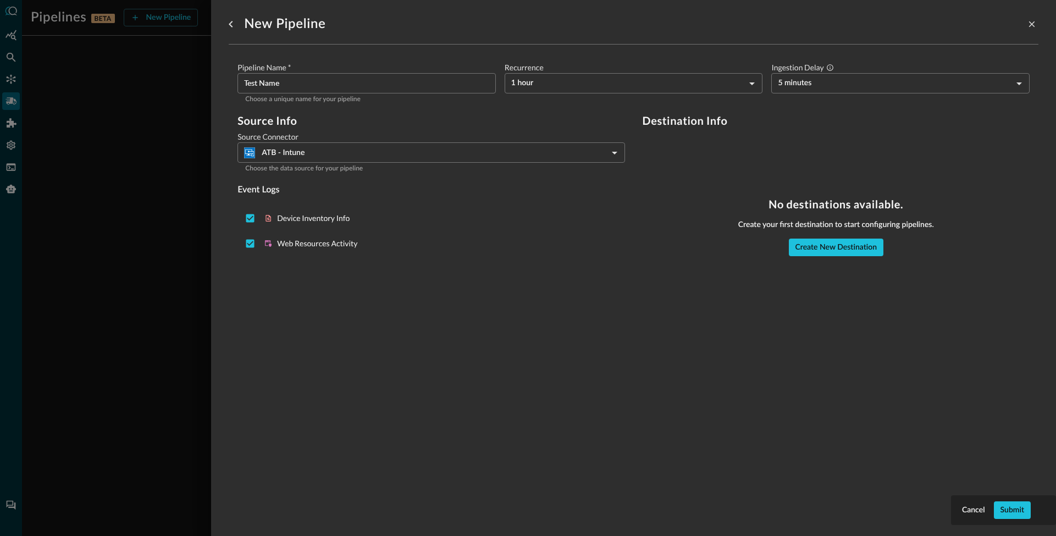
drag, startPoint x: 878, startPoint y: 296, endPoint x: 861, endPoint y: 273, distance: 29.0
click at [878, 295] on div "New Pipeline Pipeline Name   * Test Name ​ Choose a unique name for your pipeli…" at bounding box center [634, 261] width 810 height 523
click at [841, 251] on button "Create New Destination" at bounding box center [836, 248] width 95 height 18
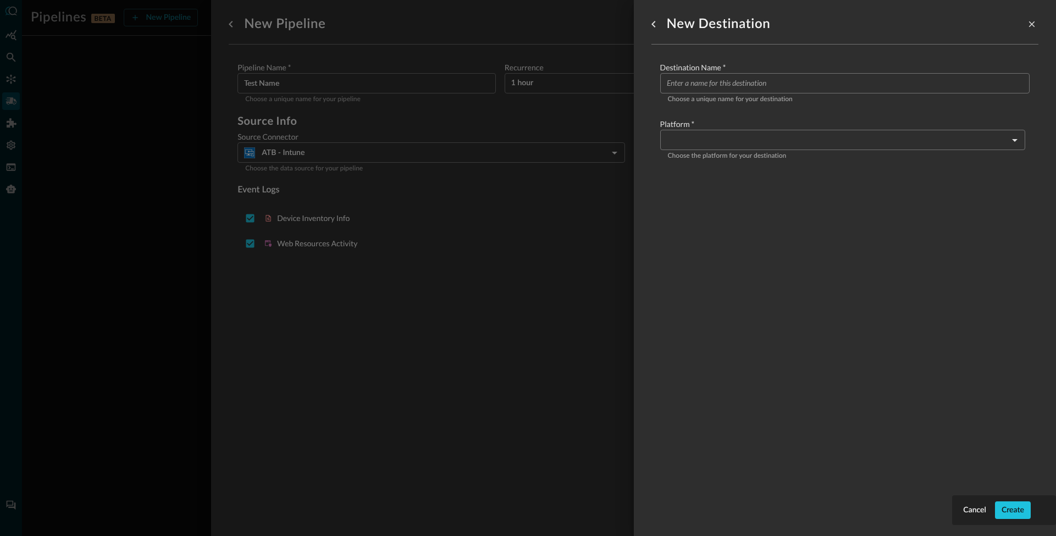
click at [724, 96] on p "Choose a unique name for your destination" at bounding box center [845, 100] width 354 height 11
click at [724, 75] on input "Configure pipeline destination" at bounding box center [848, 83] width 363 height 20
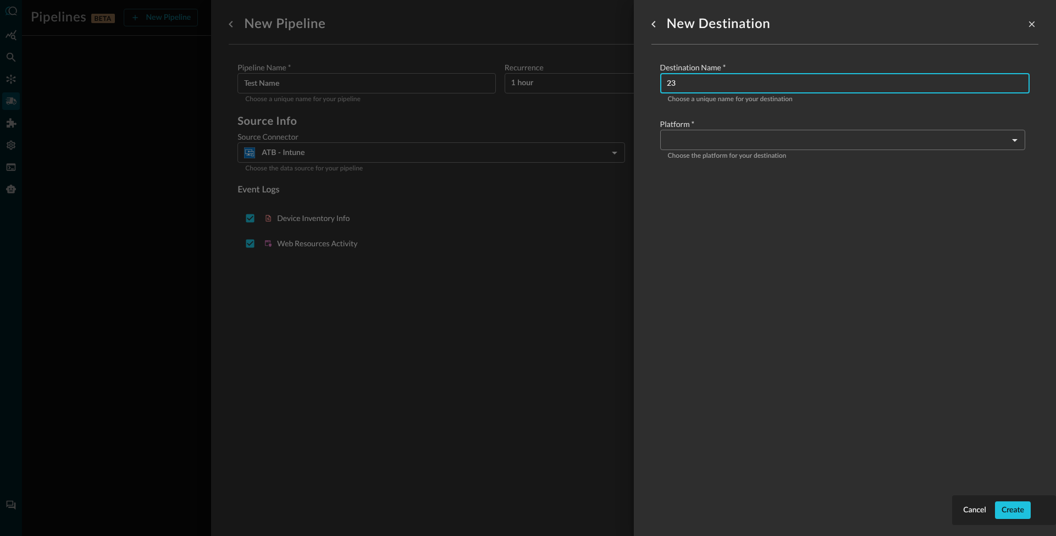
type input "2"
type input "s3"
click at [742, 141] on body "Pipelines BETA New Pipeline Manage Destinations ( 0 ) NB No pipelines yet. Crea…" at bounding box center [528, 268] width 1056 height 536
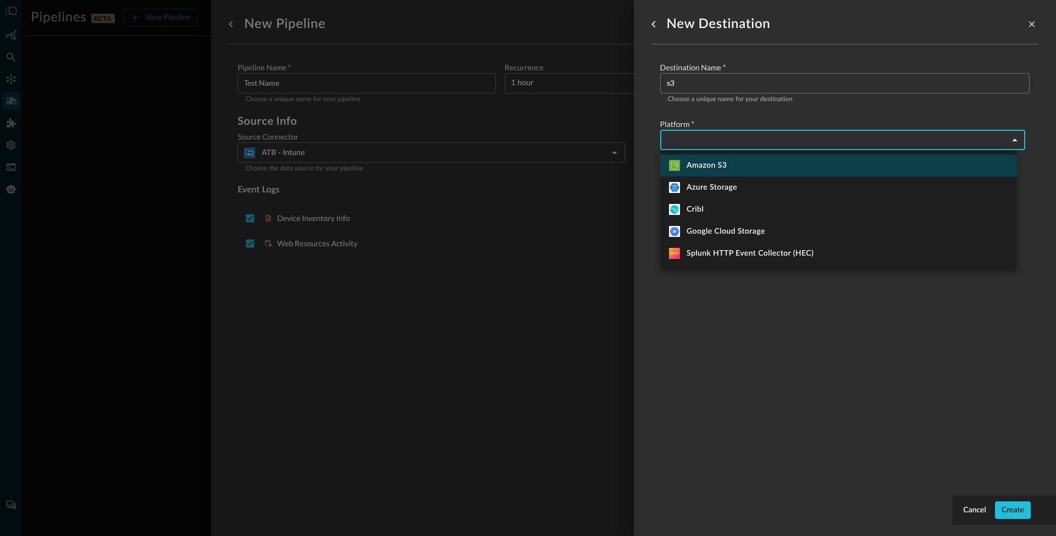
click at [726, 166] on div "Amazon S3" at bounding box center [698, 165] width 58 height 11
type input "amazon_s3"
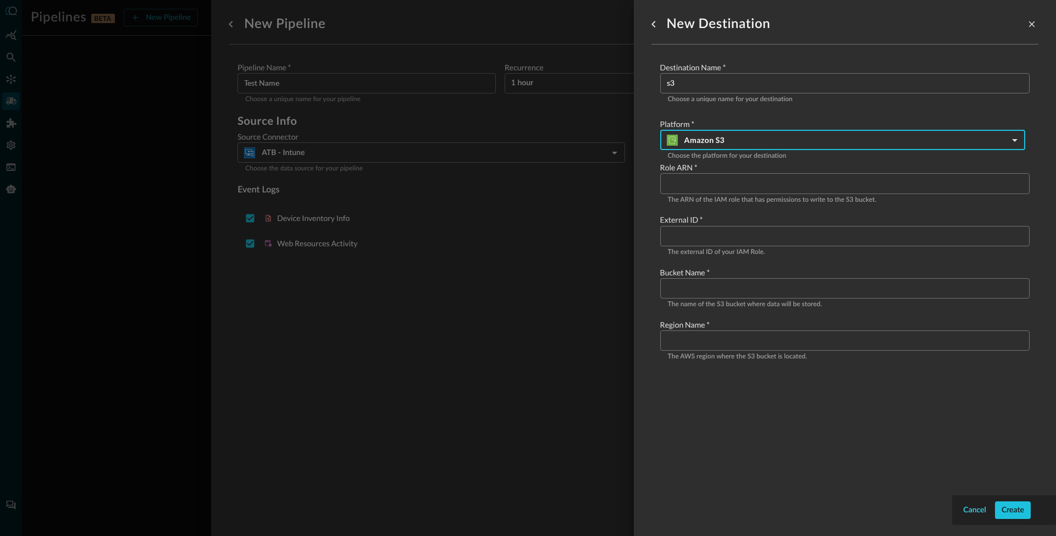
click at [964, 509] on button "Cancel" at bounding box center [974, 511] width 27 height 18
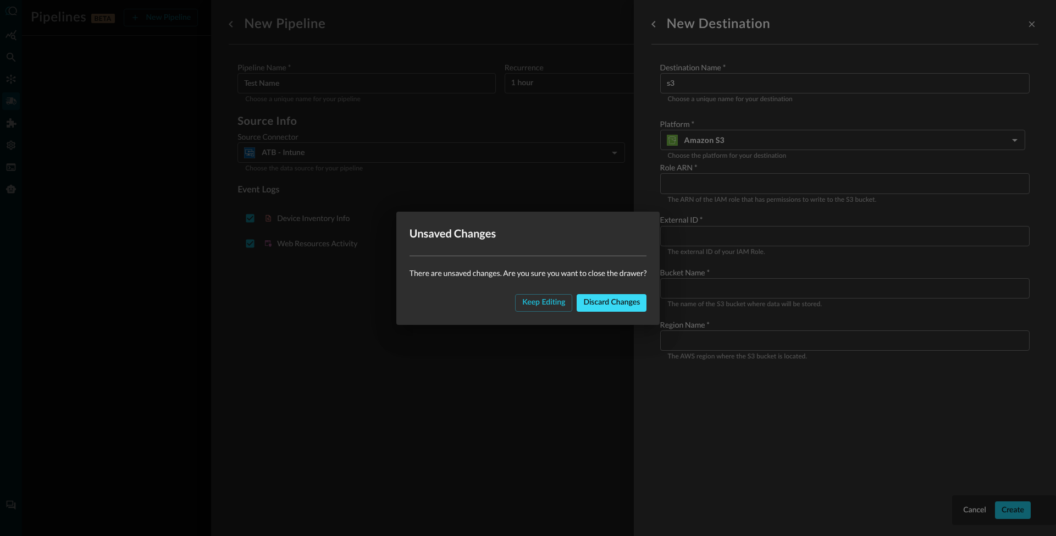
click at [604, 302] on button "Discard changes" at bounding box center [612, 303] width 70 height 18
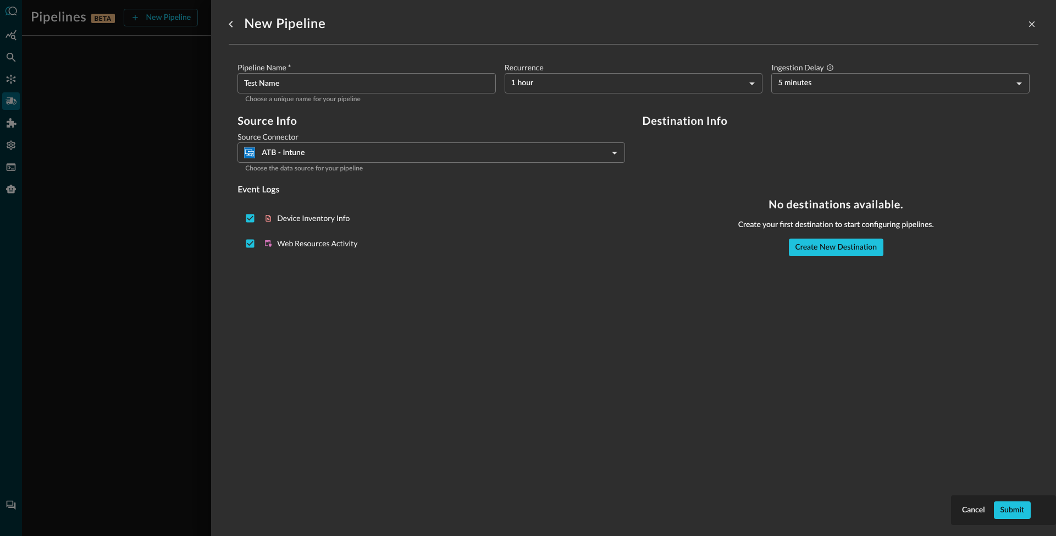
click at [139, 306] on div at bounding box center [528, 268] width 1056 height 536
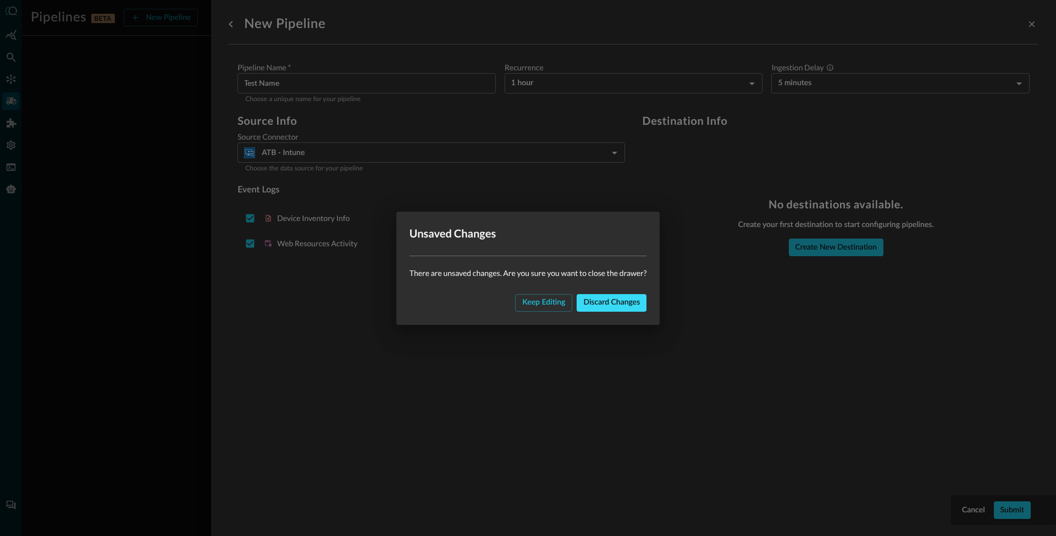
click at [603, 303] on button "Discard changes" at bounding box center [612, 303] width 70 height 18
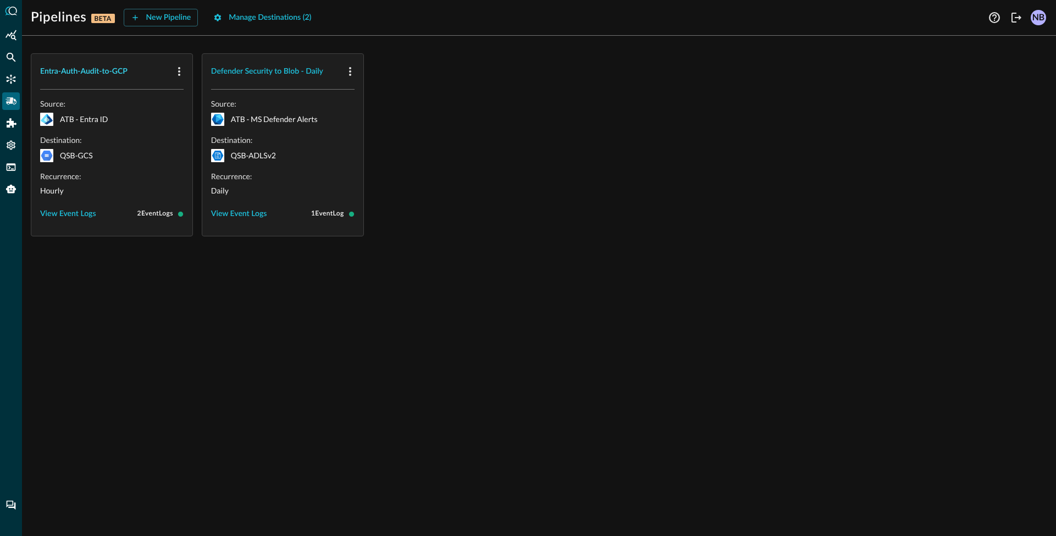
click at [102, 67] on div "Entra-Auth-Audit-to-GCP" at bounding box center [83, 72] width 87 height 14
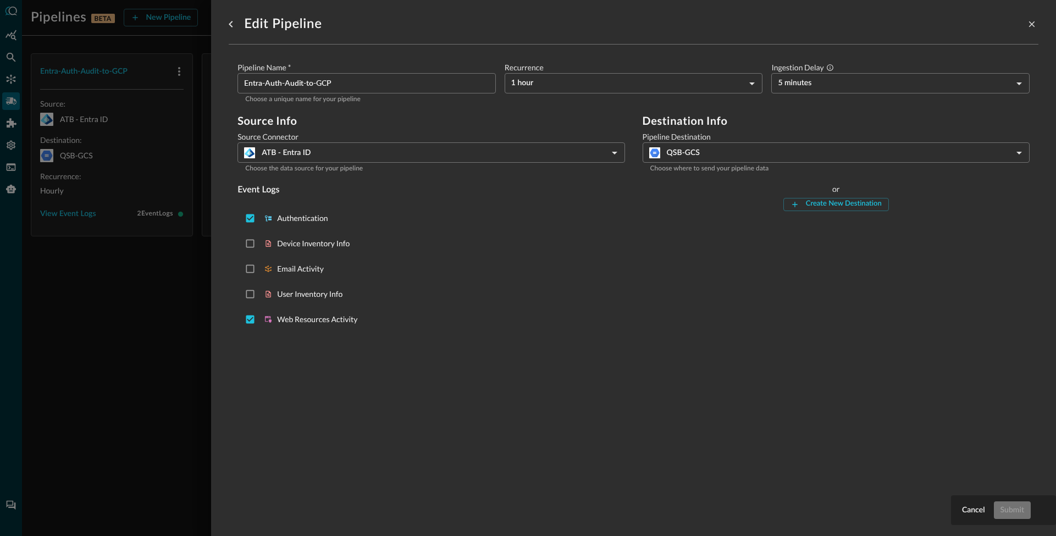
drag, startPoint x: 136, startPoint y: 284, endPoint x: 84, endPoint y: 252, distance: 61.0
click at [135, 283] on div at bounding box center [528, 268] width 1056 height 536
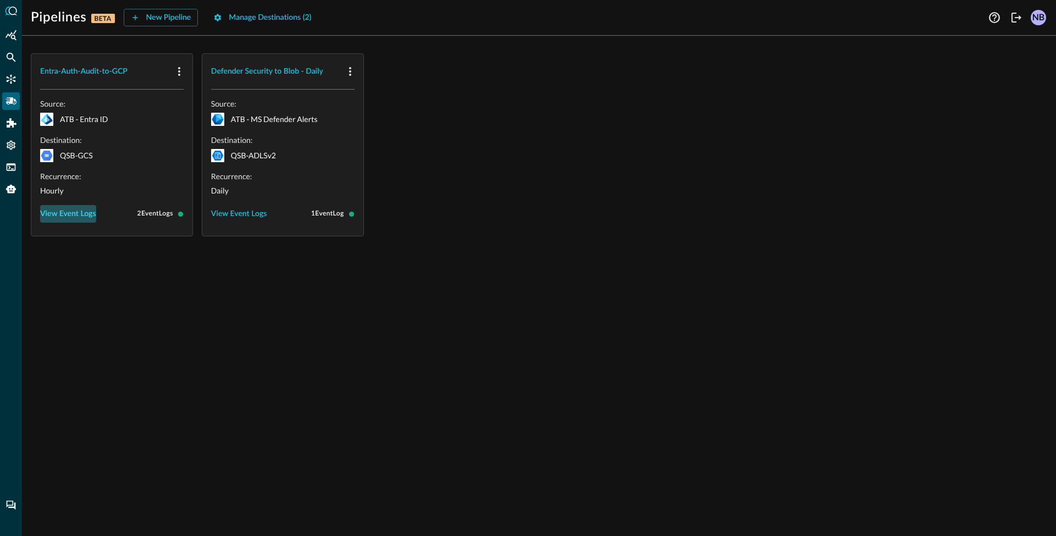
click at [68, 207] on button "View Event Logs" at bounding box center [68, 214] width 56 height 18
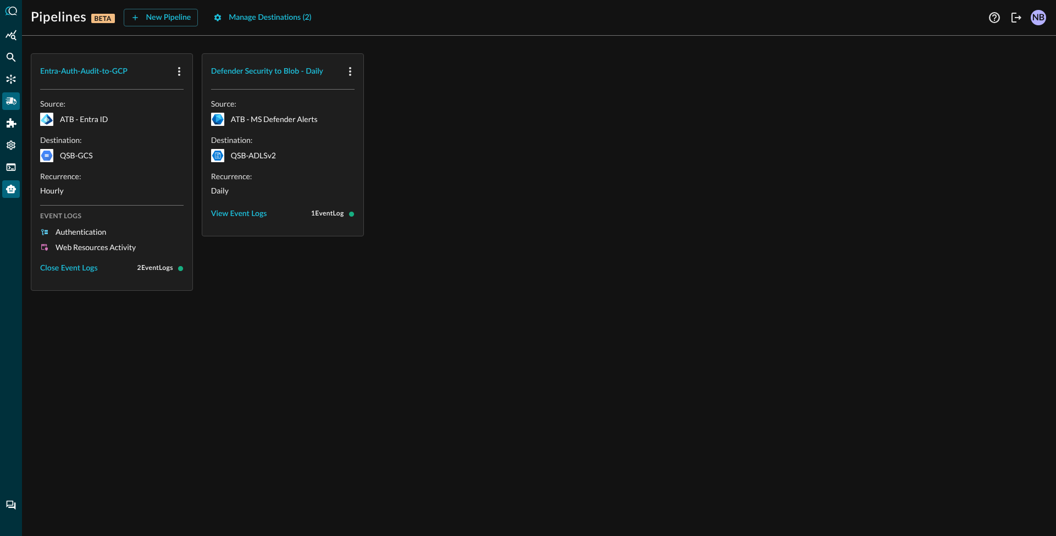
click at [8, 186] on icon "Query Agent" at bounding box center [11, 189] width 10 height 9
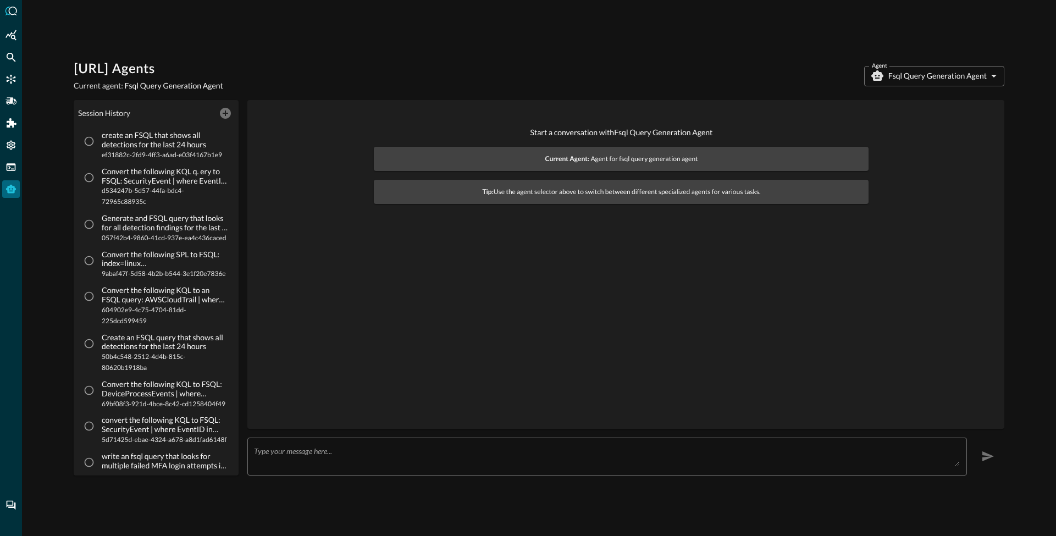
click at [927, 69] on body "[URL] Agents Current agent: Fsql Query Generation Agent Agent Fsql Query Genera…" at bounding box center [528, 268] width 1056 height 536
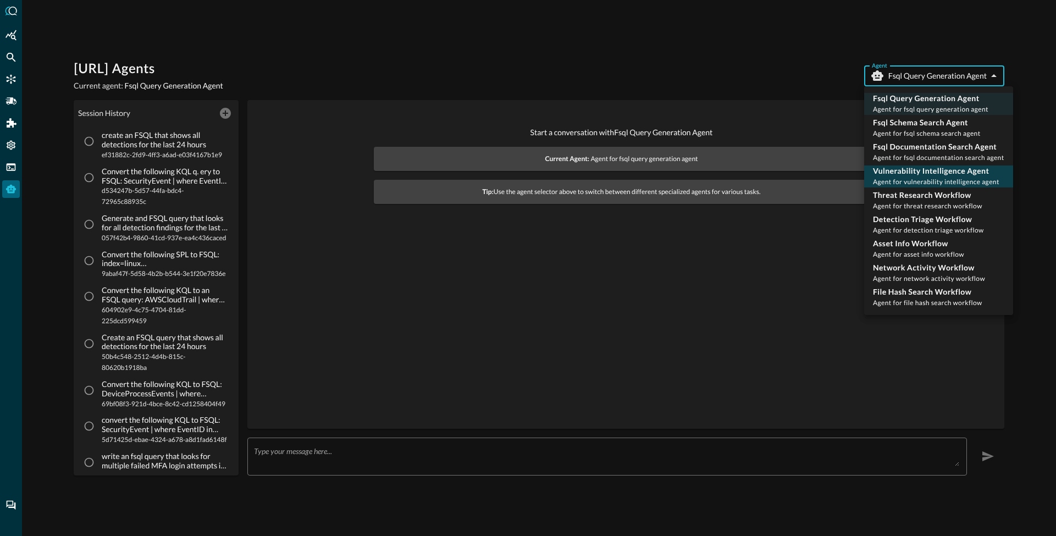
click at [910, 174] on p "Vulnerability Intelligence Agent" at bounding box center [936, 171] width 126 height 11
type input "vulnerability_intelligence_agent"
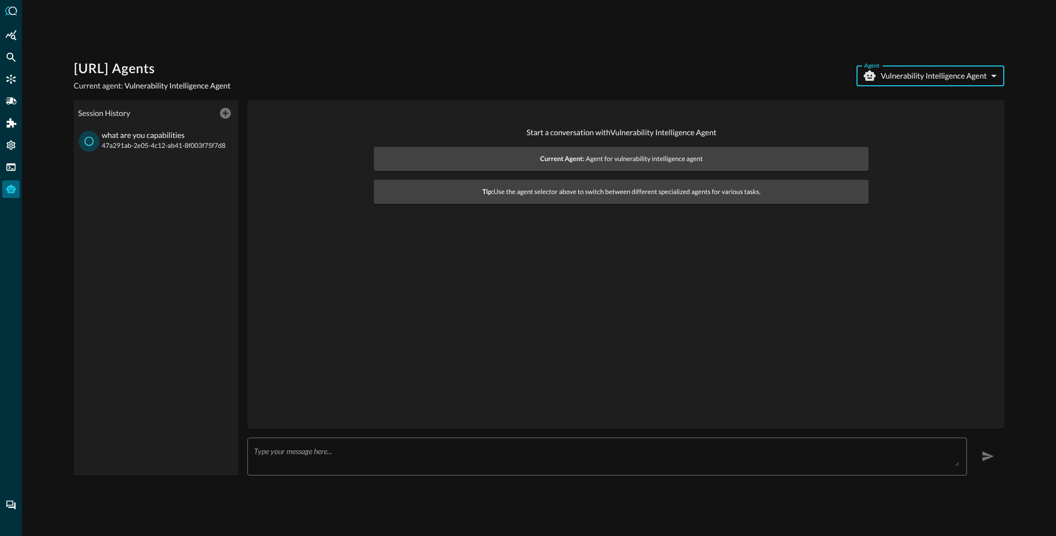
click at [91, 140] on input "what are you capabilities 47a291ab-2e05-4c12-ab41-8f003f75f7d8" at bounding box center [89, 141] width 21 height 21
radio input "true"
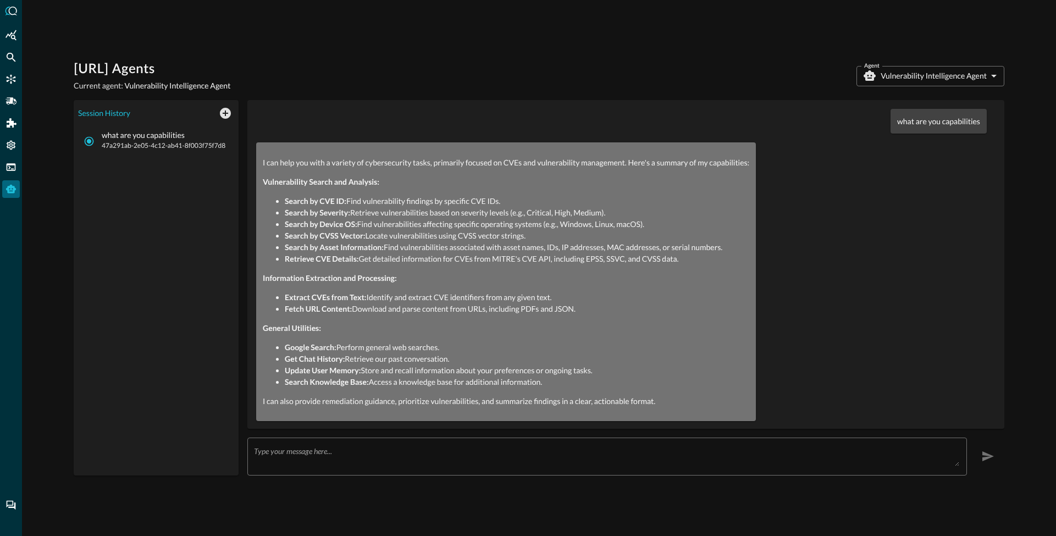
click at [939, 73] on body "[URL] Agents Current agent: Vulnerability Intelligence Agent Agent Vulnerabilit…" at bounding box center [528, 268] width 1056 height 536
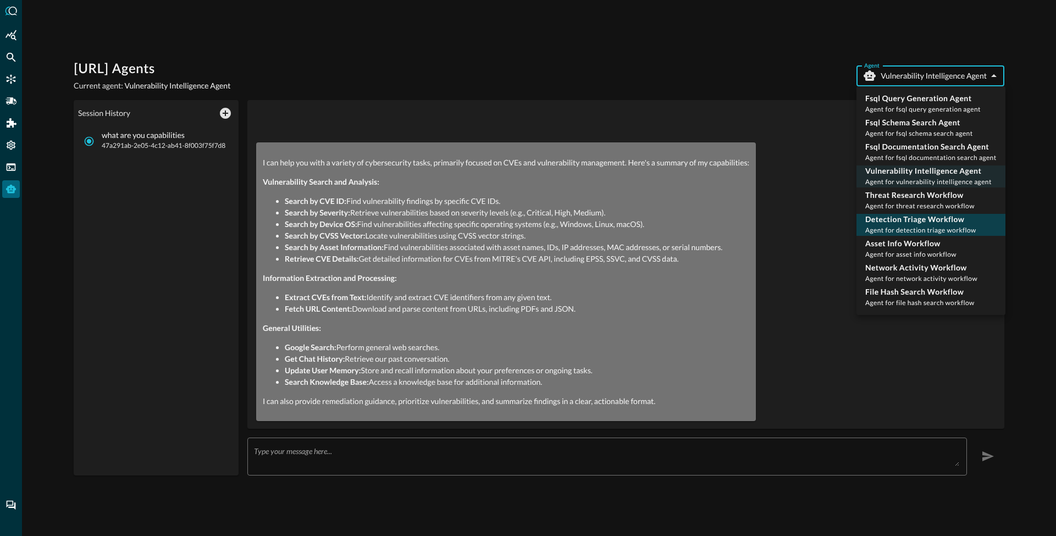
click at [909, 226] on span "Agent for detection triage workflow" at bounding box center [921, 230] width 111 height 8
type input "detection_triage_workflow"
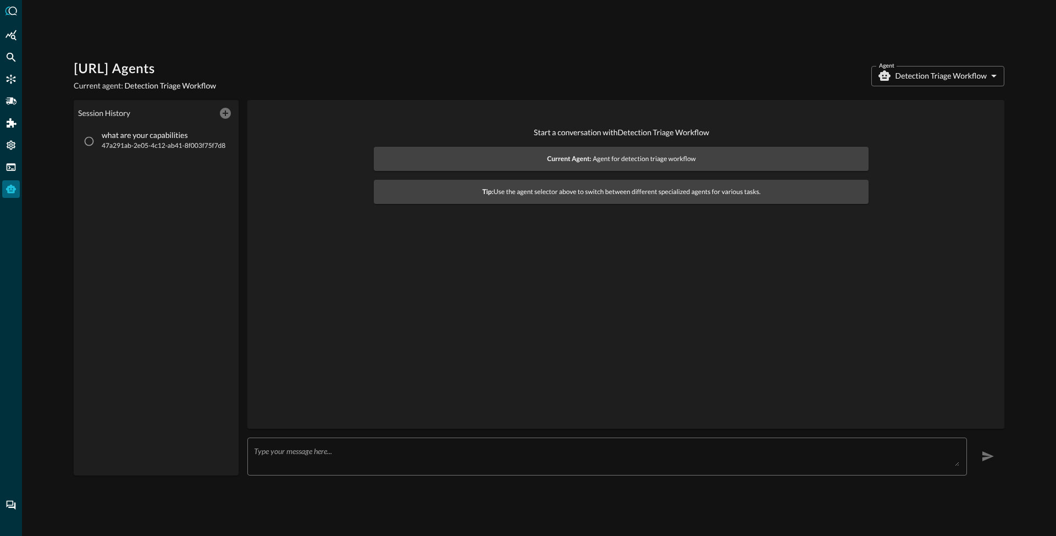
click at [133, 146] on span "47a291ab-2e05-4c12-ab41-8f003f75f7d8" at bounding box center [164, 145] width 124 height 11
click at [100, 146] on input "what are your capabilities 47a291ab-2e05-4c12-ab41-8f003f75f7d8" at bounding box center [89, 141] width 21 height 21
radio input "true"
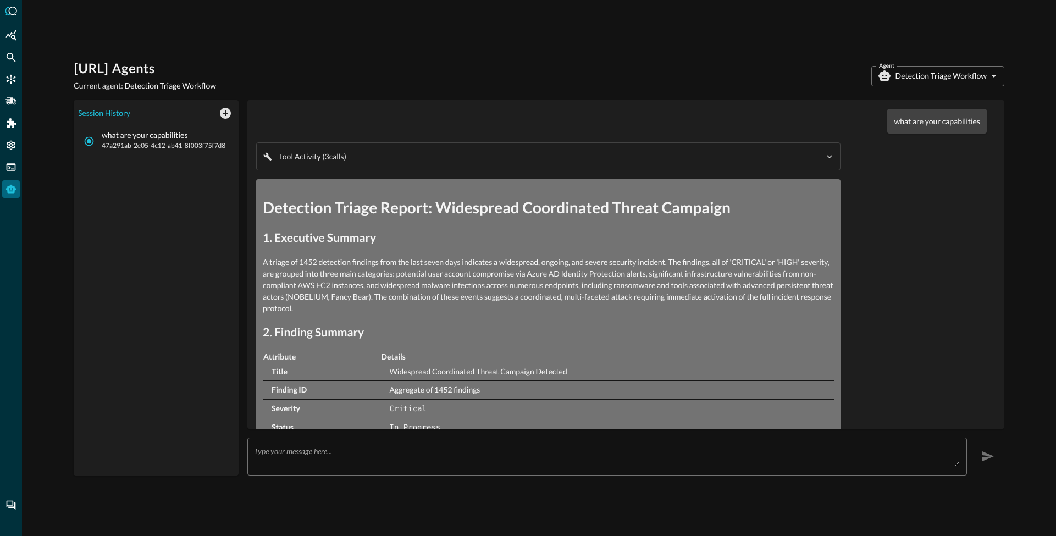
click at [929, 86] on body "[URL] Agents Current agent: Detection Triage Workflow Agent Detection Triage Wo…" at bounding box center [528, 268] width 1056 height 536
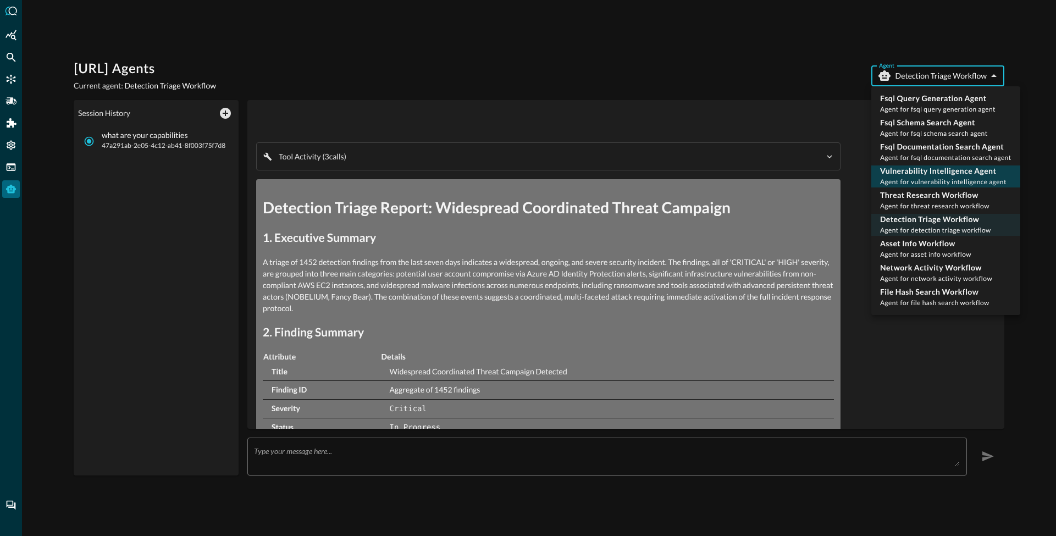
click at [897, 166] on p "Vulnerability Intelligence Agent" at bounding box center [943, 171] width 126 height 11
type input "vulnerability_intelligence_agent"
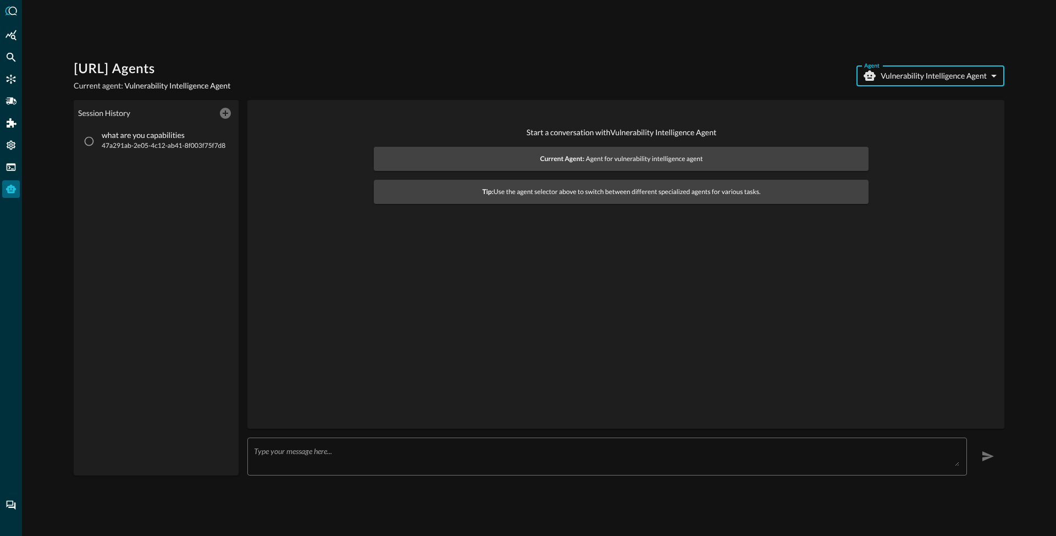
click at [150, 144] on span "47a291ab-2e05-4c12-ab41-8f003f75f7d8" at bounding box center [164, 145] width 124 height 11
click at [100, 144] on input "what are you capabilities 47a291ab-2e05-4c12-ab41-8f003f75f7d8" at bounding box center [89, 141] width 21 height 21
radio input "true"
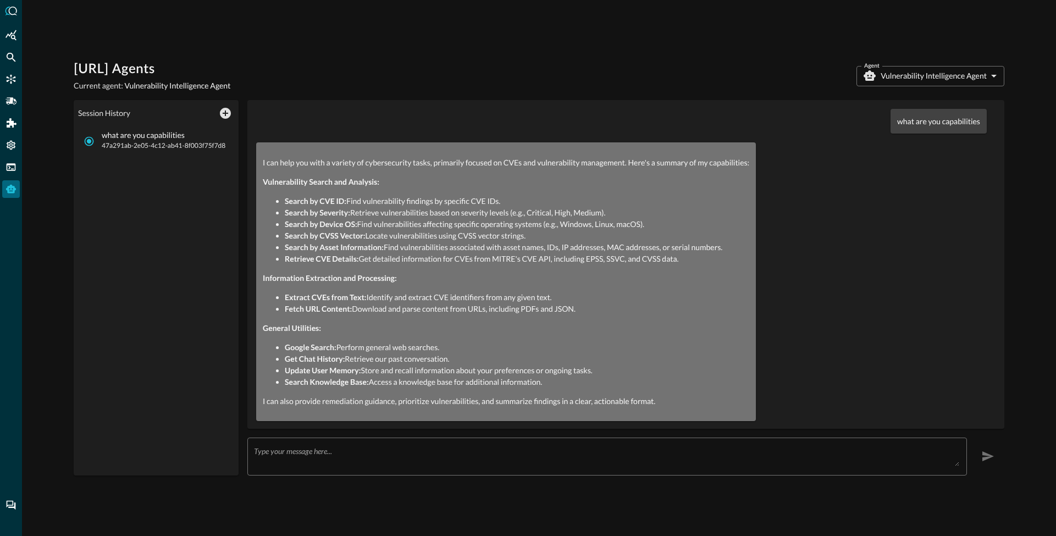
click at [912, 127] on div "what are you capabilities" at bounding box center [939, 121] width 96 height 25
drag, startPoint x: 912, startPoint y: 127, endPoint x: 846, endPoint y: 153, distance: 70.4
click at [911, 127] on div "what are you capabilities" at bounding box center [939, 121] width 96 height 25
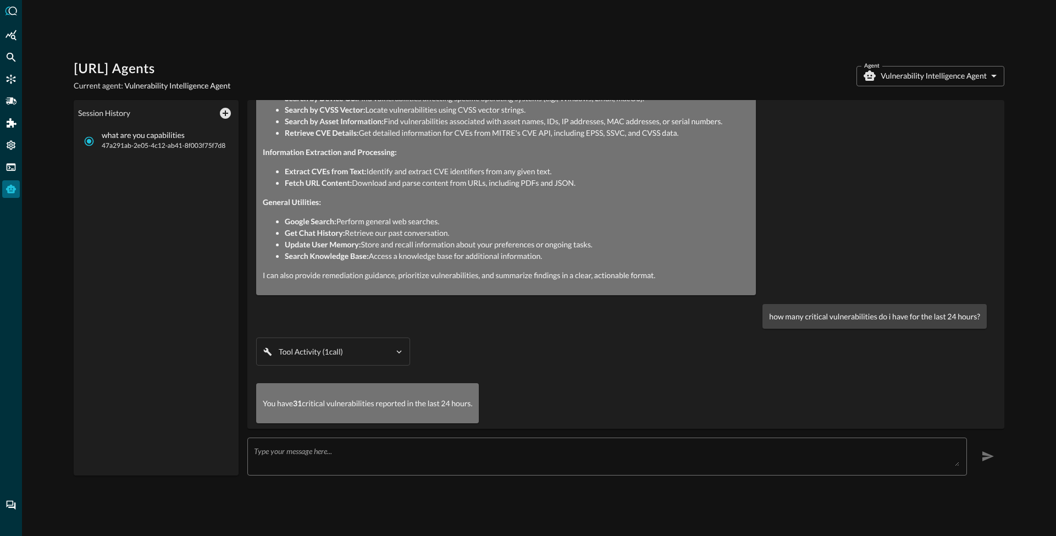
scroll to position [140, 0]
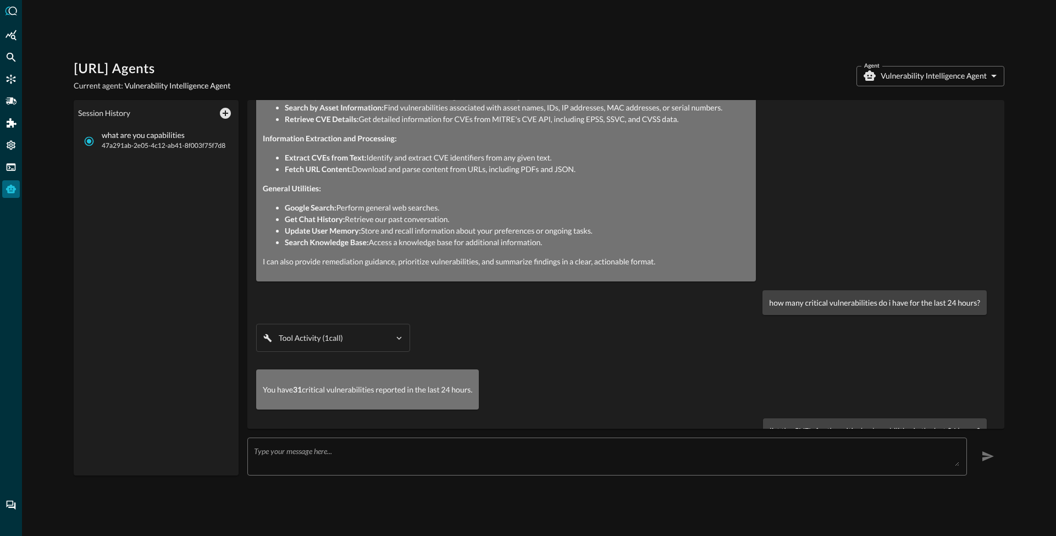
click at [804, 307] on p "how many critical vulnerabilities do i have for the last 24 hours?" at bounding box center [874, 303] width 211 height 12
drag, startPoint x: 804, startPoint y: 307, endPoint x: 596, endPoint y: 373, distance: 218.6
click at [802, 307] on p "how many critical vulnerabilities do i have for the last 24 hours?" at bounding box center [874, 303] width 211 height 12
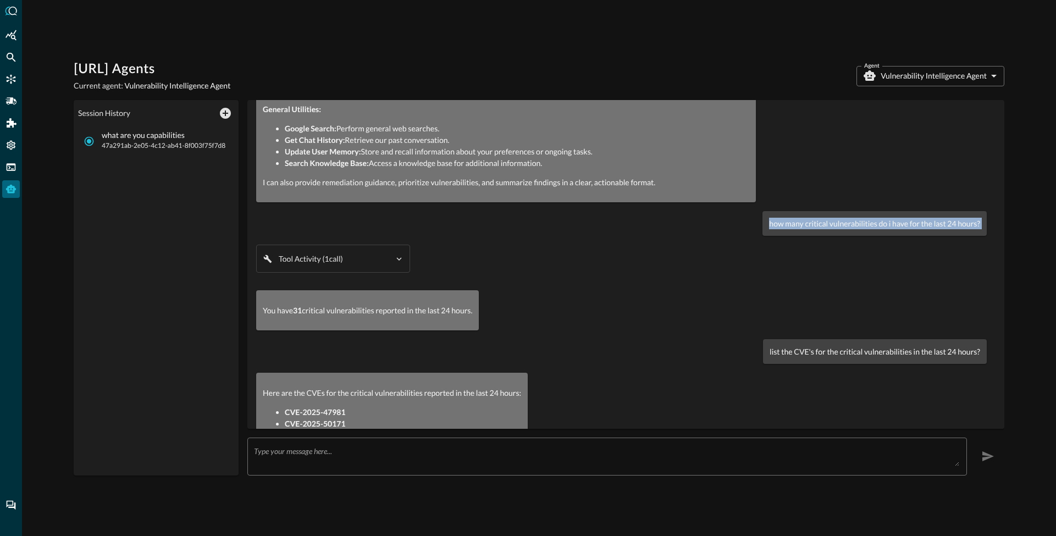
click at [323, 305] on p "You have 31 critical vulnerabilities reported in the last 24 hours." at bounding box center [368, 311] width 210 height 12
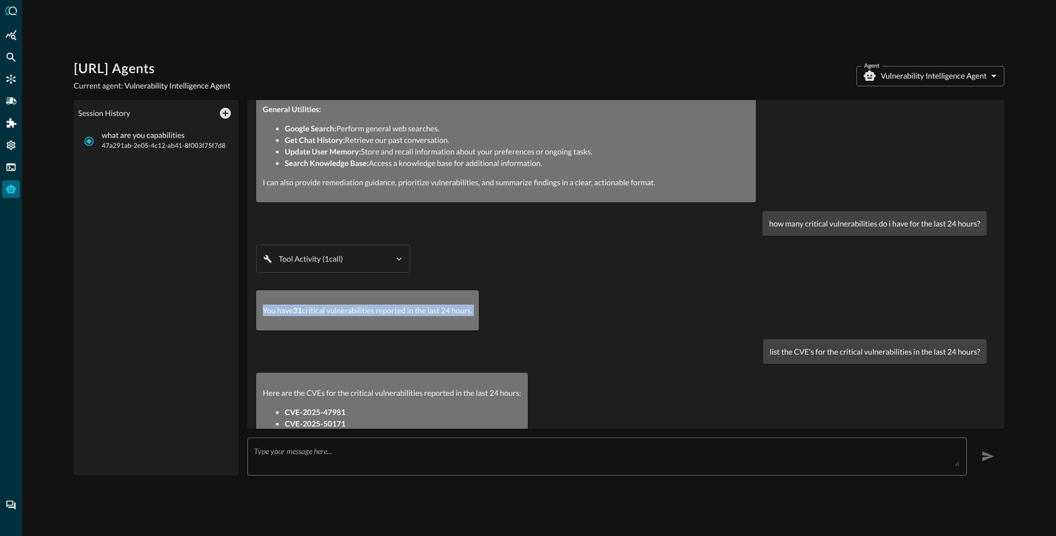
click at [323, 305] on p "You have 31 critical vulnerabilities reported in the last 24 hours." at bounding box center [368, 311] width 210 height 12
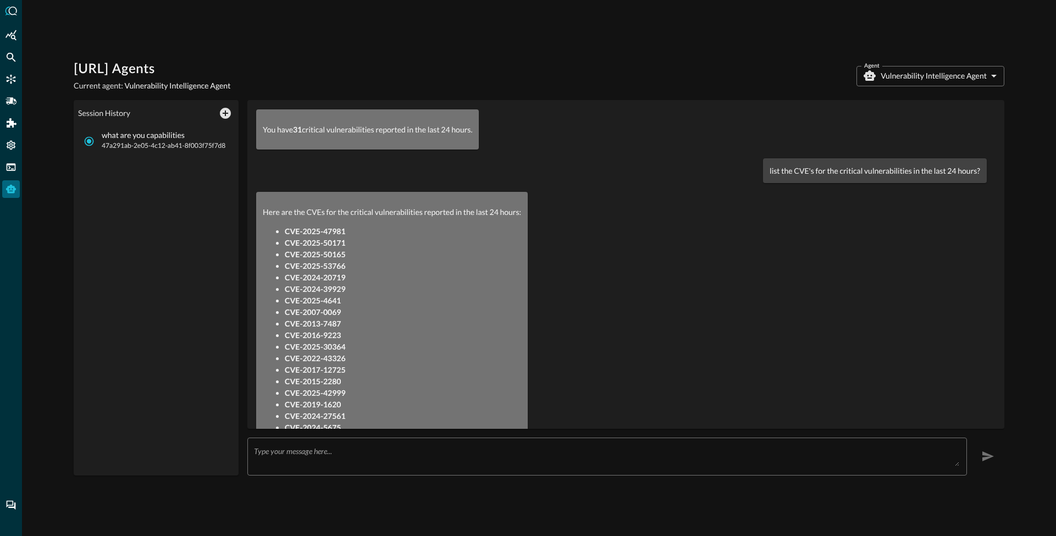
click at [817, 168] on p "list the CVE's for the critical vulnerabilities in the last 24 hours?" at bounding box center [875, 171] width 211 height 12
click at [817, 169] on p "list the CVE's for the critical vulnerabilities in the last 24 hours?" at bounding box center [875, 171] width 211 height 12
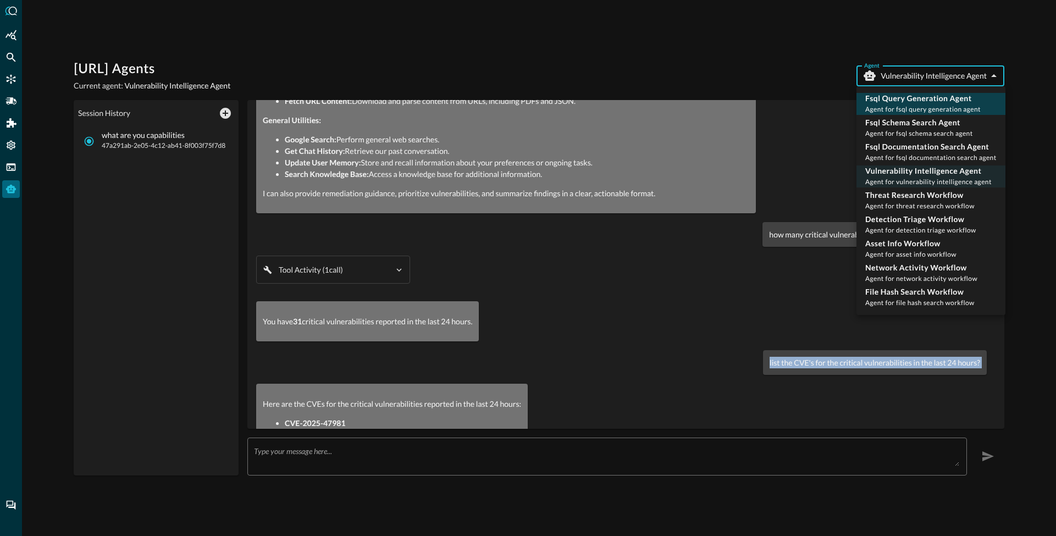
drag, startPoint x: 961, startPoint y: 74, endPoint x: 912, endPoint y: 112, distance: 61.9
click at [960, 74] on body "[URL] Agents Current agent: Vulnerability Intelligence Agent Agent Vulnerabilit…" at bounding box center [528, 268] width 1056 height 536
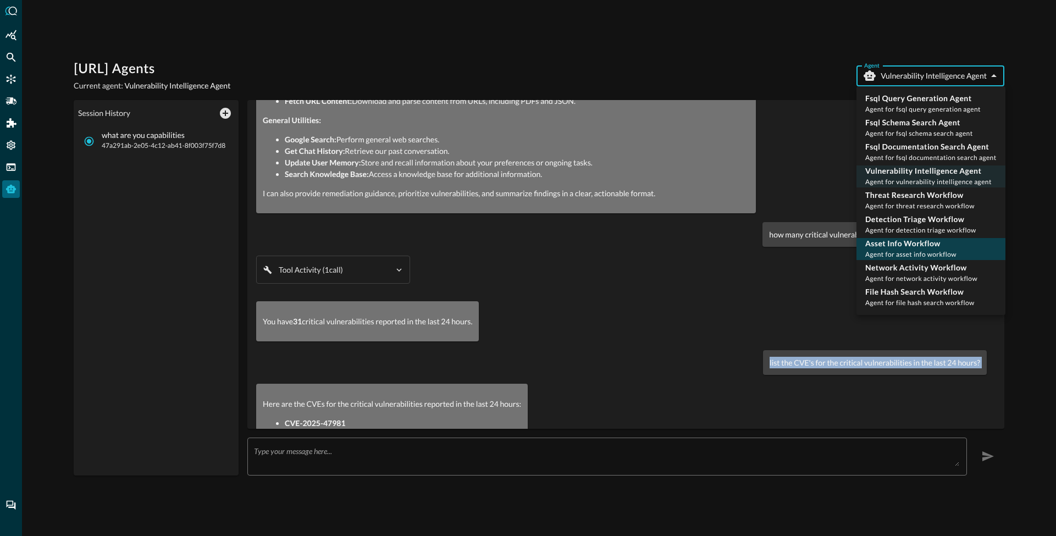
click at [897, 244] on p "Asset Info Workflow" at bounding box center [911, 243] width 91 height 11
type input "asset_info_workflow"
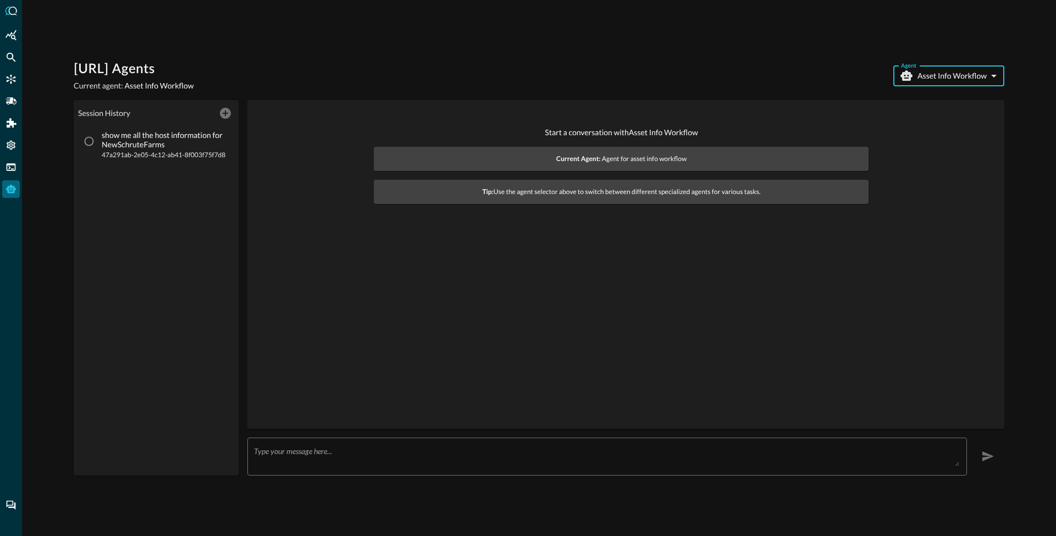
scroll to position [0, 0]
drag, startPoint x: 94, startPoint y: 143, endPoint x: 159, endPoint y: 192, distance: 81.3
click at [95, 143] on input "show me all the host information for NewSchruteFarms 47a291ab-2e05-4c12-ab41-8f…" at bounding box center [89, 141] width 21 height 21
radio input "true"
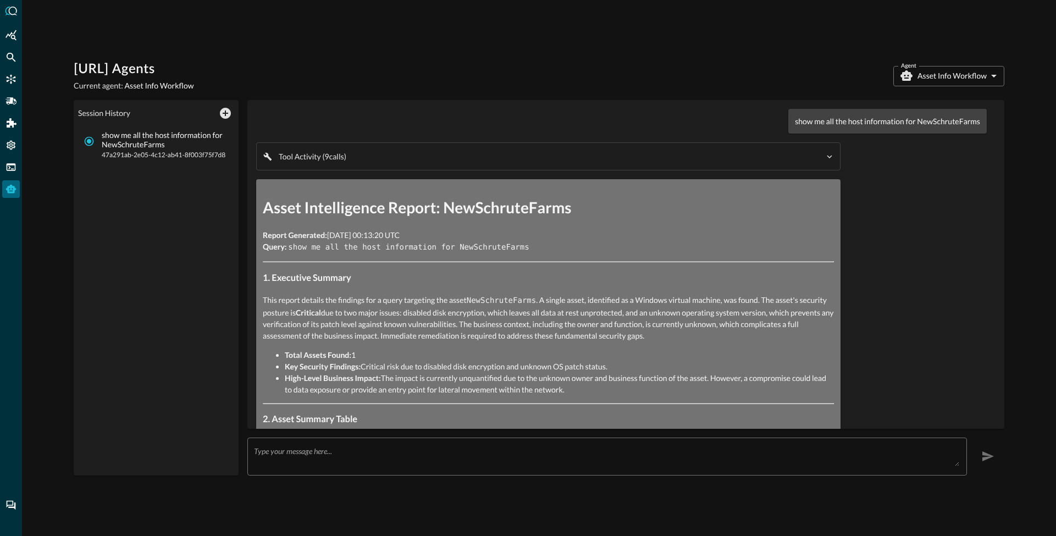
click at [812, 121] on p "show me all the host information for NewSchruteFarms" at bounding box center [887, 121] width 185 height 12
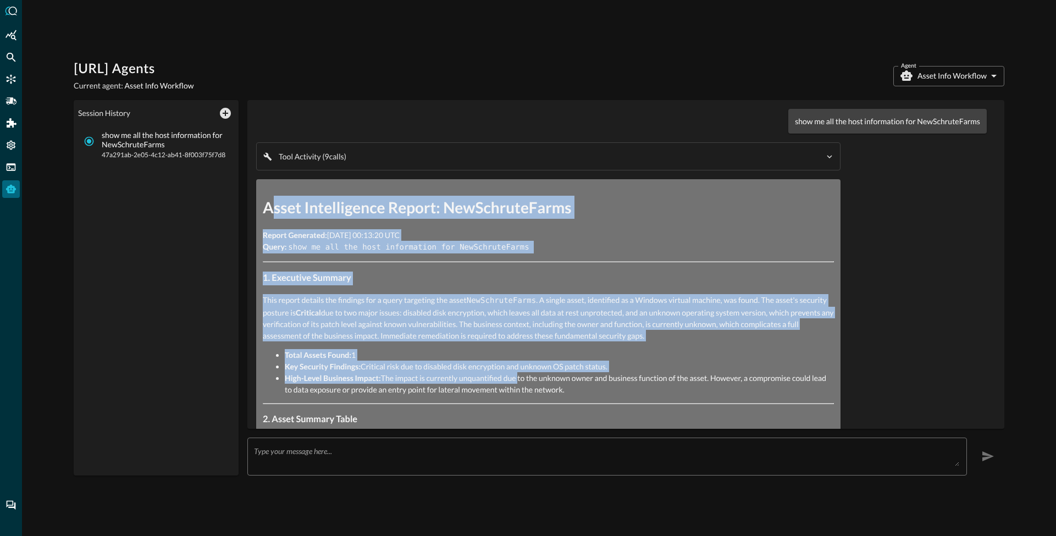
drag, startPoint x: 269, startPoint y: 206, endPoint x: 510, endPoint y: 379, distance: 296.2
click at [498, 382] on li "High-Level Business Impact: The impact is currently unquantified due to the unk…" at bounding box center [559, 383] width 549 height 23
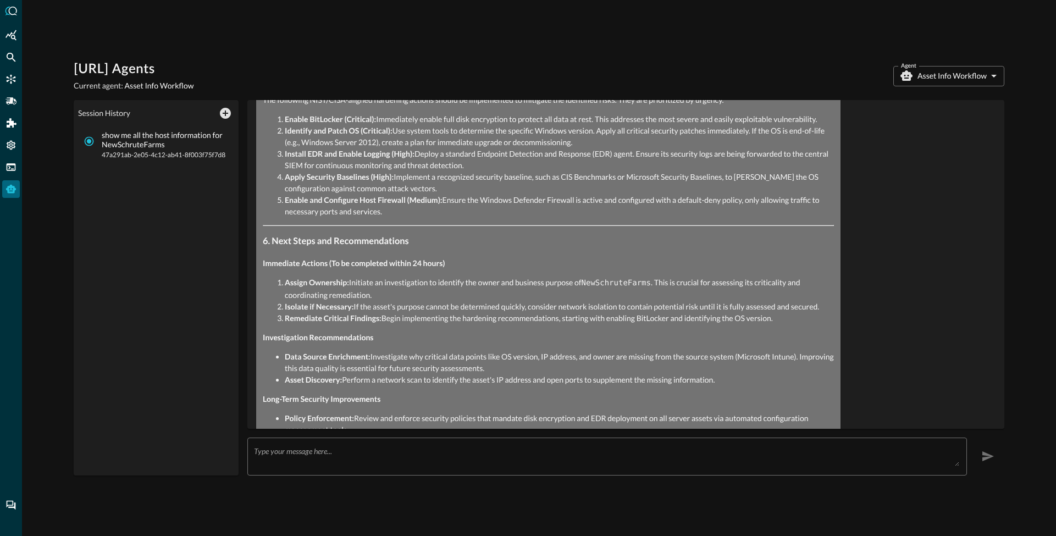
scroll to position [1202, 0]
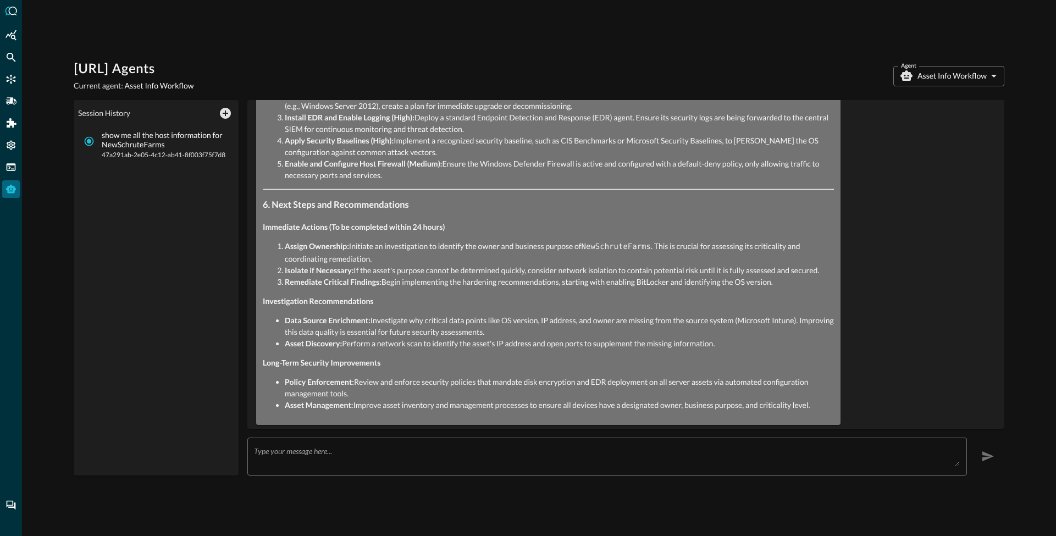
drag, startPoint x: 294, startPoint y: 162, endPoint x: 364, endPoint y: 390, distance: 238.7
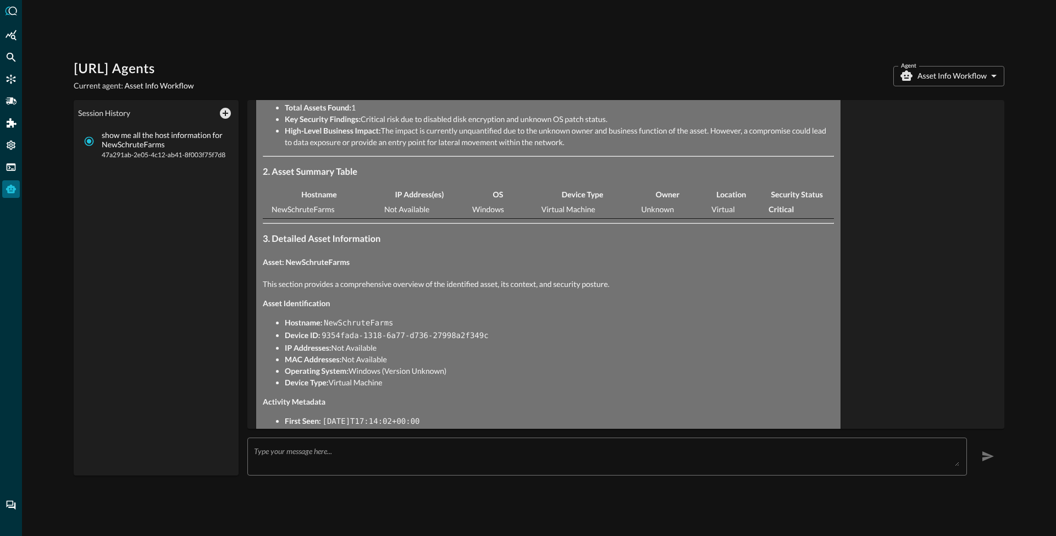
scroll to position [243, 0]
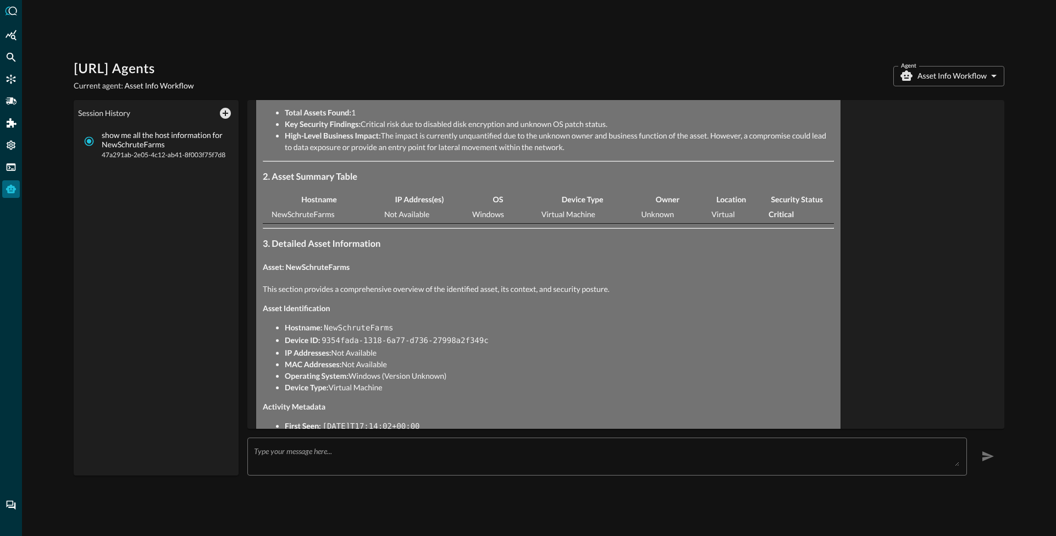
click at [313, 364] on strong "MAC Addresses:" at bounding box center [313, 364] width 57 height 9
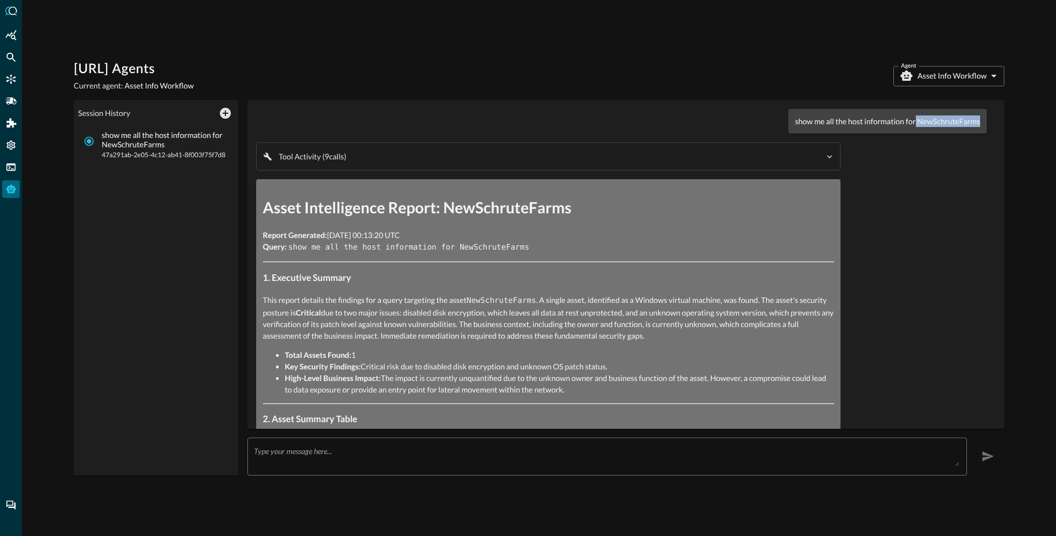
drag, startPoint x: 908, startPoint y: 124, endPoint x: 962, endPoint y: 141, distance: 57.0
click at [977, 129] on div "show me all the host information for NewSchruteFarms" at bounding box center [888, 121] width 199 height 25
click at [965, 71] on body "[URL] Agents Current agent: Asset Info Workflow Agent Asset Info Workflow asset…" at bounding box center [528, 268] width 1056 height 536
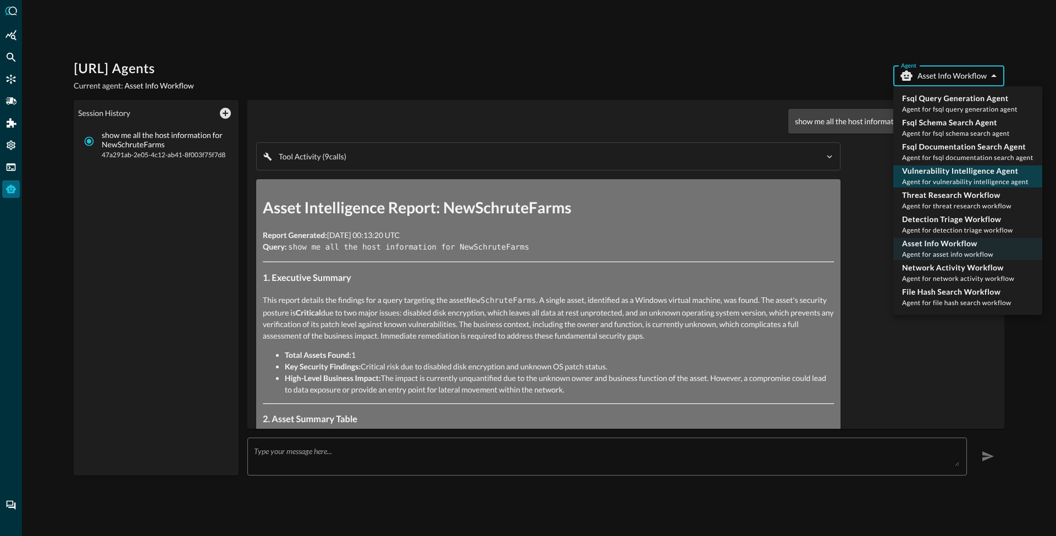
click at [940, 169] on p "Vulnerability Intelligence Agent" at bounding box center [965, 171] width 126 height 11
type input "vulnerability_intelligence_agent"
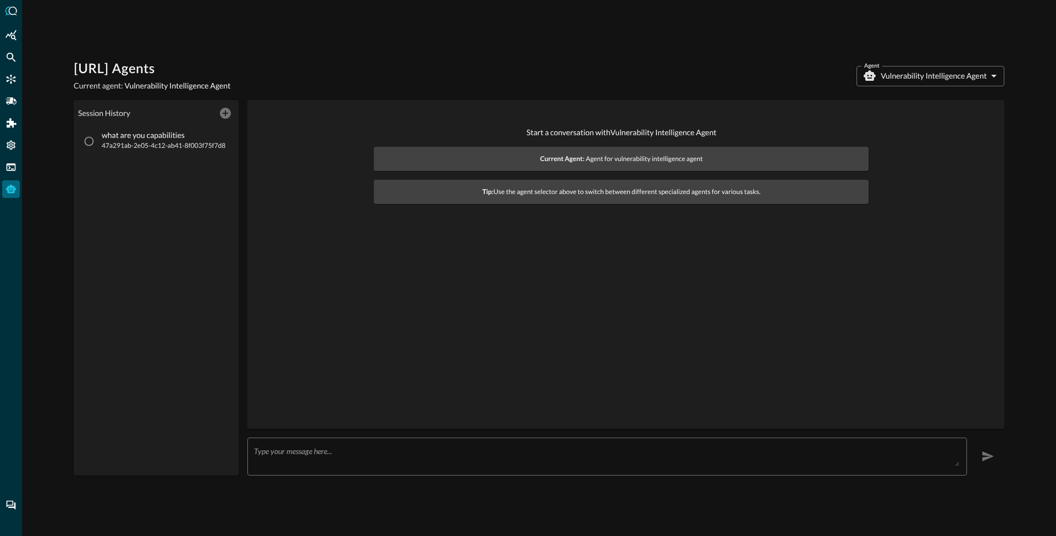
click at [115, 143] on span "47a291ab-2e05-4c12-ab41-8f003f75f7d8" at bounding box center [164, 145] width 124 height 11
click at [100, 143] on input "what are you capabilities 47a291ab-2e05-4c12-ab41-8f003f75f7d8" at bounding box center [89, 141] width 21 height 21
radio input "true"
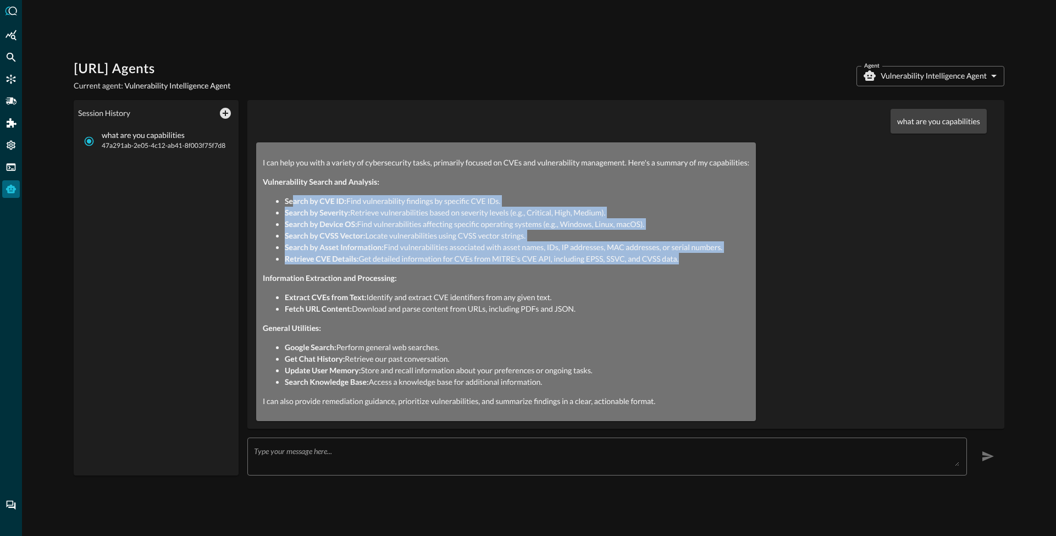
drag, startPoint x: 292, startPoint y: 201, endPoint x: 473, endPoint y: 269, distance: 193.9
click at [473, 269] on div "I can help you with a variety of cybersecurity tasks, primarily focused on CVEs…" at bounding box center [506, 282] width 487 height 250
drag, startPoint x: 290, startPoint y: 199, endPoint x: 665, endPoint y: 263, distance: 381.0
click at [665, 263] on ul "Search by CVE ID: Find vulnerability findings by specific CVE IDs. Search by Se…" at bounding box center [506, 229] width 487 height 69
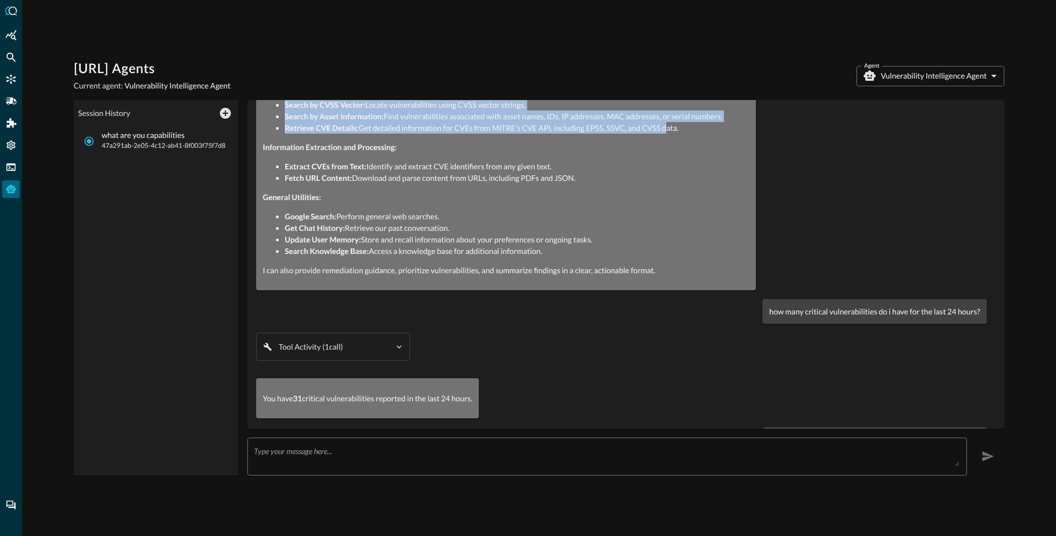
scroll to position [221, 0]
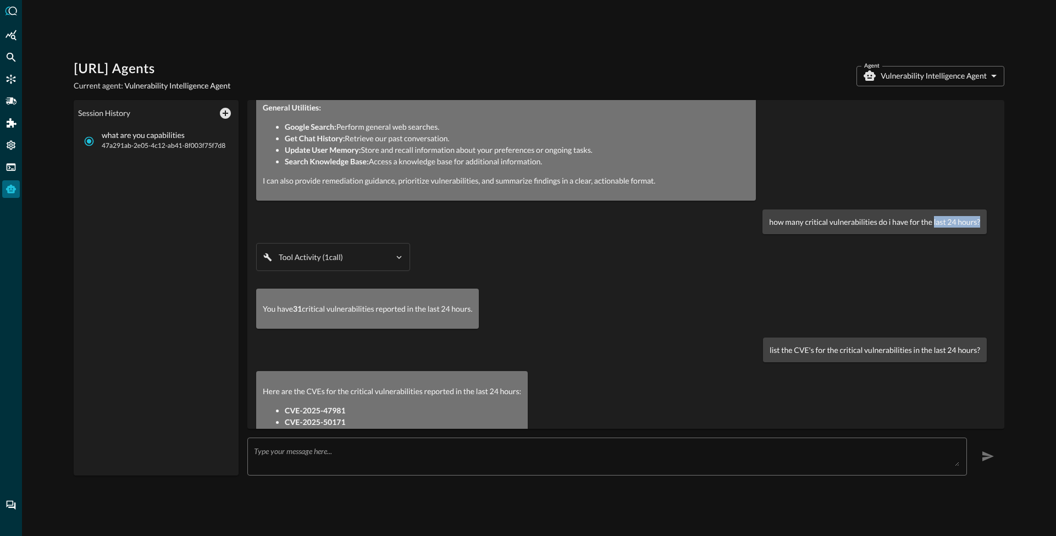
drag, startPoint x: 799, startPoint y: 232, endPoint x: 926, endPoint y: 225, distance: 126.7
click at [926, 225] on div "how many critical vulnerabilities do i have for the last 24 hours?" at bounding box center [875, 222] width 224 height 25
click at [924, 225] on p "how many critical vulnerabilities do i have for the last 24 hours?" at bounding box center [874, 222] width 211 height 12
drag, startPoint x: 291, startPoint y: 311, endPoint x: 343, endPoint y: 308, distance: 51.8
click at [343, 308] on p "You have 31 critical vulnerabilities reported in the last 24 hours." at bounding box center [368, 309] width 210 height 12
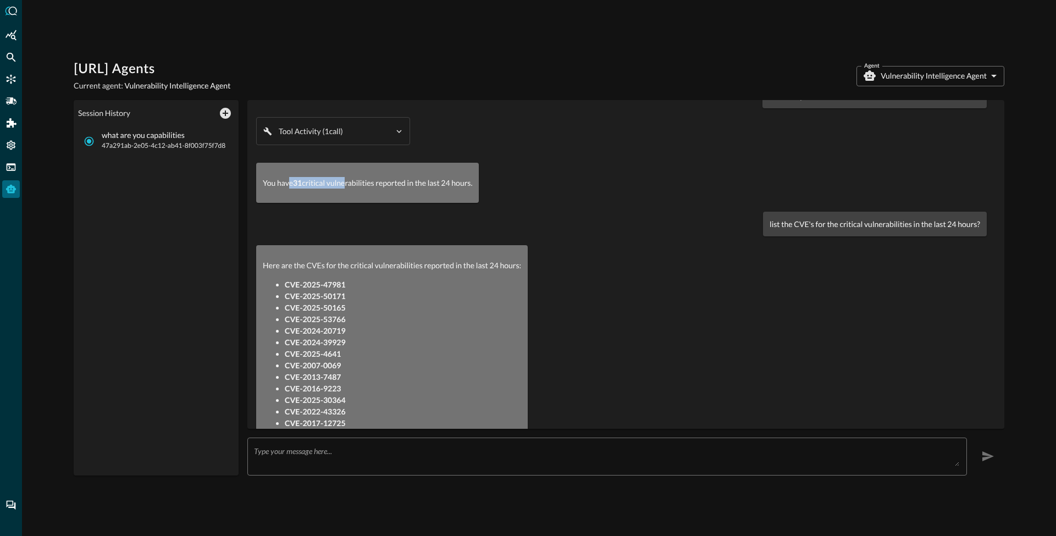
scroll to position [362, 0]
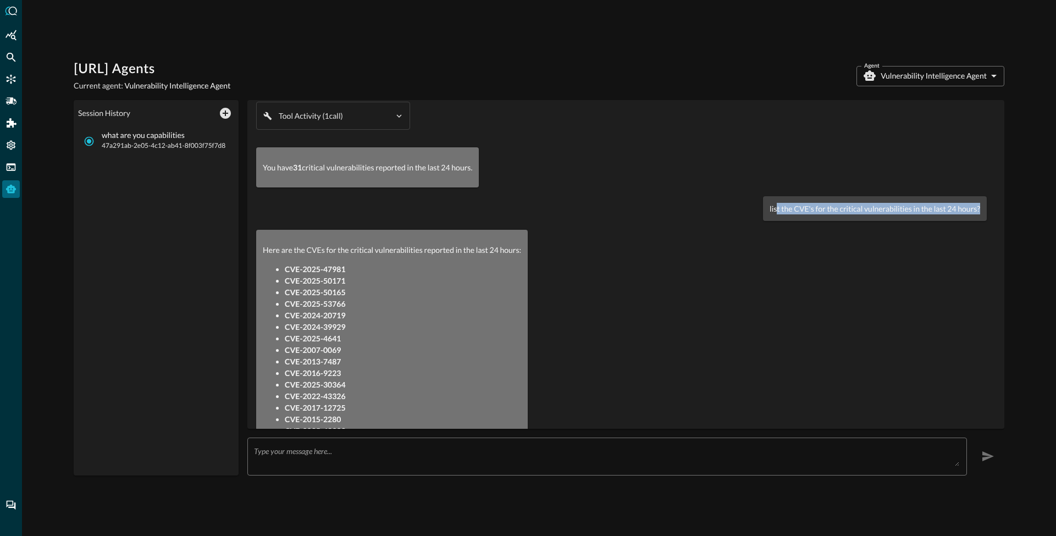
drag, startPoint x: 770, startPoint y: 210, endPoint x: 932, endPoint y: 216, distance: 162.3
click at [932, 216] on div "list the CVE's for the critical vulnerabilities in the last 24 hours?" at bounding box center [875, 208] width 224 height 25
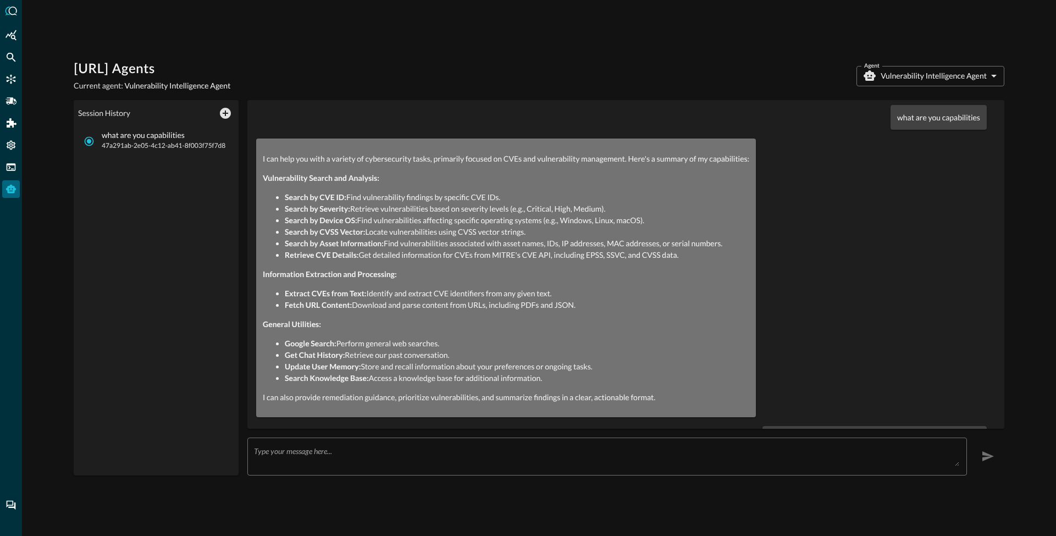
scroll to position [0, 0]
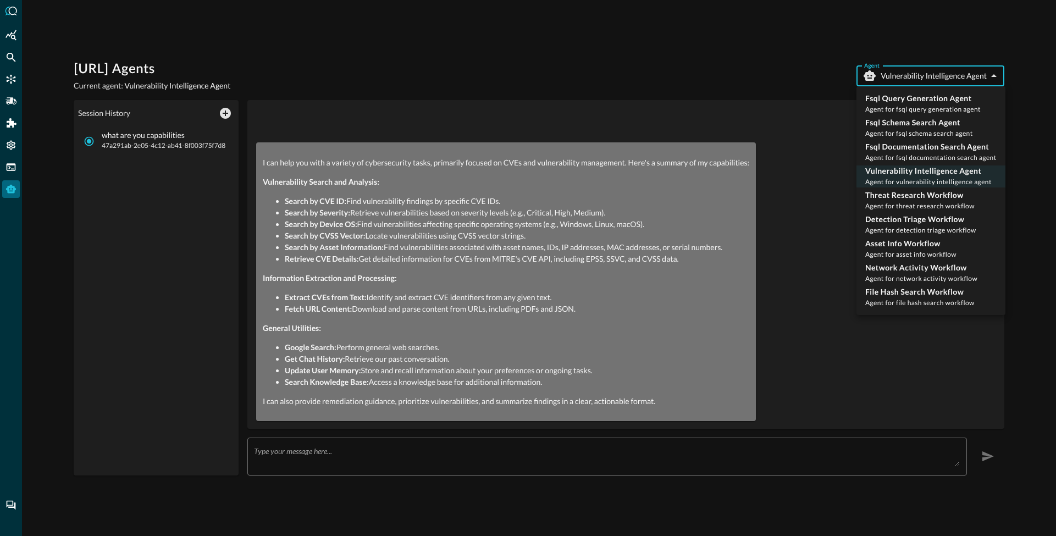
click at [900, 78] on body "[URL] Agents Current agent: Vulnerability Intelligence Agent Agent Vulnerabilit…" at bounding box center [528, 268] width 1056 height 536
click at [825, 51] on div at bounding box center [528, 268] width 1056 height 536
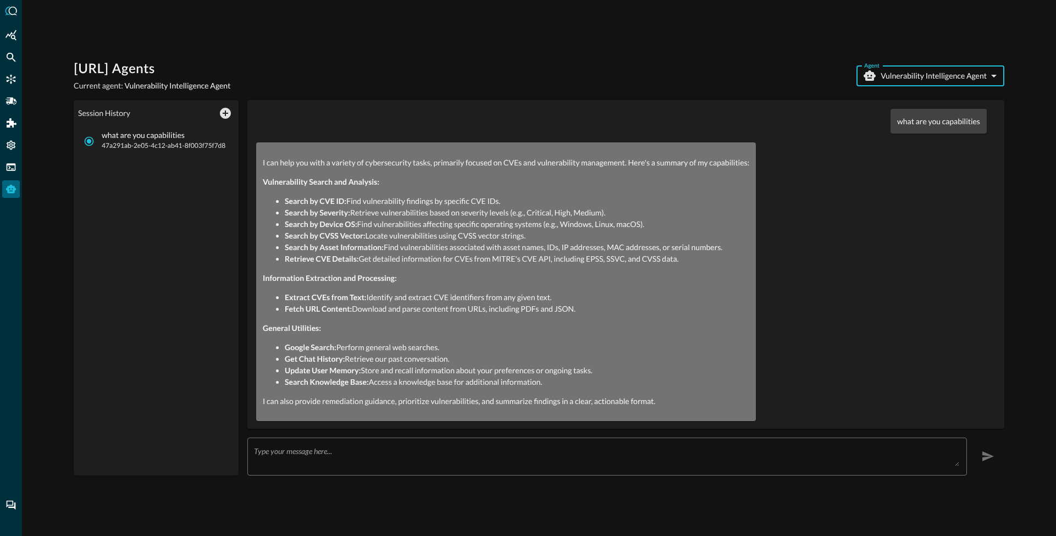
click at [897, 73] on body "[URL] Agents Current agent: Vulnerability Intelligence Agent Agent Vulnerabilit…" at bounding box center [528, 268] width 1056 height 536
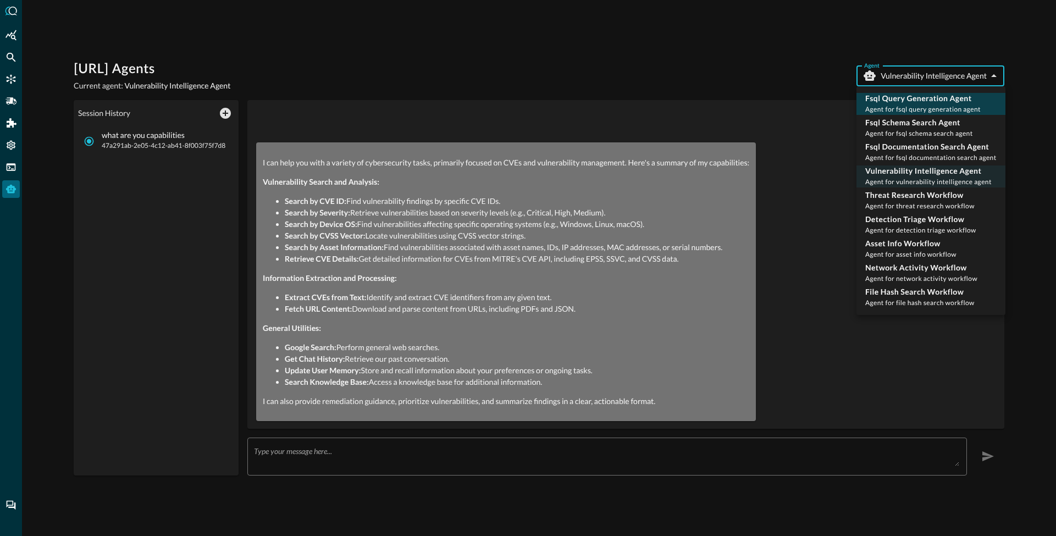
click at [926, 101] on p "Fsql Query Generation Agent" at bounding box center [923, 98] width 115 height 11
type input "fsql_query_generation_agent"
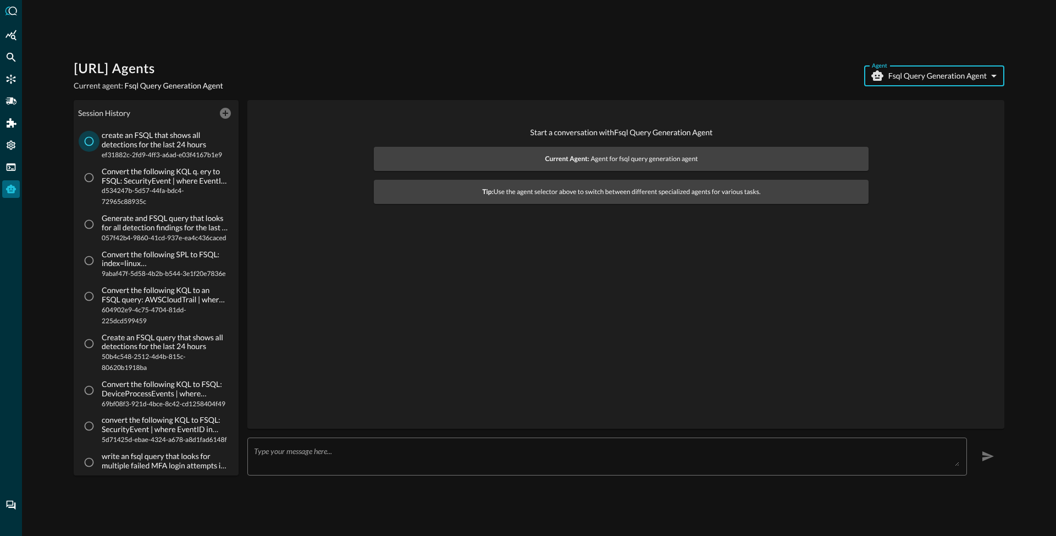
click at [88, 139] on input "create an FSQL that shows all detections for the last 24 hours ef31882c-2fd9-4f…" at bounding box center [89, 141] width 21 height 21
radio input "true"
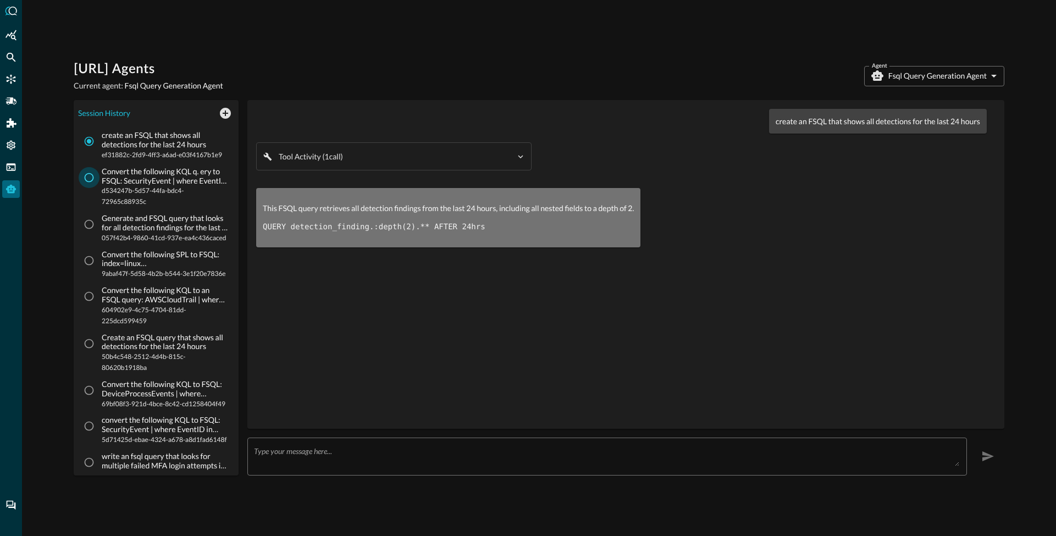
click at [92, 188] on input "Convert the following KQL q. ery to FSQL: SecurityEvent | where EventID in (472…" at bounding box center [89, 177] width 21 height 21
radio input "true"
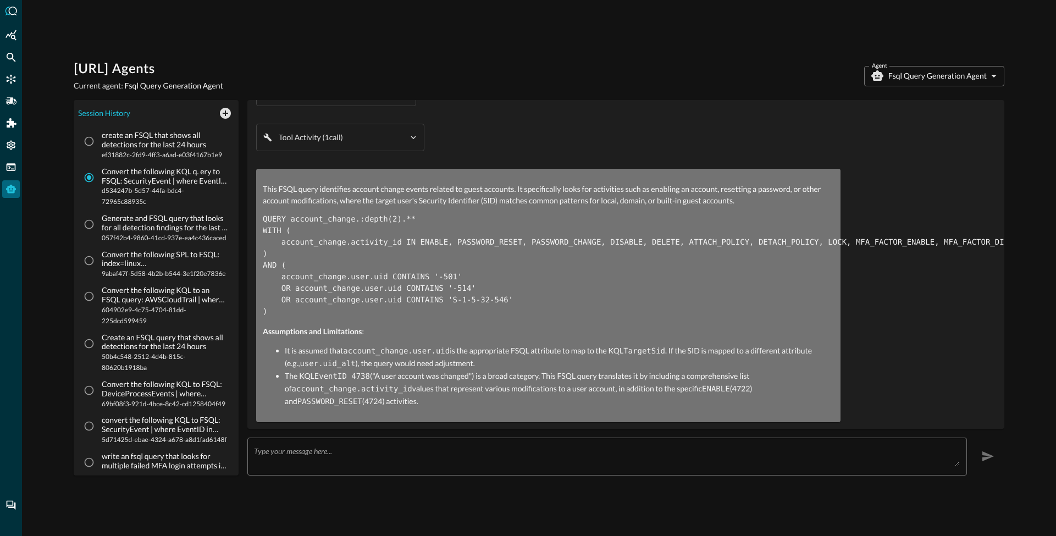
scroll to position [84, 0]
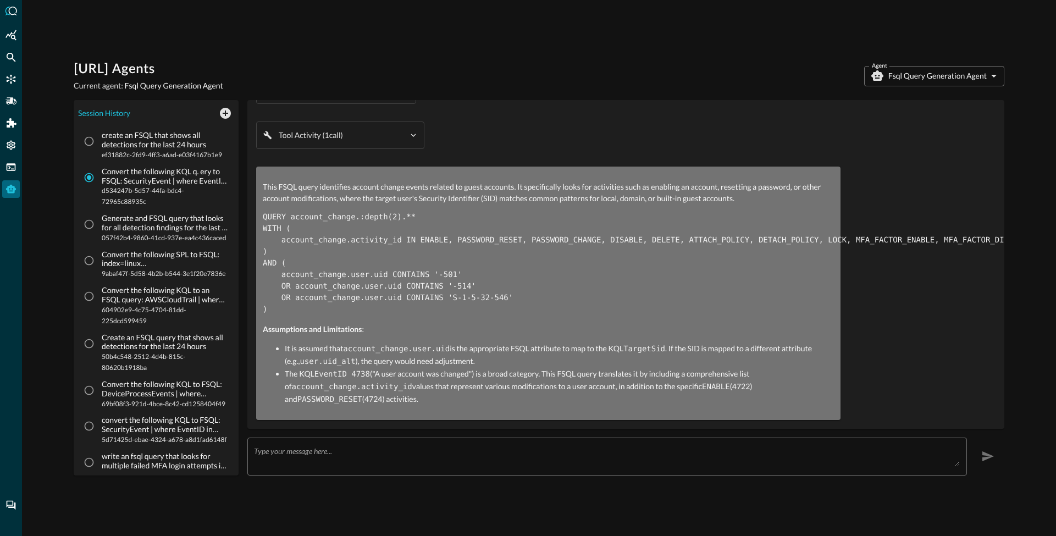
click at [362, 461] on textarea at bounding box center [607, 457] width 706 height 20
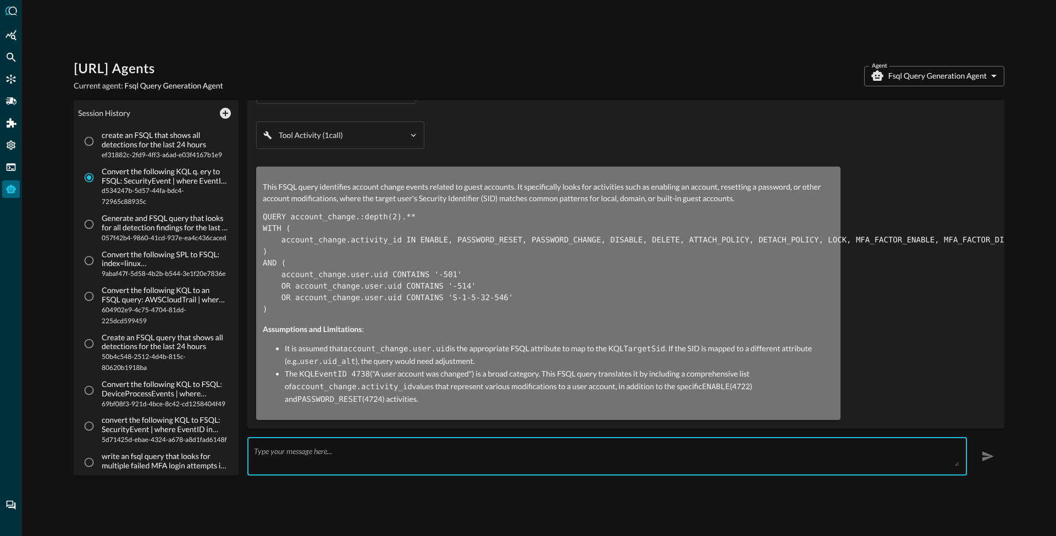
scroll to position [0, 0]
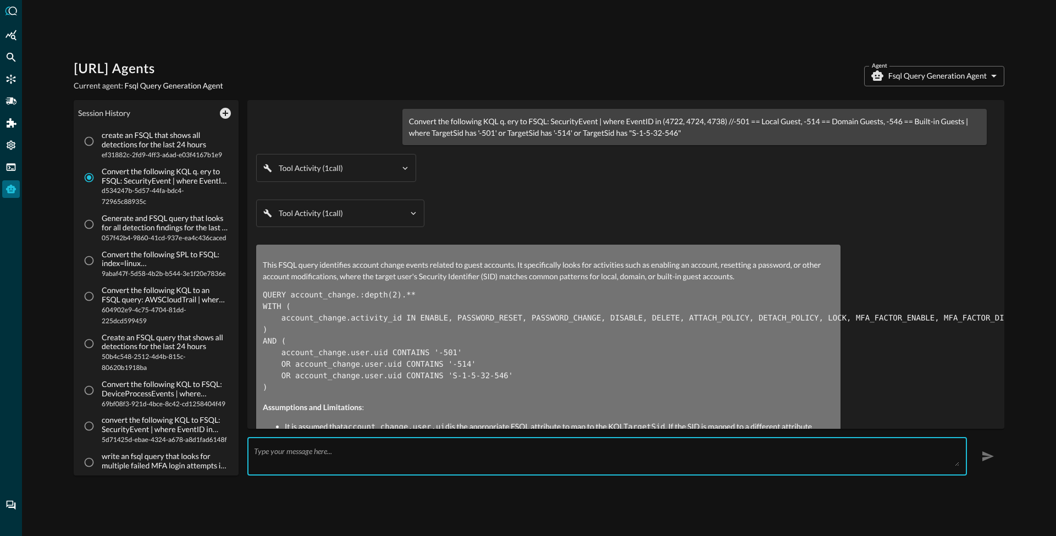
click at [487, 126] on p "Convert the following KQL q. ery to FSQL: SecurityEvent | where EventID in (472…" at bounding box center [694, 126] width 571 height 23
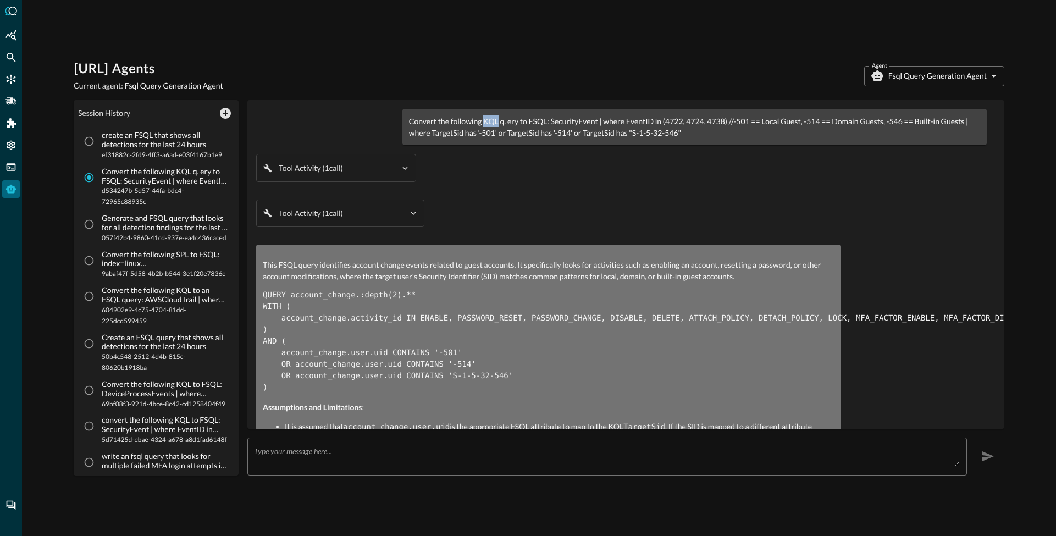
click at [487, 126] on p "Convert the following KQL q. ery to FSQL: SecurityEvent | where EventID in (472…" at bounding box center [694, 126] width 571 height 23
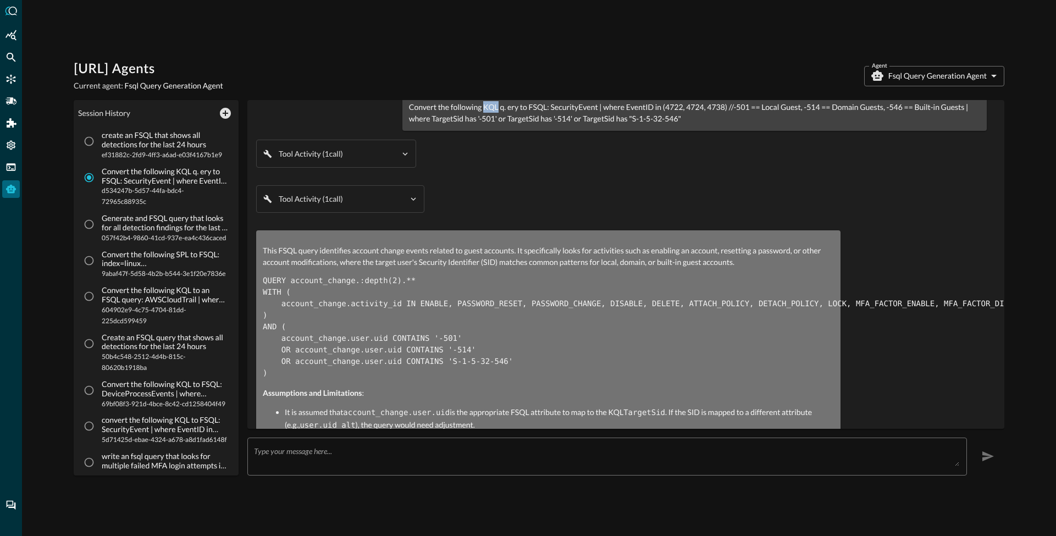
scroll to position [19, 0]
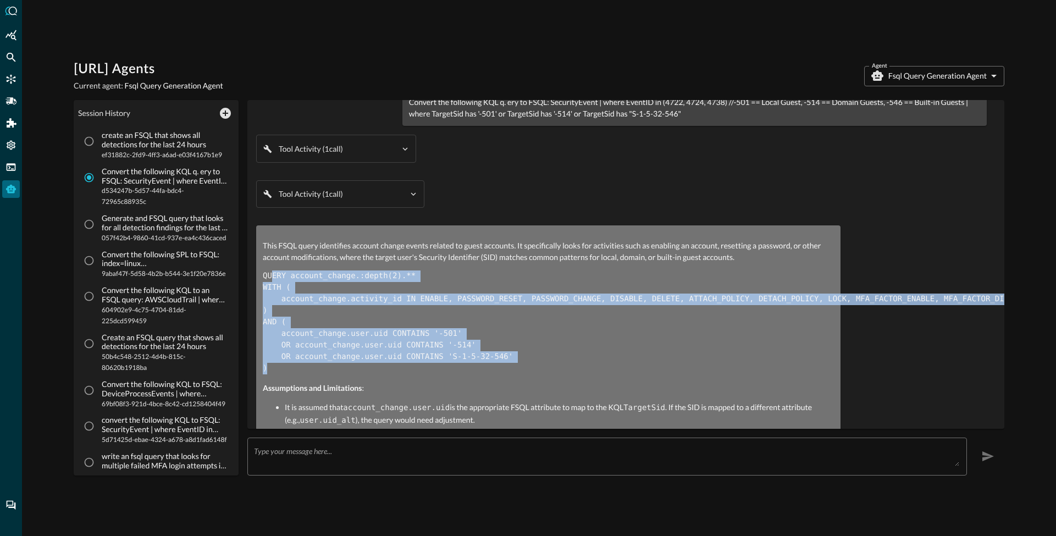
drag, startPoint x: 271, startPoint y: 272, endPoint x: 494, endPoint y: 370, distance: 244.1
click at [499, 368] on pre "QUERY account_change.:depth(2).** WITH ( account_change.activity_id IN ENABLE, …" at bounding box center [548, 323] width 571 height 104
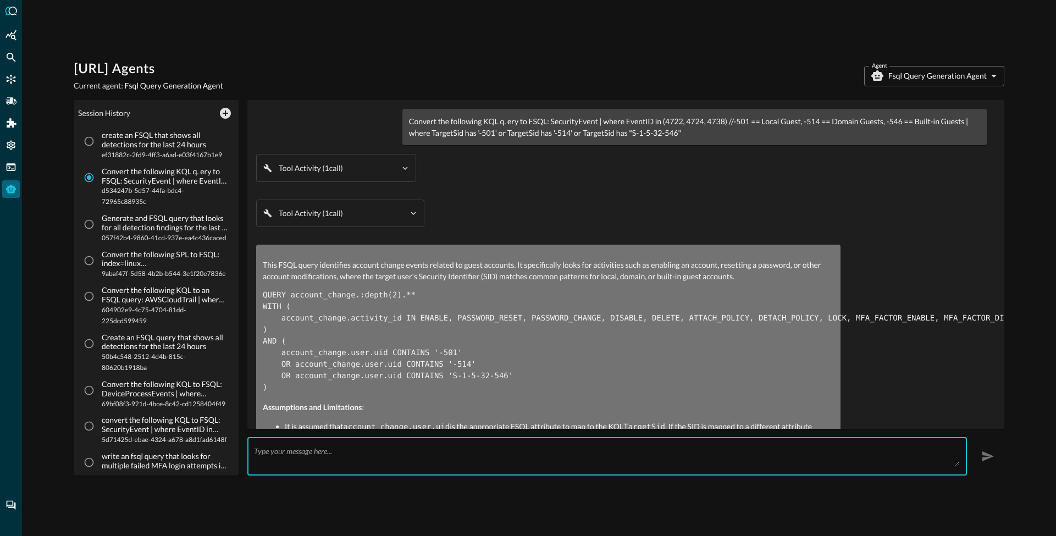
click at [315, 459] on textarea at bounding box center [607, 457] width 706 height 20
click at [134, 145] on p "create an FSQL that shows all detections for the last 24 hours" at bounding box center [165, 140] width 126 height 19
click at [100, 145] on input "create an FSQL that shows all detections for the last 24 hours ef31882c-2fd9-4f…" at bounding box center [89, 141] width 21 height 21
radio input "true"
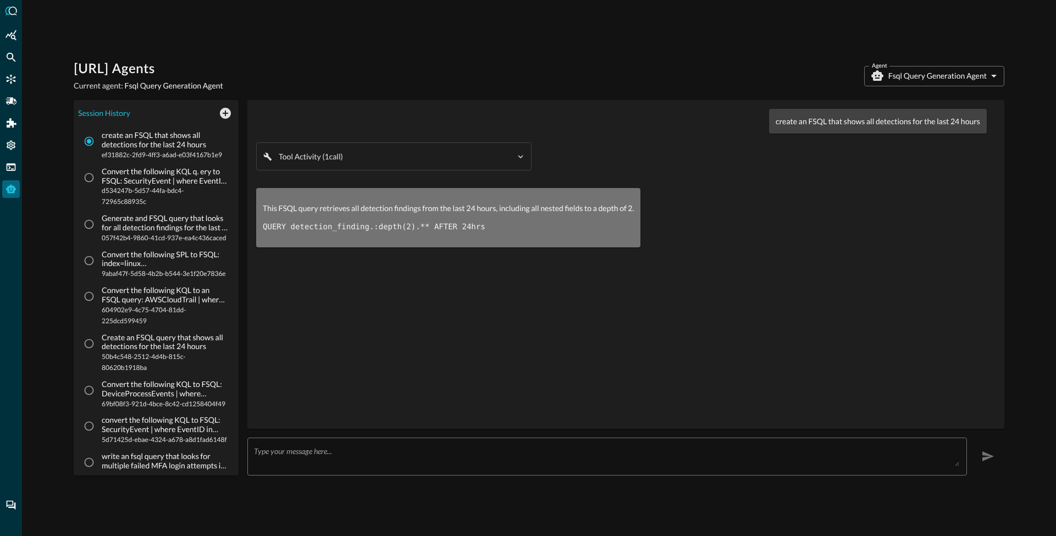
click at [114, 186] on p "Convert the following KQL q. ery to FSQL: SecurityEvent | where EventID in (472…" at bounding box center [165, 176] width 126 height 19
click at [100, 186] on input "Convert the following KQL q. ery to FSQL: SecurityEvent | where EventID in (472…" at bounding box center [89, 177] width 21 height 21
radio input "true"
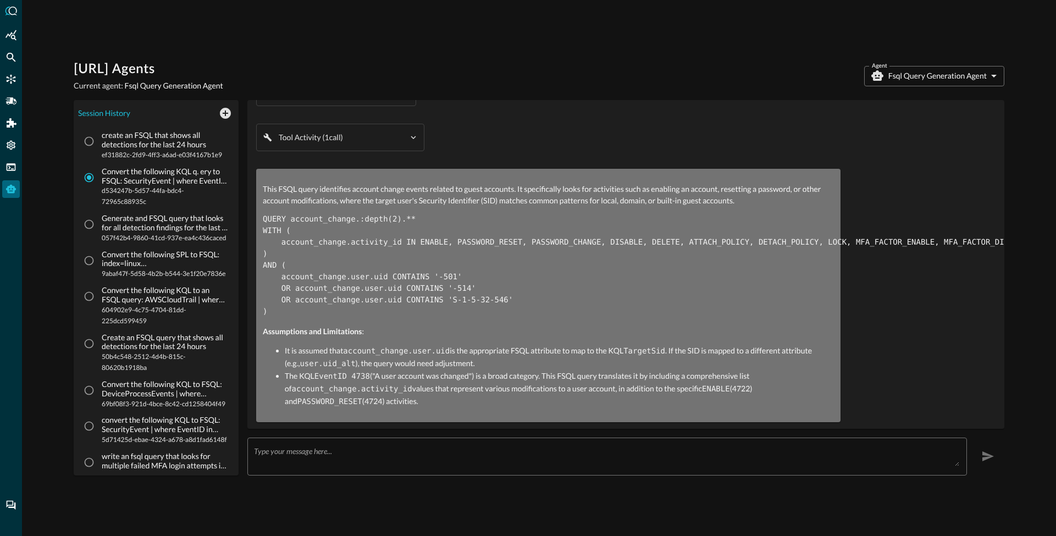
scroll to position [84, 0]
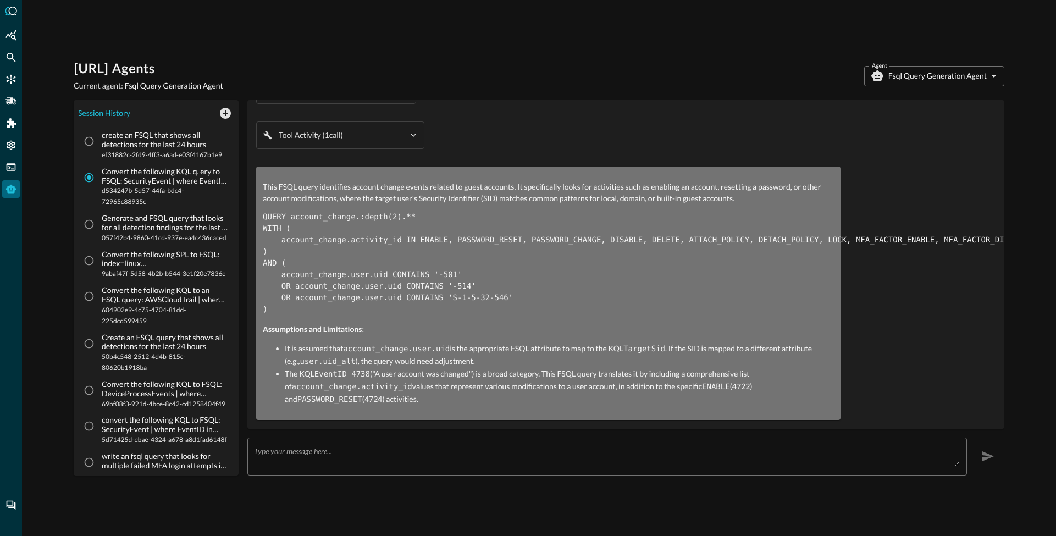
click at [152, 143] on p "create an FSQL that shows all detections for the last 24 hours" at bounding box center [165, 140] width 126 height 19
click at [100, 143] on input "create an FSQL that shows all detections for the last 24 hours ef31882c-2fd9-4f…" at bounding box center [89, 141] width 21 height 21
radio input "true"
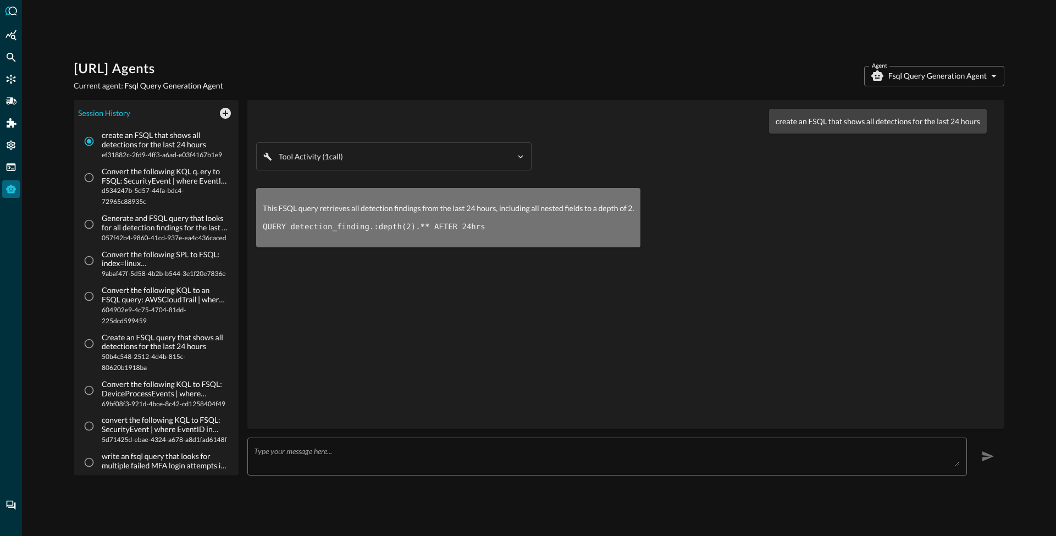
drag, startPoint x: 113, startPoint y: 192, endPoint x: 201, endPoint y: 215, distance: 90.3
click at [114, 186] on p "Convert the following KQL q. ery to FSQL: SecurityEvent | where EventID in (472…" at bounding box center [165, 176] width 126 height 19
click at [100, 188] on input "Convert the following KQL q. ery to FSQL: SecurityEvent | where EventID in (472…" at bounding box center [89, 177] width 21 height 21
radio input "true"
radio input "false"
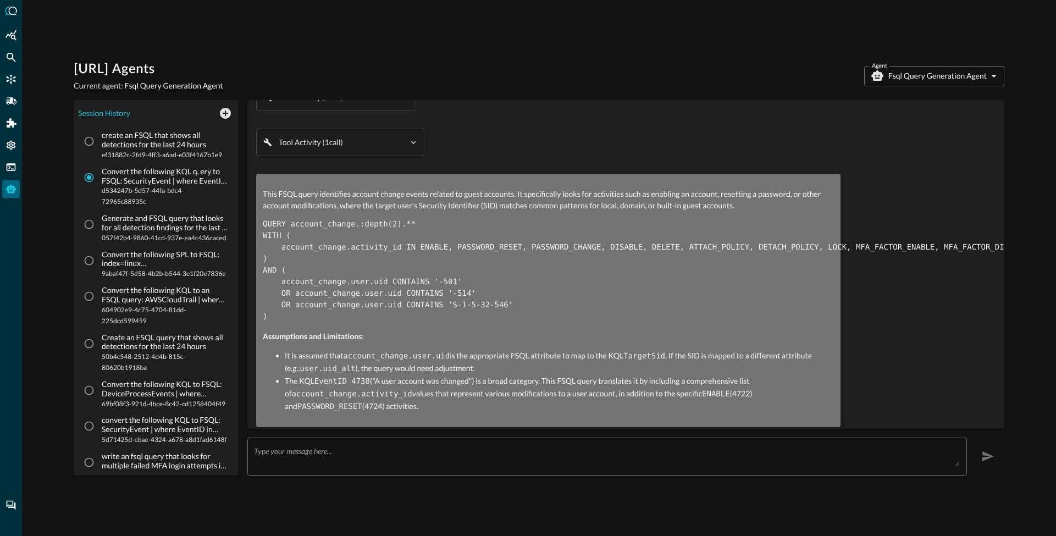
scroll to position [84, 0]
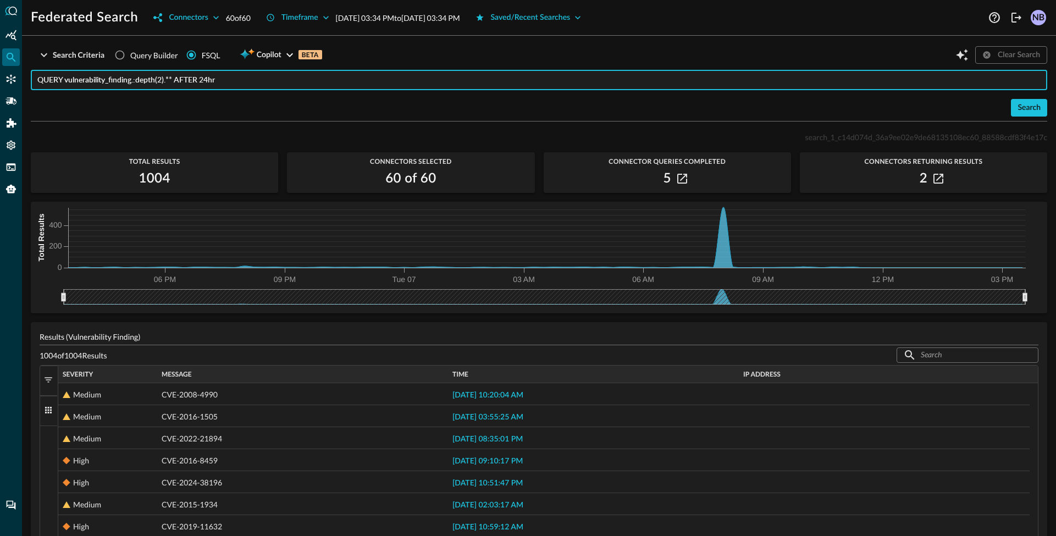
drag, startPoint x: 49, startPoint y: 82, endPoint x: 179, endPoint y: 74, distance: 130.6
click at [179, 74] on input "QUERY vulnerability_finding.:depth(2).** AFTER 24hr" at bounding box center [542, 80] width 1010 height 20
drag, startPoint x: 232, startPoint y: 80, endPoint x: 60, endPoint y: 74, distance: 171.1
click at [60, 74] on input "QUERY vulnerability_finding.:depth(2).** AFTER 24hr" at bounding box center [542, 80] width 1010 height 20
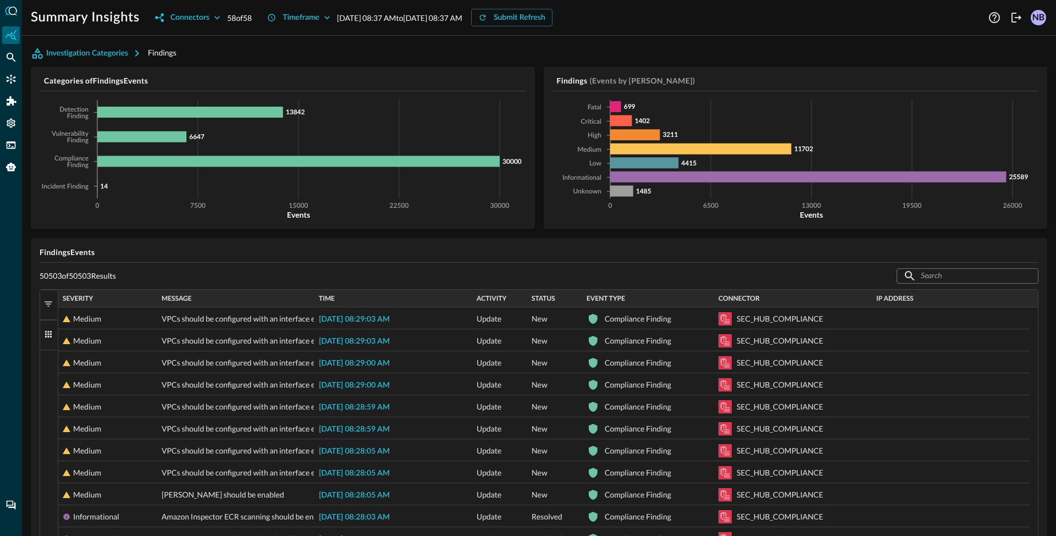
click at [54, 334] on button "Columns" at bounding box center [49, 335] width 18 height 30
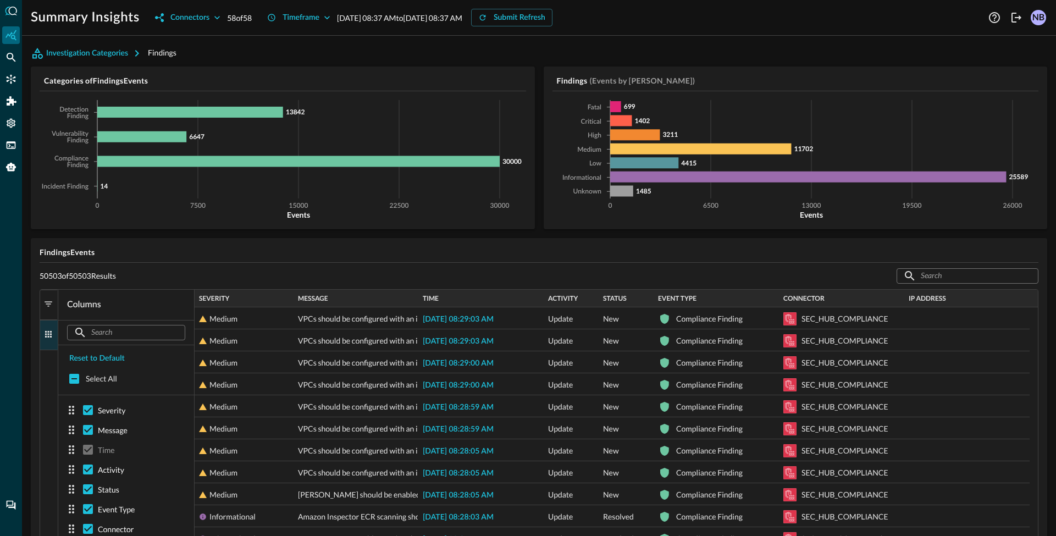
click at [54, 334] on button "Columns" at bounding box center [49, 335] width 18 height 30
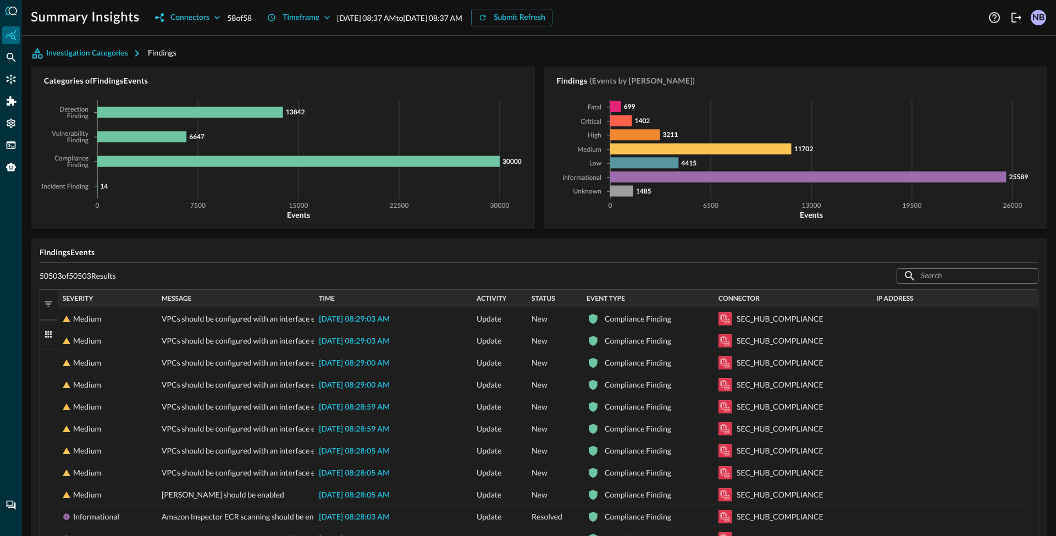
click at [49, 332] on span "button" at bounding box center [48, 334] width 10 height 10
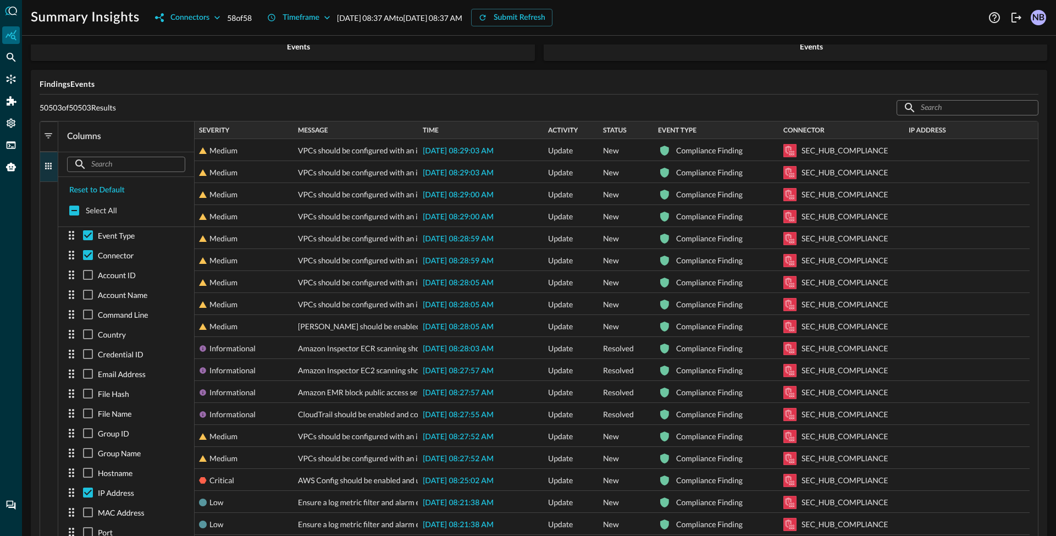
scroll to position [172, 0]
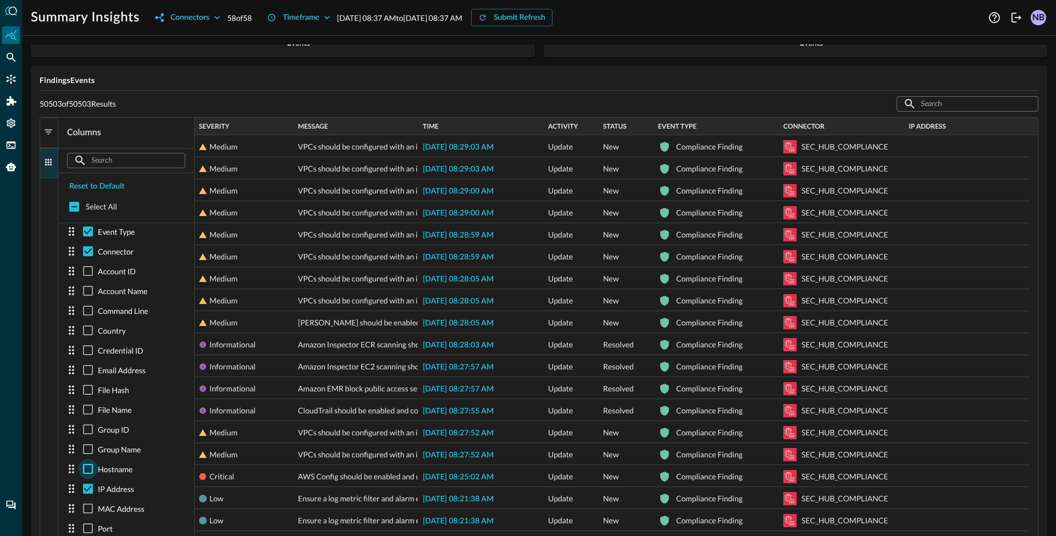
click at [93, 470] on input "checkbox" at bounding box center [88, 469] width 20 height 20
checkbox input "true"
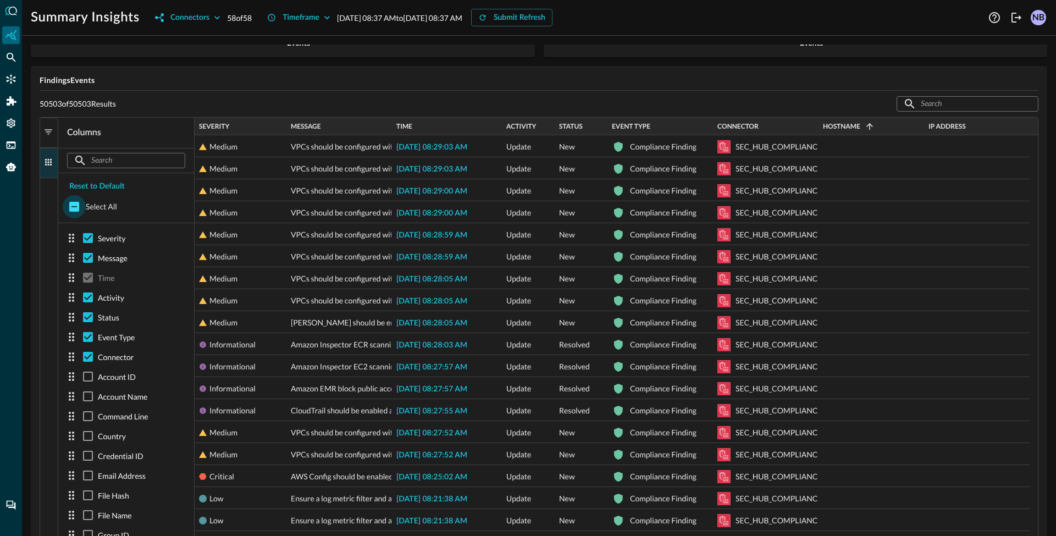
scroll to position [0, 0]
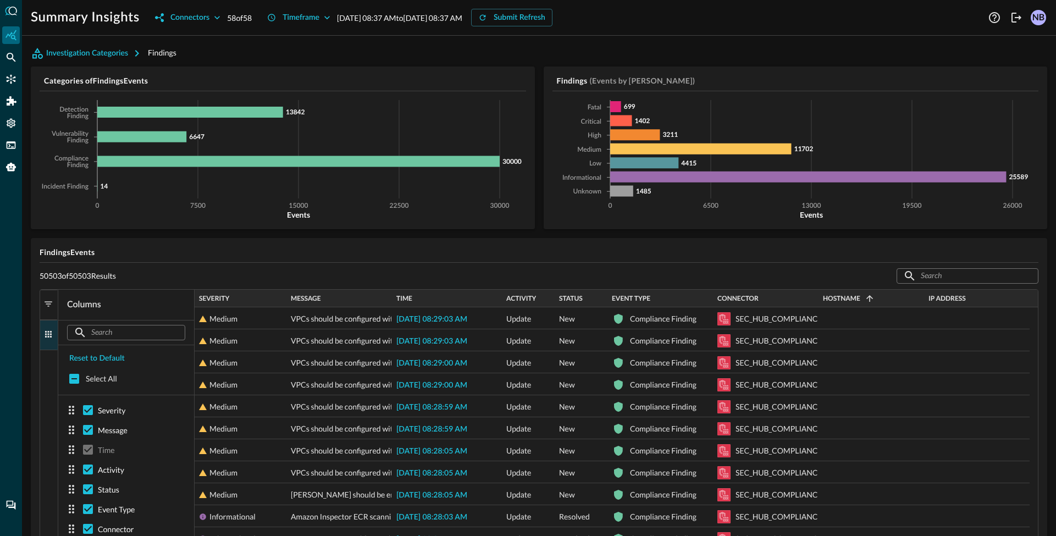
click at [43, 324] on button "Columns" at bounding box center [49, 335] width 18 height 30
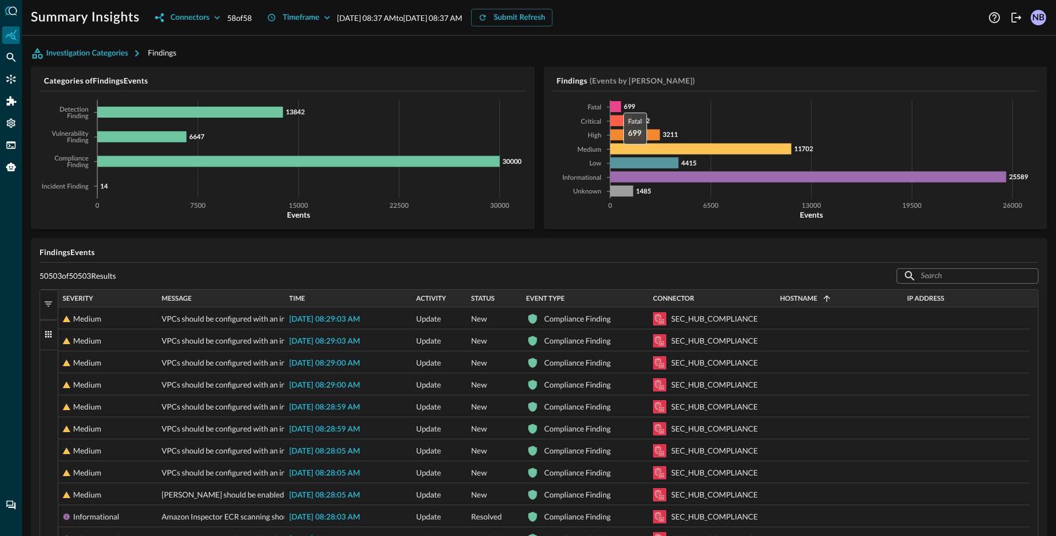
click at [614, 107] on icon at bounding box center [615, 106] width 11 height 11
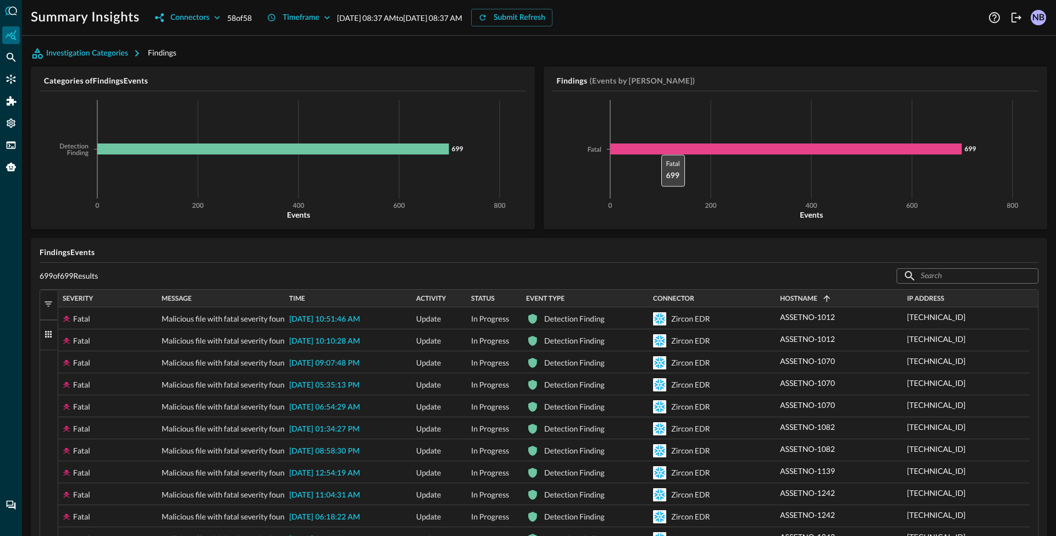
click at [652, 147] on icon at bounding box center [786, 149] width 352 height 11
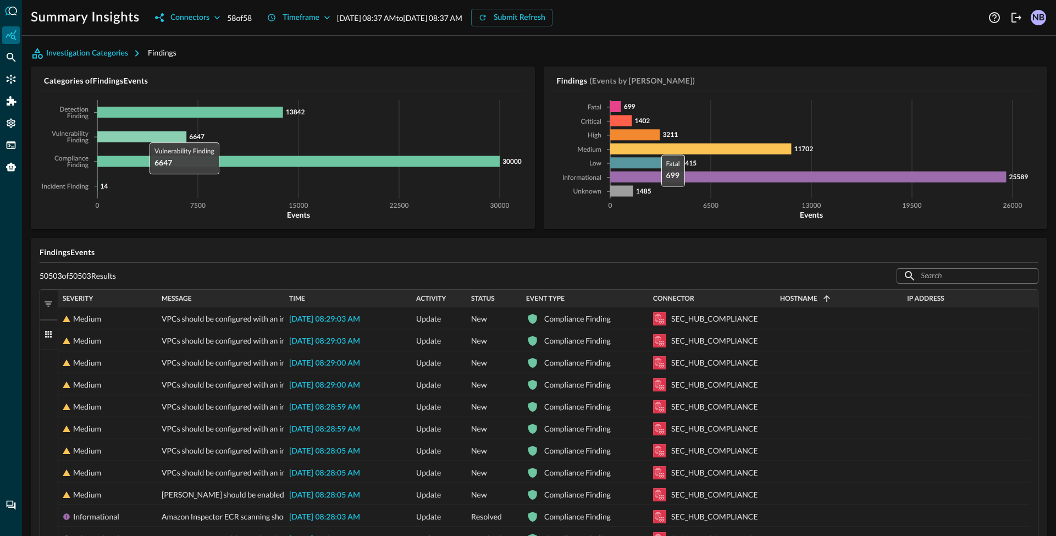
click at [144, 139] on icon at bounding box center [141, 136] width 89 height 11
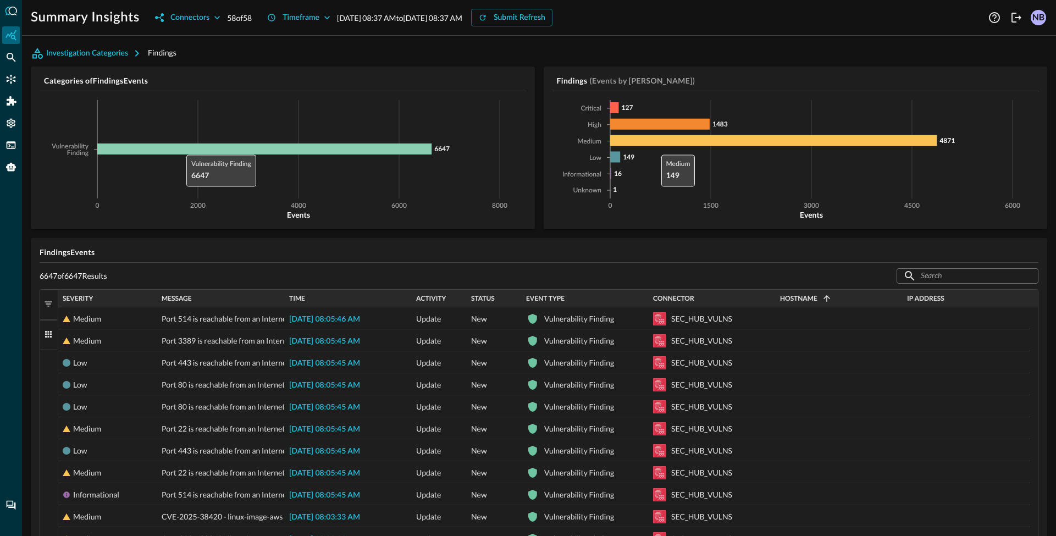
click at [181, 149] on icon at bounding box center [264, 149] width 334 height 11
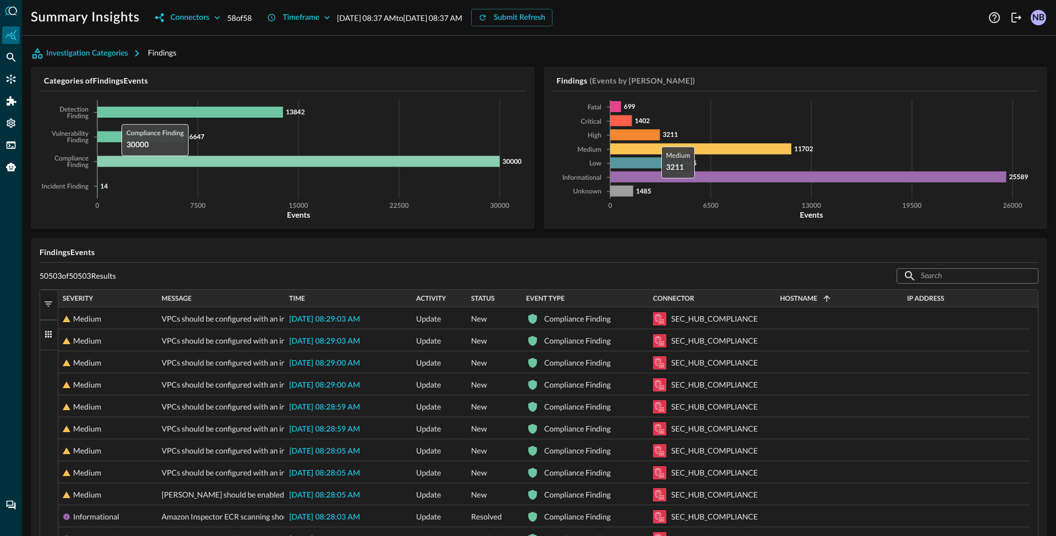
click at [116, 162] on icon at bounding box center [298, 161] width 403 height 11
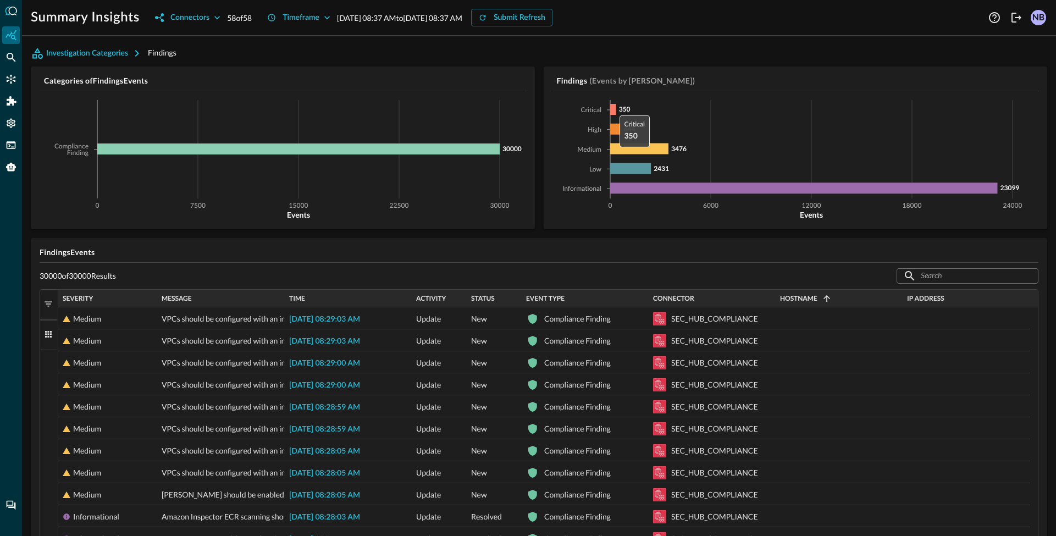
click at [610, 106] on icon at bounding box center [613, 109] width 6 height 11
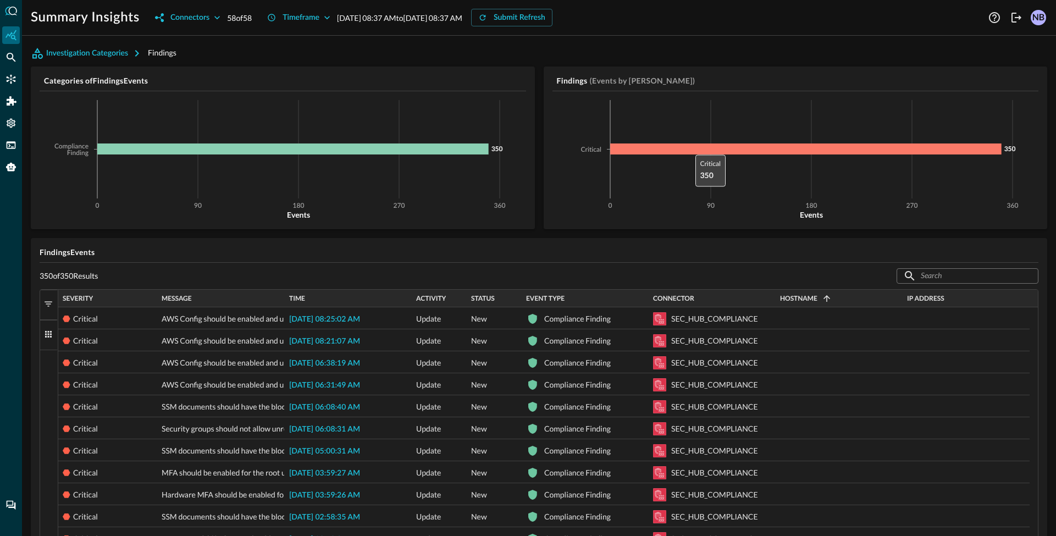
click at [686, 147] on icon at bounding box center [806, 149] width 392 height 11
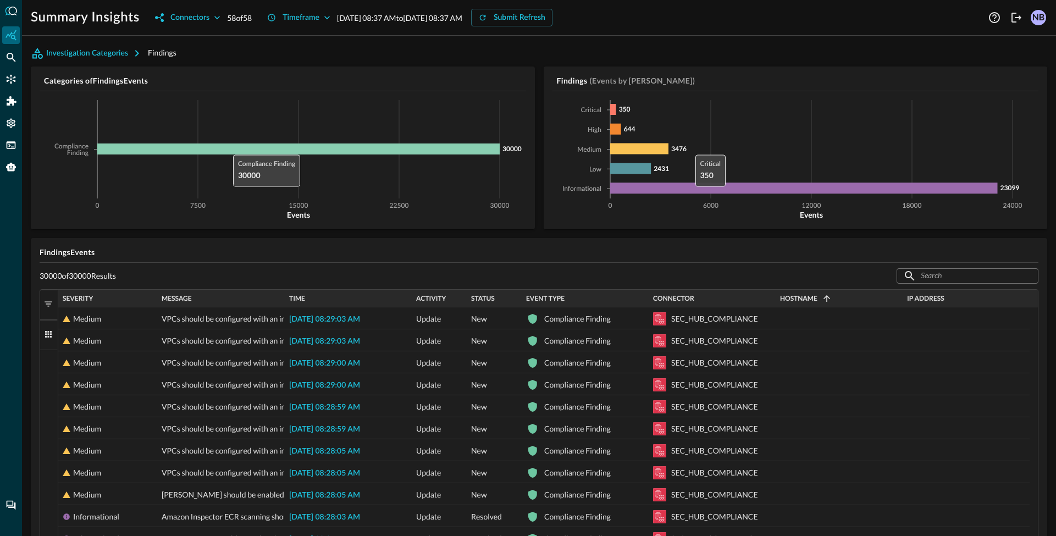
click at [228, 148] on icon at bounding box center [298, 149] width 403 height 11
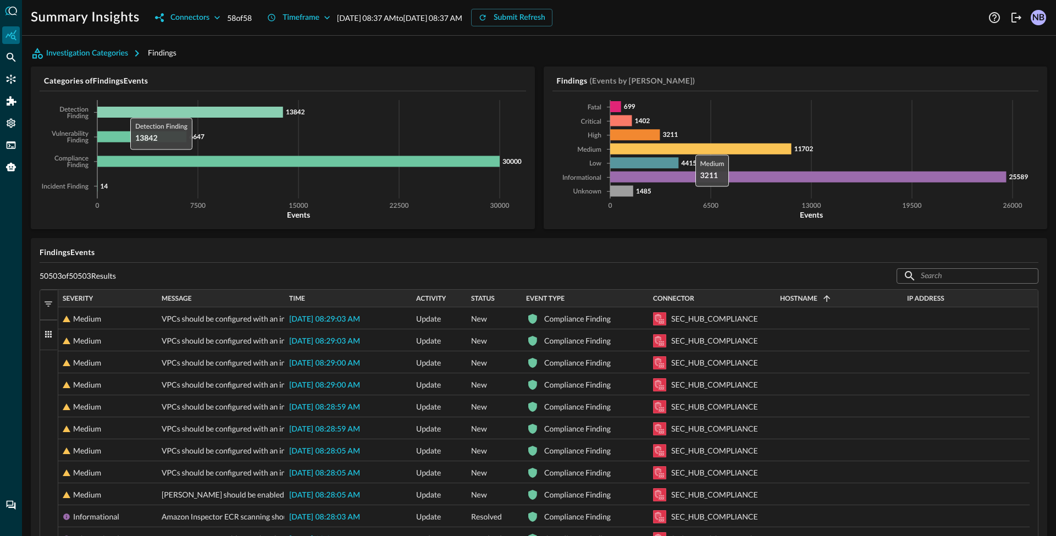
drag, startPoint x: 125, startPoint y: 114, endPoint x: 528, endPoint y: 153, distance: 405.5
click at [125, 114] on icon at bounding box center [190, 112] width 186 height 11
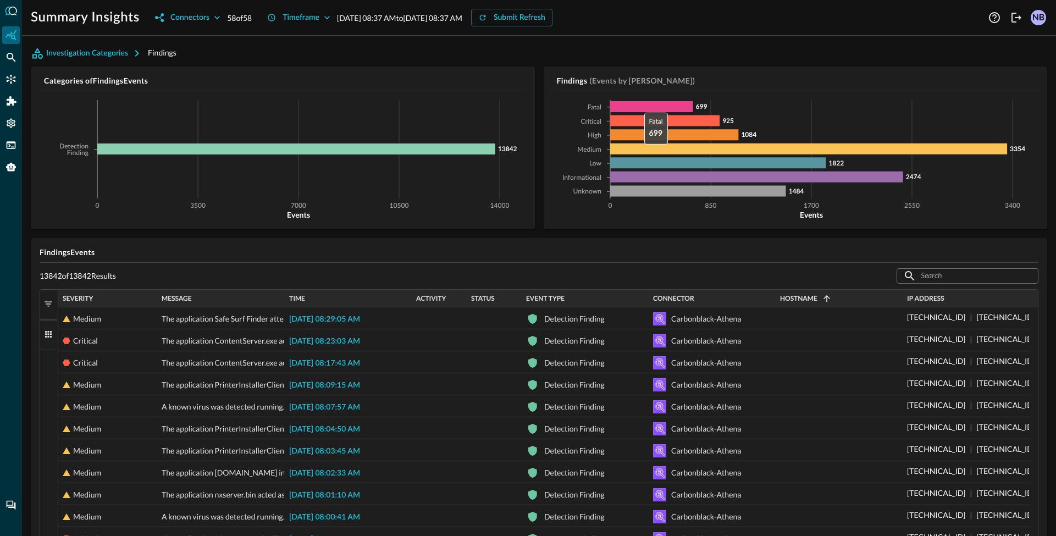
click at [635, 104] on icon at bounding box center [651, 106] width 82 height 11
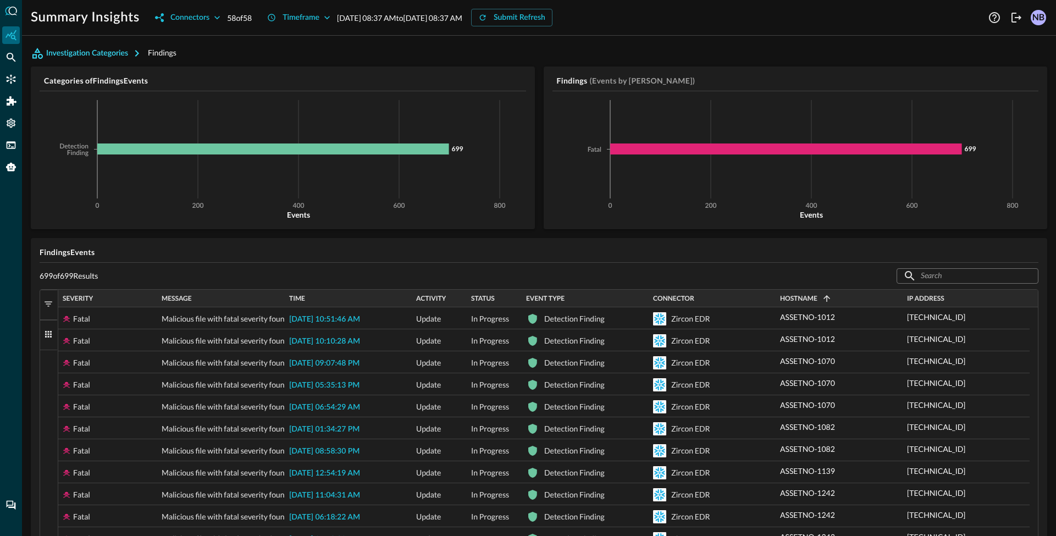
click at [84, 54] on button "Investigation Categories" at bounding box center [89, 54] width 117 height 18
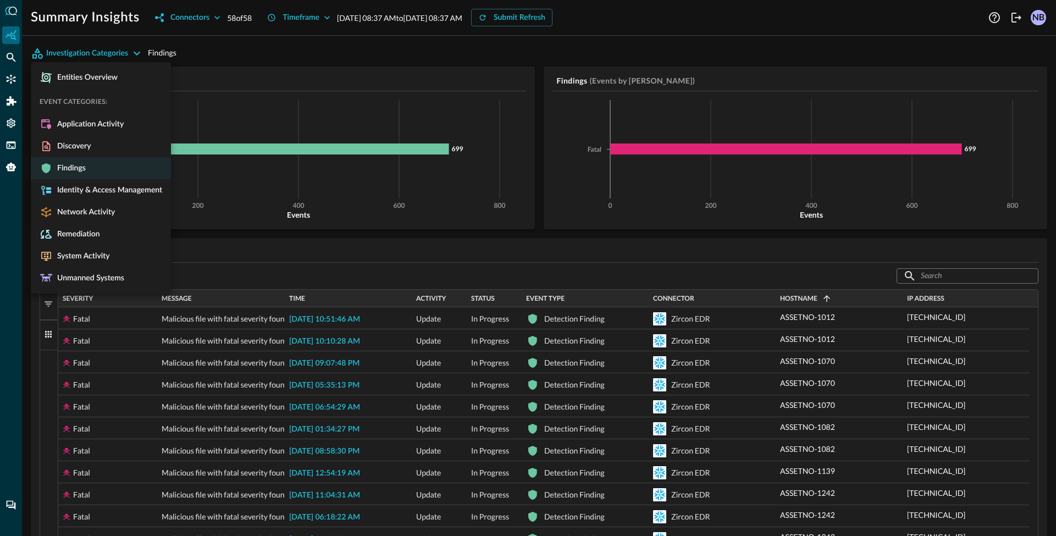
click at [228, 46] on div at bounding box center [528, 268] width 1056 height 536
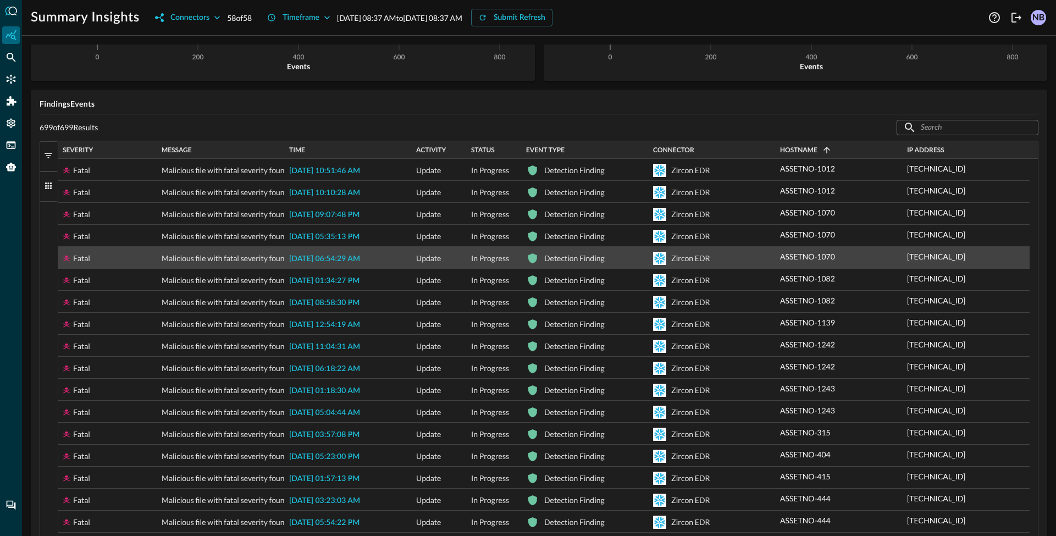
scroll to position [155, 0]
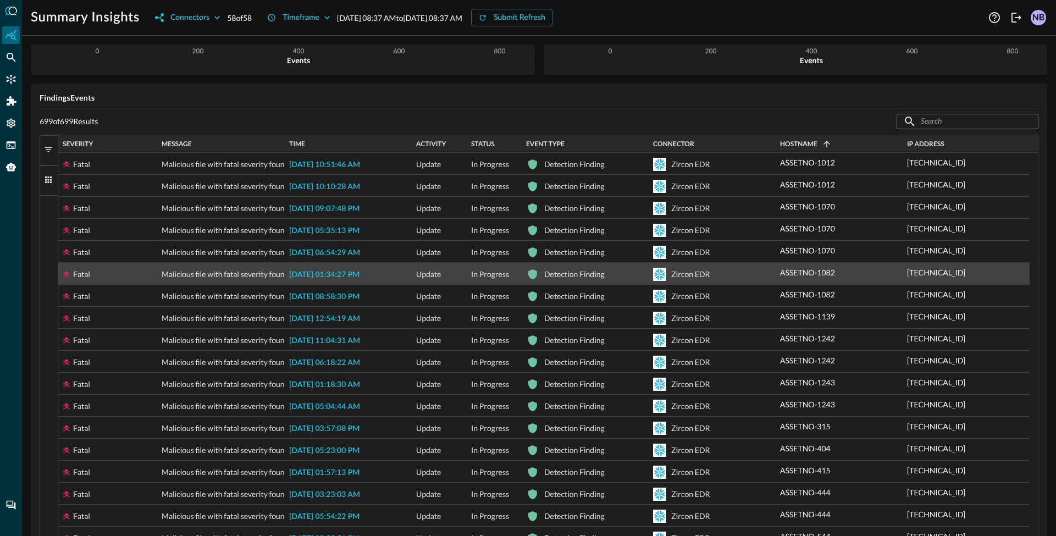
click at [806, 267] on p "ASSETNO-1082" at bounding box center [807, 273] width 55 height 12
click at [846, 269] on icon "button" at bounding box center [846, 272] width 13 height 13
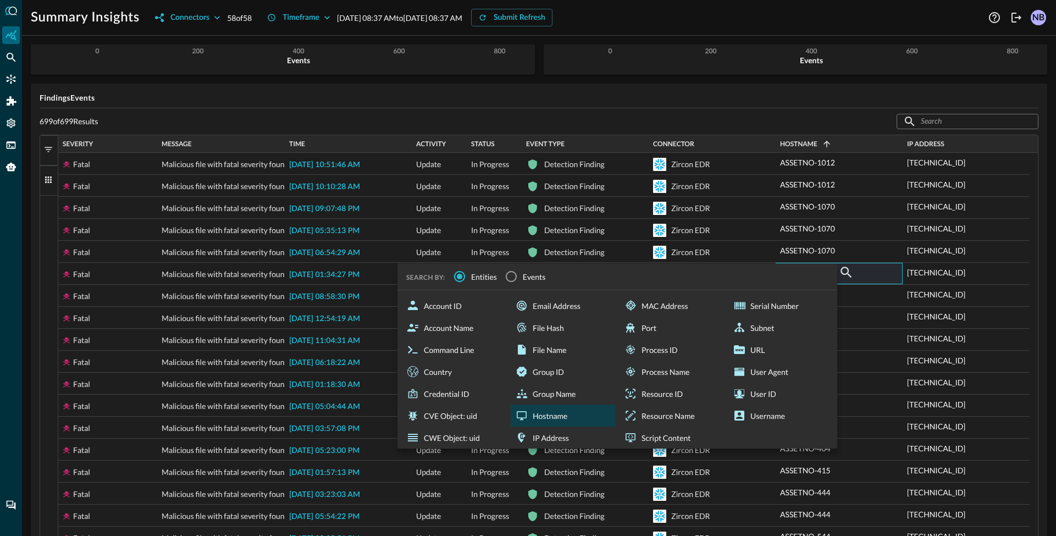
click at [542, 415] on div "Hostname" at bounding box center [563, 416] width 104 height 22
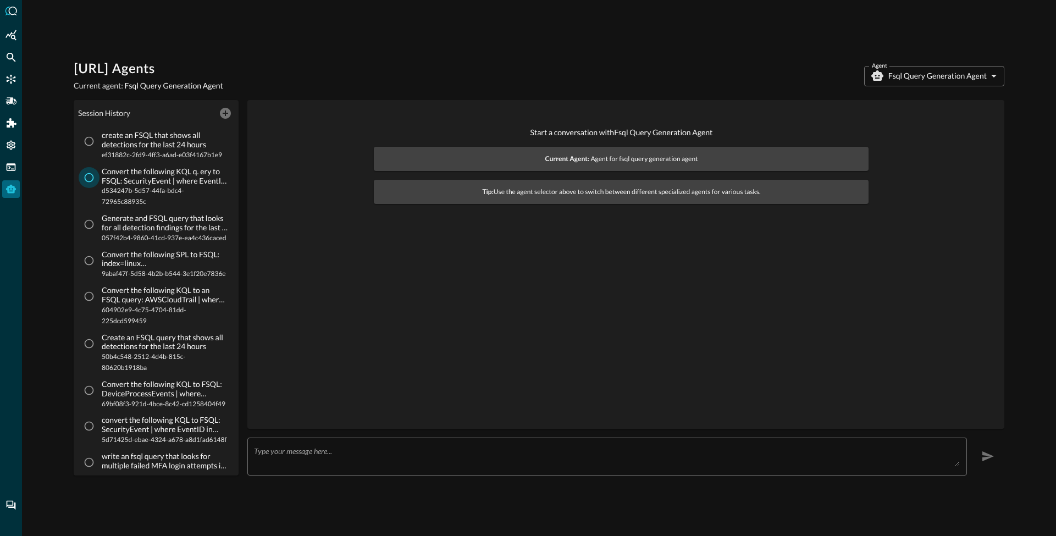
click at [96, 188] on input "Convert the following KQL q. ery to FSQL: SecurityEvent | where EventID in (472…" at bounding box center [89, 177] width 21 height 21
radio input "true"
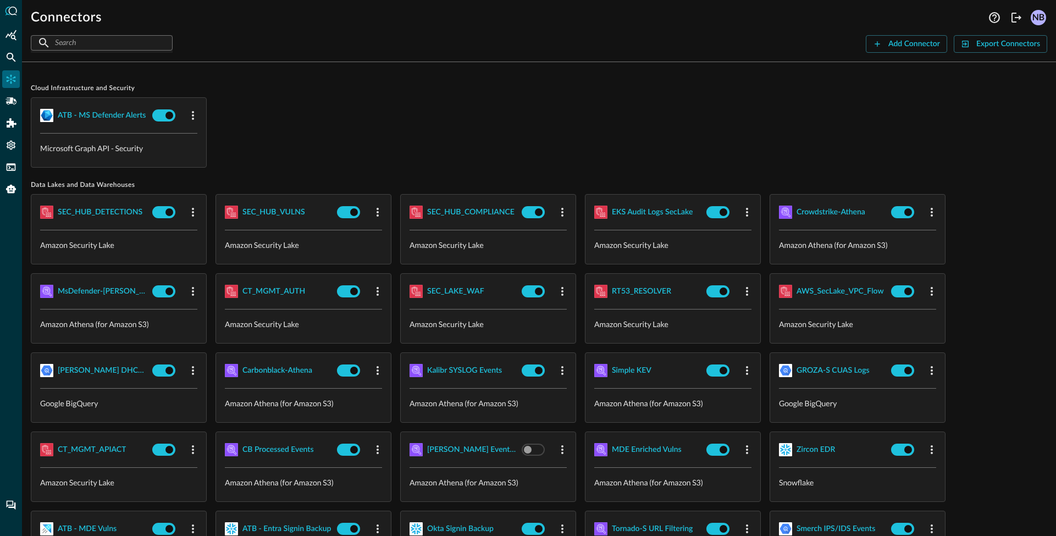
click at [76, 151] on p "Microsoft Graph API - Security" at bounding box center [118, 148] width 157 height 12
click at [59, 247] on p "Amazon Security Lake" at bounding box center [118, 245] width 157 height 12
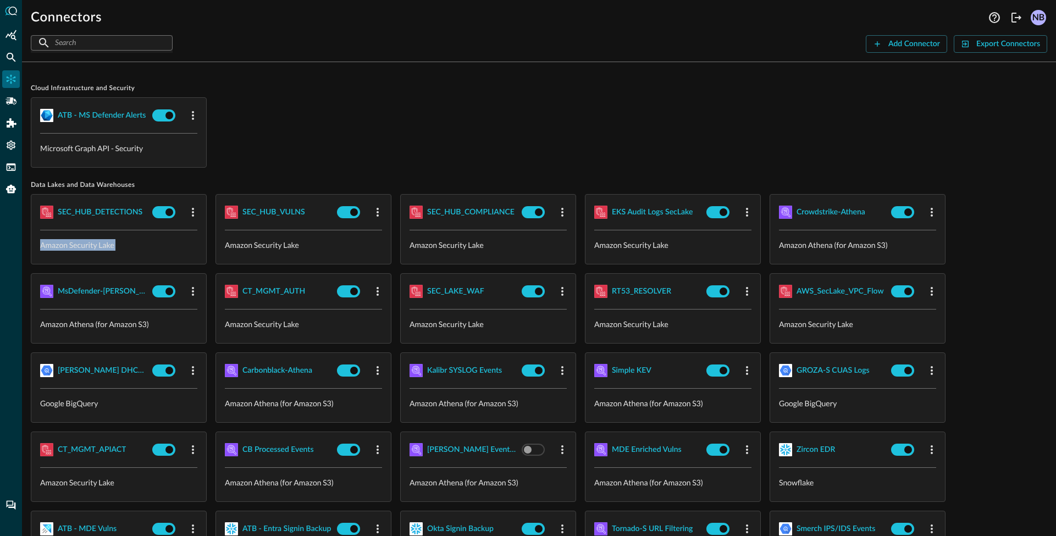
click at [59, 247] on p "Amazon Security Lake" at bounding box center [118, 245] width 157 height 12
click at [285, 323] on p "Amazon Security Lake" at bounding box center [303, 324] width 157 height 12
click at [113, 325] on p "Amazon Athena (for Amazon S3)" at bounding box center [118, 324] width 157 height 12
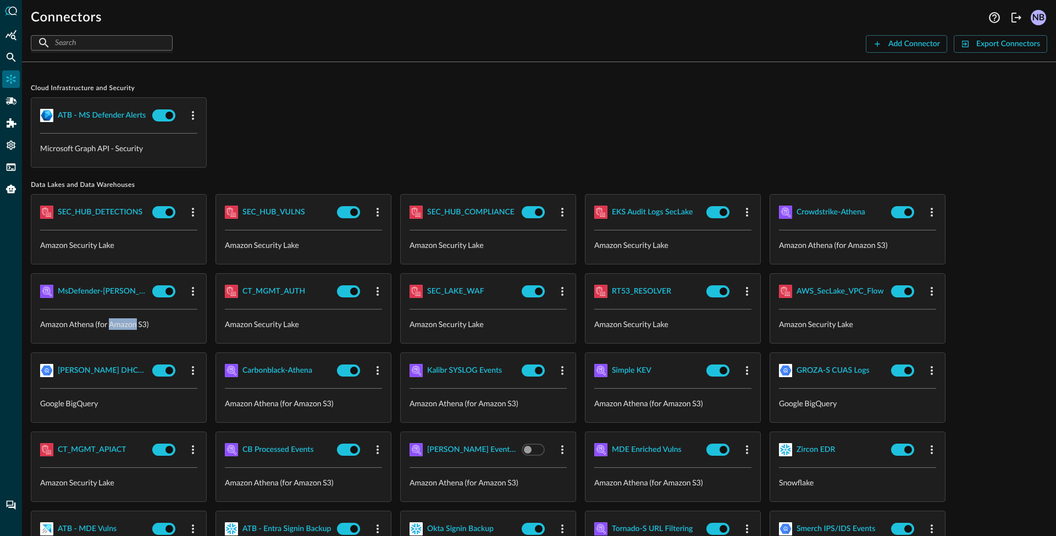
click at [113, 325] on p "Amazon Athena (for Amazon S3)" at bounding box center [118, 324] width 157 height 12
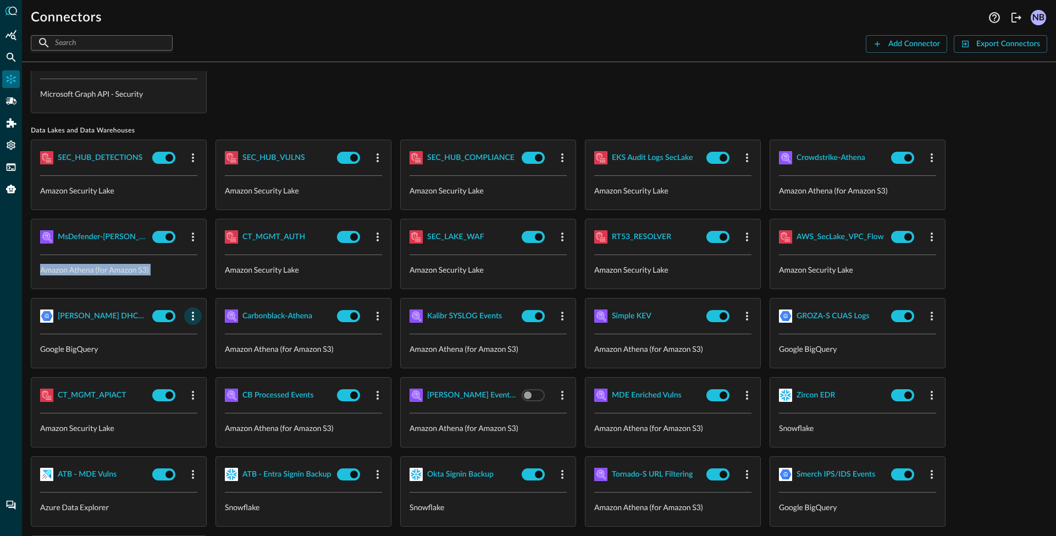
scroll to position [56, 0]
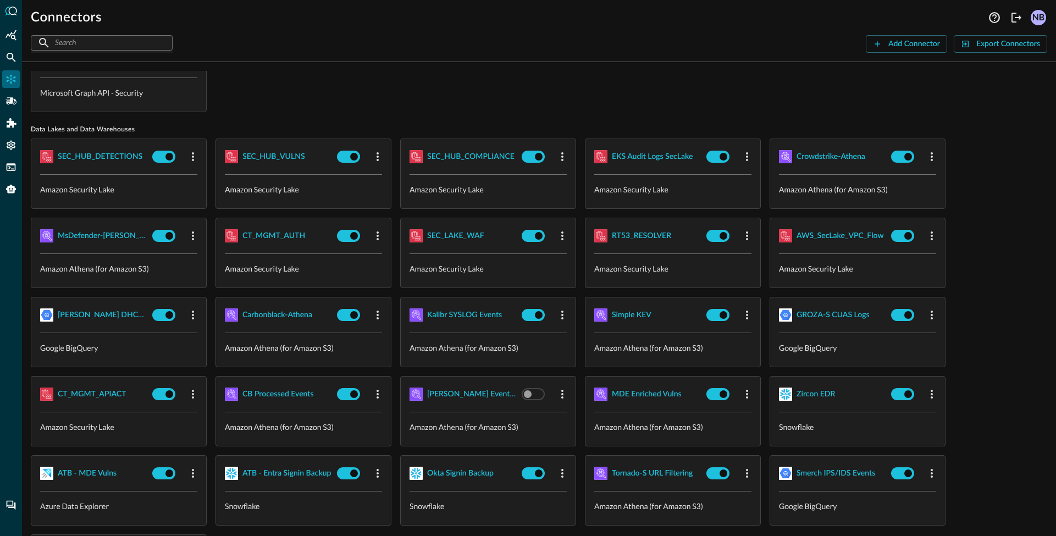
click at [71, 349] on p "Google BigQuery" at bounding box center [118, 348] width 157 height 12
click at [72, 349] on p "Google BigQuery" at bounding box center [118, 348] width 157 height 12
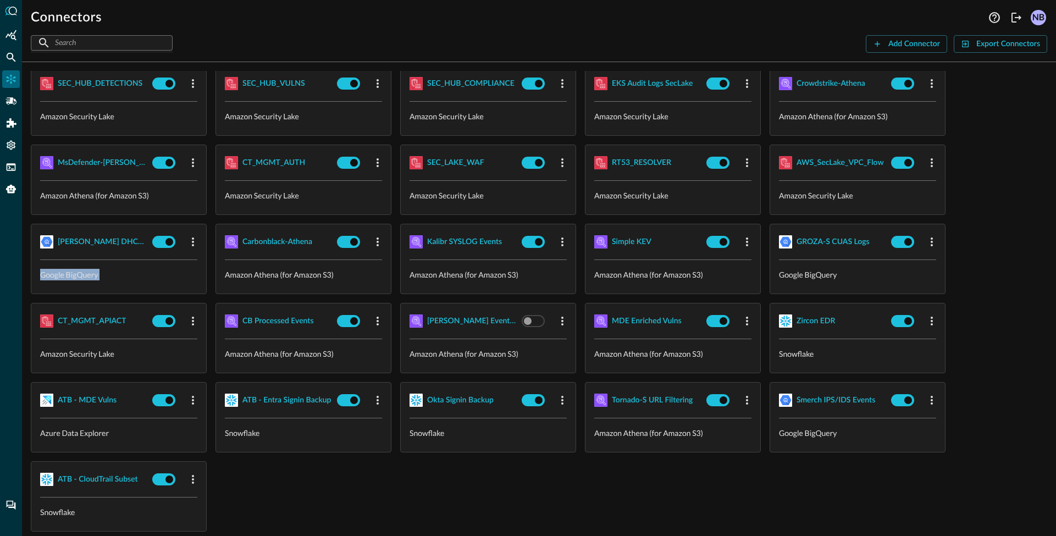
scroll to position [167, 0]
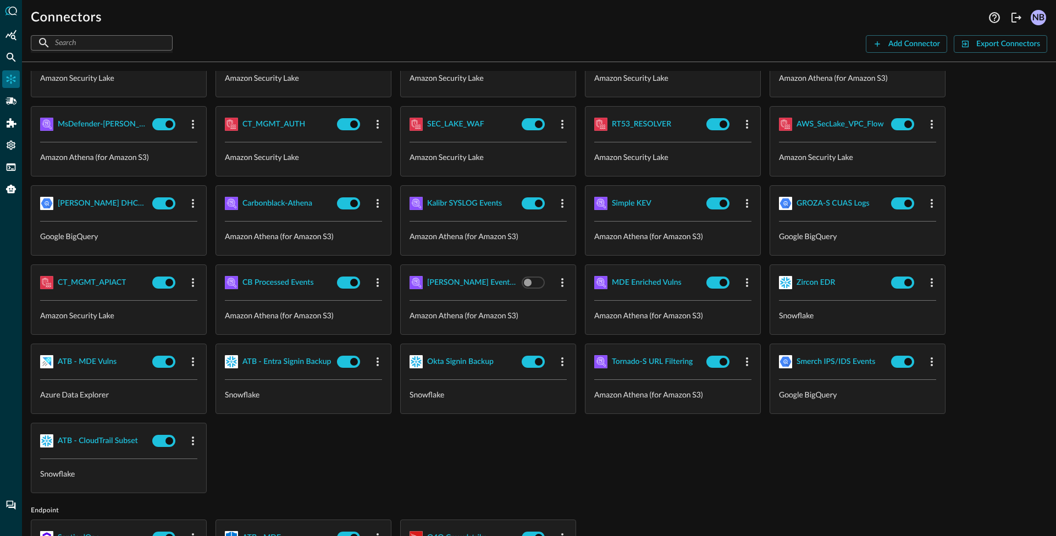
click at [801, 310] on p "Snowflake" at bounding box center [857, 316] width 157 height 12
click at [78, 399] on p "Azure Data Explorer" at bounding box center [118, 395] width 157 height 12
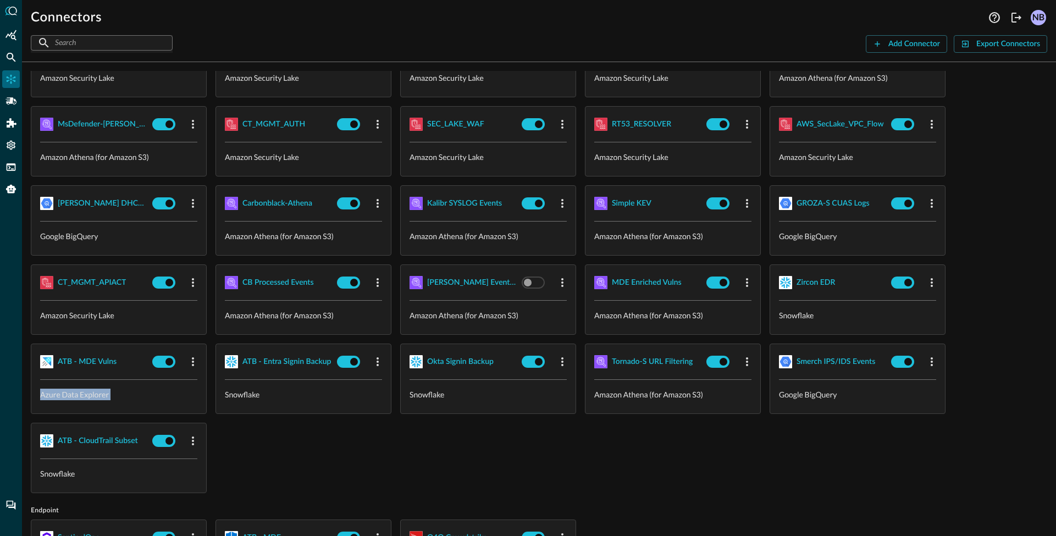
click at [78, 399] on p "Azure Data Explorer" at bounding box center [118, 395] width 157 height 12
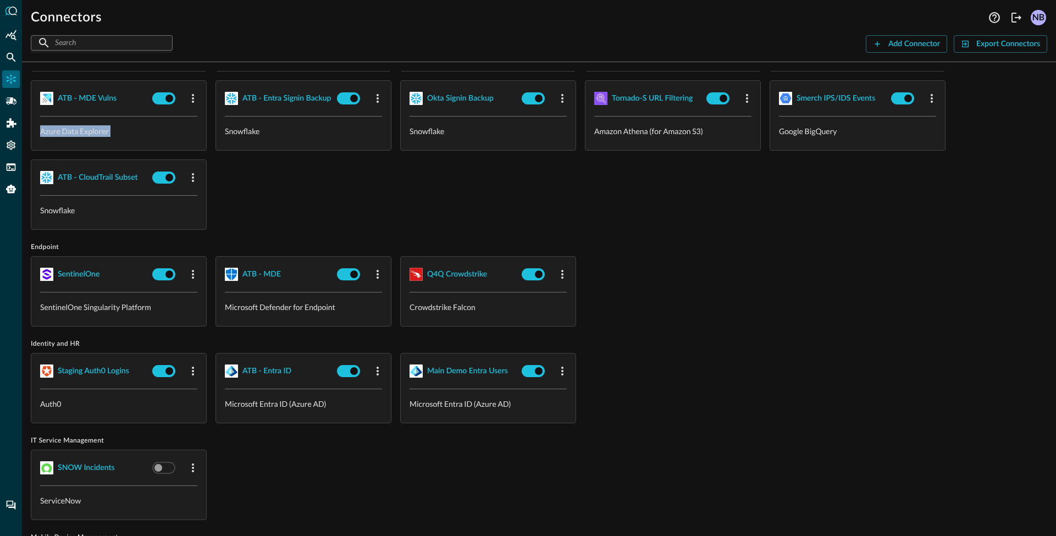
scroll to position [431, 0]
click at [107, 304] on p "SentinelOne Singularity Platform" at bounding box center [118, 307] width 157 height 12
click at [108, 304] on p "SentinelOne Singularity Platform" at bounding box center [118, 307] width 157 height 12
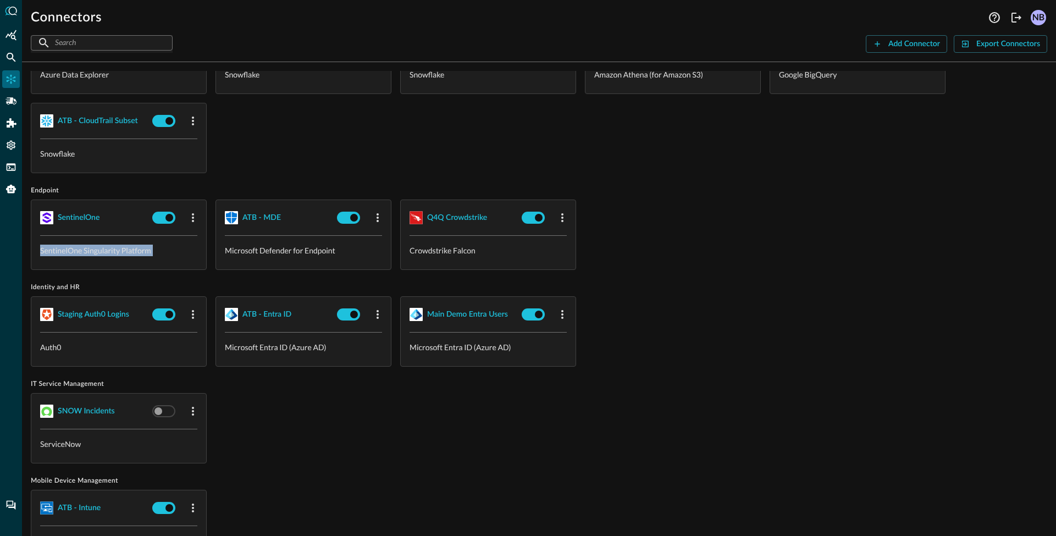
scroll to position [490, 0]
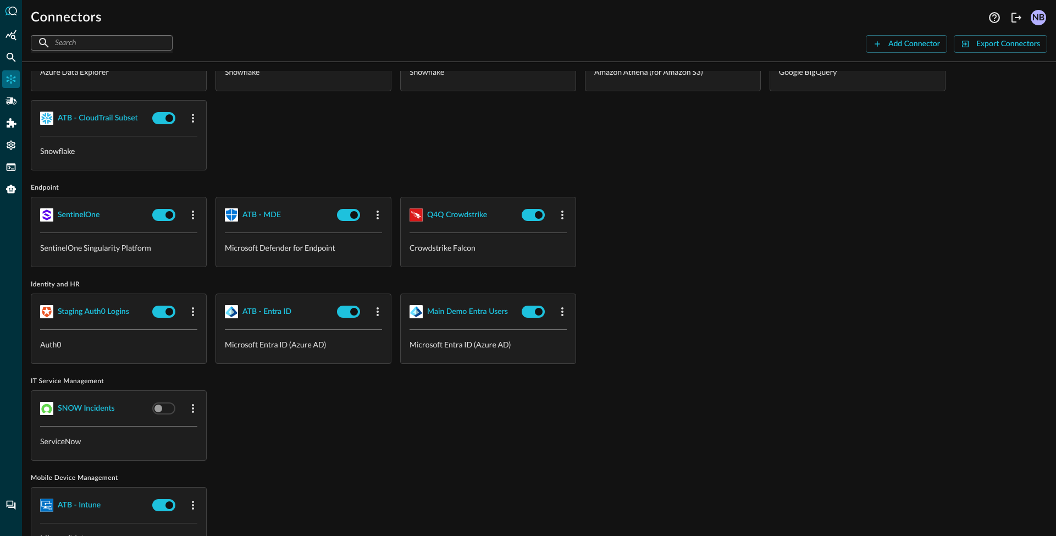
click at [284, 250] on p "Microsoft Defender for Endpoint" at bounding box center [303, 248] width 157 height 12
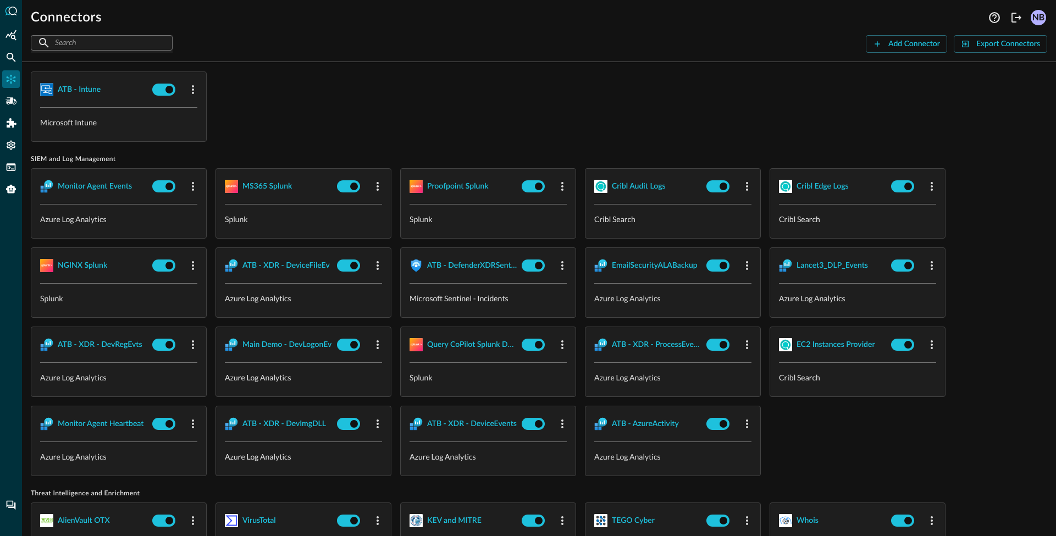
scroll to position [917, 0]
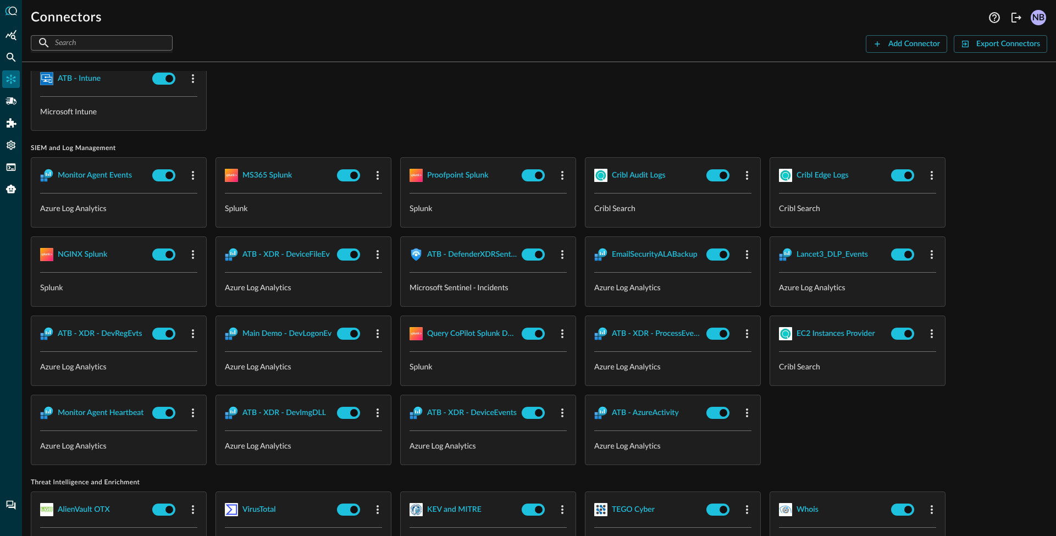
click at [88, 205] on p "Azure Log Analytics" at bounding box center [118, 208] width 157 height 12
click at [89, 205] on p "Azure Log Analytics" at bounding box center [118, 208] width 157 height 12
click at [234, 206] on p "Splunk" at bounding box center [303, 208] width 157 height 12
click at [233, 206] on p "Splunk" at bounding box center [303, 208] width 157 height 12
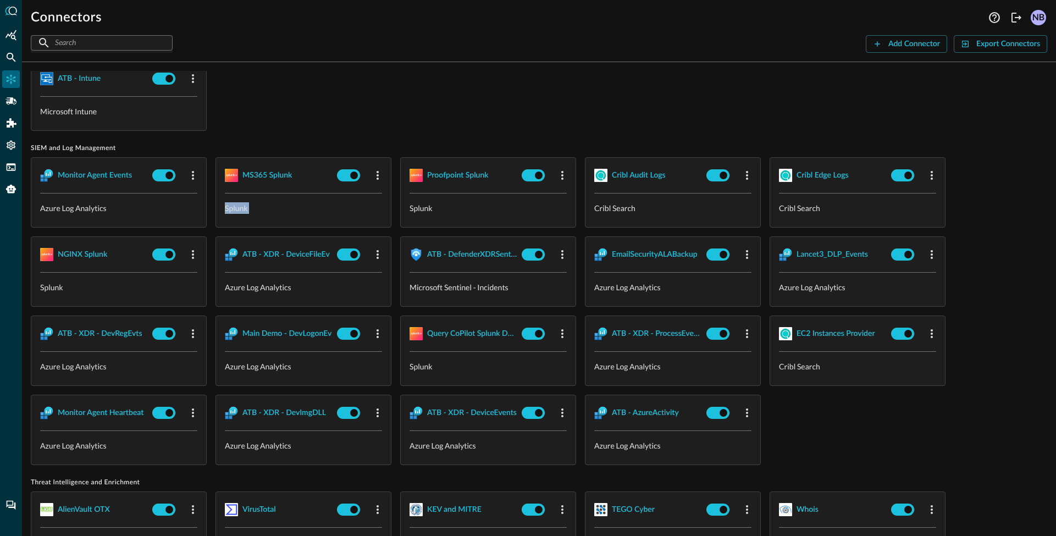
click at [233, 206] on p "Splunk" at bounding box center [303, 208] width 157 height 12
click at [624, 207] on p "Cribl Search" at bounding box center [672, 208] width 157 height 12
drag, startPoint x: 624, startPoint y: 207, endPoint x: 626, endPoint y: 218, distance: 10.6
click at [625, 207] on p "Cribl Search" at bounding box center [672, 208] width 157 height 12
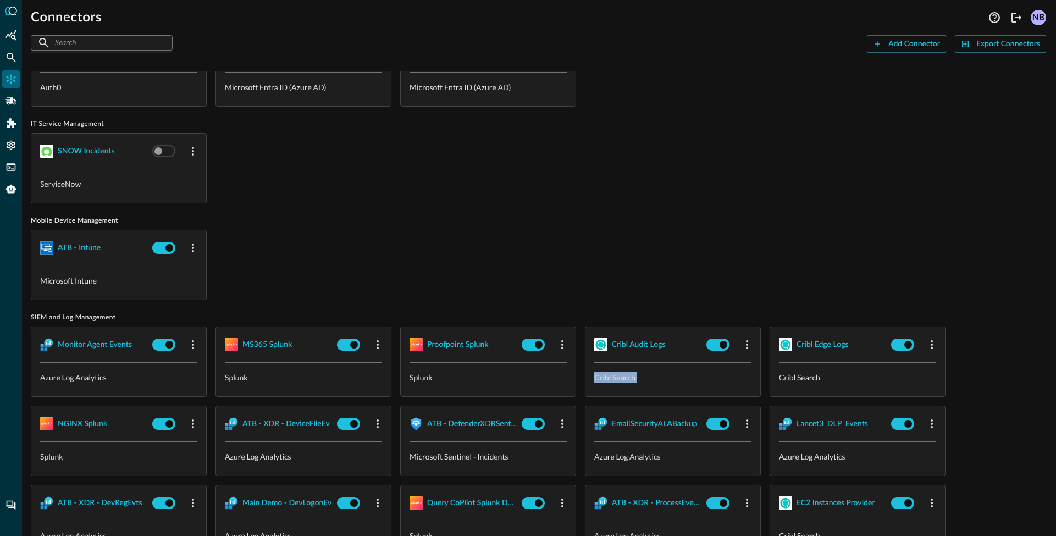
scroll to position [753, 0]
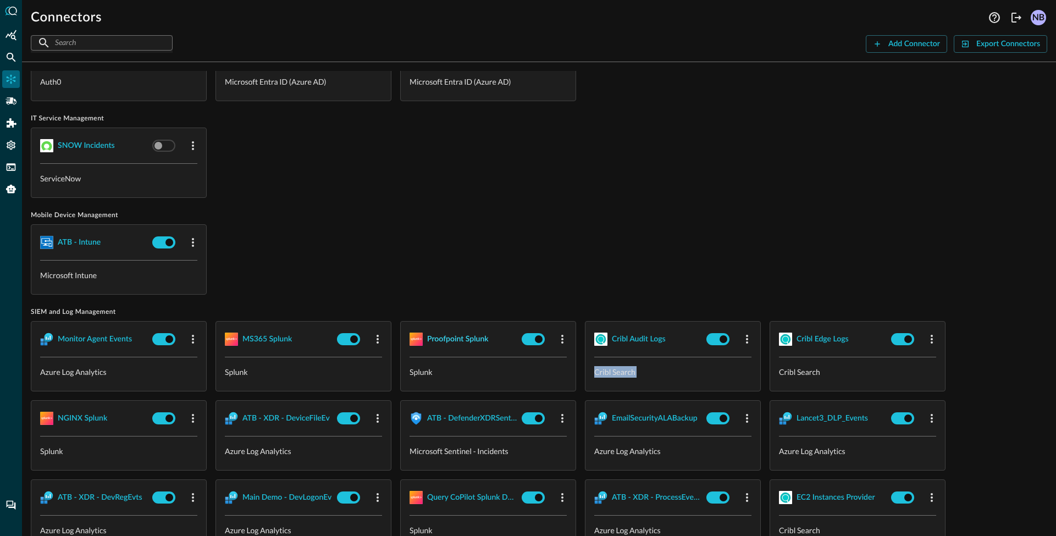
click at [451, 336] on div "Proofpoint Splunk" at bounding box center [458, 340] width 62 height 14
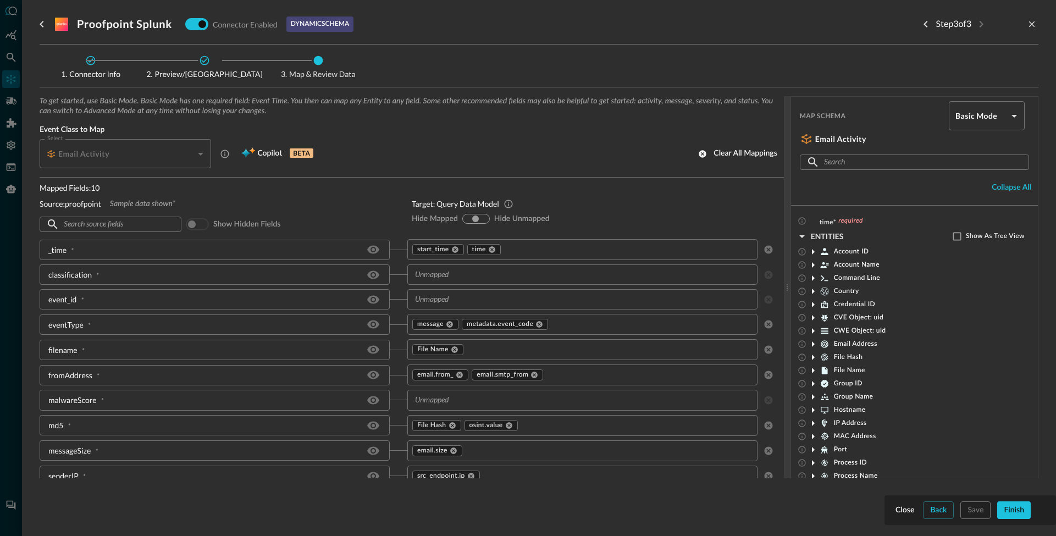
click at [8, 282] on div at bounding box center [528, 268] width 1056 height 536
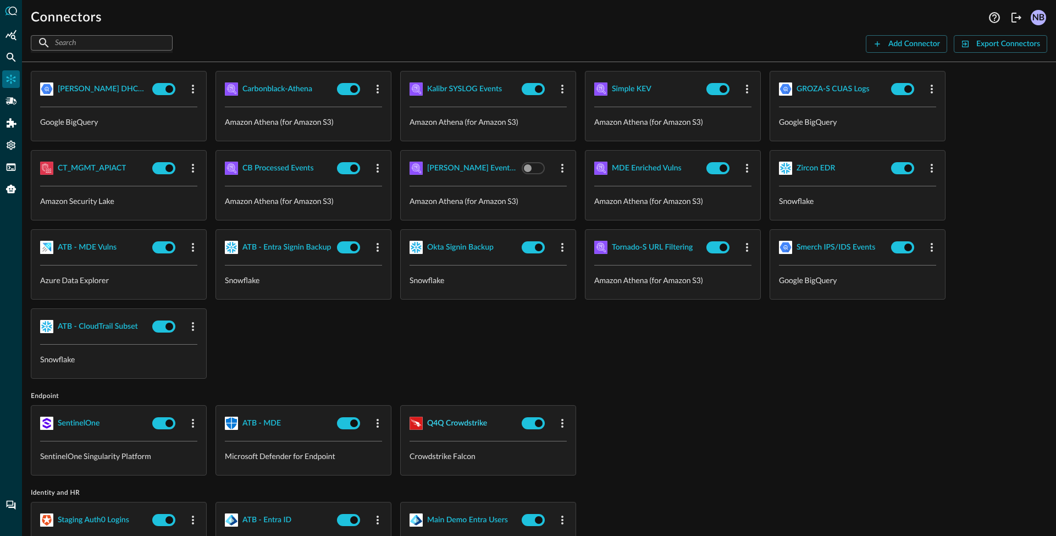
scroll to position [283, 0]
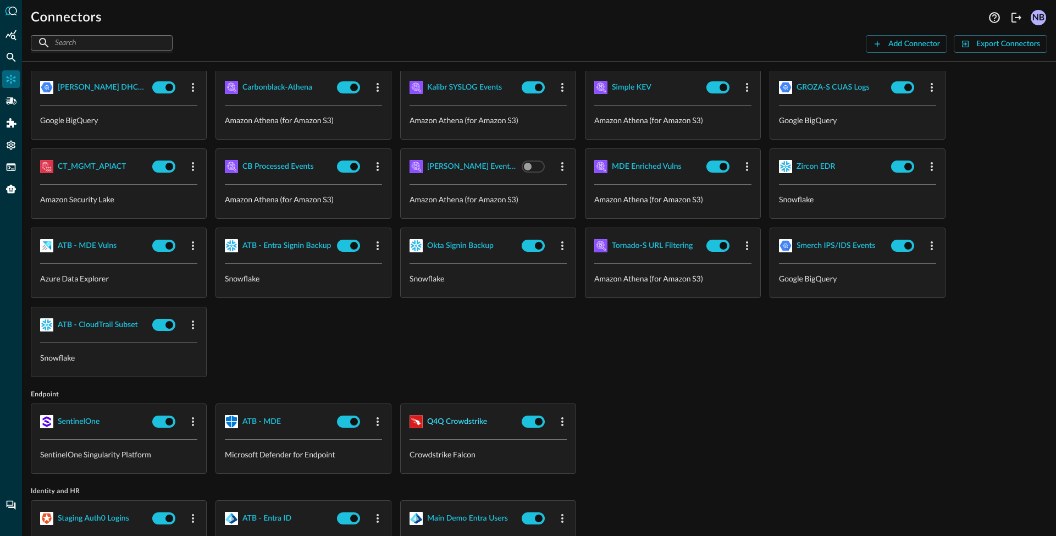
click at [459, 421] on div "Q4Q Crowdstrike" at bounding box center [457, 422] width 60 height 14
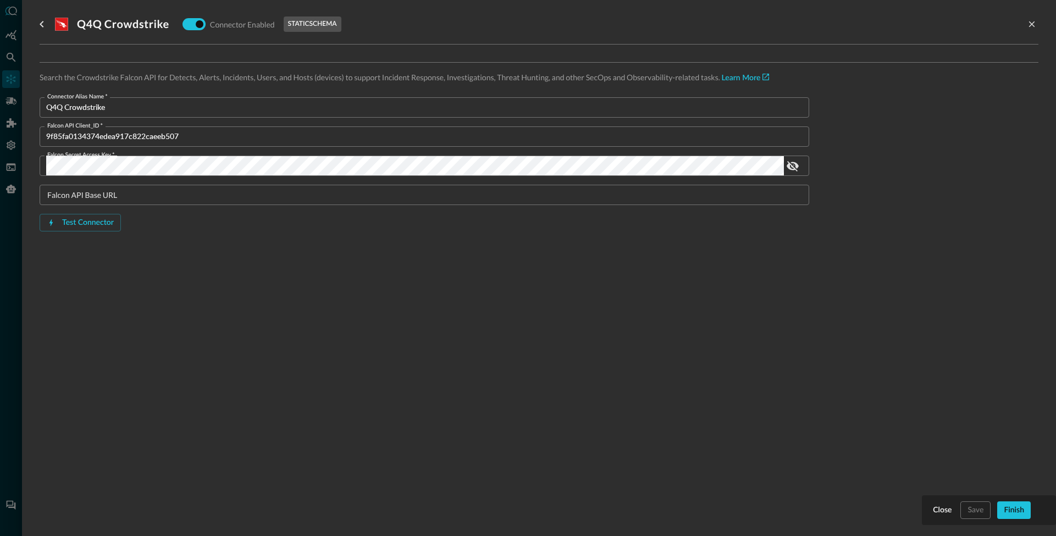
drag, startPoint x: 291, startPoint y: 22, endPoint x: 340, endPoint y: 24, distance: 49.0
click at [340, 24] on div "static schema" at bounding box center [313, 23] width 58 height 15
click at [5, 370] on div at bounding box center [528, 268] width 1056 height 536
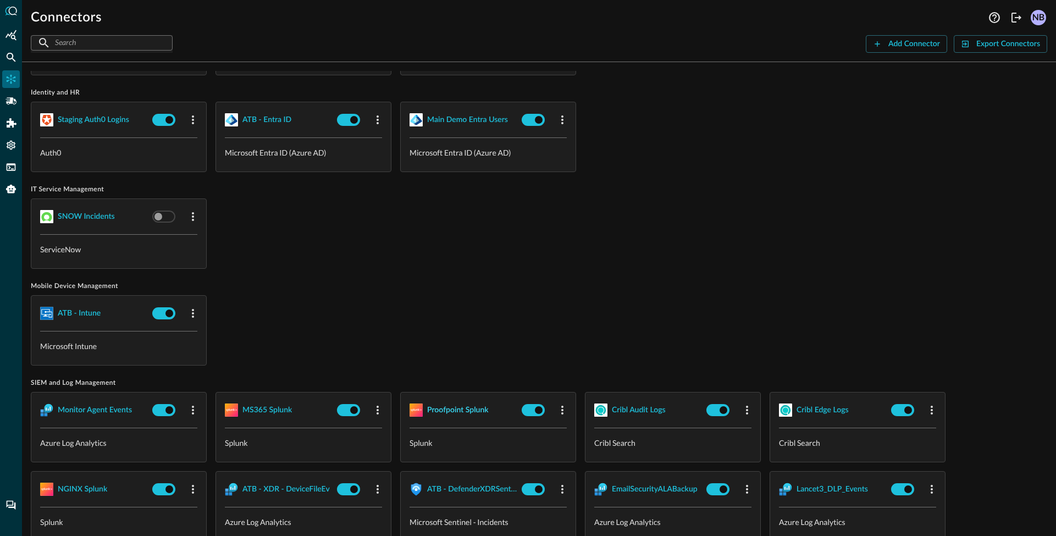
scroll to position [684, 0]
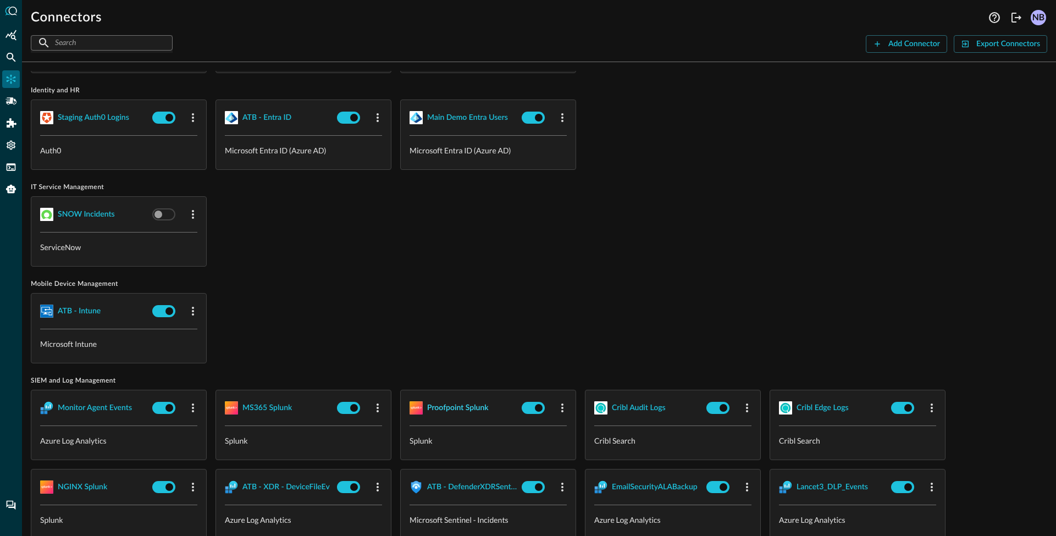
click at [450, 410] on div "Proofpoint Splunk" at bounding box center [458, 408] width 62 height 14
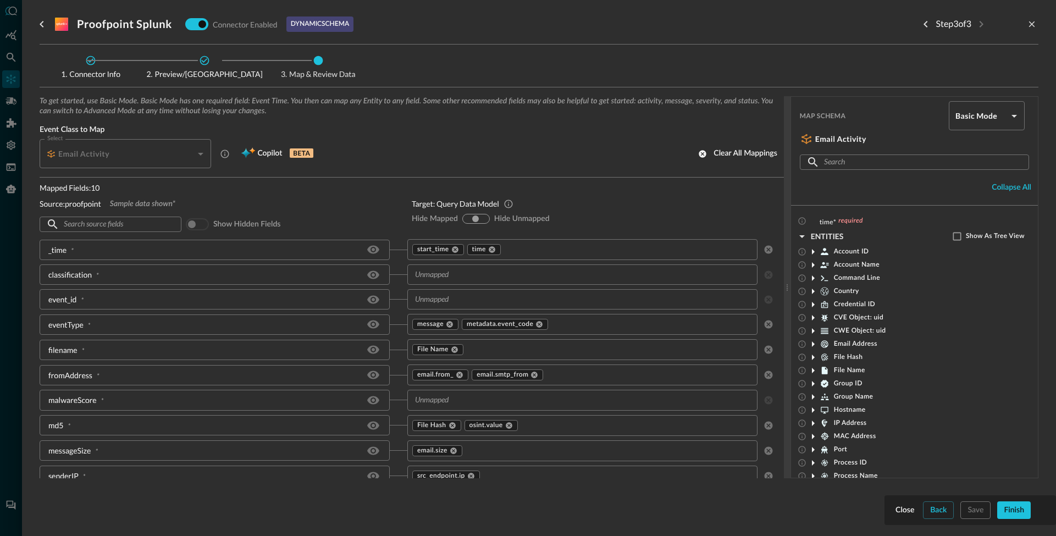
click at [331, 26] on p "dynamic schema" at bounding box center [320, 24] width 58 height 10
click at [82, 186] on p "Mapped Fields: 10" at bounding box center [217, 188] width 355 height 12
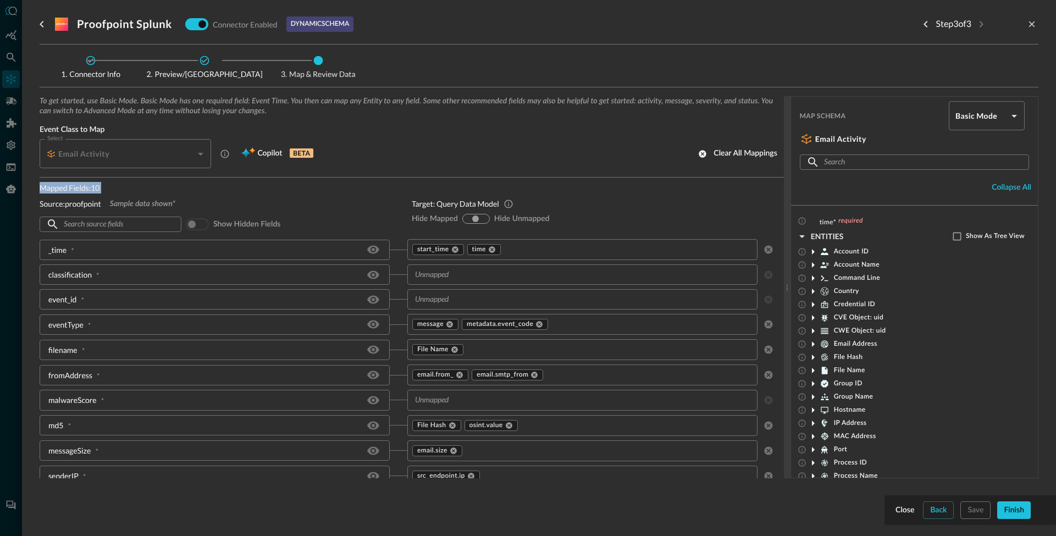
drag, startPoint x: 82, startPoint y: 186, endPoint x: 84, endPoint y: 194, distance: 7.8
click at [82, 186] on p "Mapped Fields: 10" at bounding box center [217, 188] width 355 height 12
drag, startPoint x: 8, startPoint y: 292, endPoint x: 17, endPoint y: 298, distance: 11.1
click at [8, 292] on div at bounding box center [528, 268] width 1056 height 536
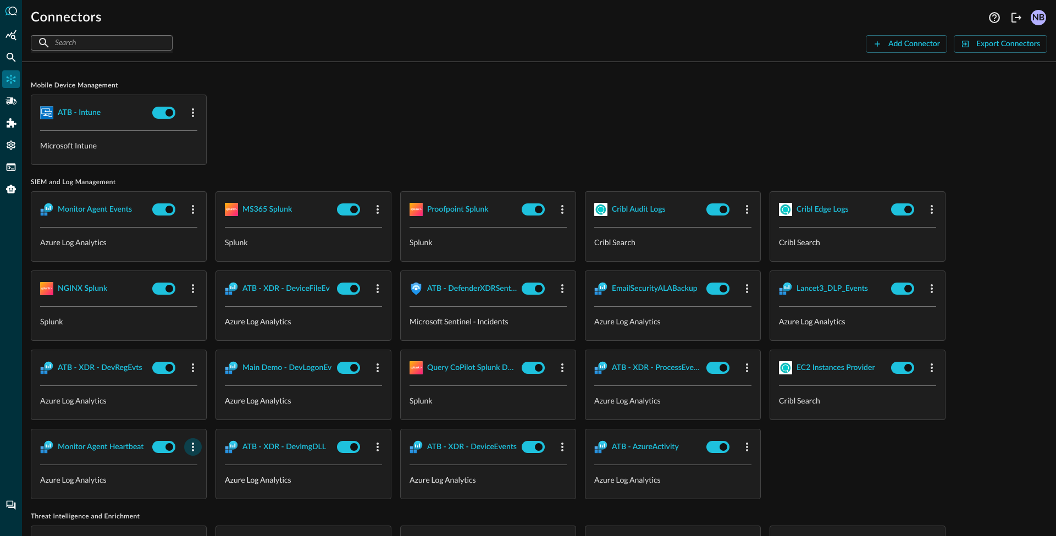
scroll to position [891, 0]
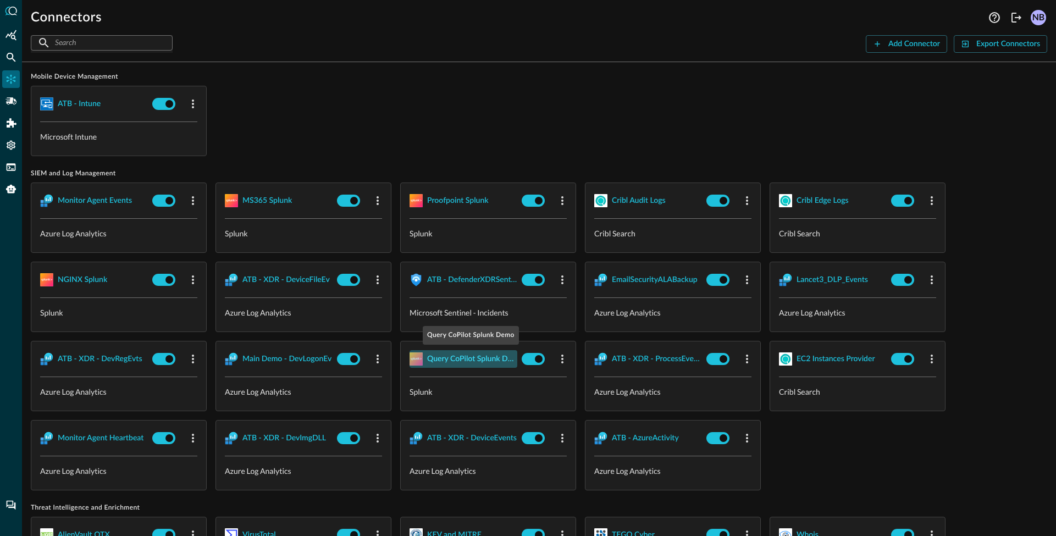
click at [469, 359] on div "Query CoPilot Splunk Demo" at bounding box center [472, 360] width 90 height 14
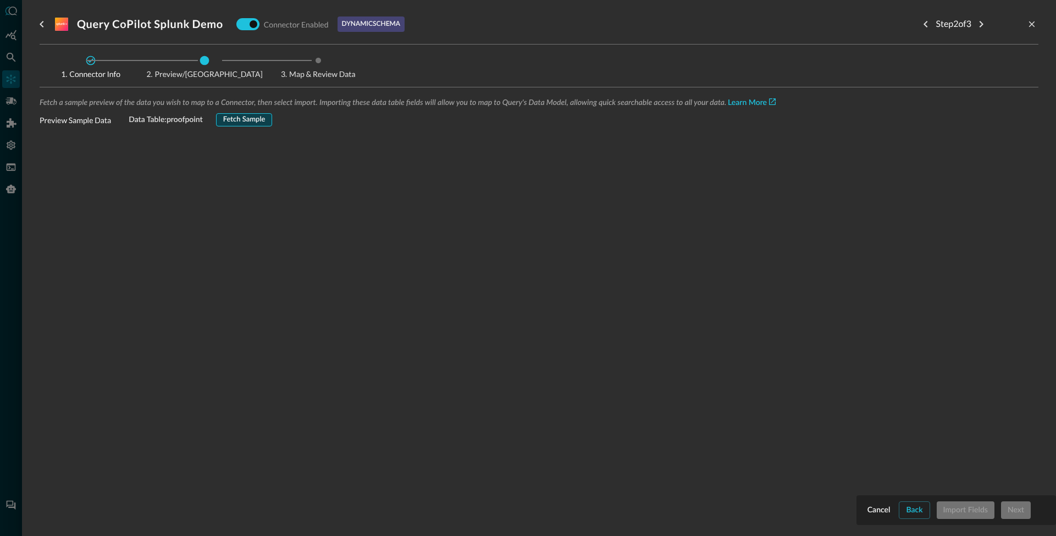
click at [249, 121] on button "Fetch Sample" at bounding box center [244, 119] width 57 height 13
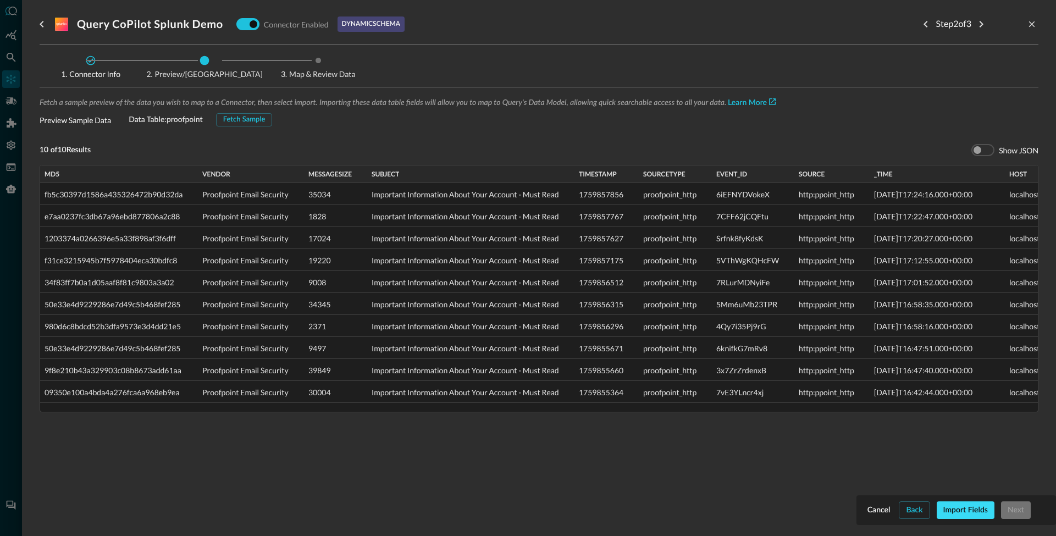
click at [968, 511] on button "Import Fields" at bounding box center [966, 511] width 58 height 18
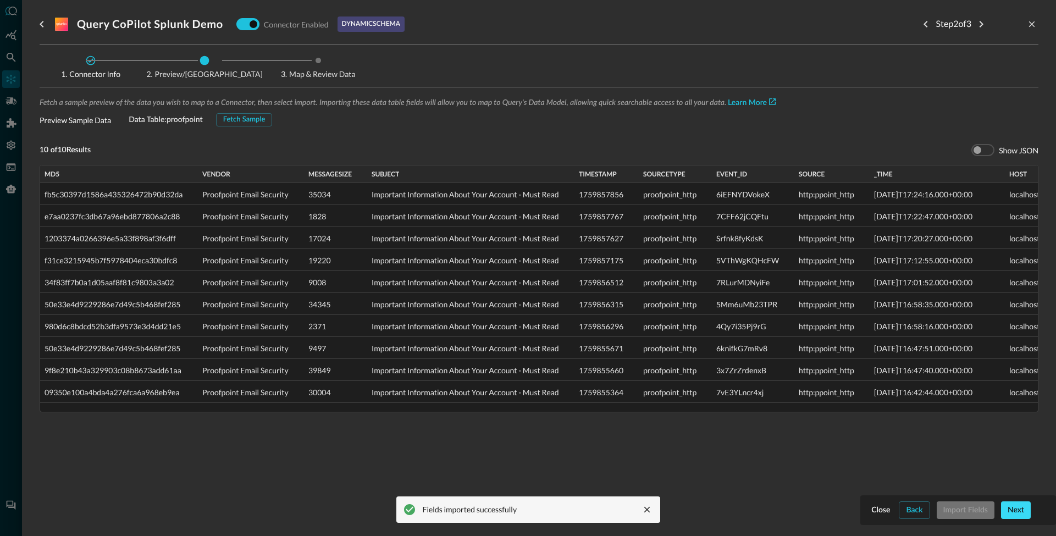
click at [1014, 506] on button "Next" at bounding box center [1016, 511] width 30 height 18
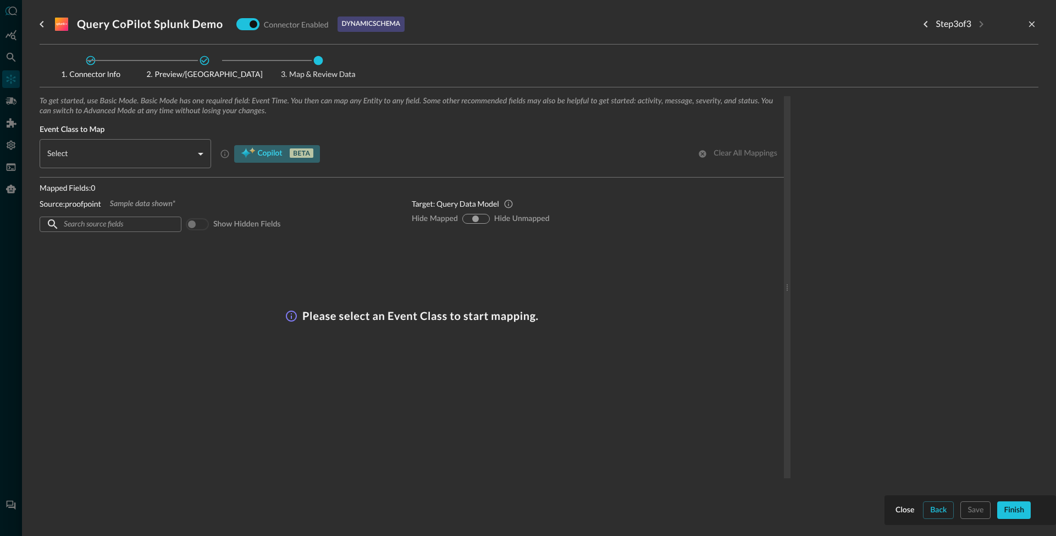
click at [275, 153] on span "Copilot" at bounding box center [269, 154] width 25 height 14
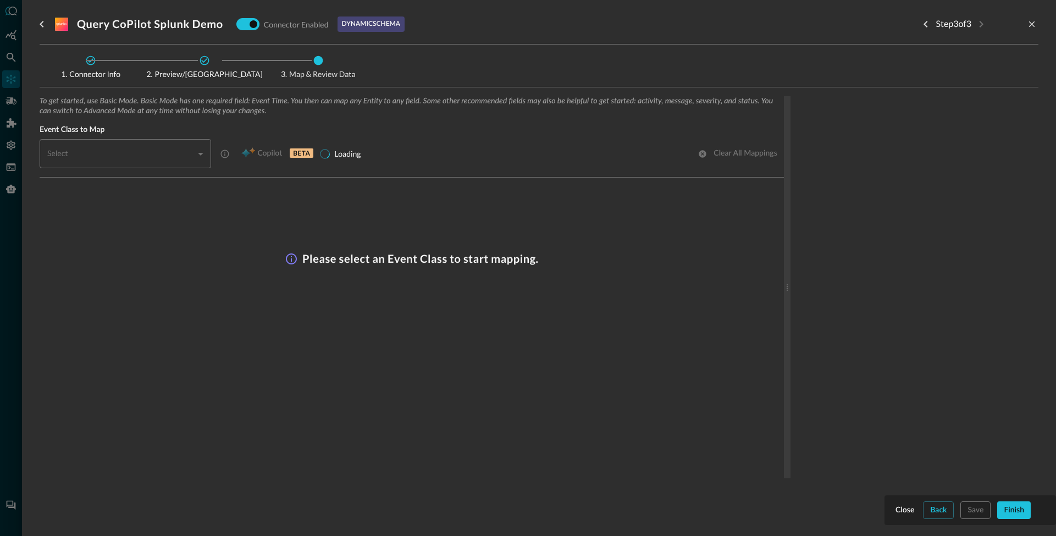
type input "CLASS_EMAIL_FILE_ACTIVITY"
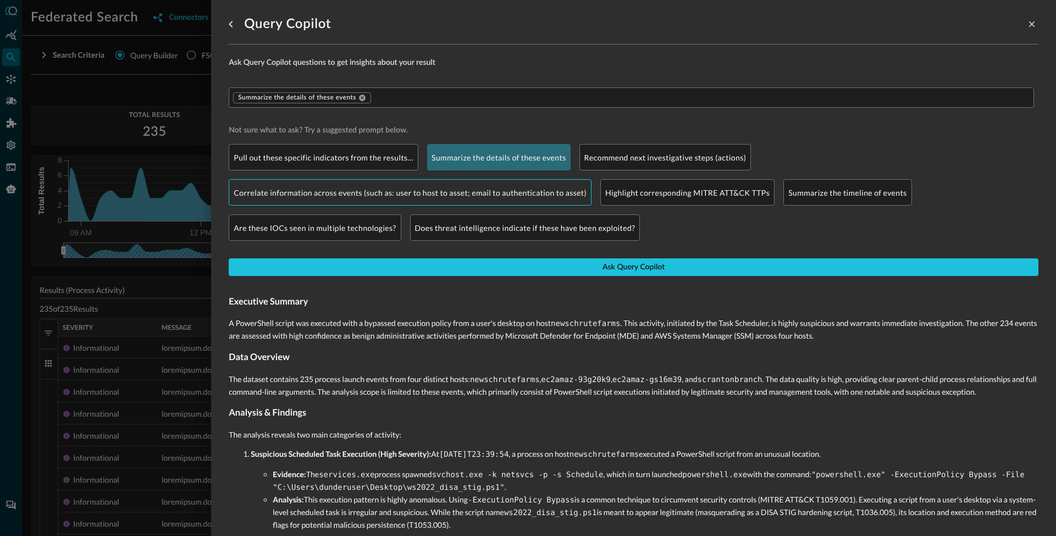
scroll to position [121, 0]
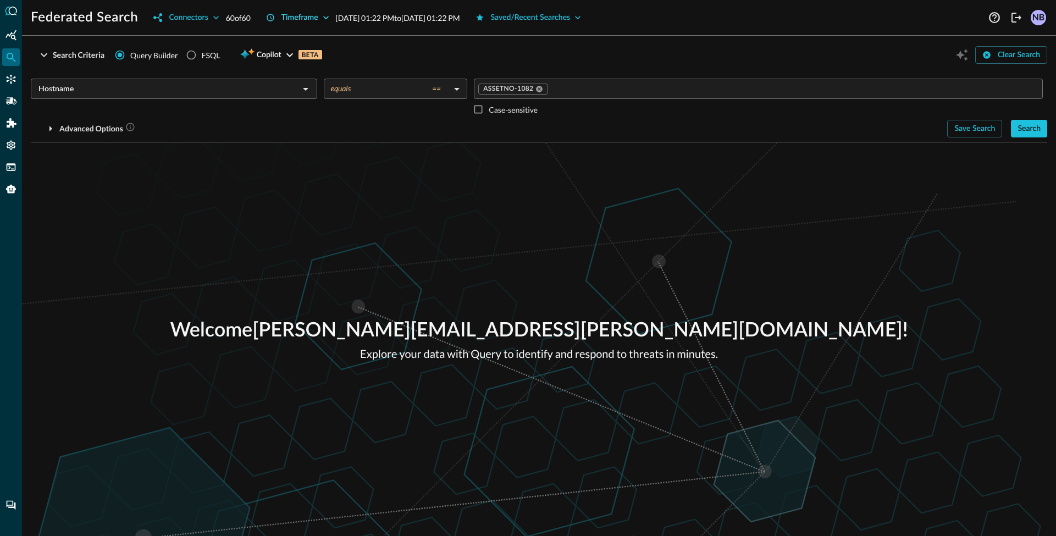
click at [305, 19] on button "Timeframe" at bounding box center [298, 18] width 76 height 18
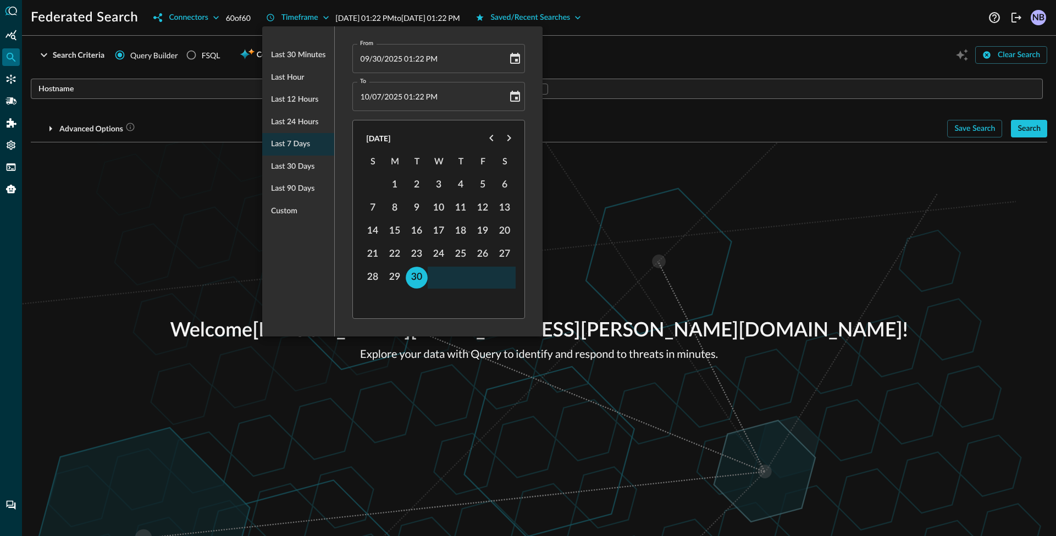
drag, startPoint x: 601, startPoint y: 54, endPoint x: 547, endPoint y: 75, distance: 58.1
click at [601, 54] on div at bounding box center [528, 268] width 1056 height 536
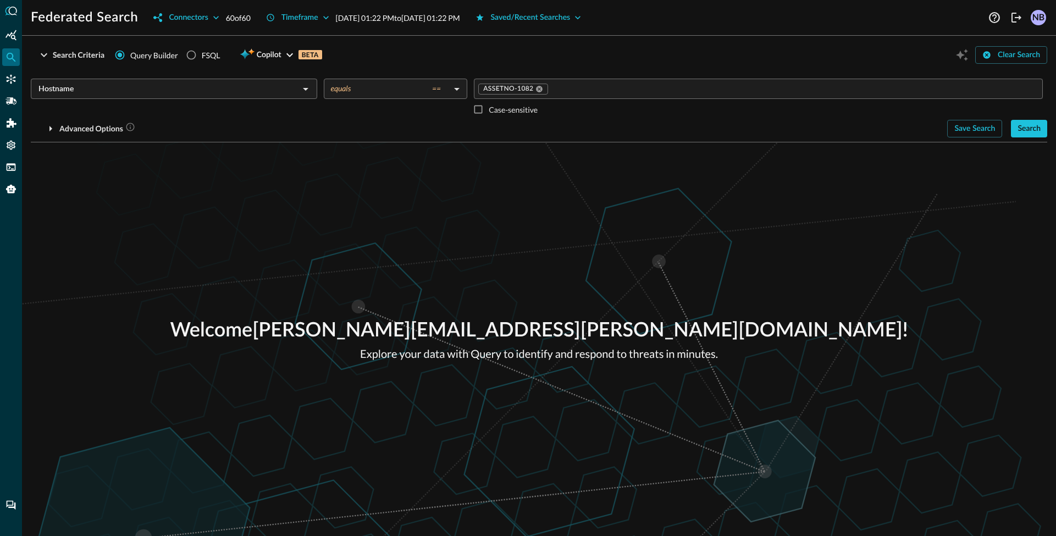
drag, startPoint x: 1040, startPoint y: 125, endPoint x: 160, endPoint y: 119, distance: 879.9
click at [1040, 125] on button "Search" at bounding box center [1029, 129] width 36 height 18
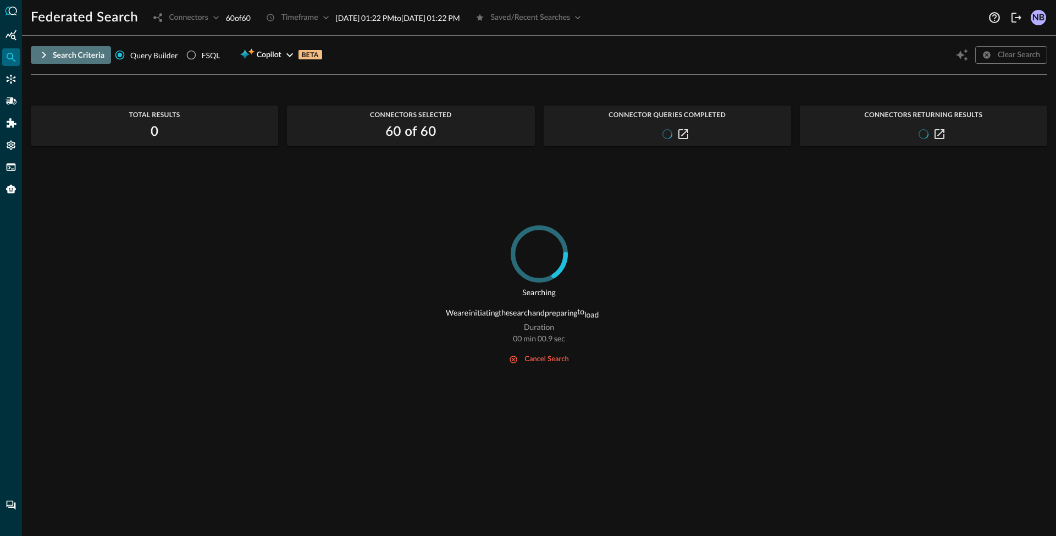
click at [40, 57] on icon "button" at bounding box center [43, 54] width 13 height 13
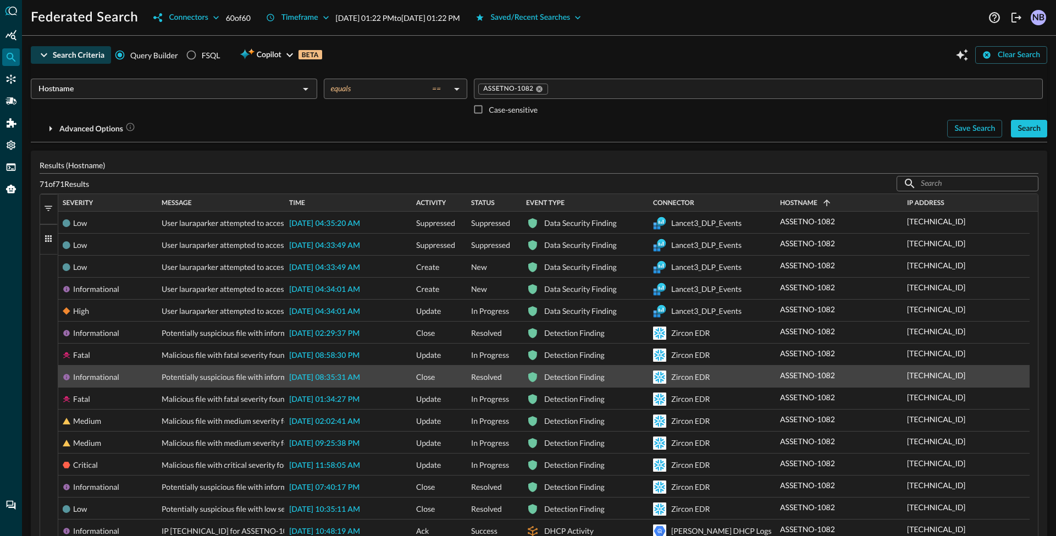
scroll to position [195, 0]
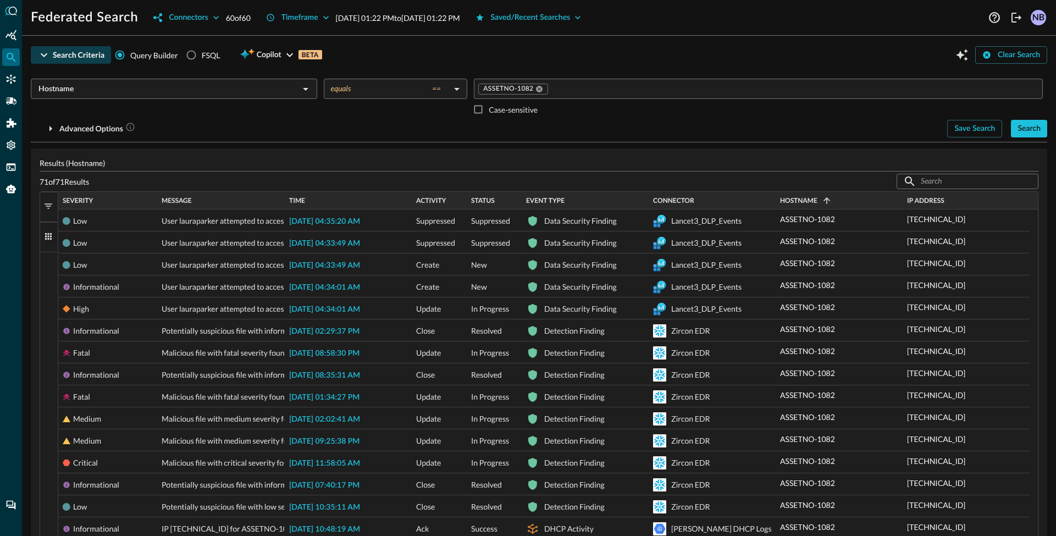
click at [47, 208] on span "button" at bounding box center [48, 206] width 10 height 10
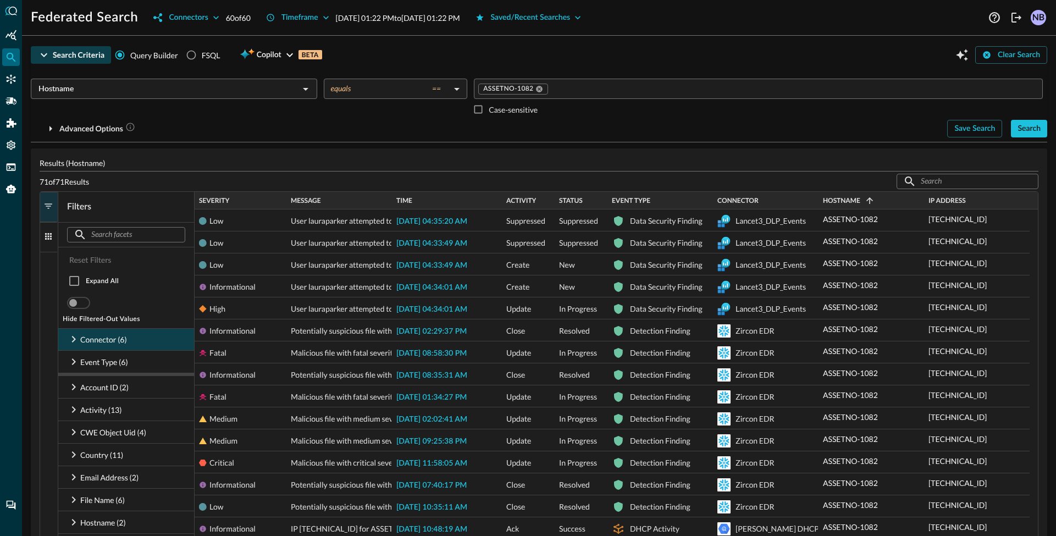
click at [74, 339] on icon at bounding box center [73, 339] width 13 height 13
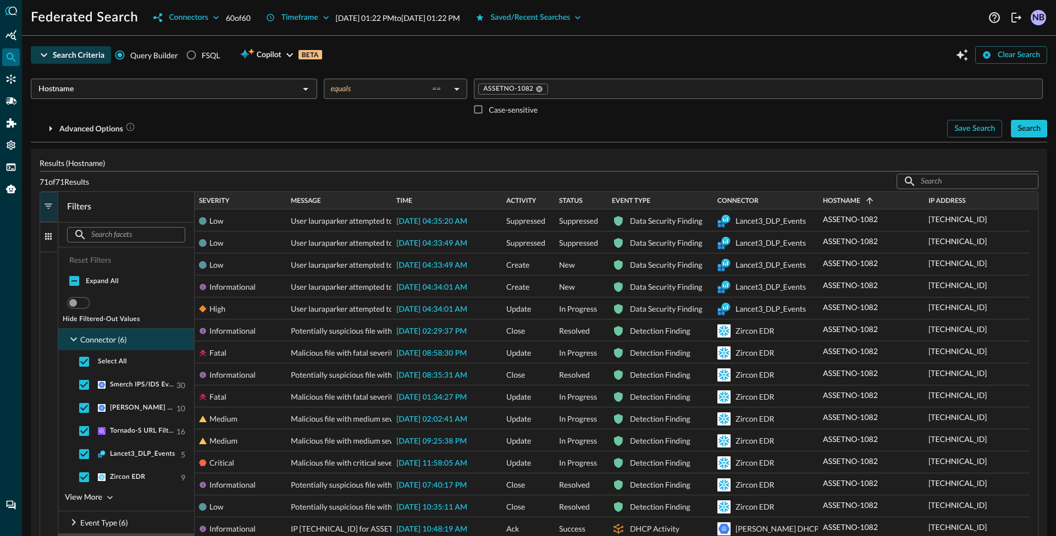
click at [52, 206] on span "button" at bounding box center [48, 206] width 10 height 10
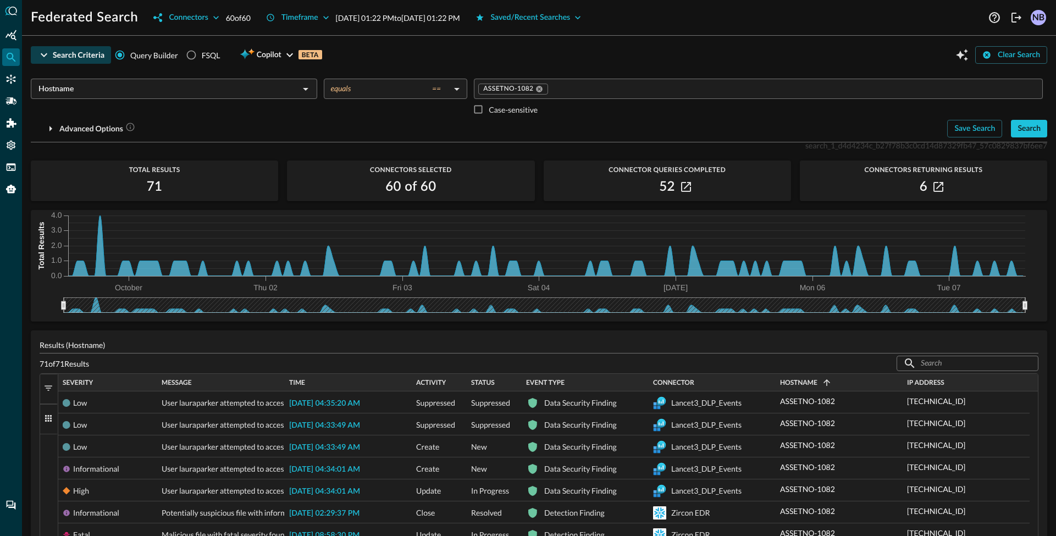
scroll to position [0, 0]
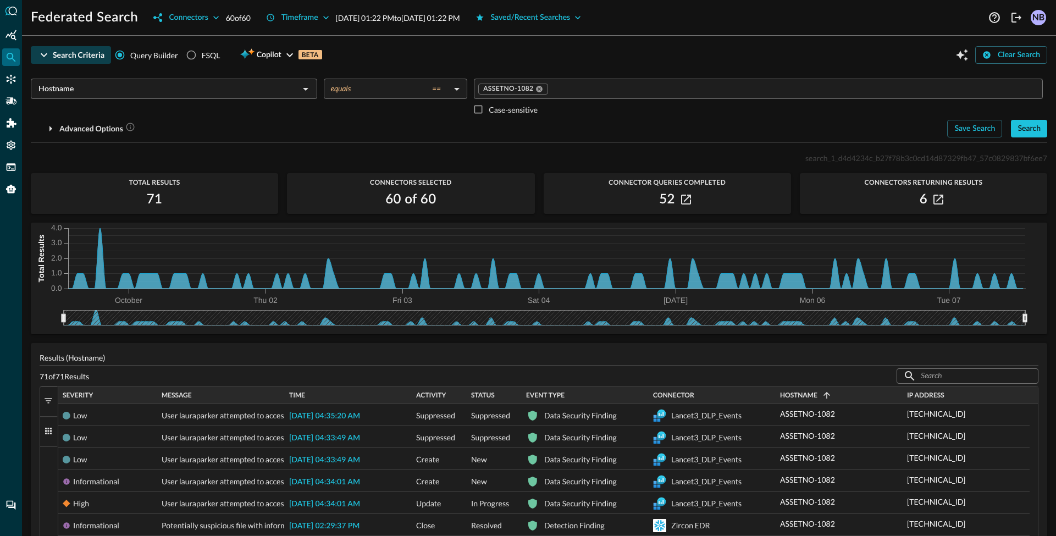
click at [74, 90] on input "Hostname" at bounding box center [165, 89] width 262 height 14
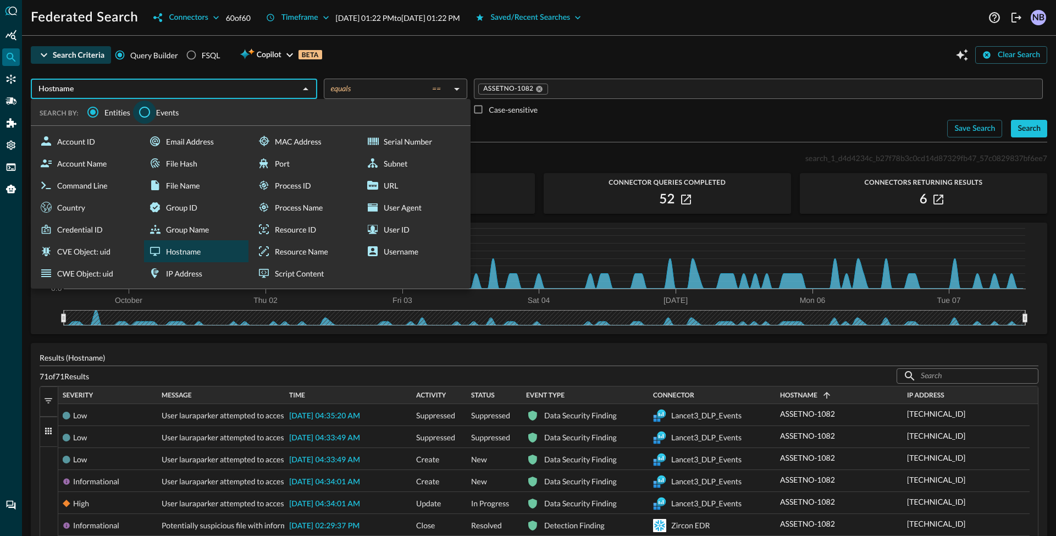
click at [154, 112] on input "Events" at bounding box center [144, 112] width 23 height 23
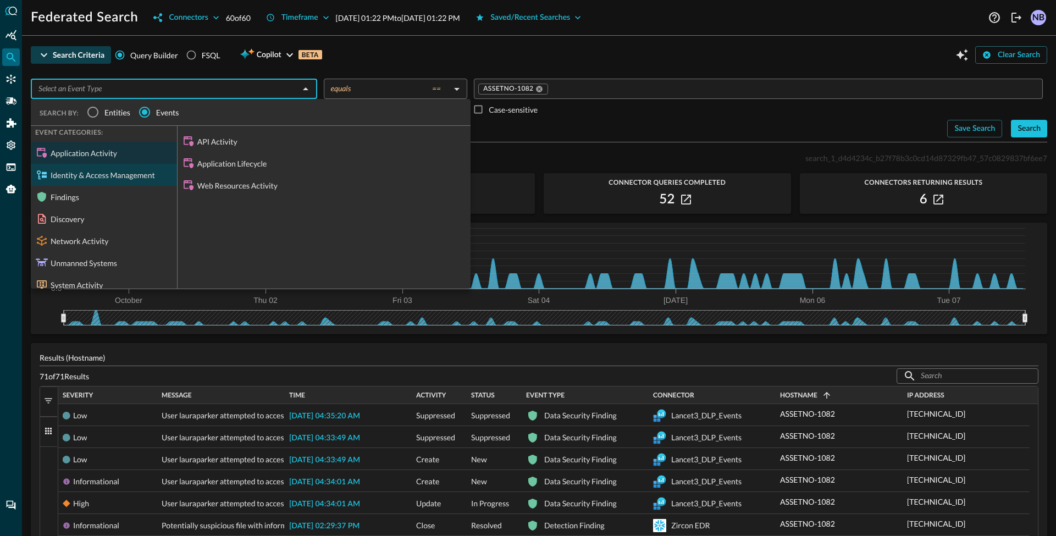
click at [118, 178] on div "Identity & Access Management" at bounding box center [104, 175] width 146 height 22
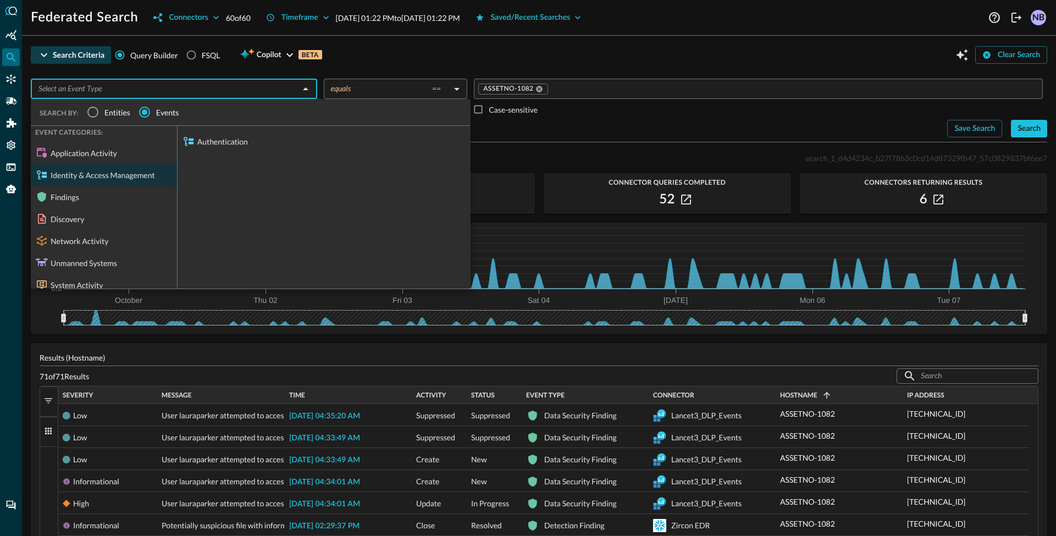
drag, startPoint x: 373, startPoint y: 60, endPoint x: 387, endPoint y: 58, distance: 13.9
click at [381, 60] on div "Search Criteria Query Builder FSQL Copilot BETA Clear Search" at bounding box center [539, 55] width 1017 height 21
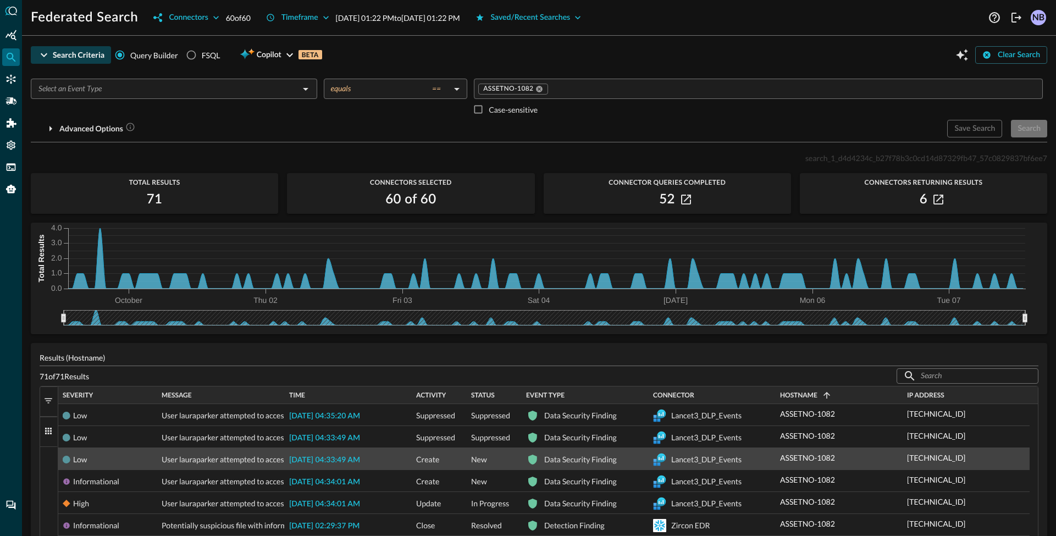
click at [338, 458] on span "2025-10-03 04:33:49 AM" at bounding box center [324, 460] width 71 height 8
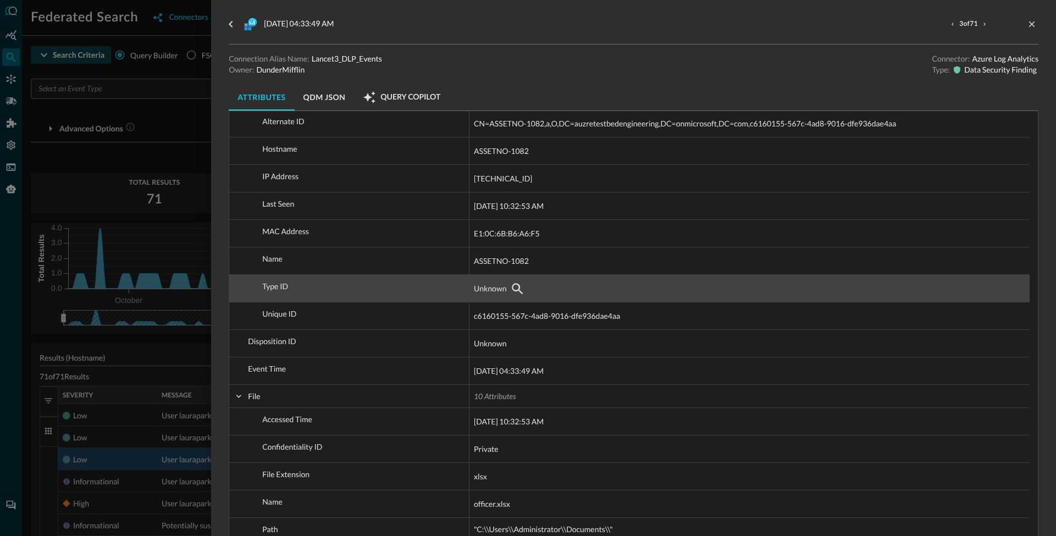
scroll to position [273, 0]
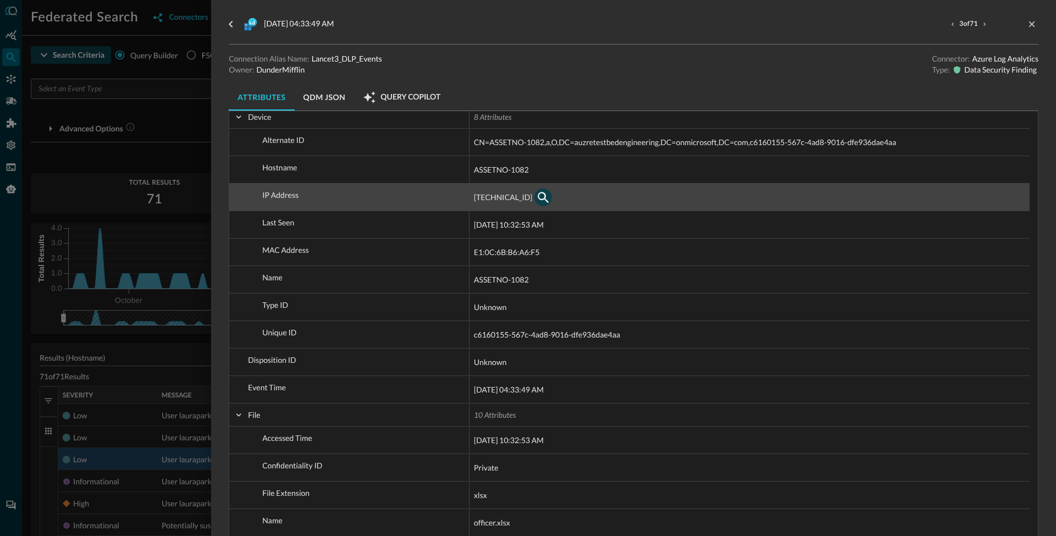
click at [535, 205] on button "button" at bounding box center [544, 198] width 18 height 18
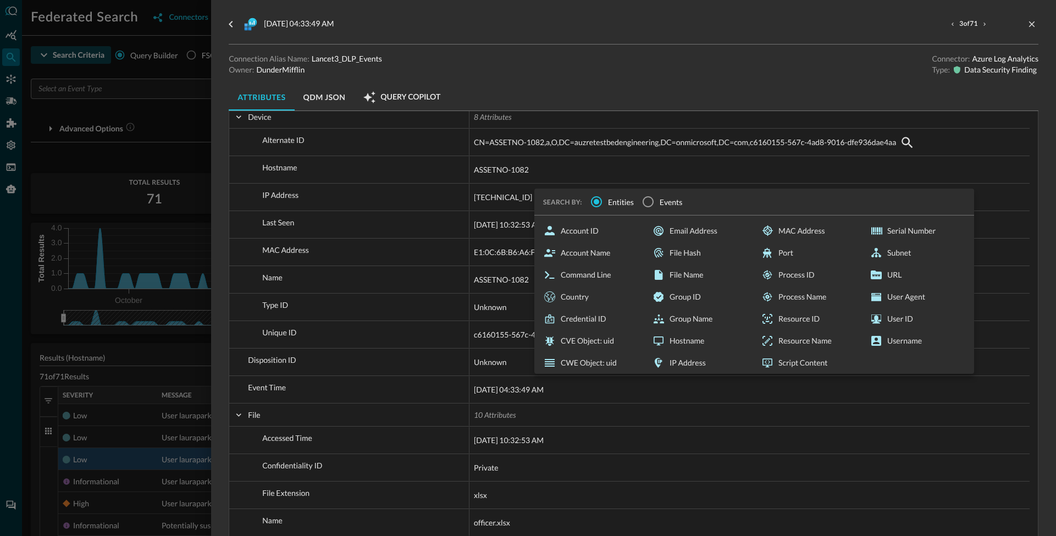
click at [509, 82] on div "Connection Alias Name: Lancet3_DLP_Events Owner: DunderMifflin Connector: Azure…" at bounding box center [634, 82] width 810 height 58
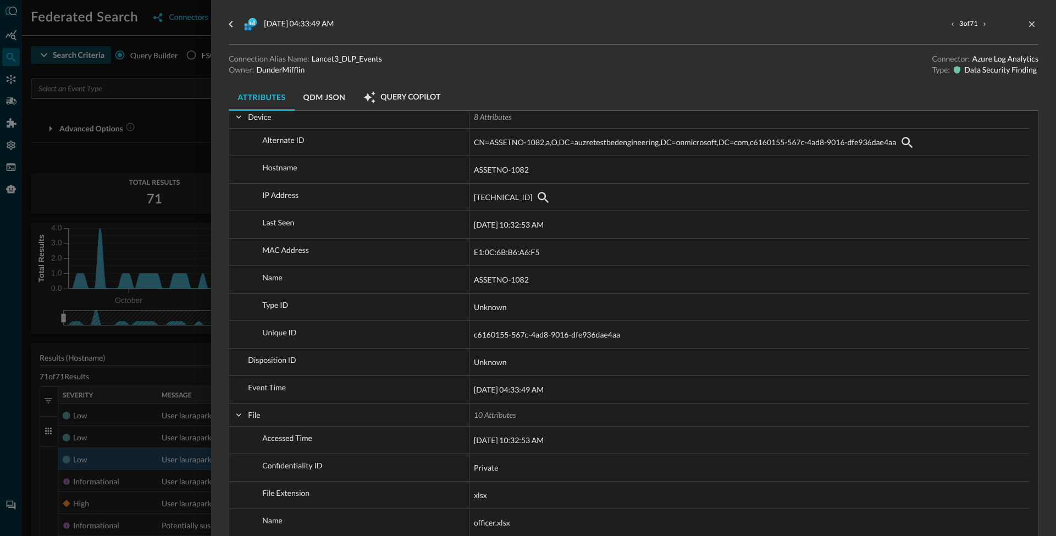
click at [315, 102] on button "QDM JSON" at bounding box center [325, 97] width 60 height 26
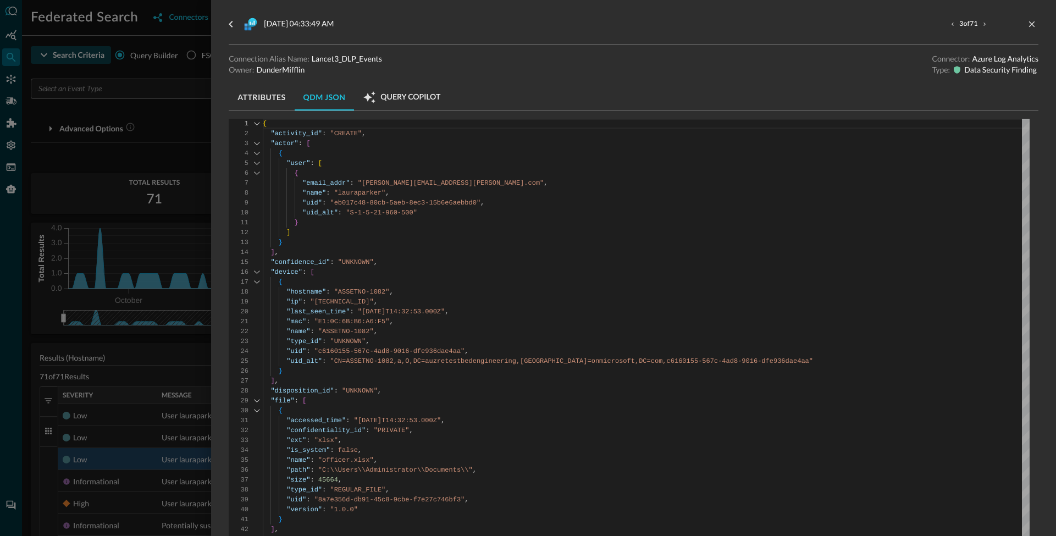
scroll to position [0, 0]
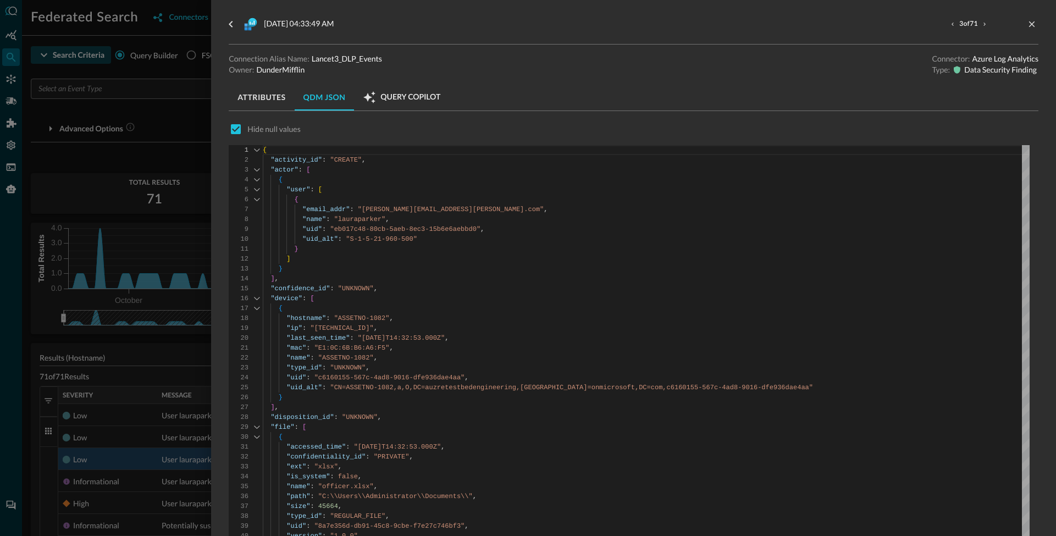
click at [395, 100] on span "Query Copilot" at bounding box center [411, 97] width 60 height 10
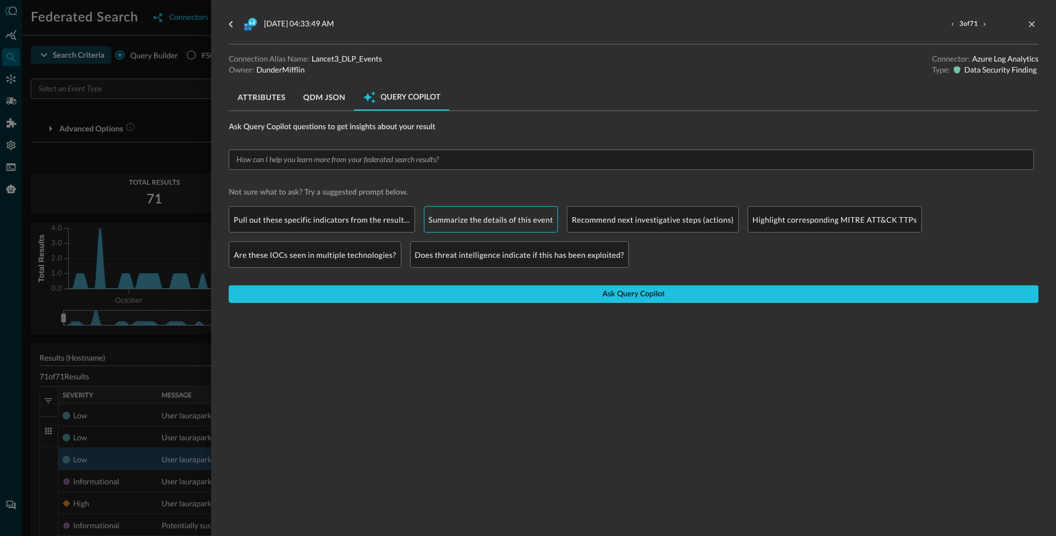
click at [495, 214] on p "Summarize the details of this event" at bounding box center [491, 220] width 125 height 12
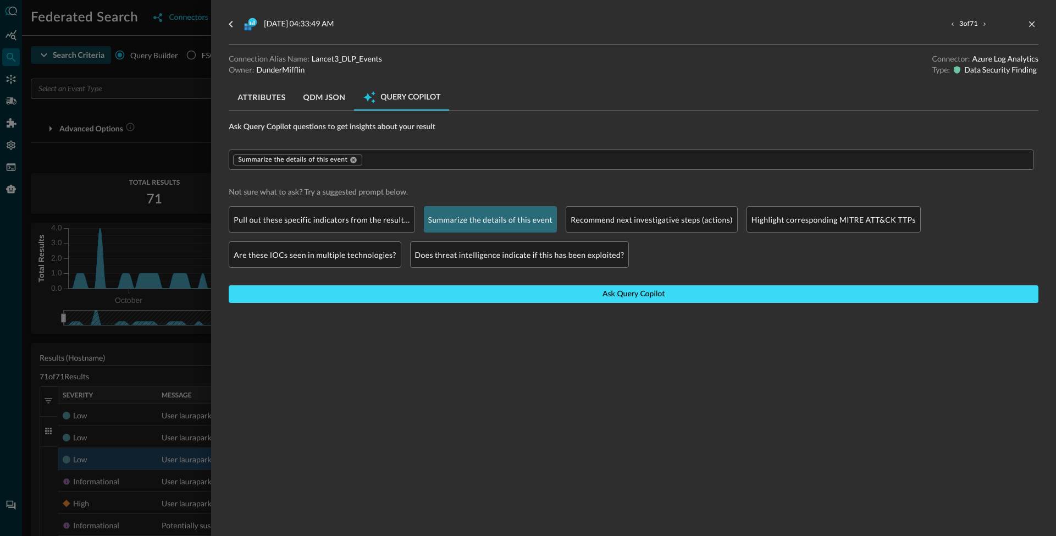
click at [478, 295] on button "Ask Query Copilot" at bounding box center [634, 294] width 810 height 18
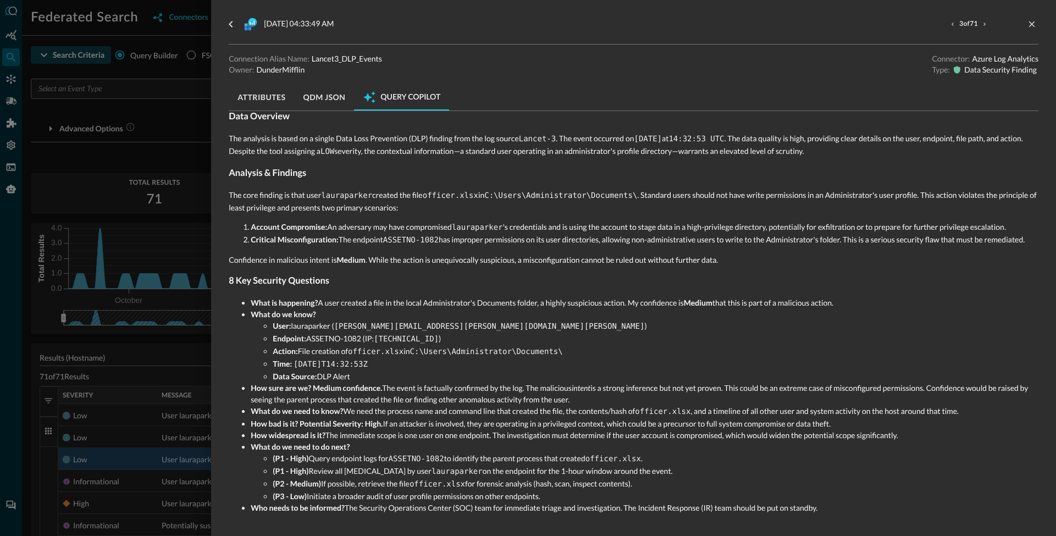
scroll to position [268, 0]
click at [173, 349] on div at bounding box center [528, 268] width 1056 height 536
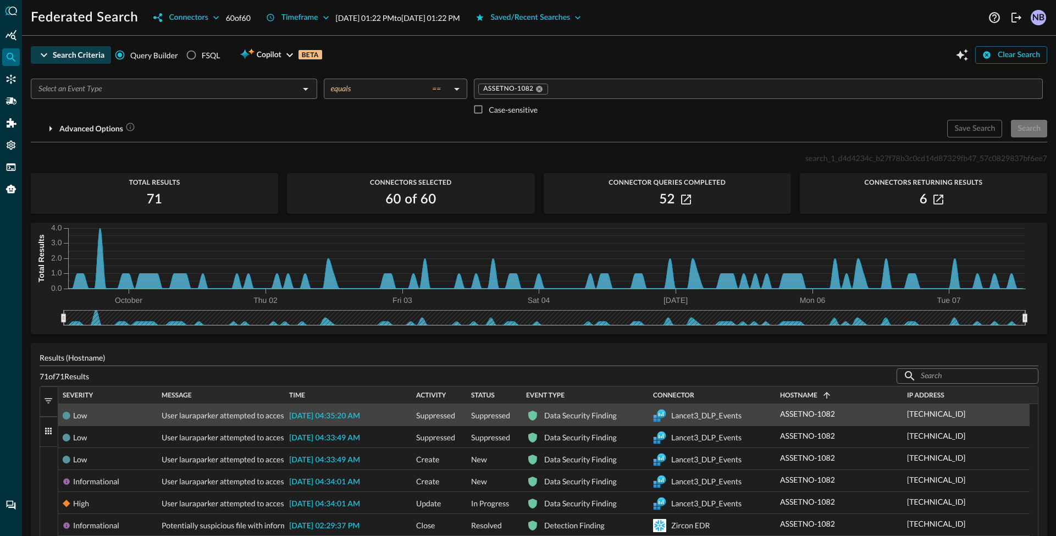
click at [360, 417] on span "2025-10-01 04:35:20 AM" at bounding box center [324, 416] width 71 height 8
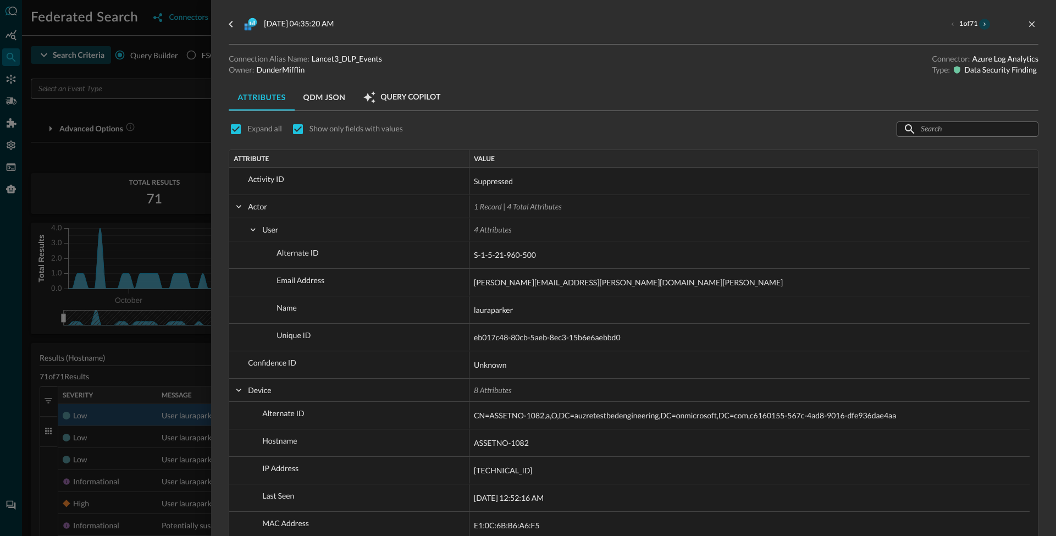
click at [982, 23] on icon "next result" at bounding box center [985, 24] width 7 height 7
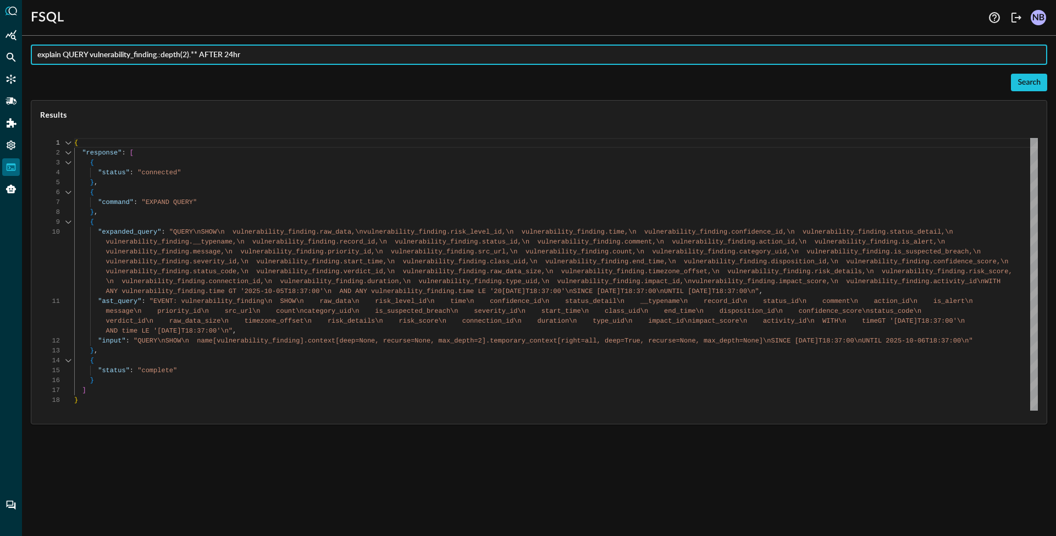
scroll to position [89, 0]
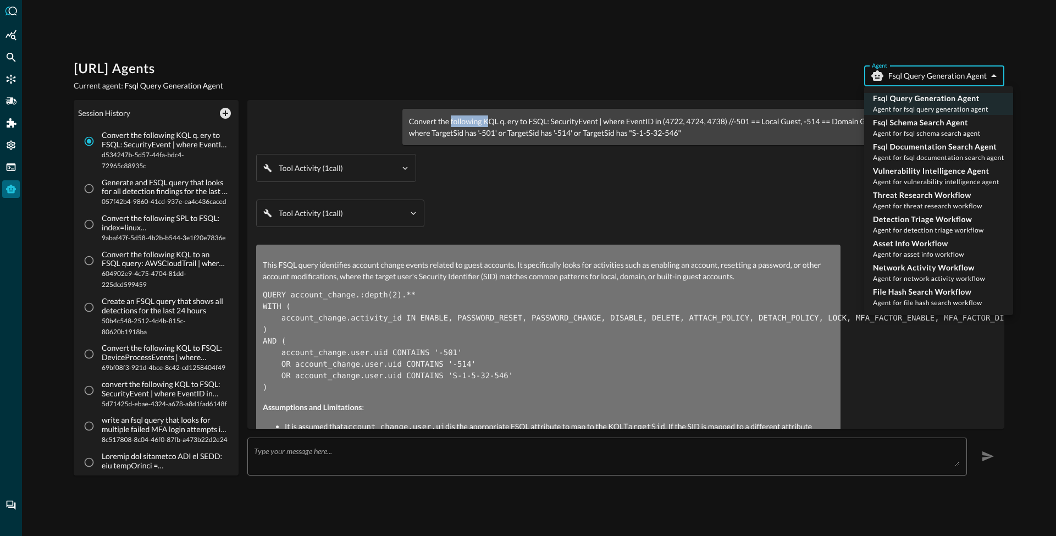
click at [913, 79] on body "[URL] Agents Current agent: Fsql Query Generation Agent Agent Fsql Query Genera…" at bounding box center [528, 268] width 1056 height 536
click at [738, 66] on div at bounding box center [528, 268] width 1056 height 536
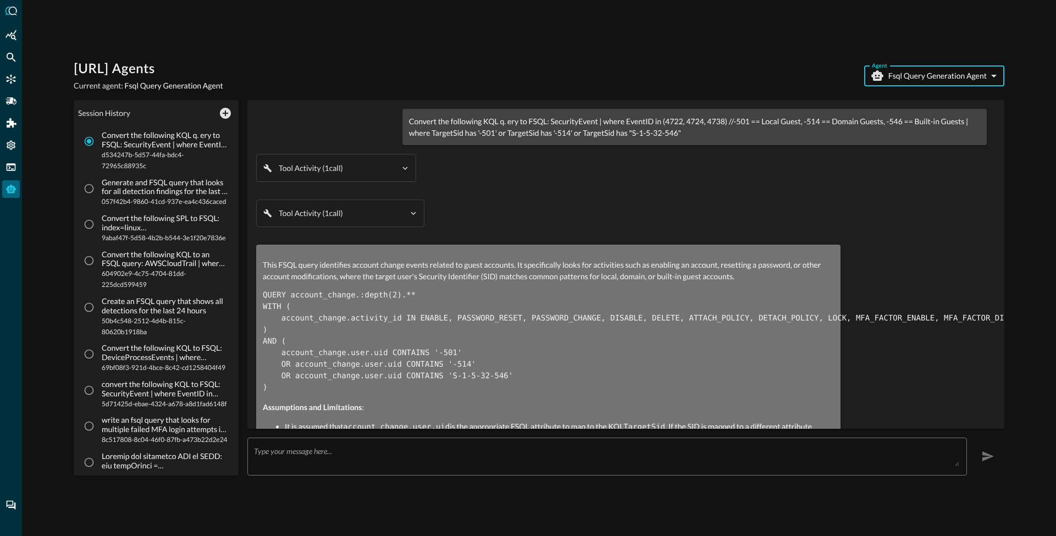
click at [489, 119] on p "Convert the following KQL q. ery to FSQL: SecurityEvent | where EventID in (472…" at bounding box center [694, 126] width 571 height 23
drag, startPoint x: 524, startPoint y: 124, endPoint x: 547, endPoint y: 123, distance: 23.2
click at [547, 123] on p "Convert the following KQL q. ery to FSQL: SecurityEvent | where EventID in (472…" at bounding box center [694, 126] width 571 height 23
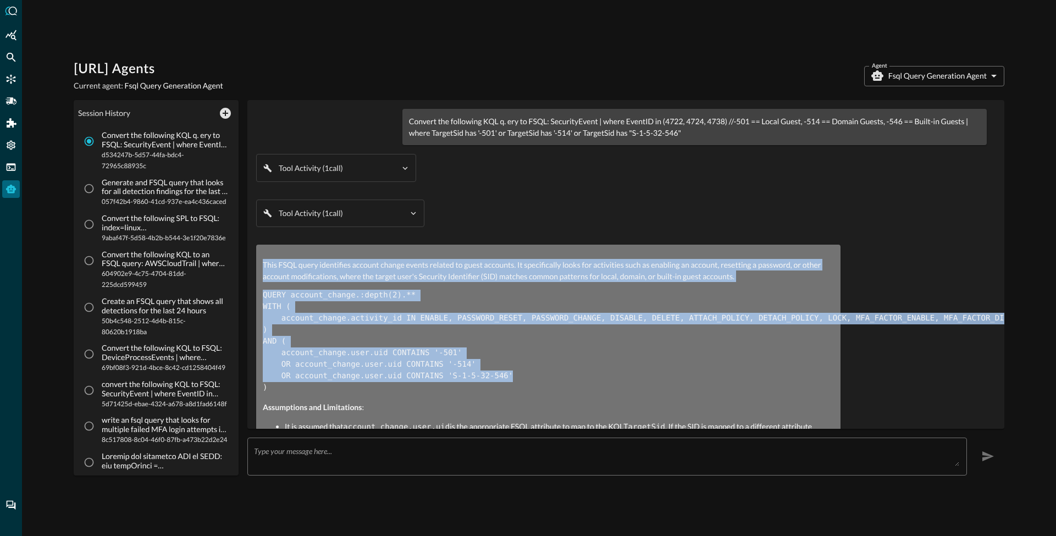
drag, startPoint x: 267, startPoint y: 265, endPoint x: 517, endPoint y: 375, distance: 273.3
click at [517, 375] on div "This FSQL query identifies account change events related to guest accounts. It …" at bounding box center [548, 371] width 571 height 225
click at [89, 183] on input "Generate and FSQL query that looks for all detection findings for the last 7 da…" at bounding box center [89, 188] width 21 height 21
radio input "true"
click at [279, 321] on code "QUERY account_change.:depth(2).** WITH ( account_change.activity_id IN ENABLE, …" at bounding box center [680, 341] width 834 height 101
